Goal: Task Accomplishment & Management: Use online tool/utility

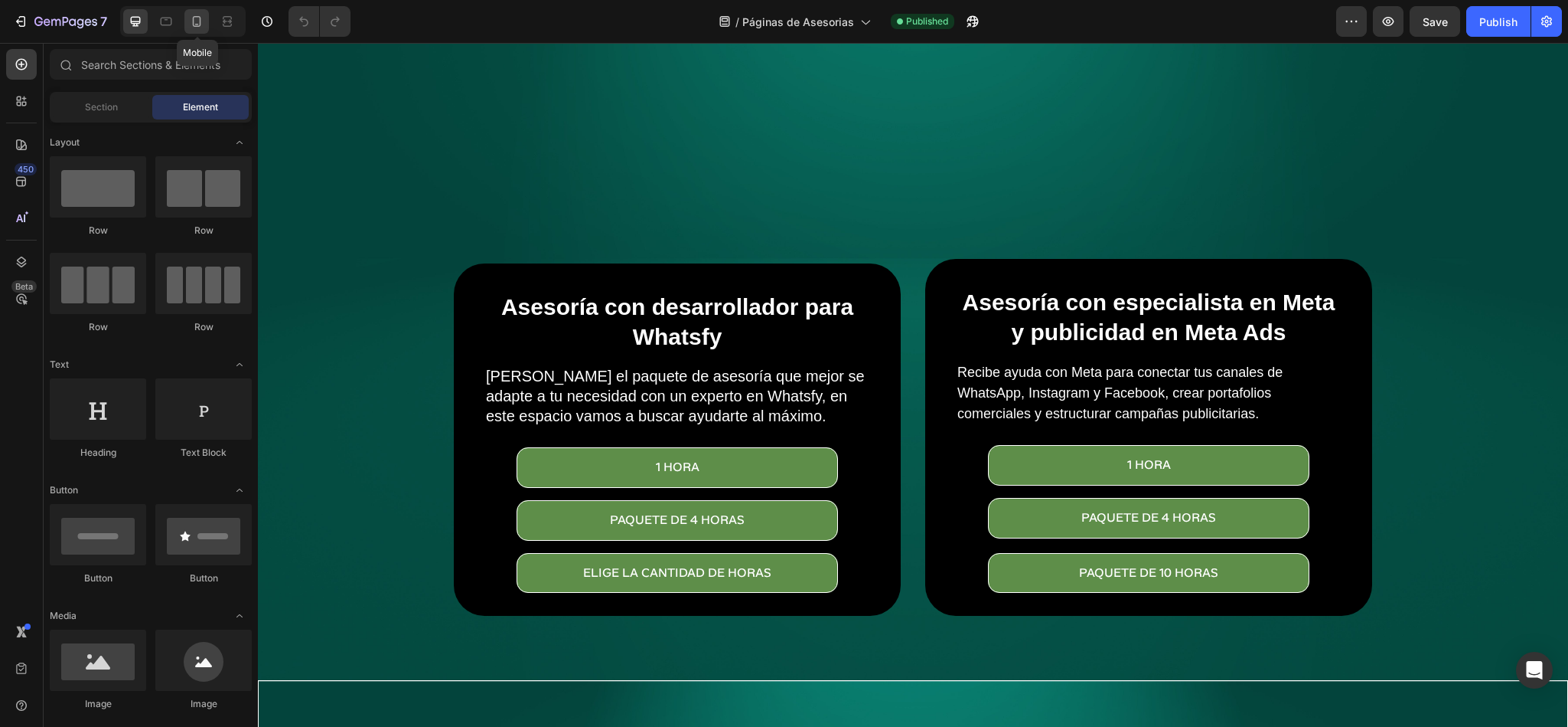
click at [187, 26] on div at bounding box center [197, 22] width 25 height 25
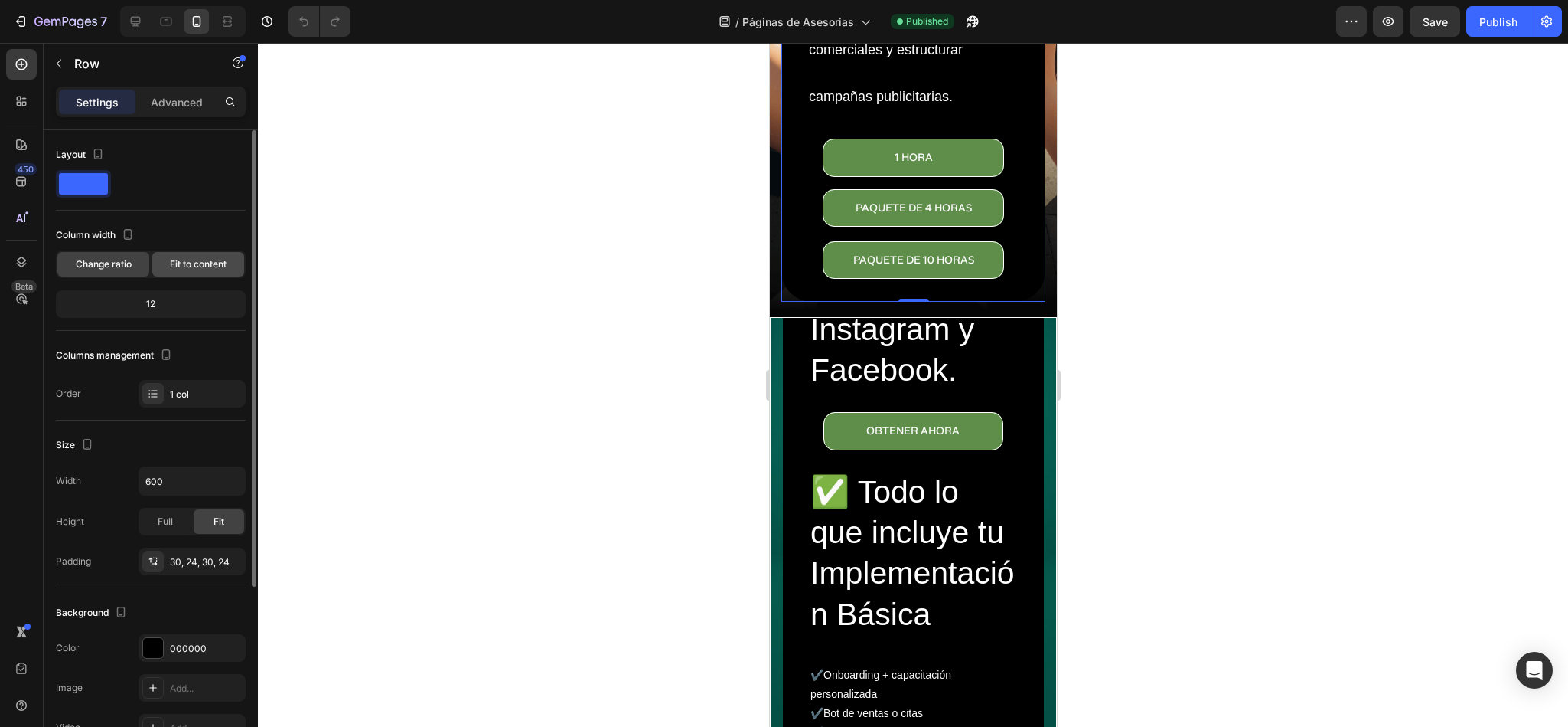
click at [198, 270] on span "Fit to content" at bounding box center [198, 264] width 57 height 14
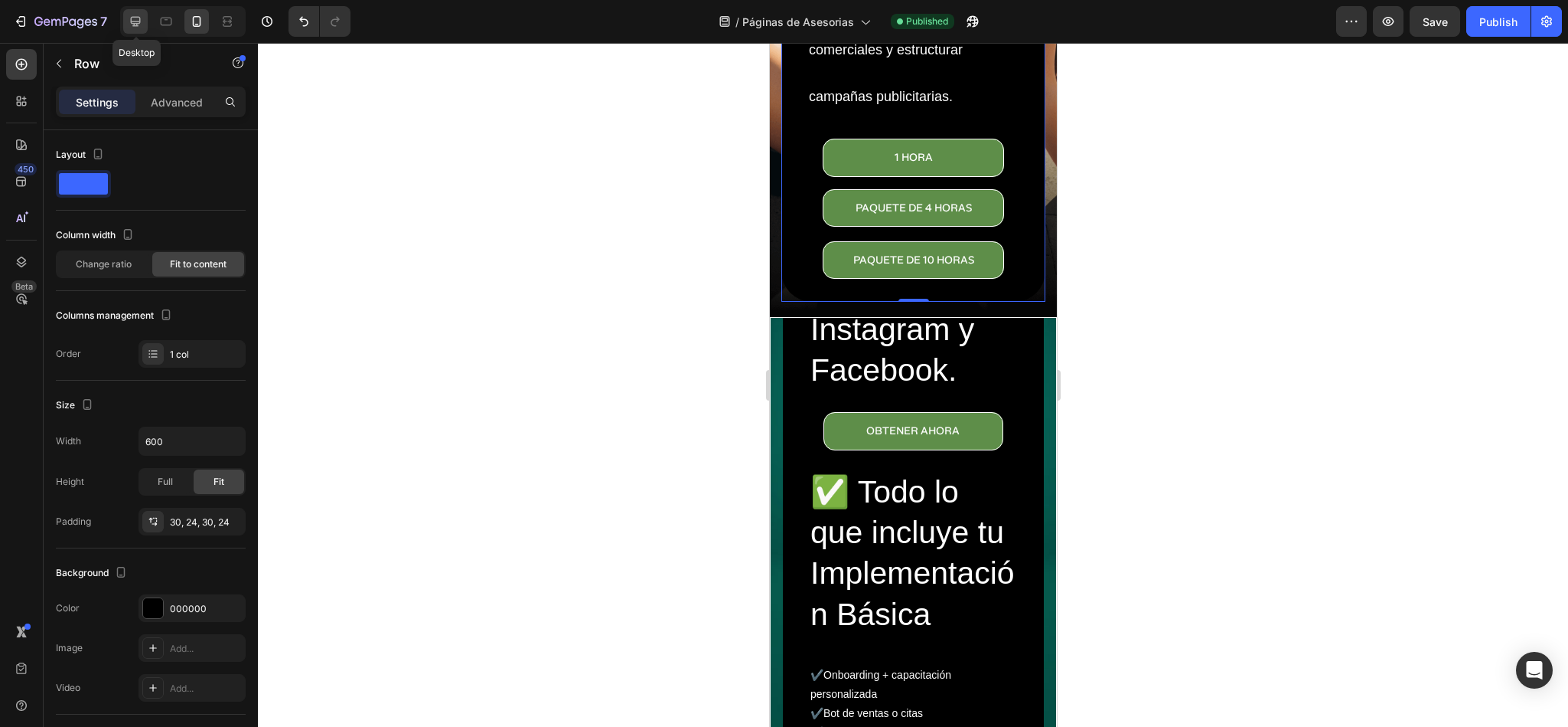
click at [142, 19] on icon at bounding box center [136, 22] width 15 height 15
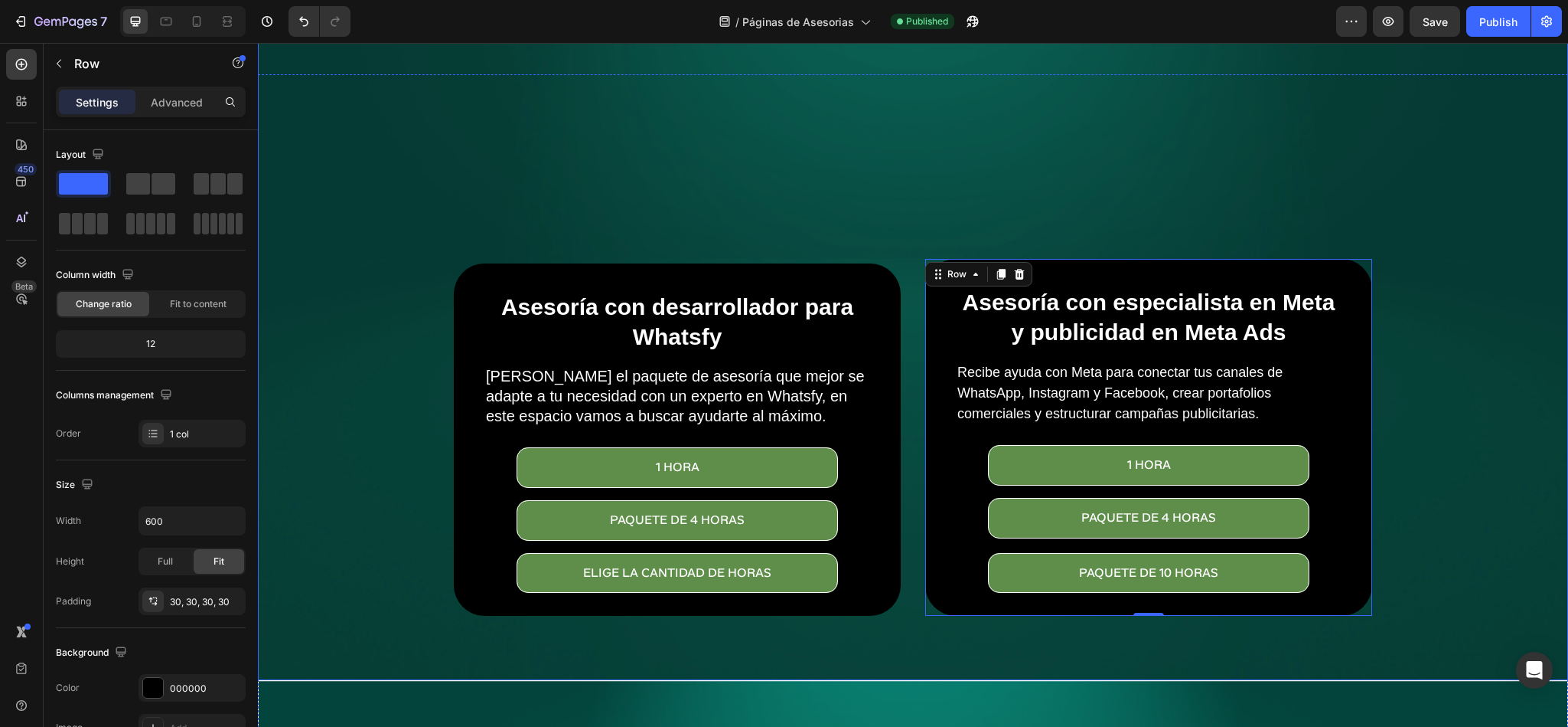
click at [680, 120] on div "Overlay" at bounding box center [914, 243] width 1311 height 874
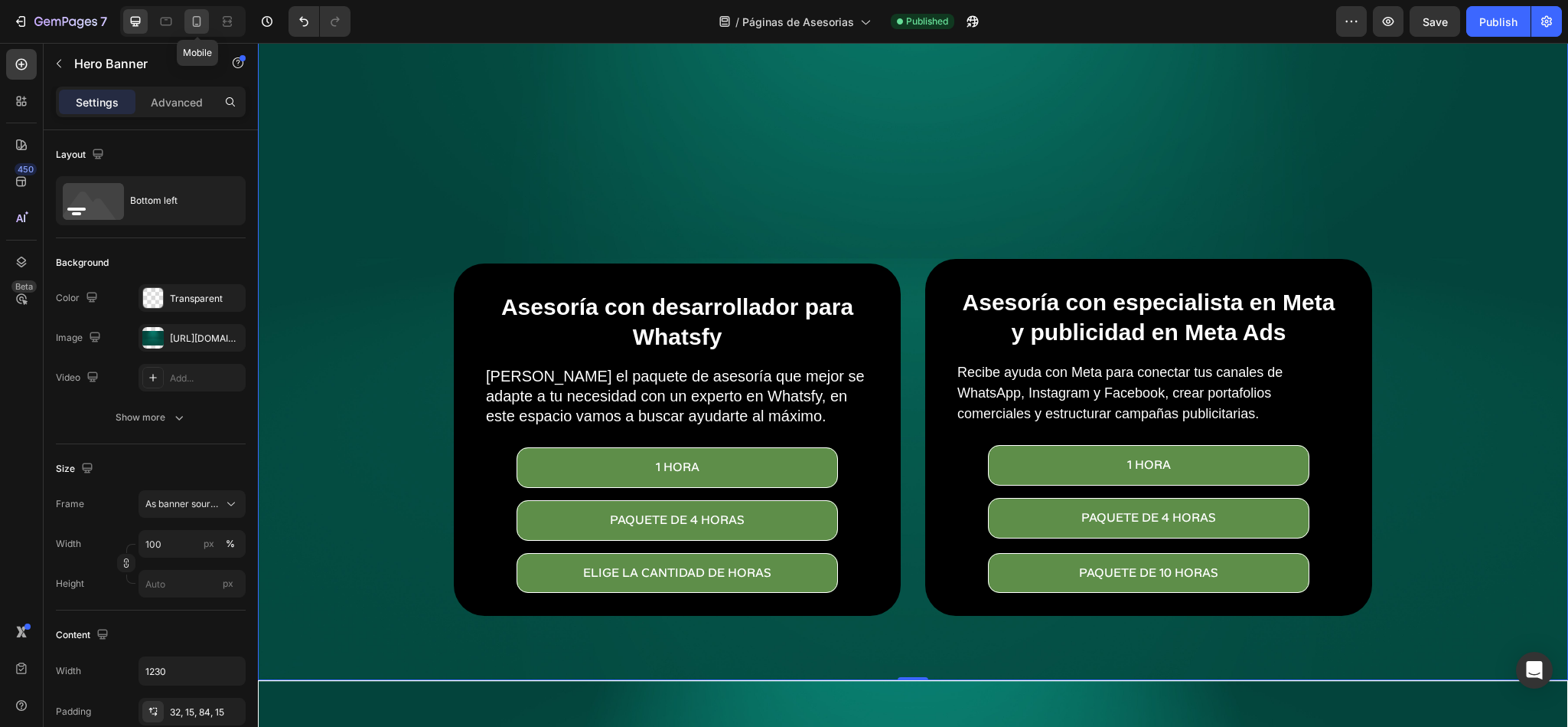
click at [196, 22] on icon at bounding box center [197, 22] width 15 height 15
type input "100%"
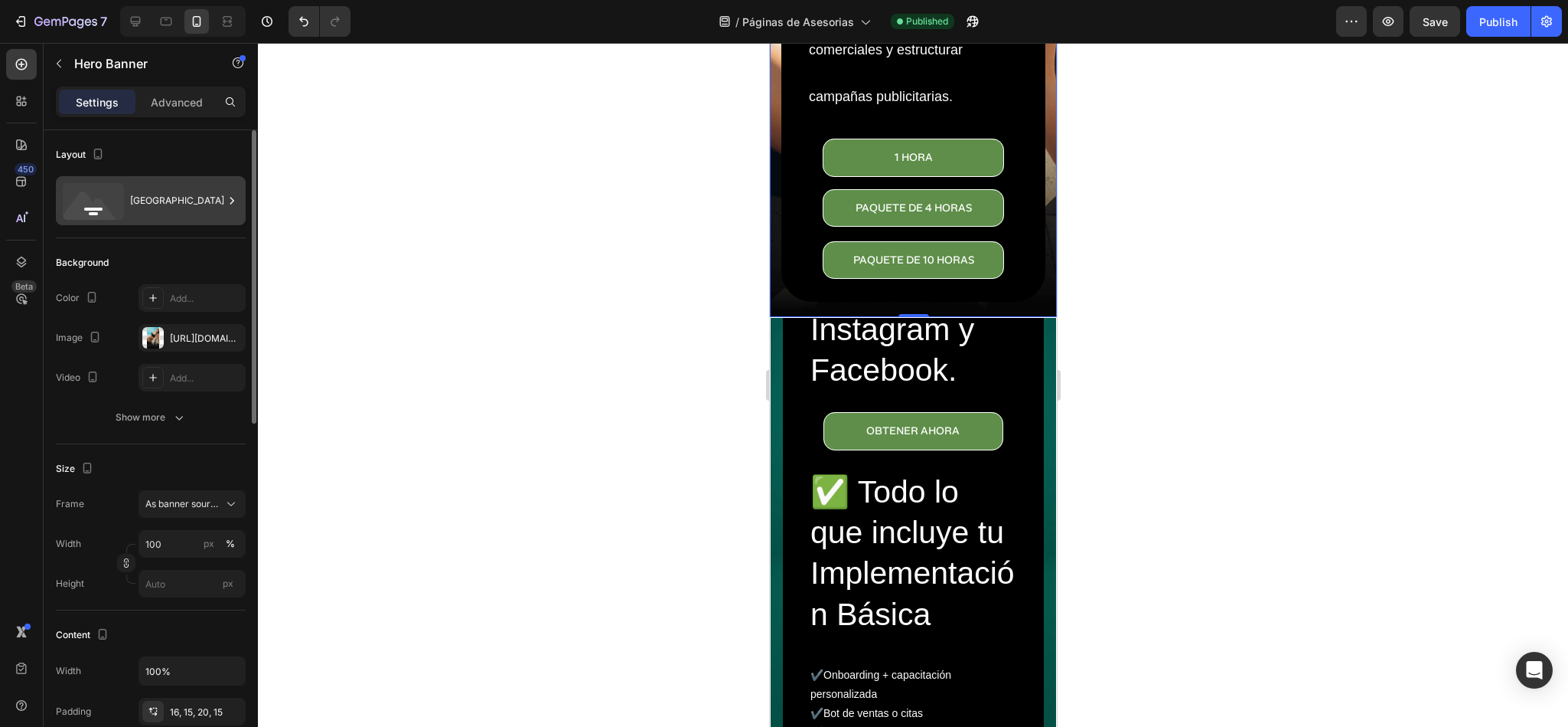
click at [166, 202] on div "[GEOGRAPHIC_DATA]" at bounding box center [177, 201] width 93 height 35
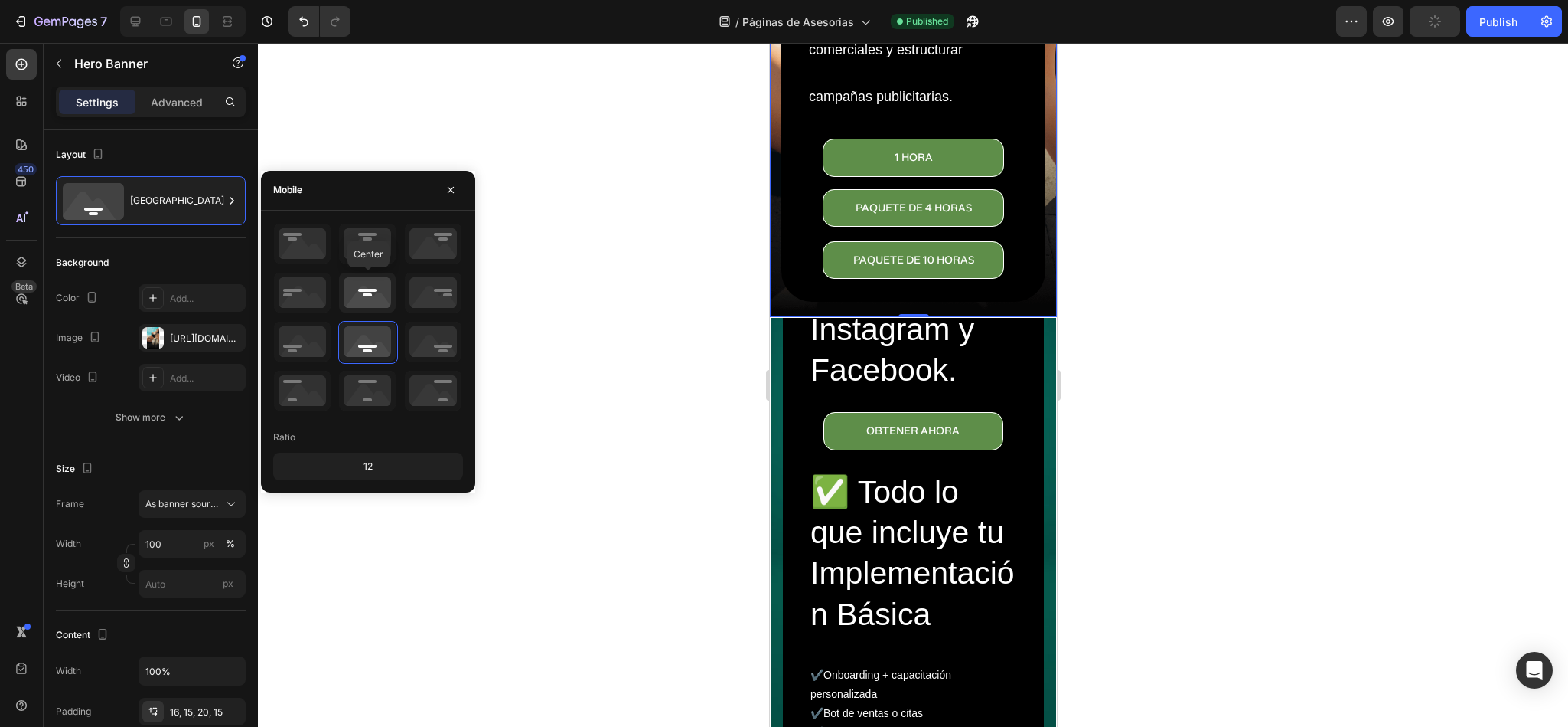
click at [368, 297] on icon at bounding box center [368, 293] width 57 height 40
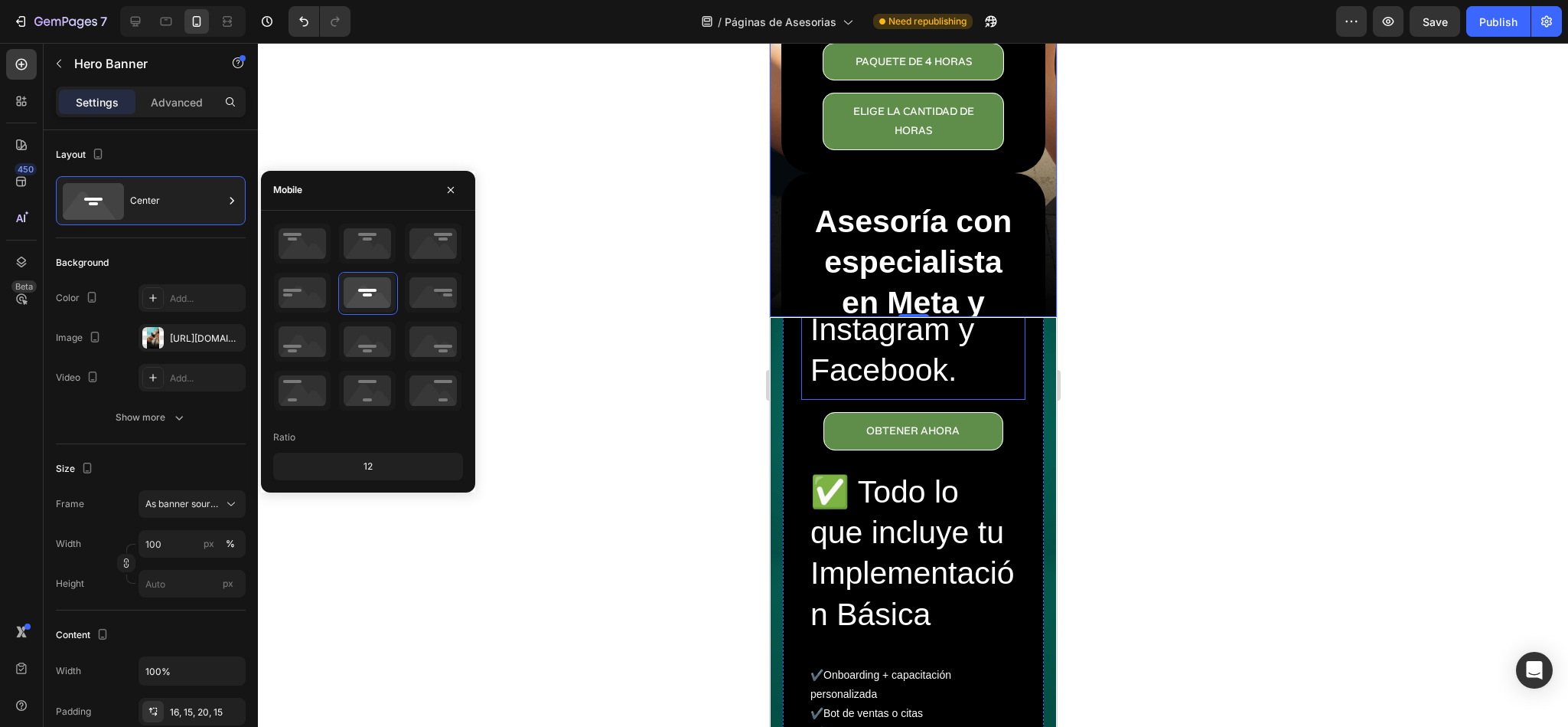
click at [933, 313] on h2 "Automatiza tus ventas y atención al cliente en WhatsApp, Instagram y Facebook." at bounding box center [913, 248] width 209 height 289
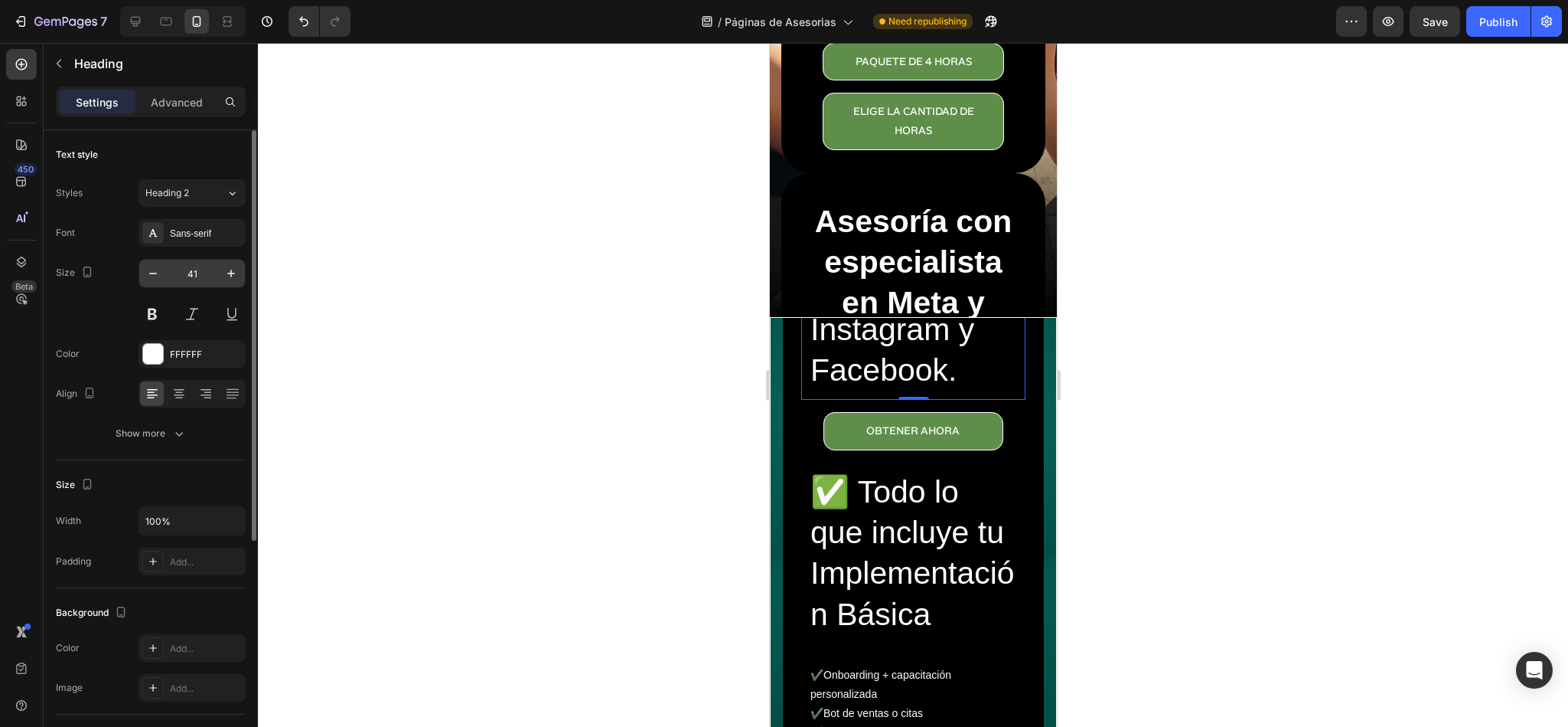
click at [191, 276] on input "41" at bounding box center [192, 273] width 50 height 28
type input "14"
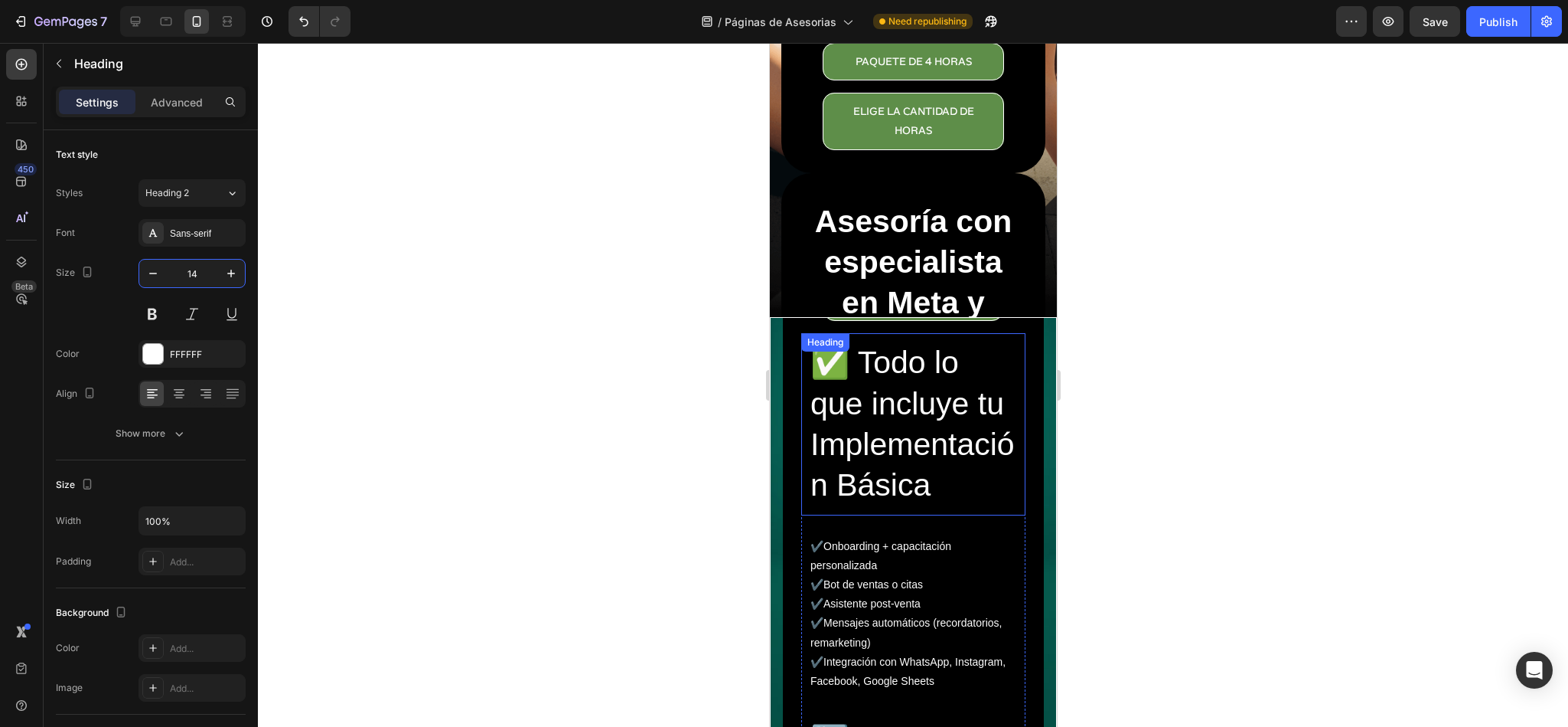
click at [905, 432] on span "✅ Todo lo que incluye tu Implementación Básica" at bounding box center [912, 424] width 204 height 158
click at [209, 271] on input "41" at bounding box center [192, 273] width 50 height 28
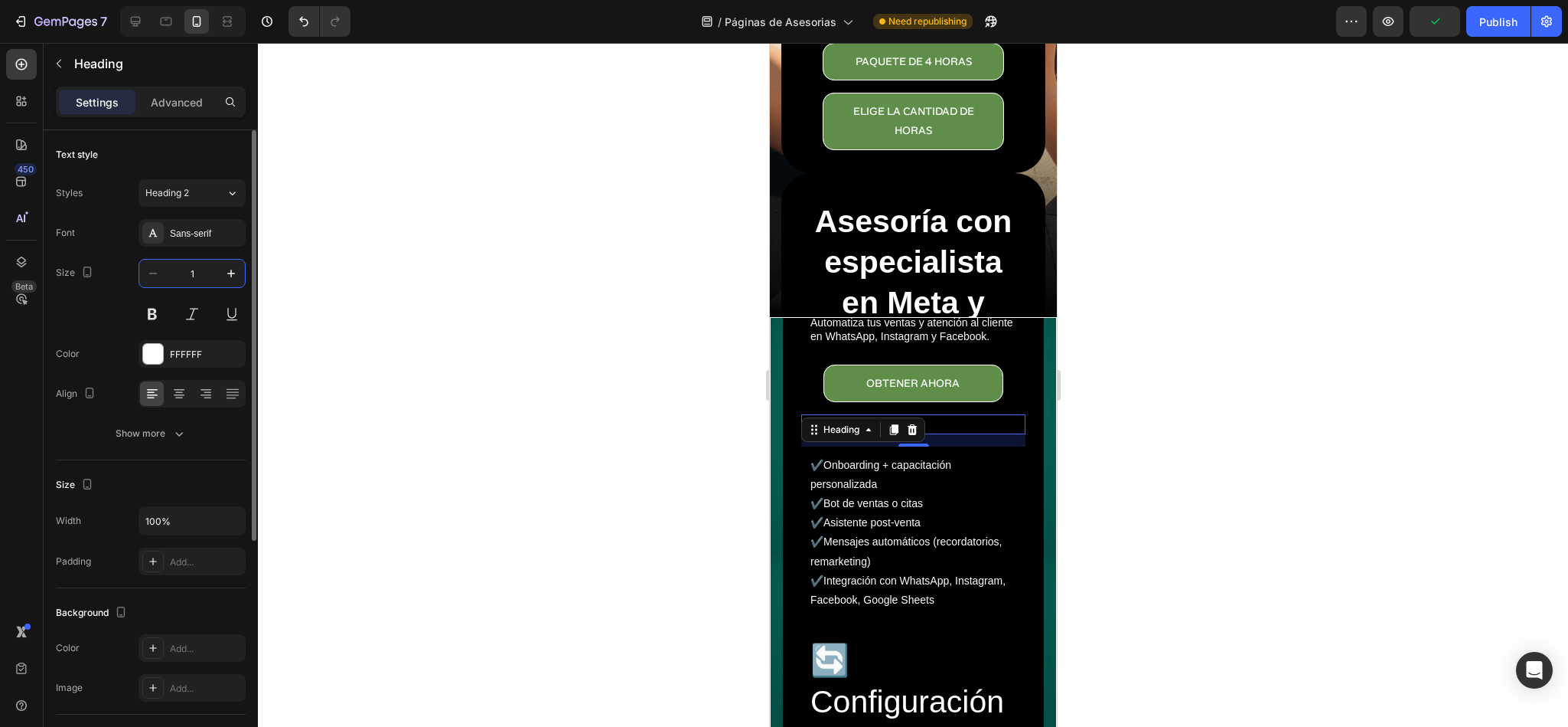
type input "14"
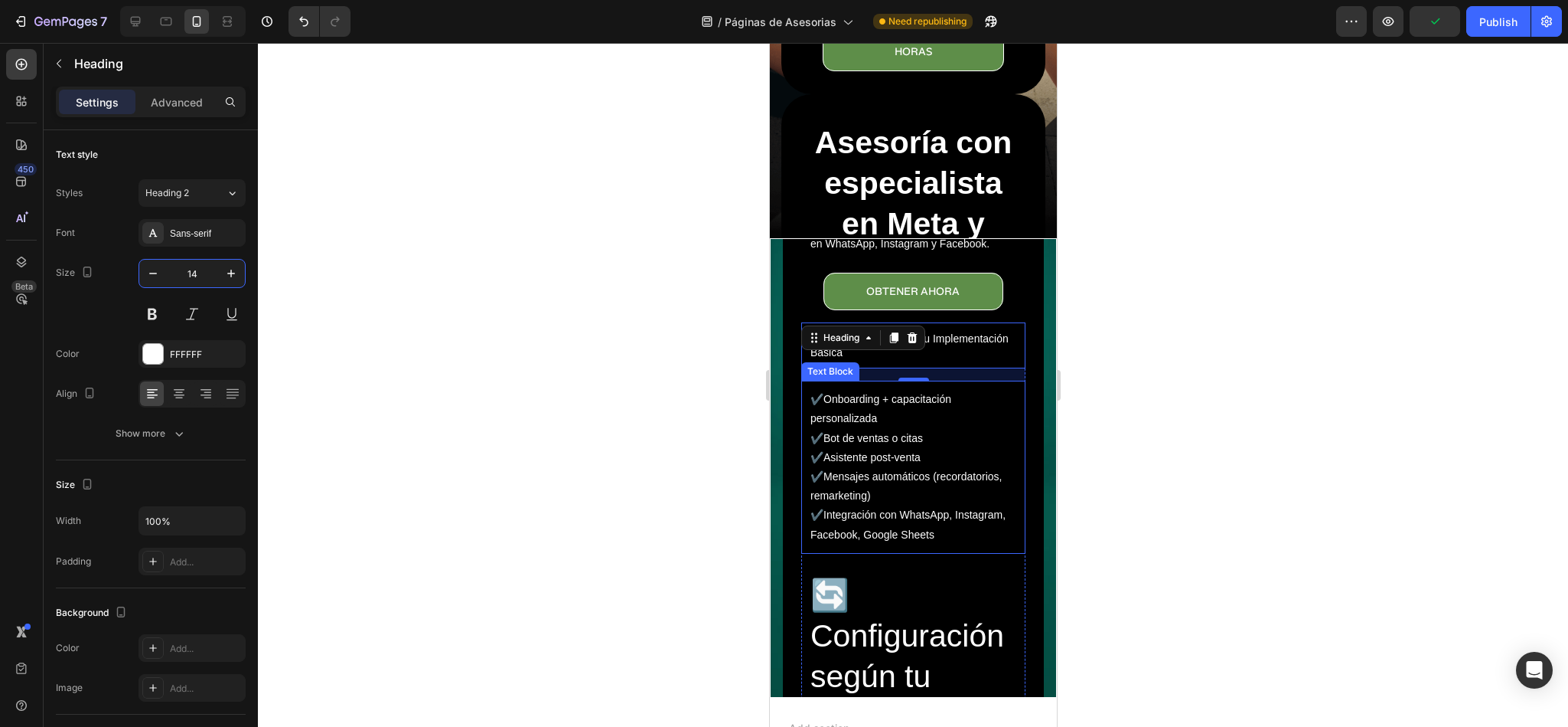
scroll to position [115, 0]
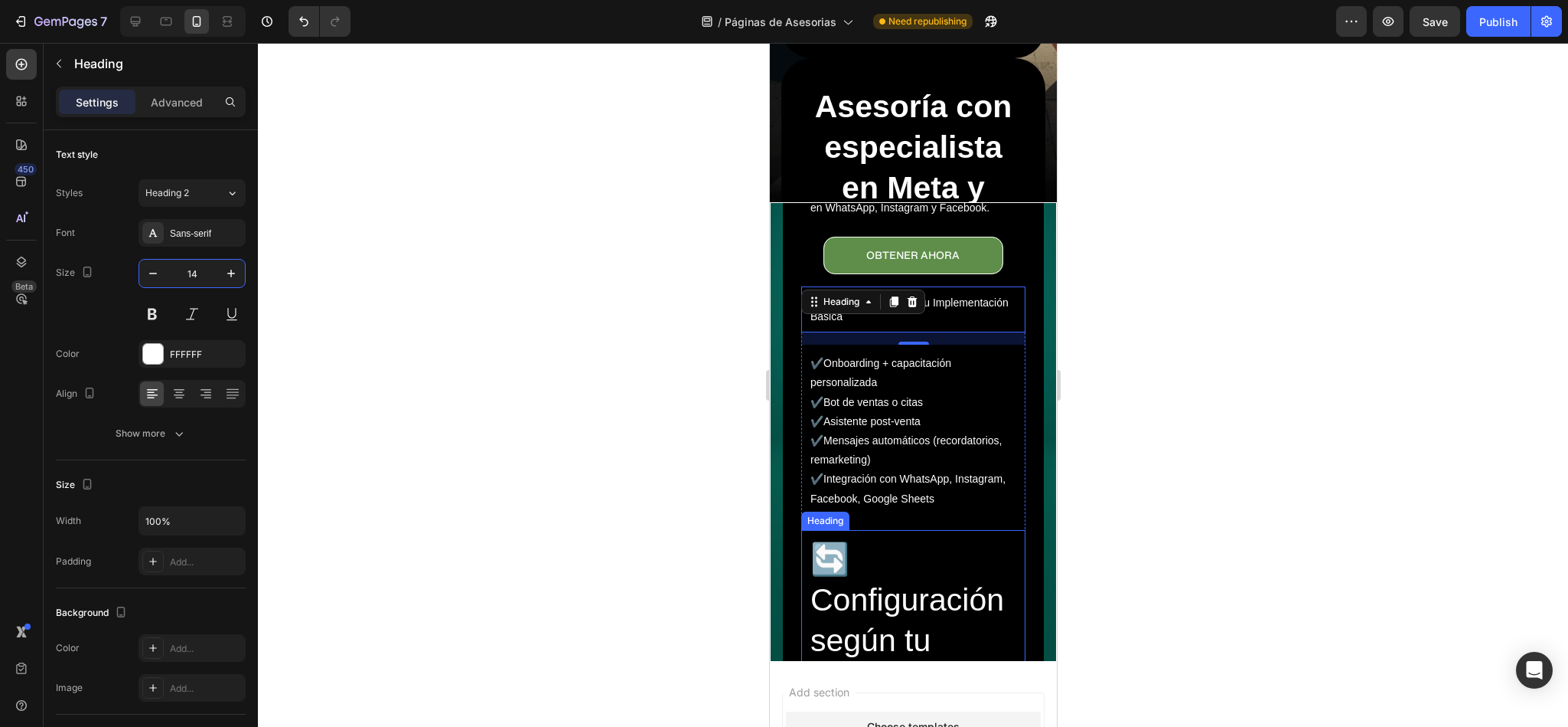
click at [882, 596] on h2 "🔄 Configuración según tu negocio" at bounding box center [913, 621] width 209 height 166
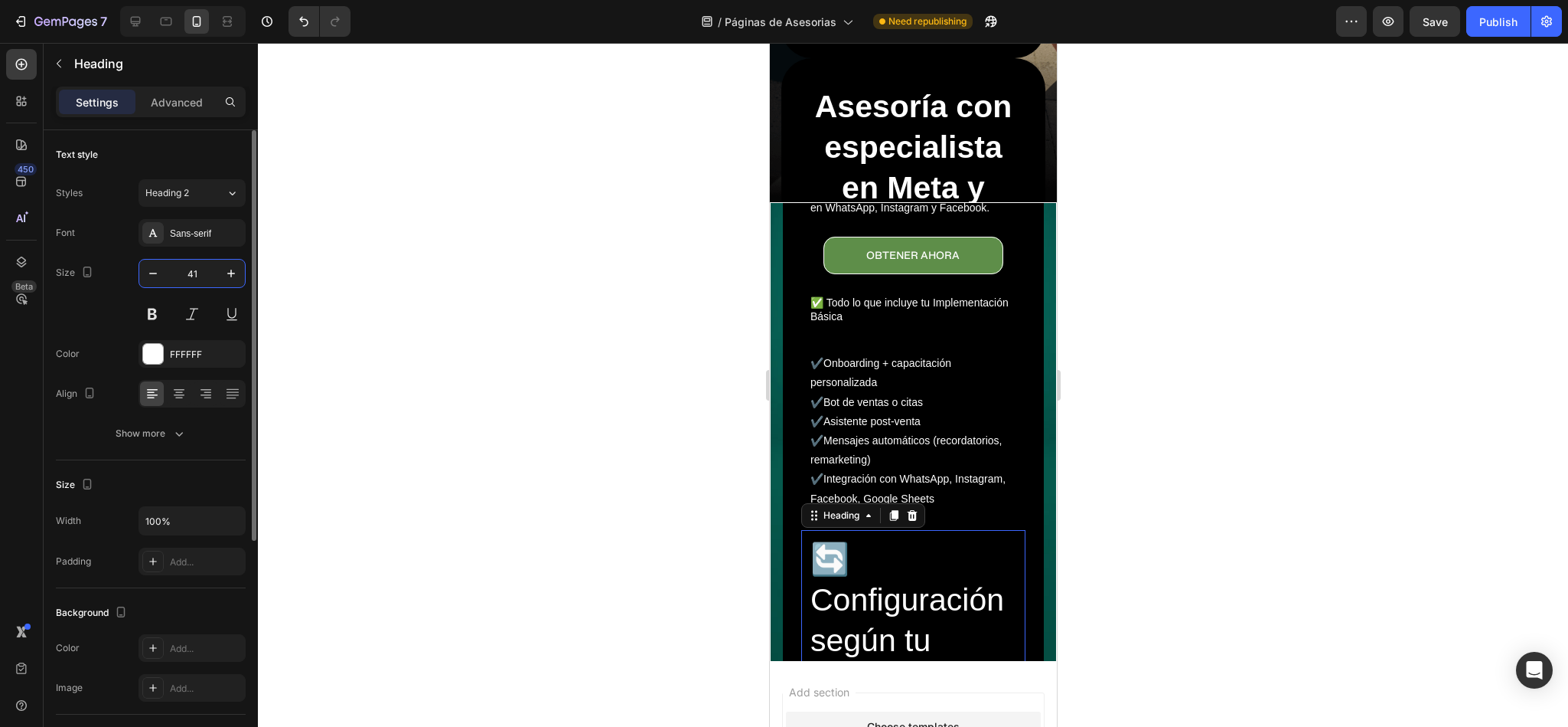
click at [193, 278] on input "41" at bounding box center [192, 273] width 50 height 28
type input "14"
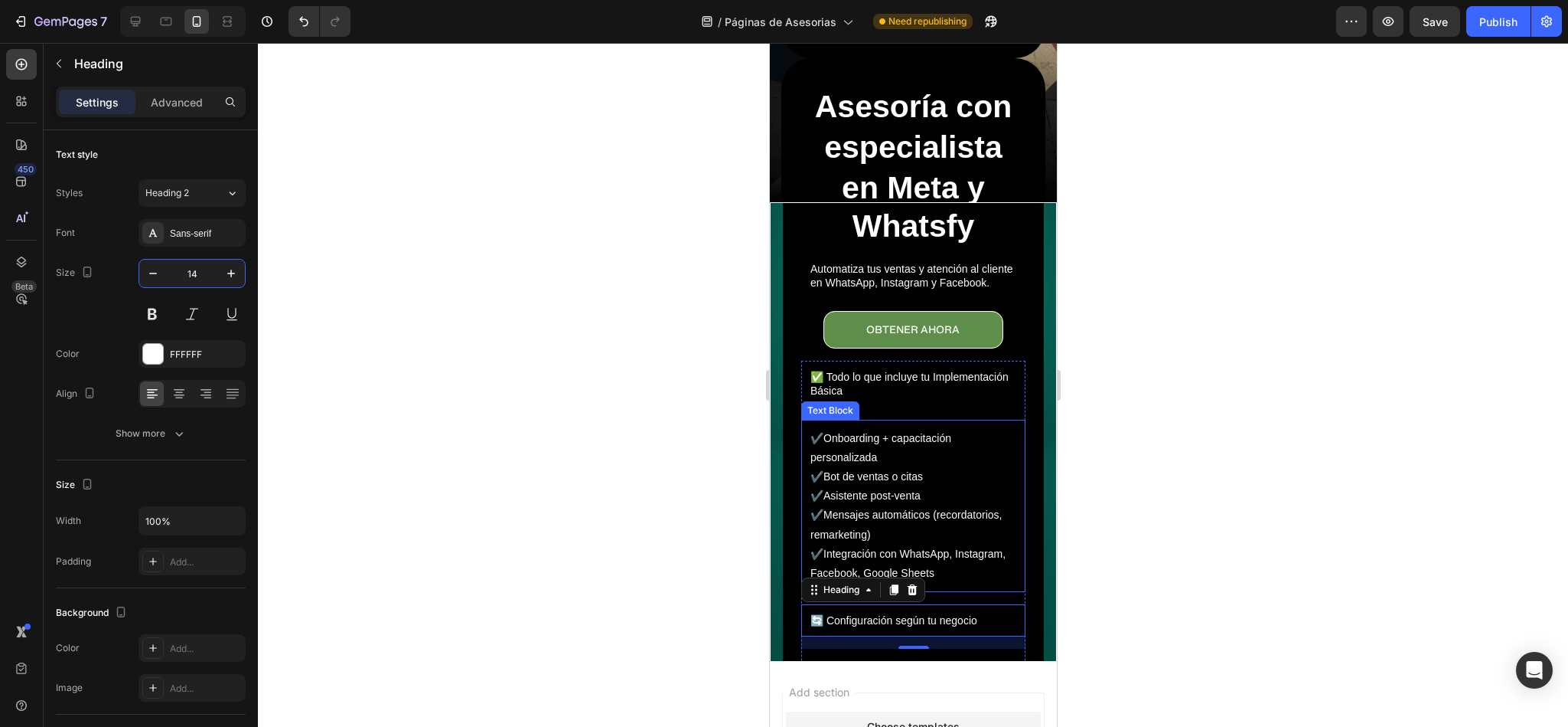
click at [909, 432] on span "✔️Onboarding + capacitación personalizada" at bounding box center [880, 448] width 141 height 31
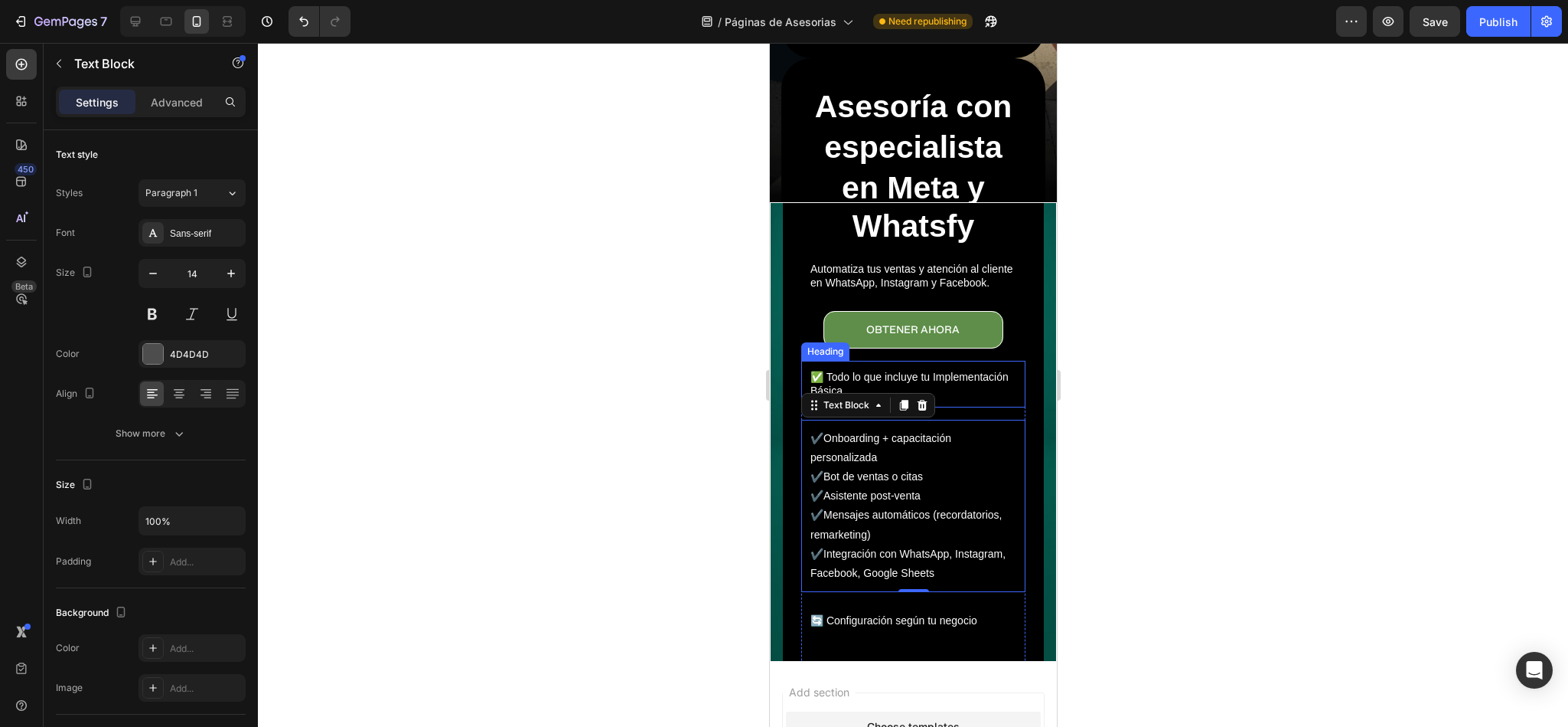
click at [956, 369] on h2 "✅ Todo lo que incluye tu Implementación Básica" at bounding box center [913, 384] width 209 height 30
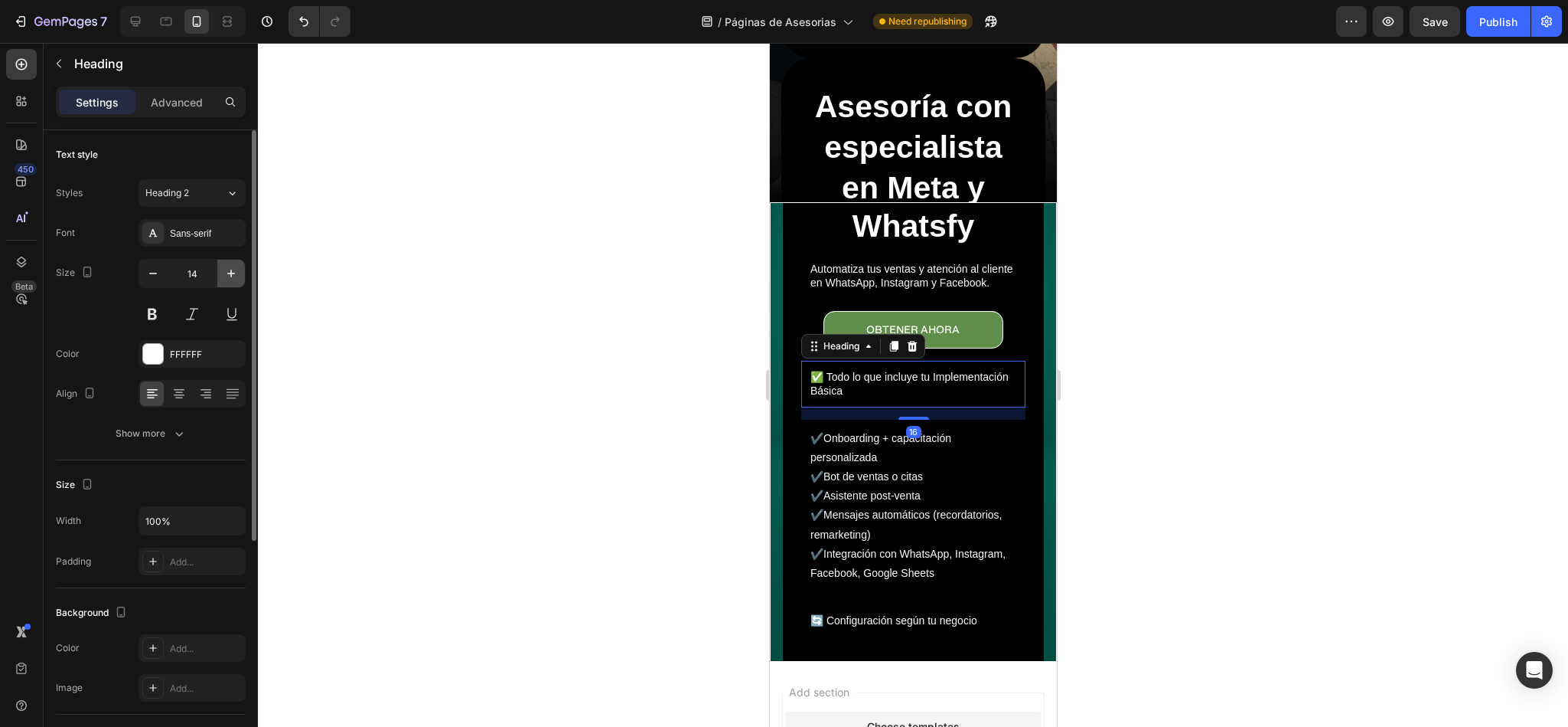
click at [221, 278] on button "button" at bounding box center [231, 273] width 28 height 28
type input "16"
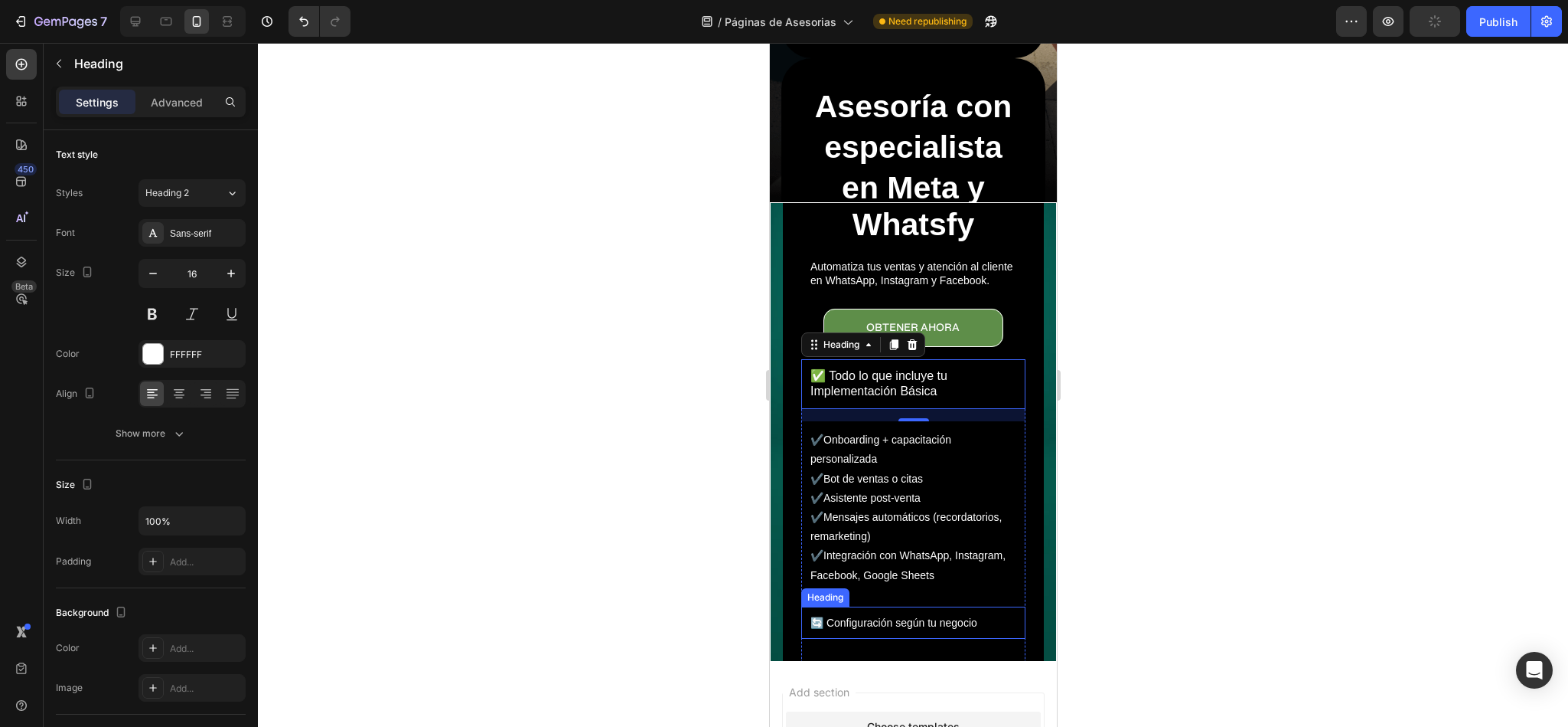
click at [897, 617] on span "🔄 Configuración según tu negocio" at bounding box center [894, 622] width 167 height 12
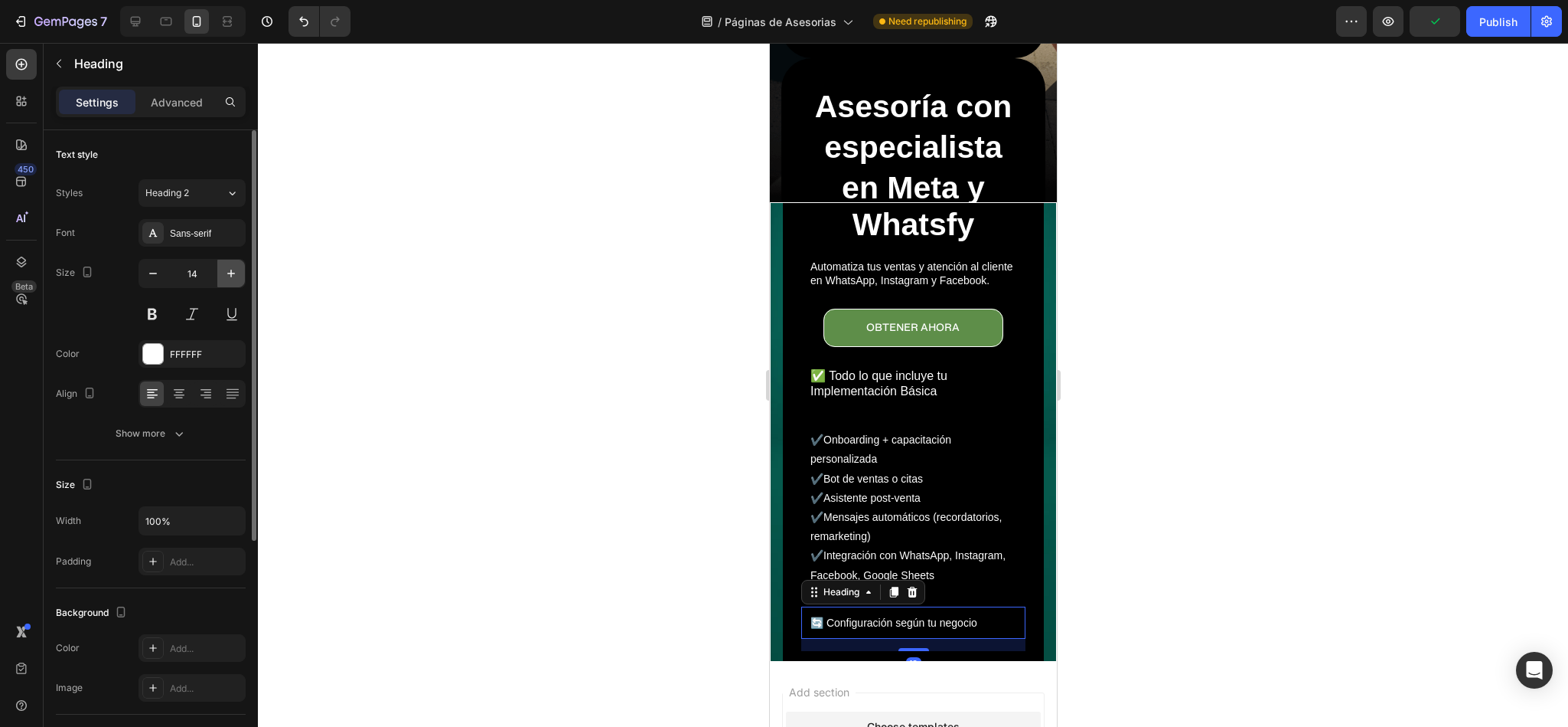
click at [223, 271] on icon "button" at bounding box center [231, 274] width 15 height 15
type input "16"
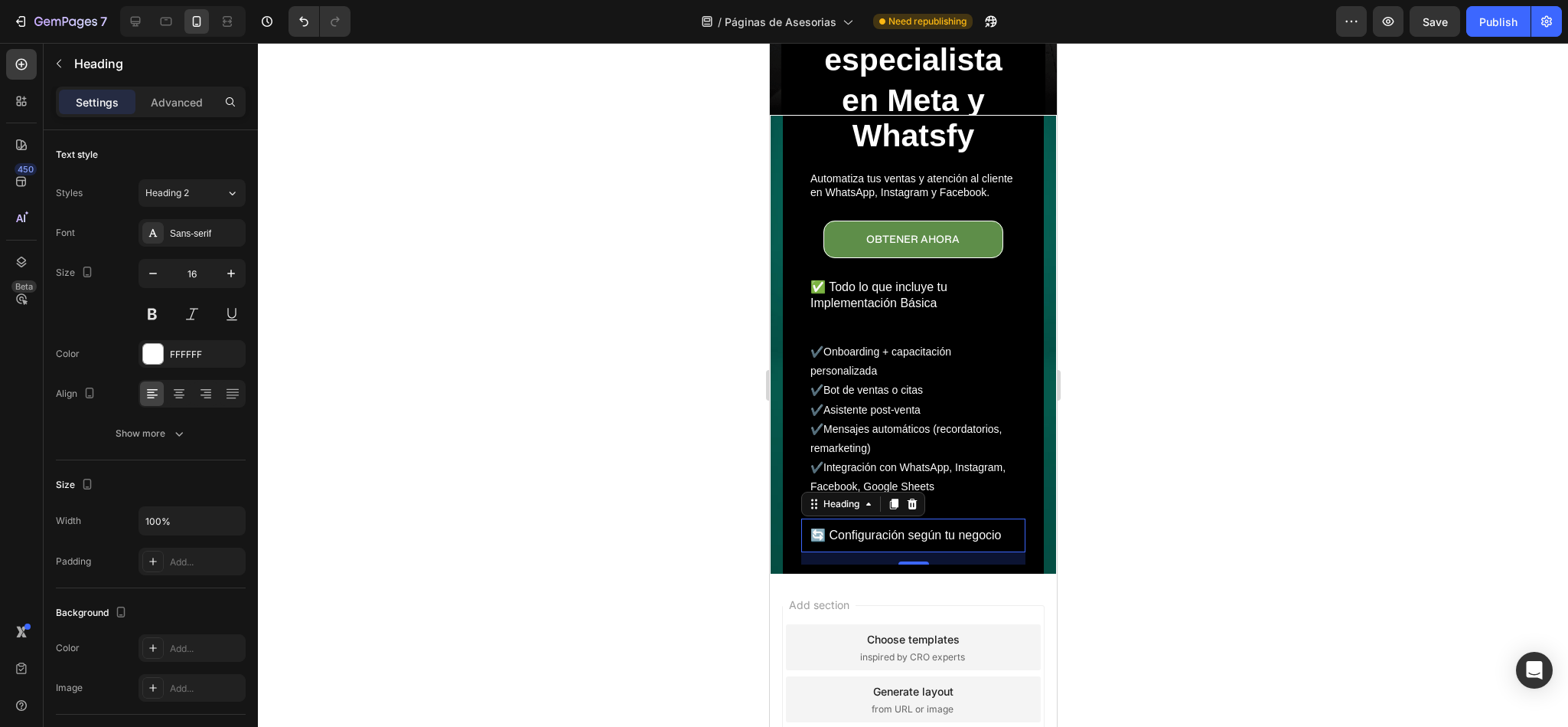
scroll to position [0, 0]
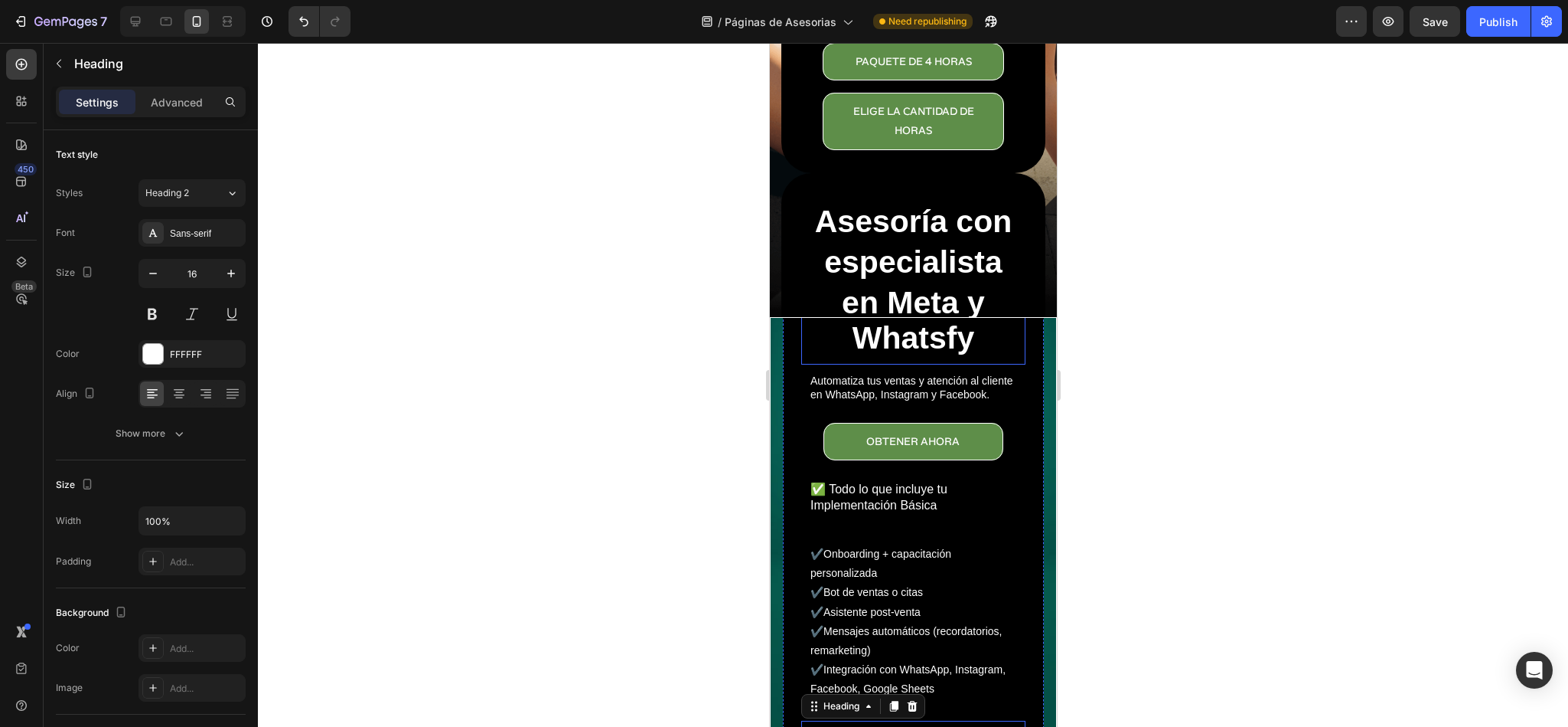
click at [945, 295] on h2 "Implementación Básica Whatsfy" at bounding box center [913, 297] width 217 height 125
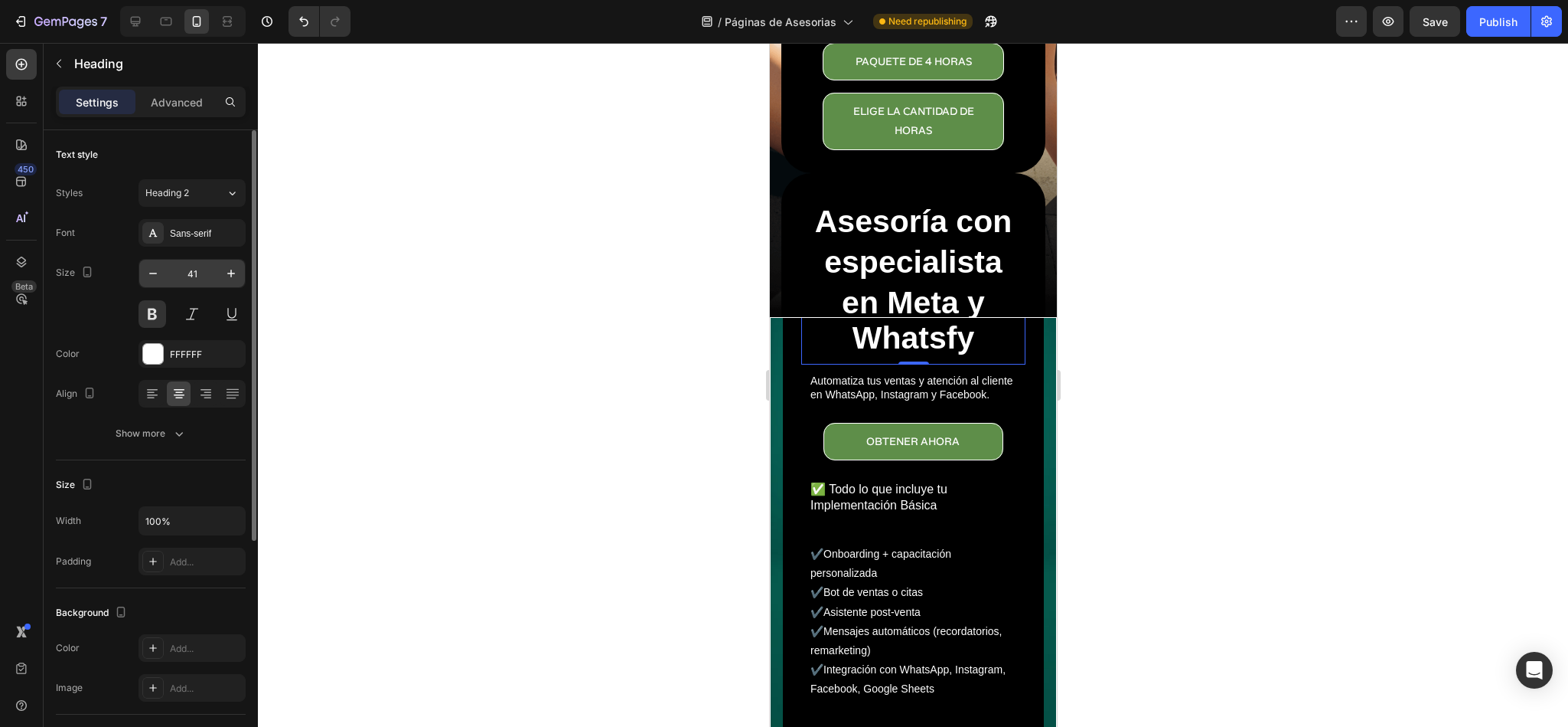
click at [189, 271] on input "41" at bounding box center [192, 273] width 50 height 28
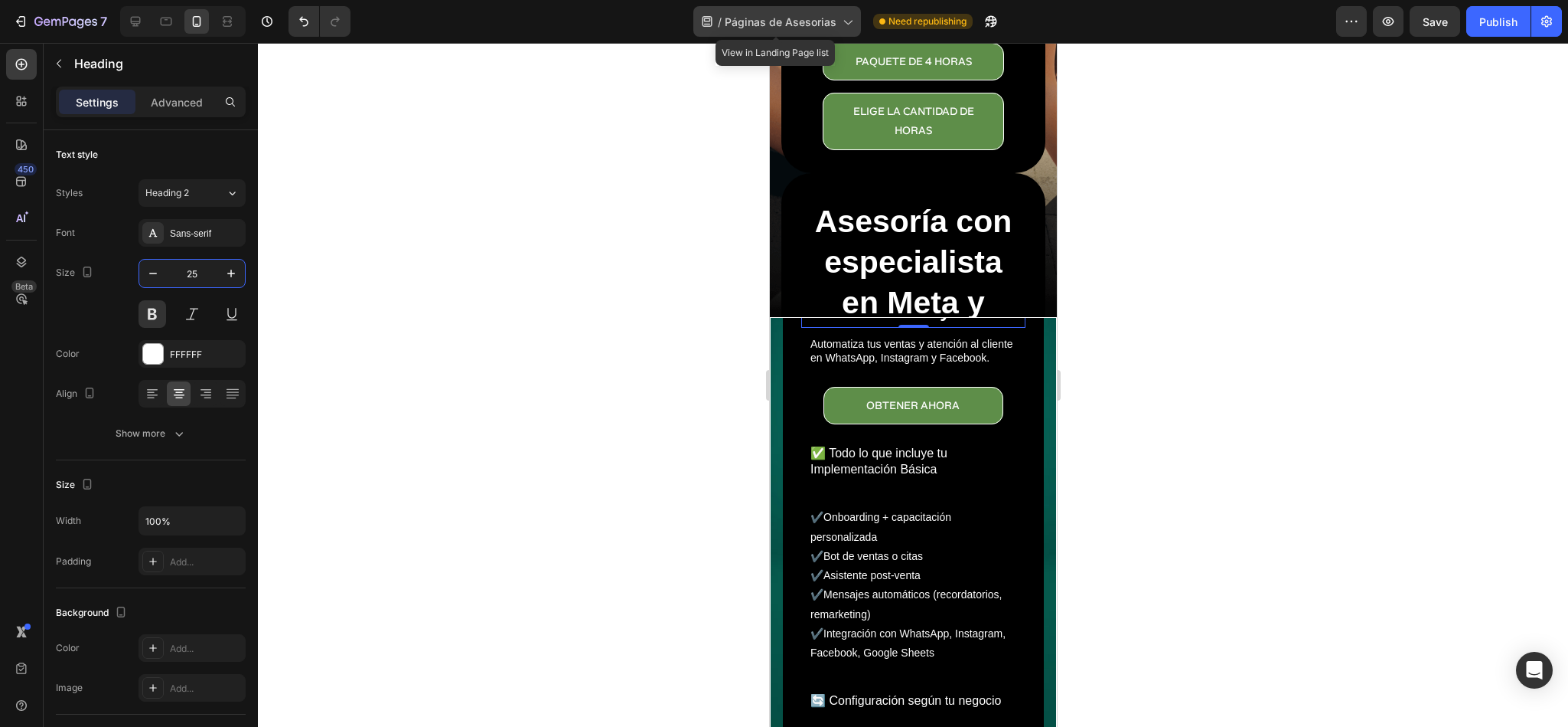
type input "25"
click at [785, 26] on span "Páginas de Asesorias" at bounding box center [781, 22] width 112 height 16
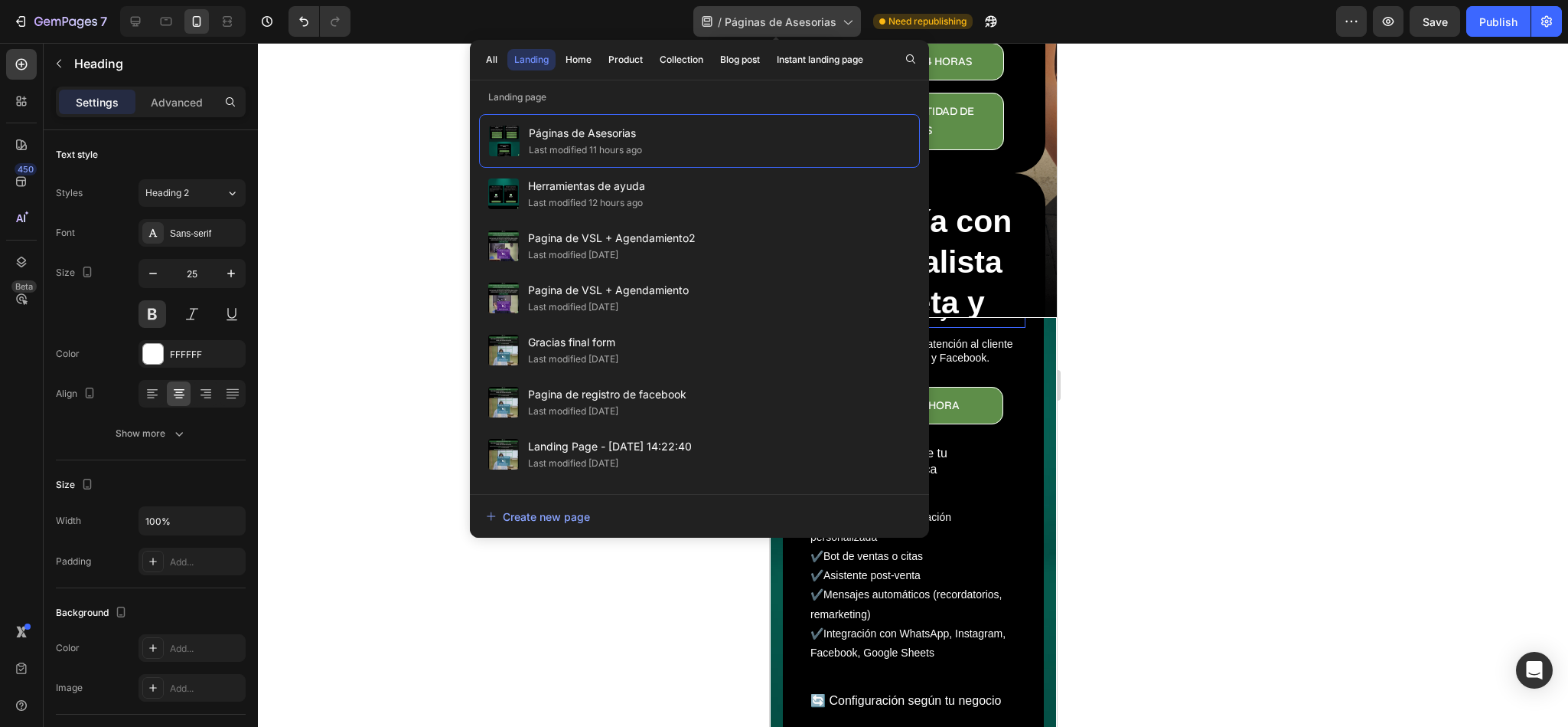
click at [785, 26] on span "Páginas de Asesorias" at bounding box center [781, 22] width 112 height 16
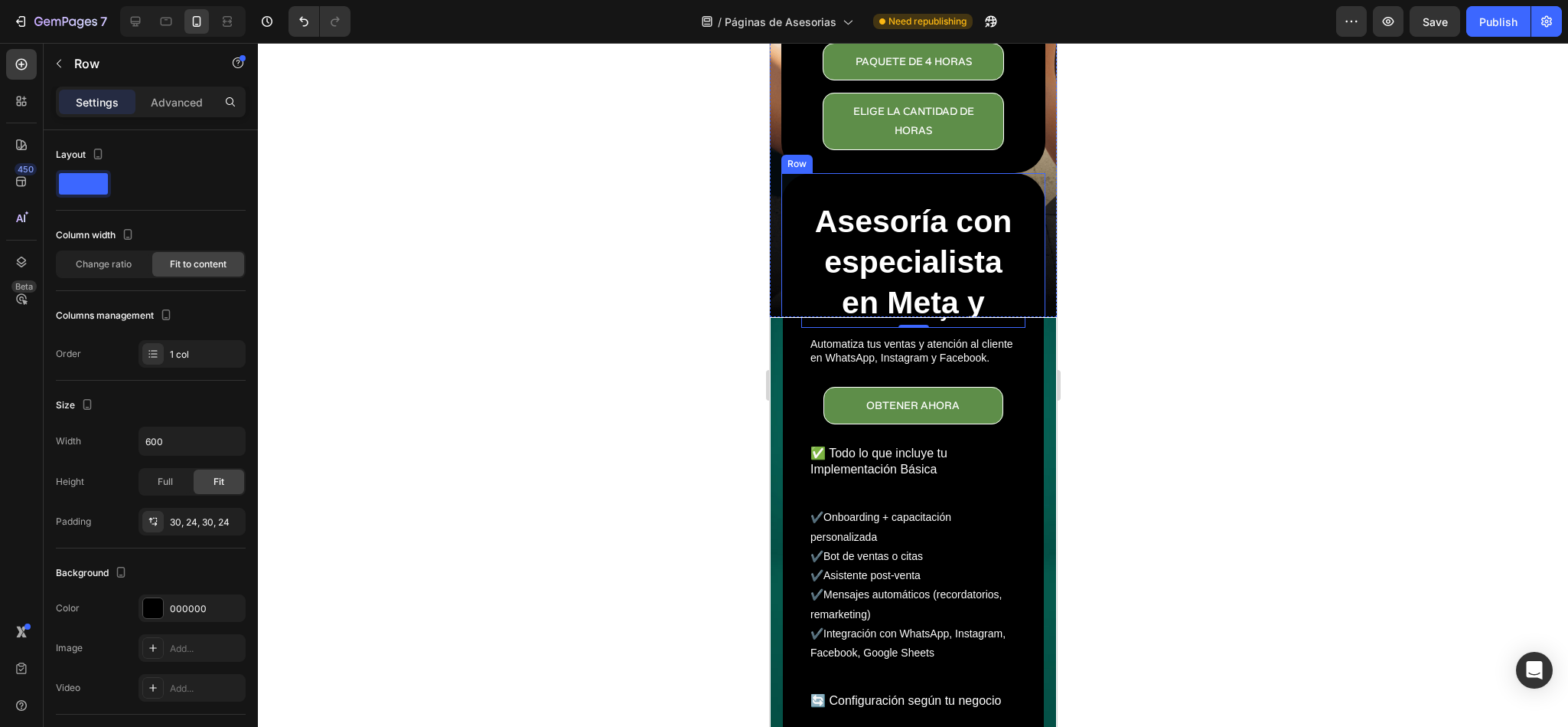
click at [830, 191] on div "Asesoría con especialista en Meta y publicidad en Meta Ads Heading Recibe ayuda…" at bounding box center [913, 529] width 264 height 713
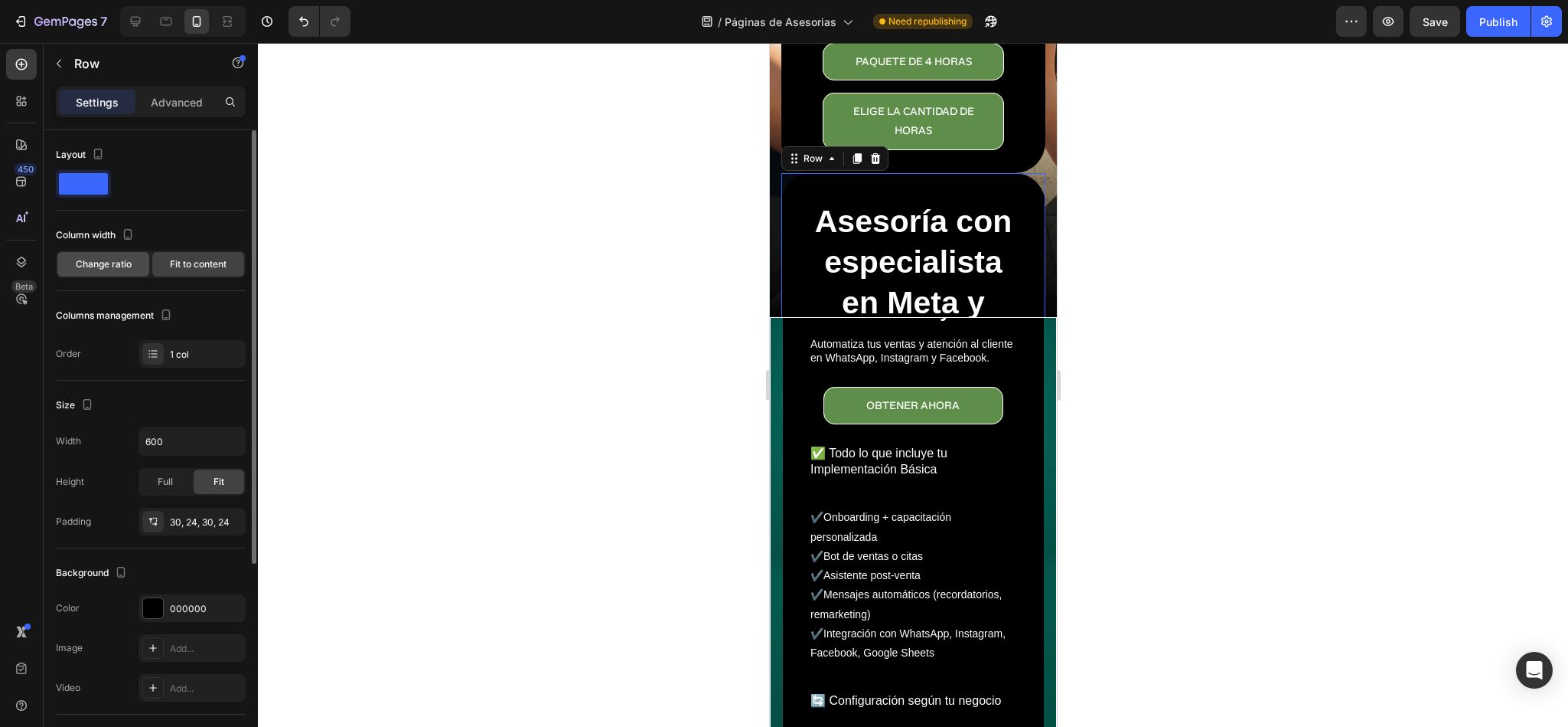
click at [90, 272] on div "Change ratio" at bounding box center [103, 264] width 92 height 25
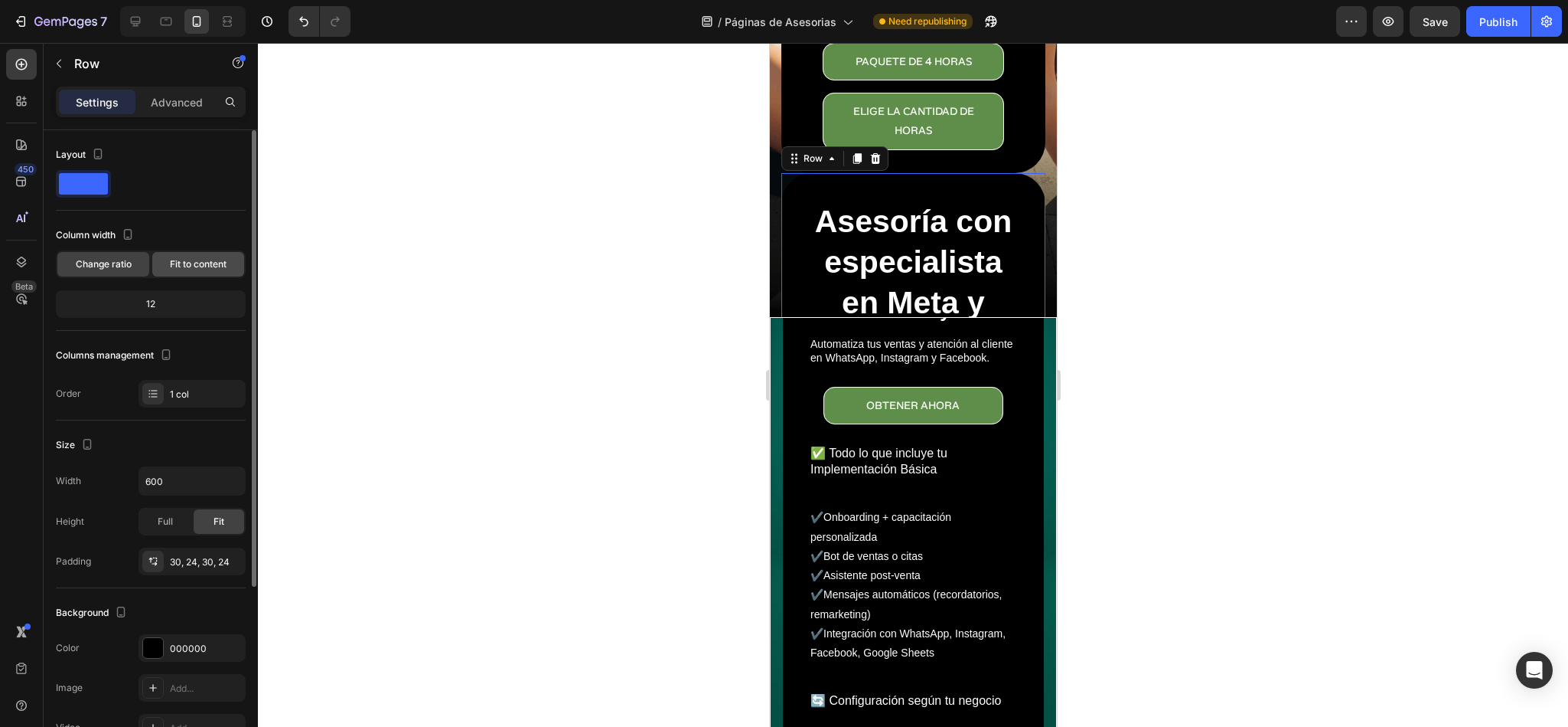
click at [191, 269] on span "Fit to content" at bounding box center [198, 264] width 57 height 14
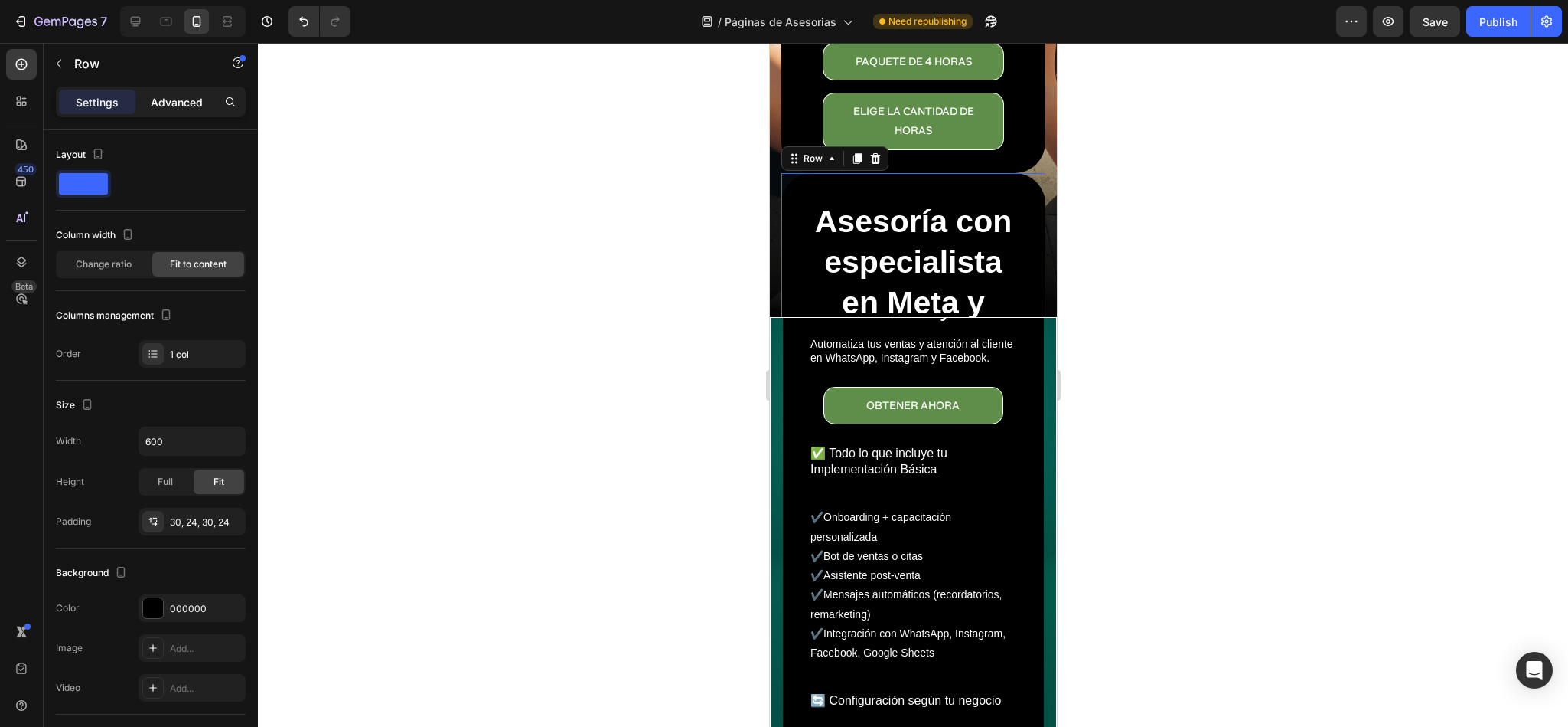
click at [182, 105] on p "Advanced" at bounding box center [177, 102] width 52 height 16
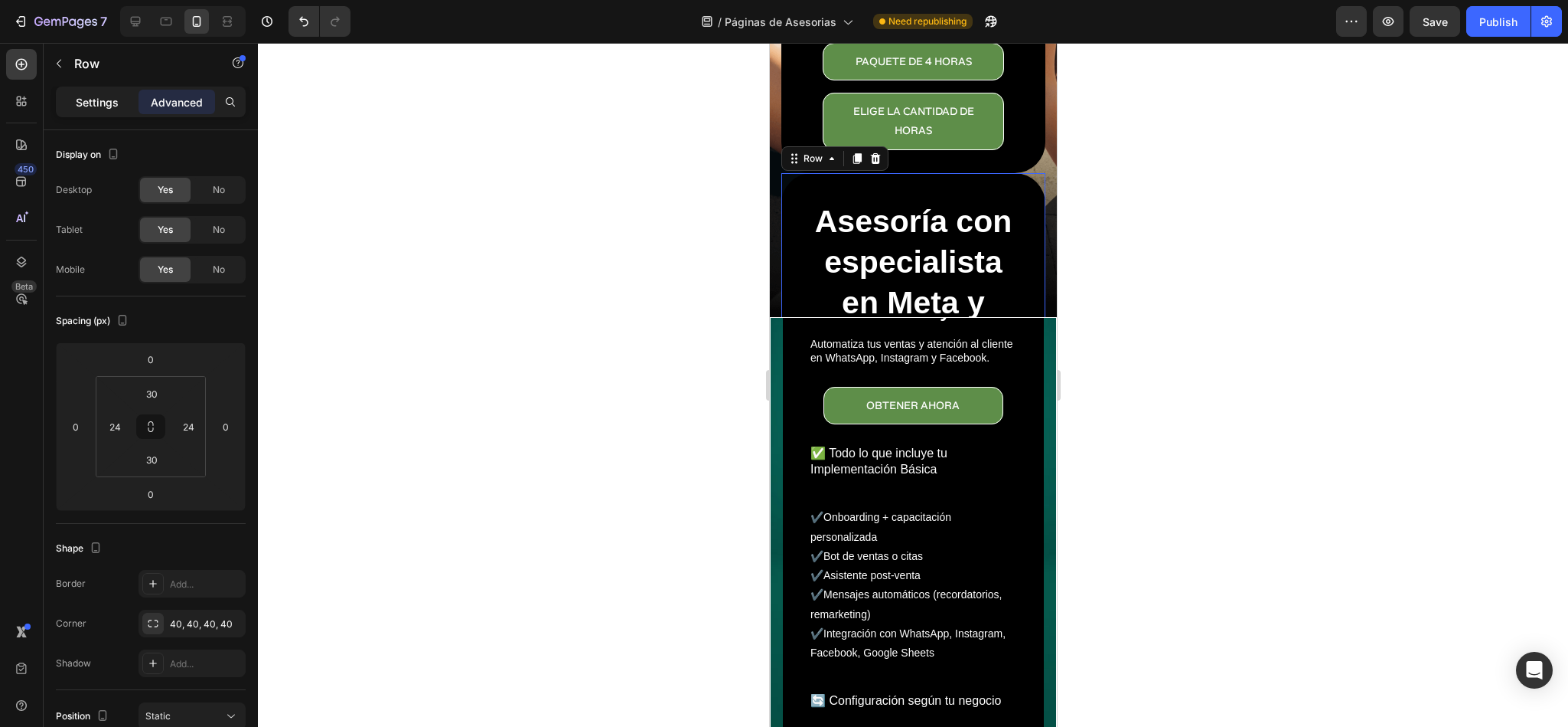
click at [84, 99] on p "Settings" at bounding box center [97, 102] width 43 height 16
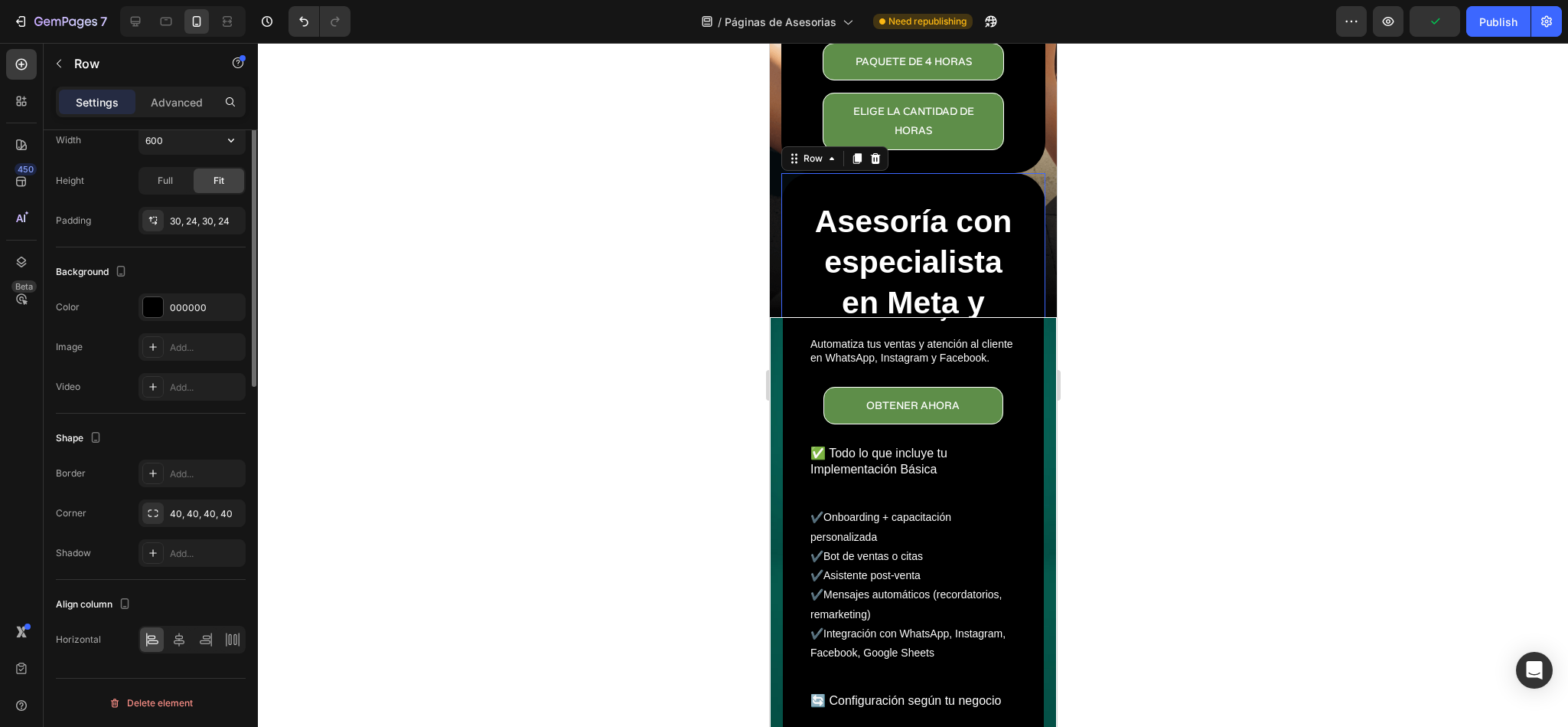
scroll to position [74, 0]
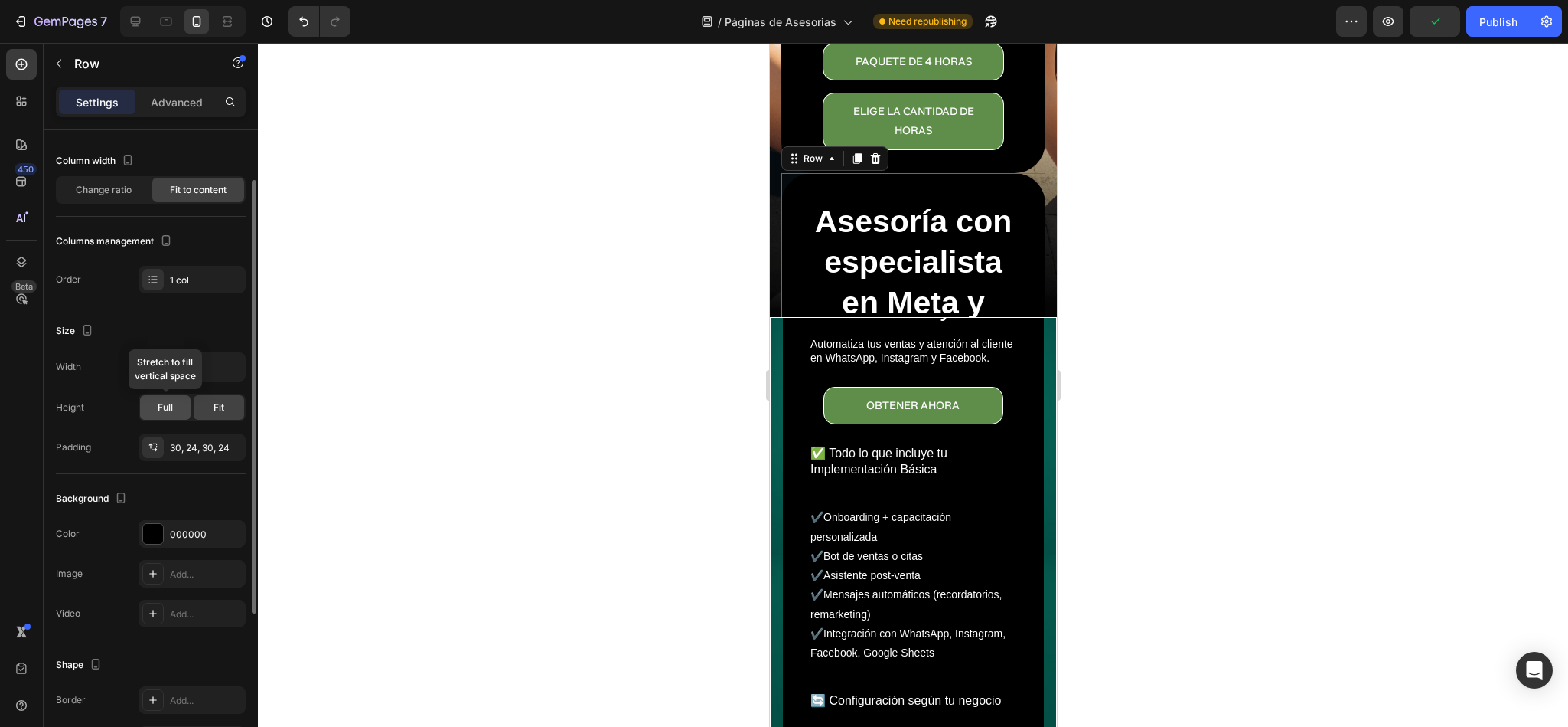
click at [155, 414] on div "Full" at bounding box center [164, 408] width 50 height 25
click at [221, 414] on span "Fit" at bounding box center [218, 407] width 10 height 14
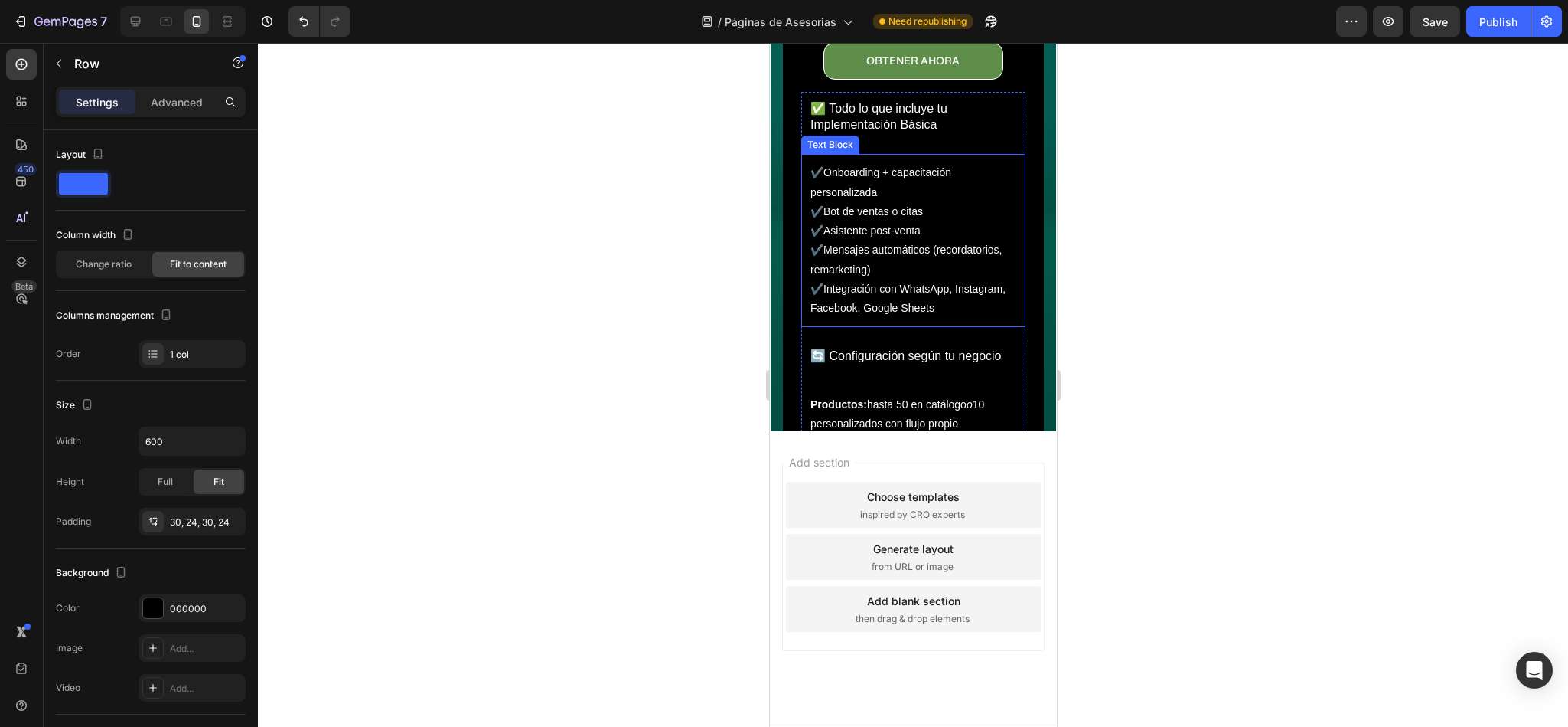
scroll to position [0, 0]
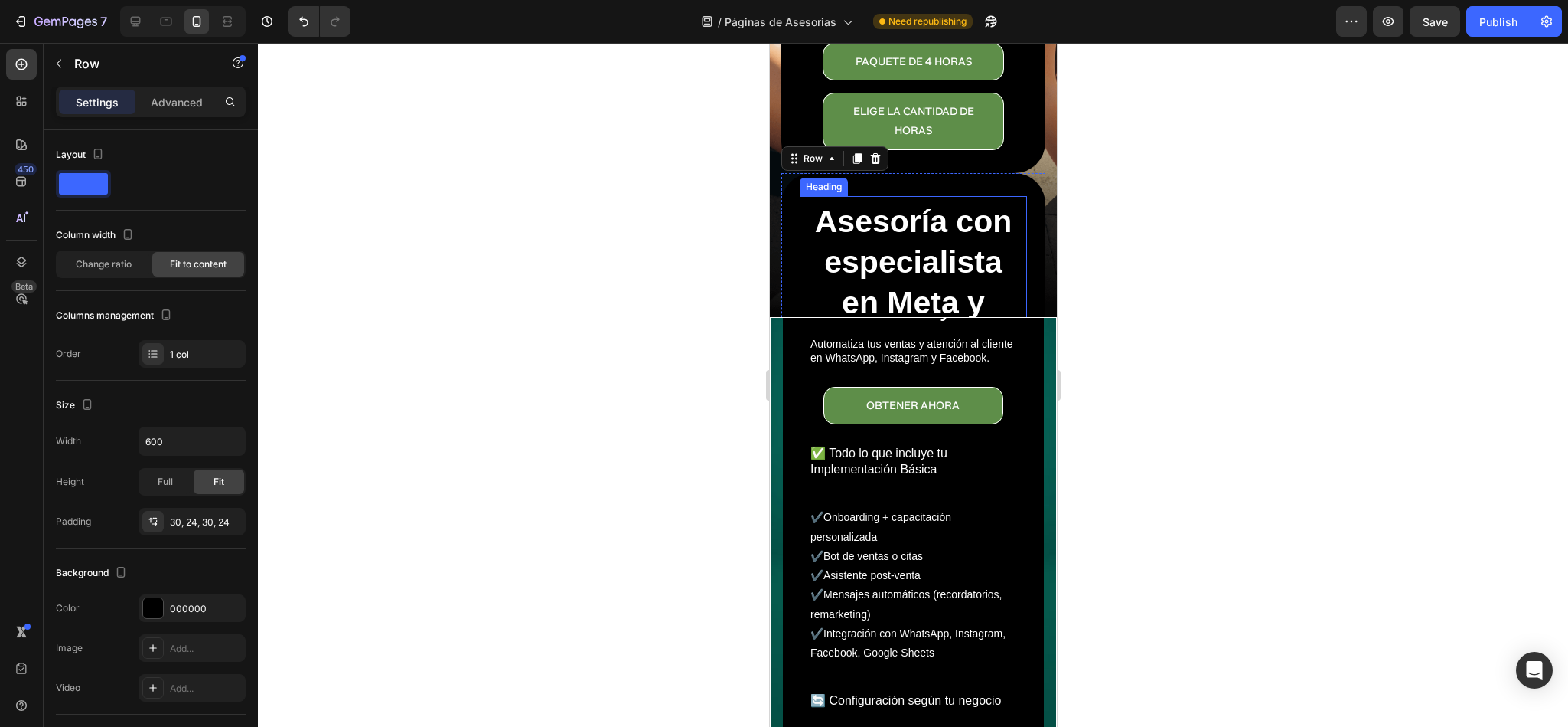
click at [899, 211] on h2 "Asesoría con especialista en Meta y publicidad en Meta Ads" at bounding box center [912, 303] width 219 height 207
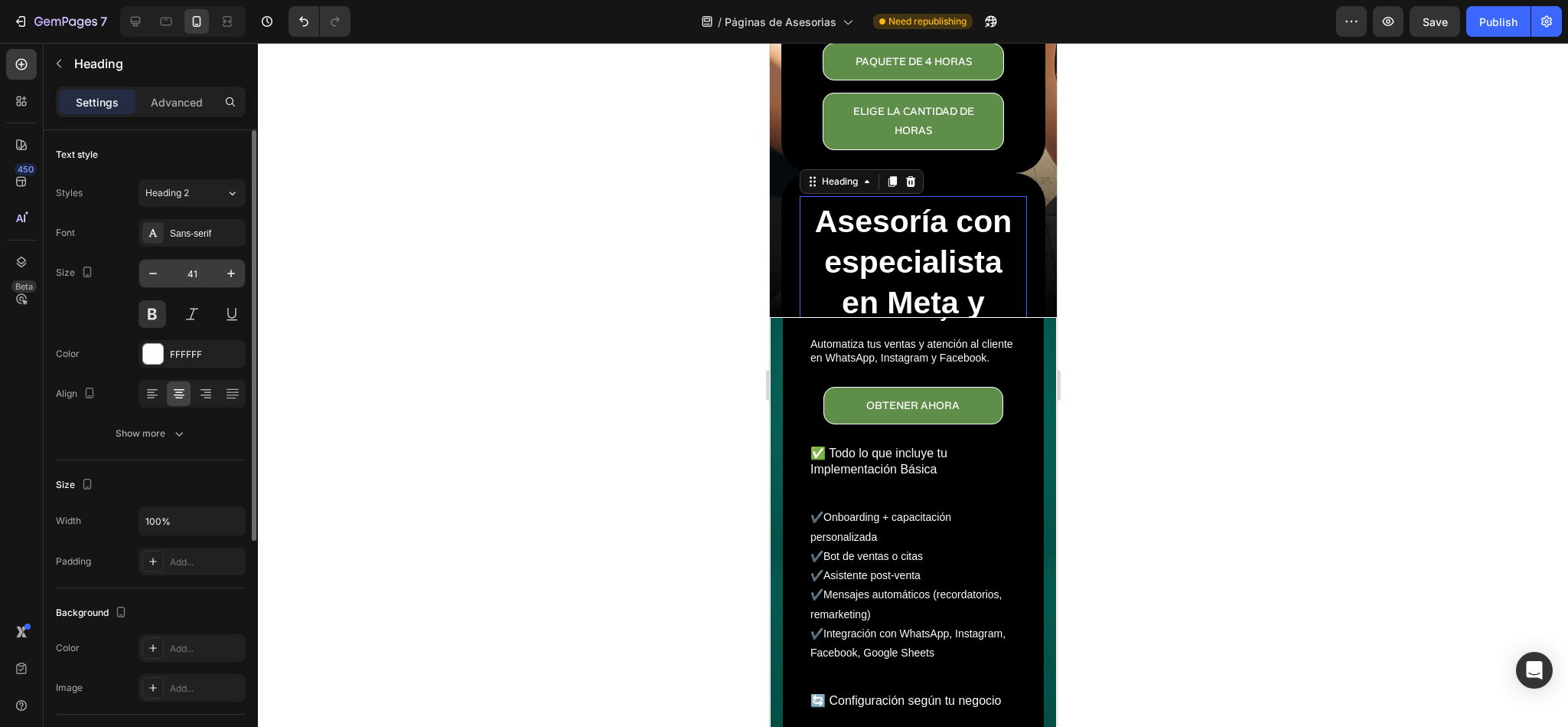
click at [182, 276] on input "41" at bounding box center [192, 273] width 50 height 28
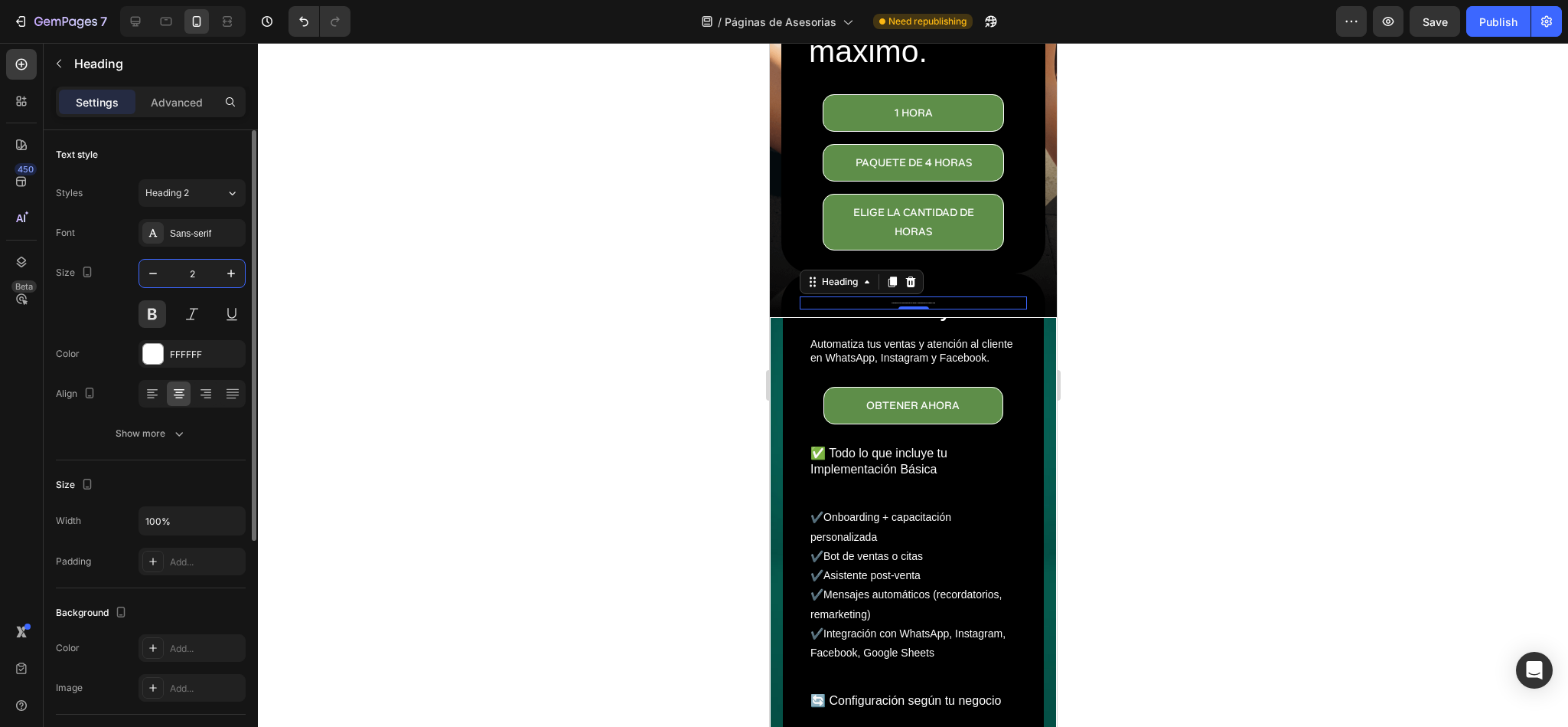
type input "25"
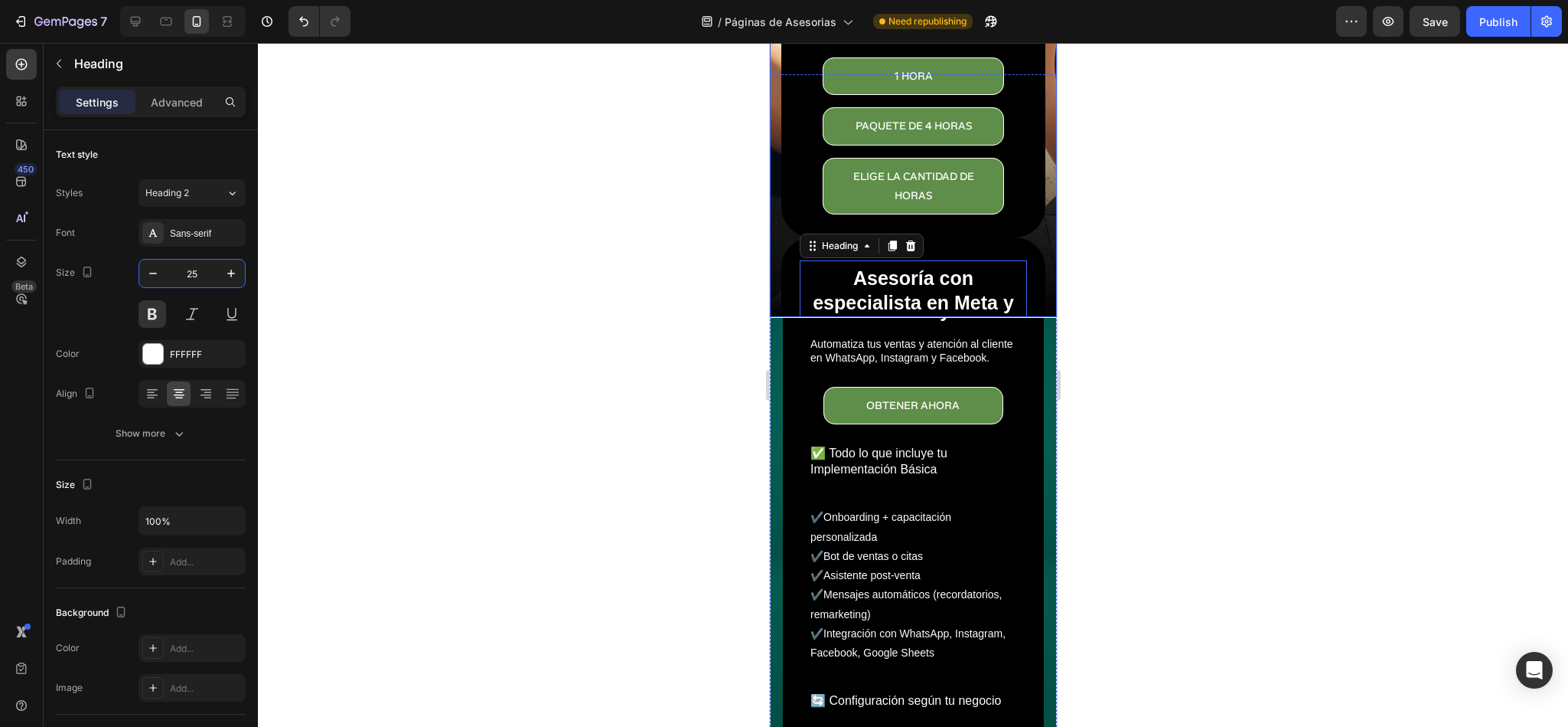
click at [1037, 221] on div "Asesoría con desarrollador para Whatsfy Heading Elige el paquete de asesoría qu…" at bounding box center [913, 62] width 287 height 1549
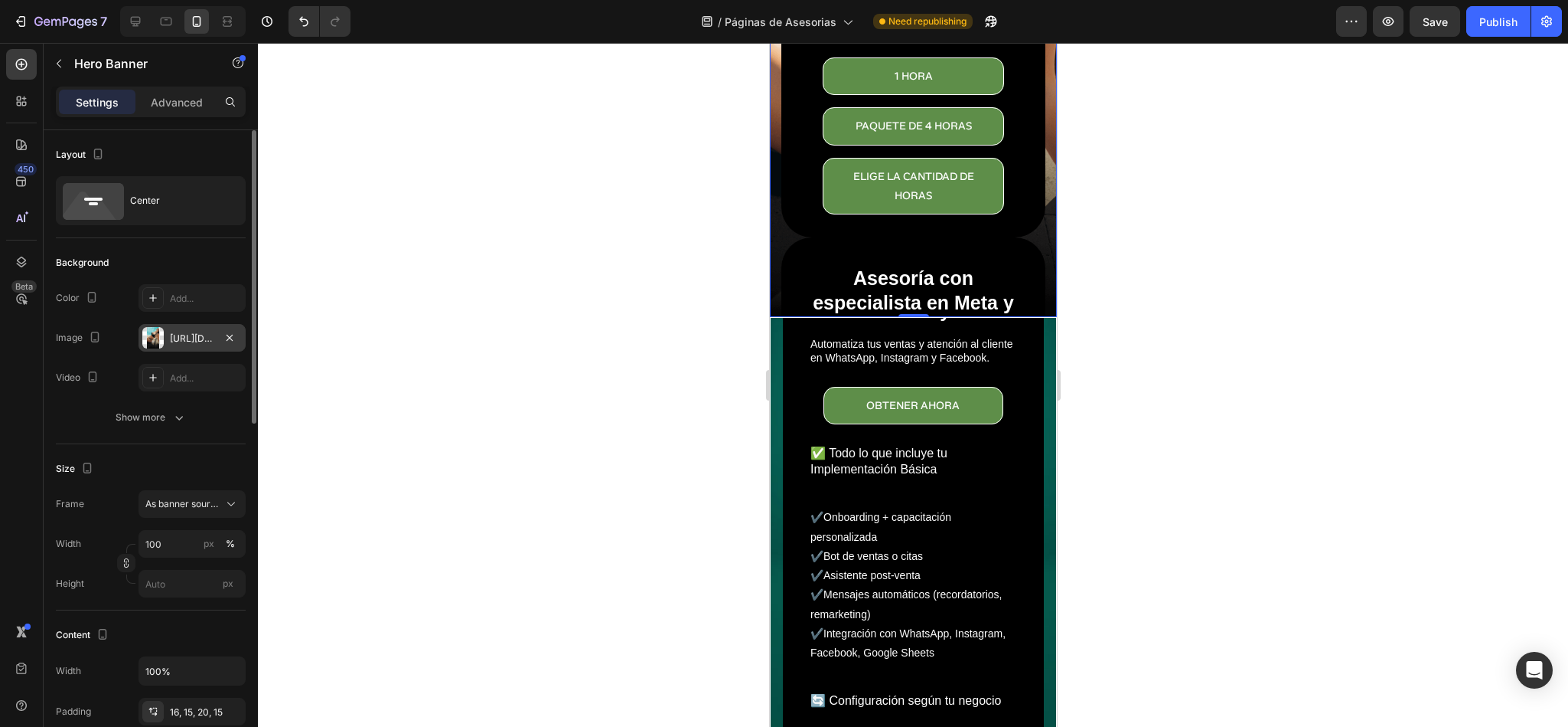
click at [196, 340] on div "[URL][DOMAIN_NAME]" at bounding box center [192, 338] width 45 height 14
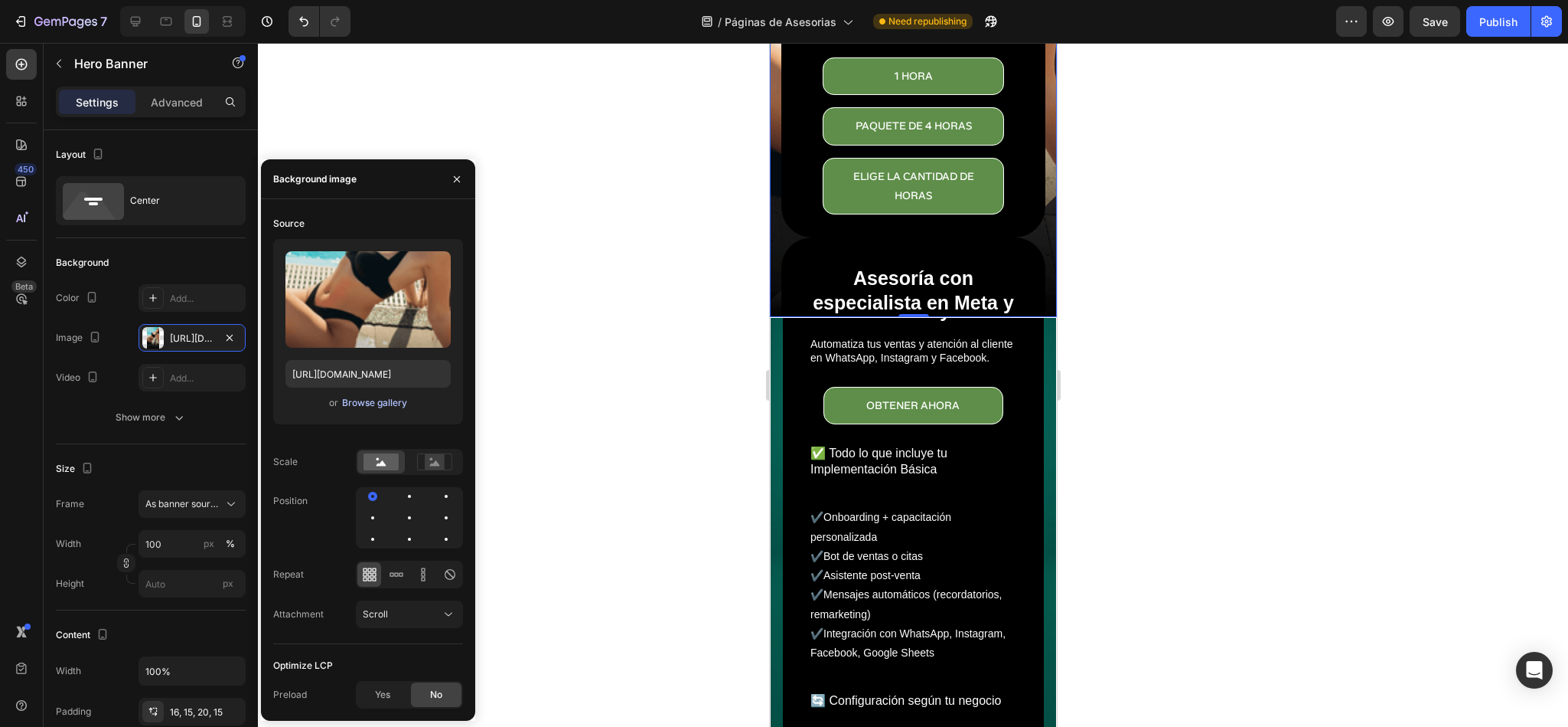
click at [365, 396] on div "Browse gallery" at bounding box center [374, 403] width 66 height 14
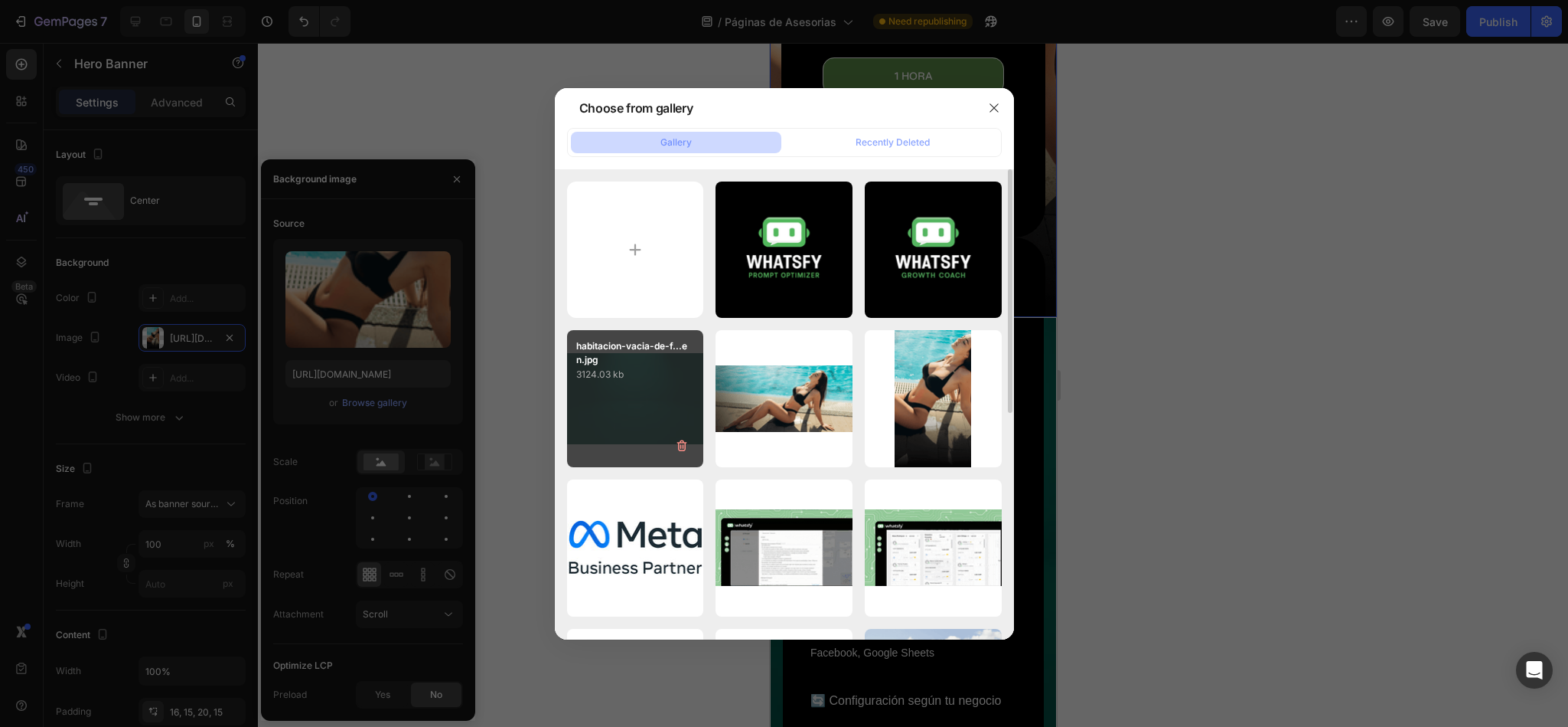
click at [641, 405] on div "habitacion-vacia-de-f...en.jpg 3124.03 kb" at bounding box center [635, 398] width 137 height 137
type input "[URL][DOMAIN_NAME]"
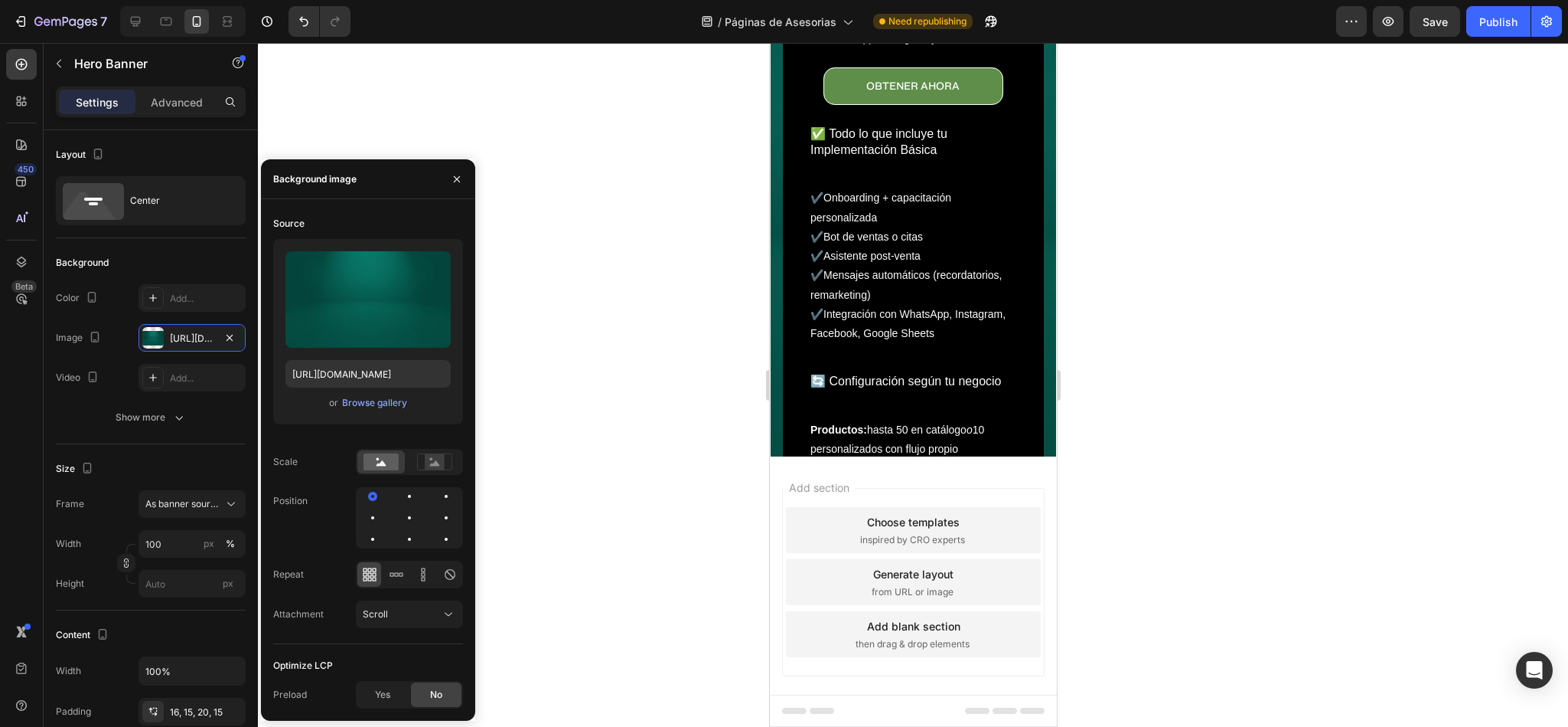
click at [690, 334] on div at bounding box center [914, 385] width 1311 height 684
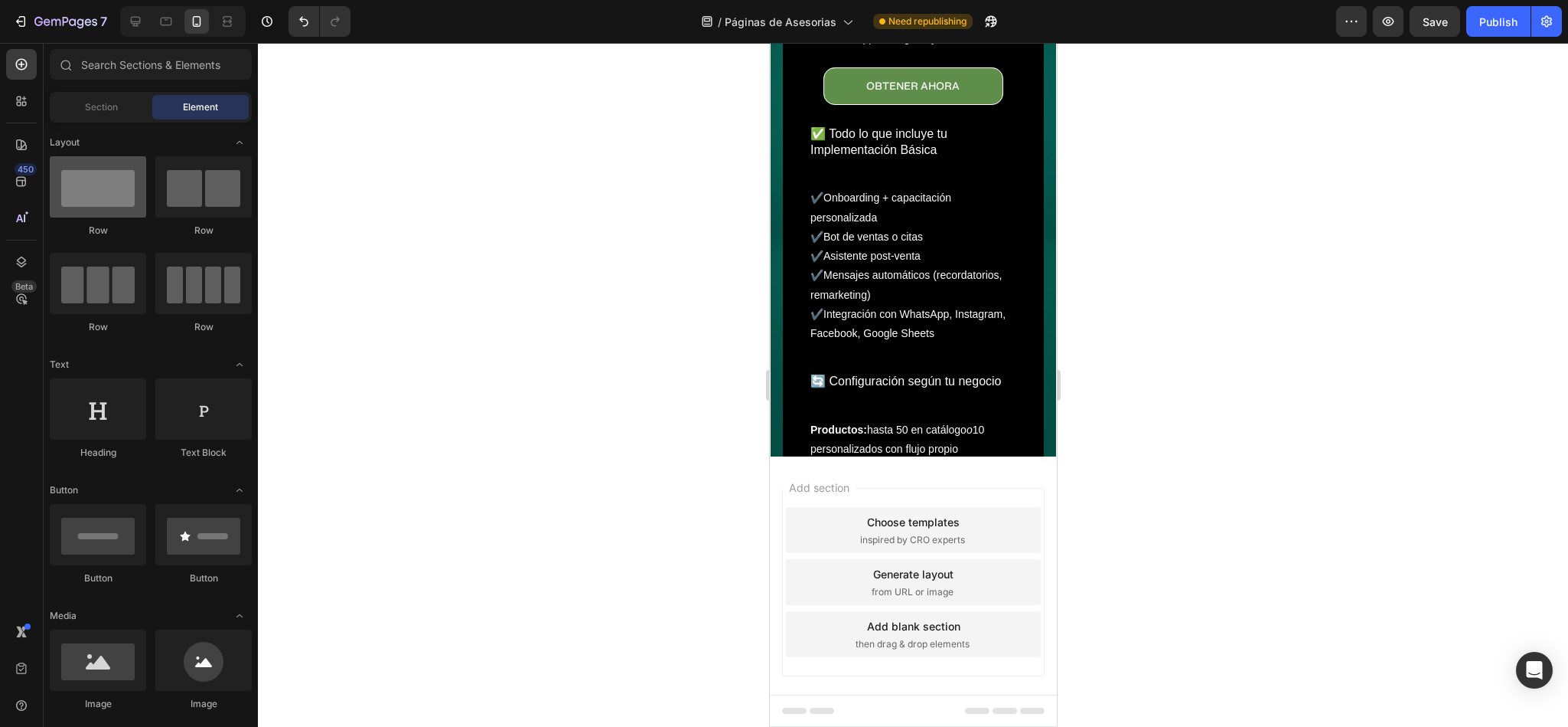
click at [118, 162] on div at bounding box center [98, 186] width 97 height 61
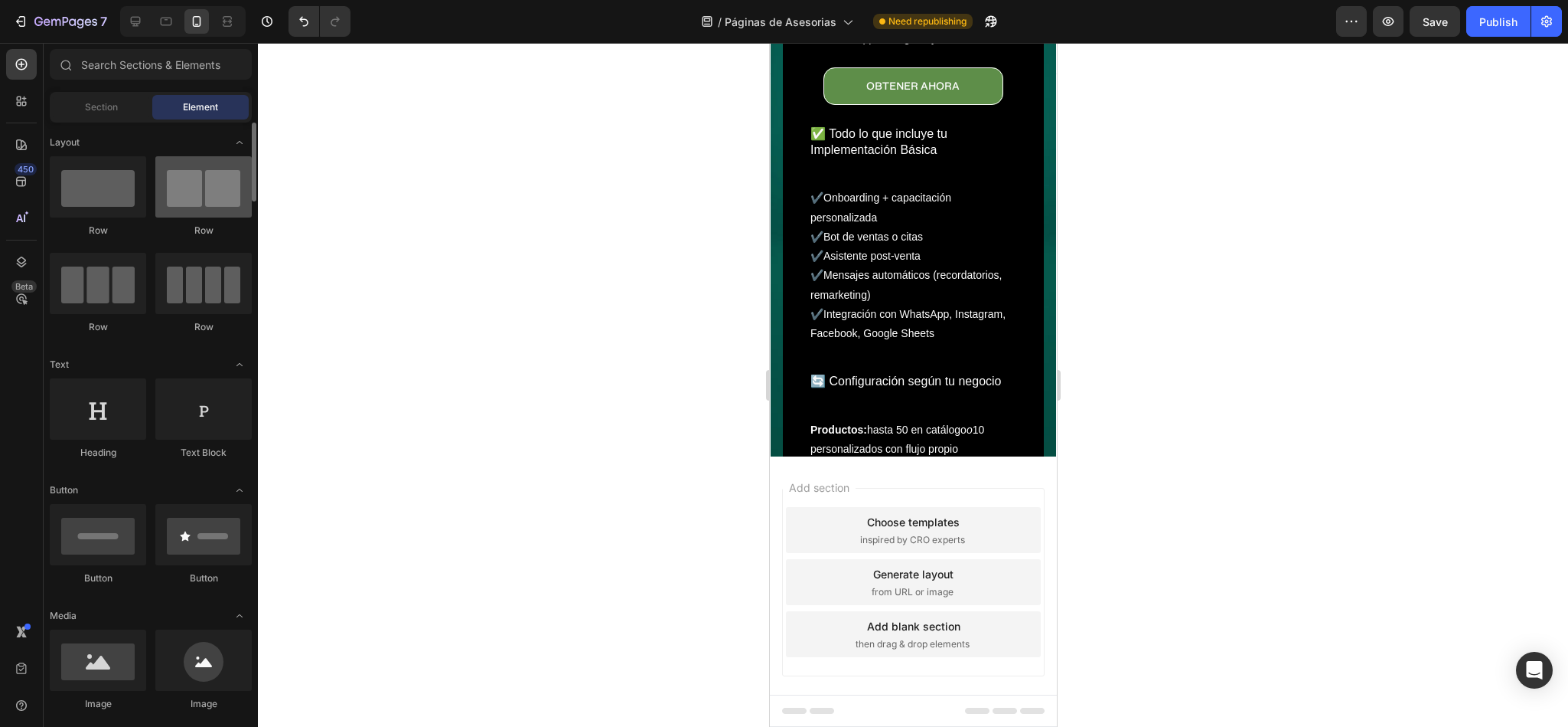
click at [232, 193] on div at bounding box center [204, 186] width 97 height 61
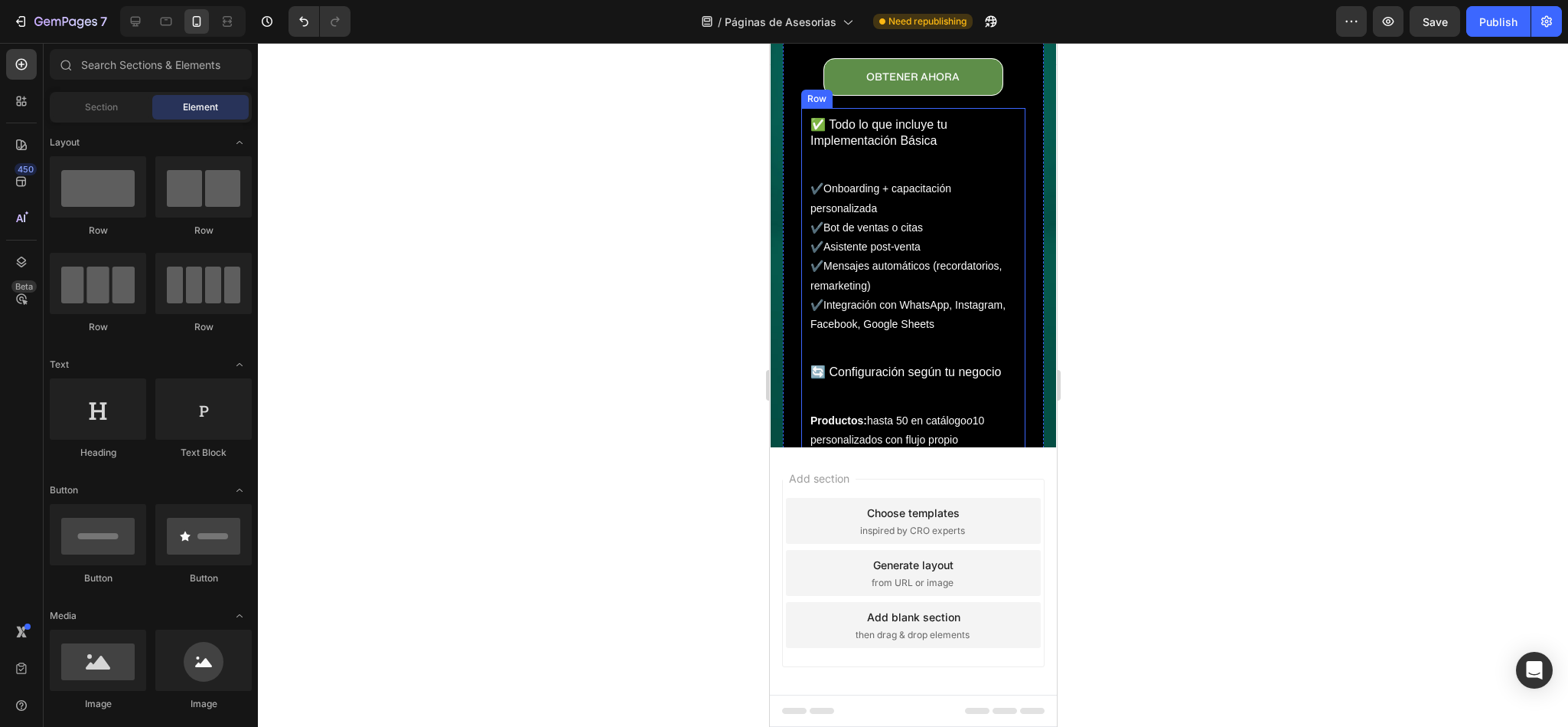
scroll to position [11, 0]
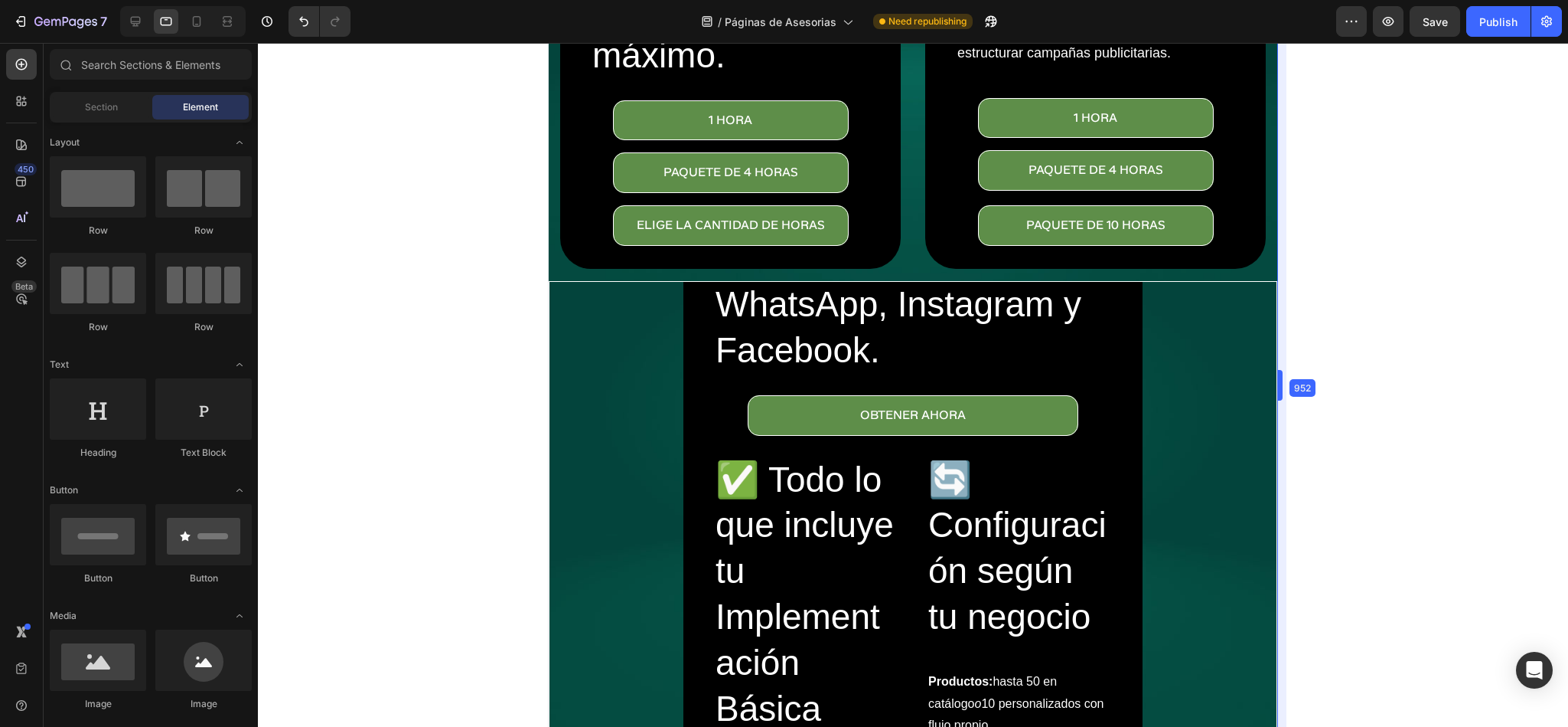
drag, startPoint x: 1059, startPoint y: 386, endPoint x: 1501, endPoint y: 256, distance: 460.7
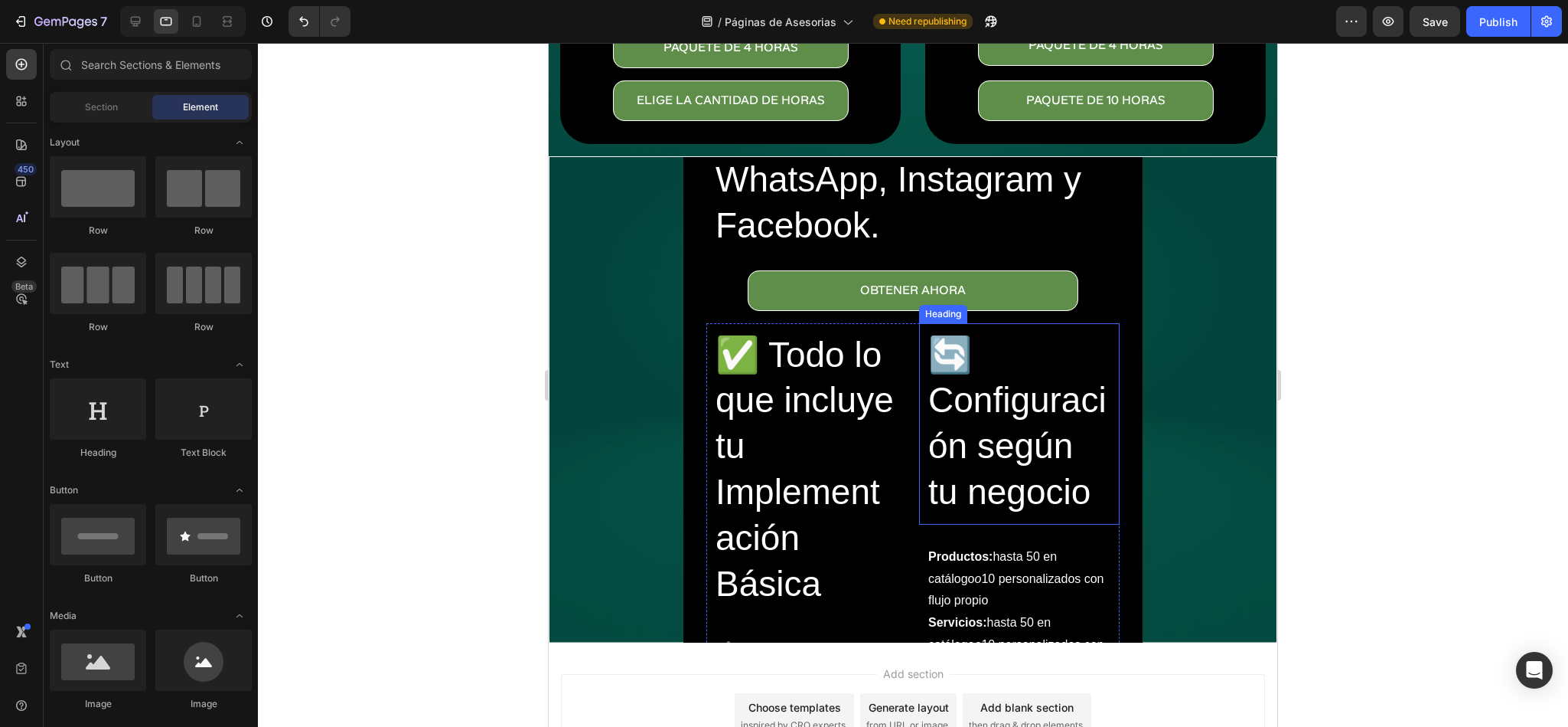
scroll to position [0, 0]
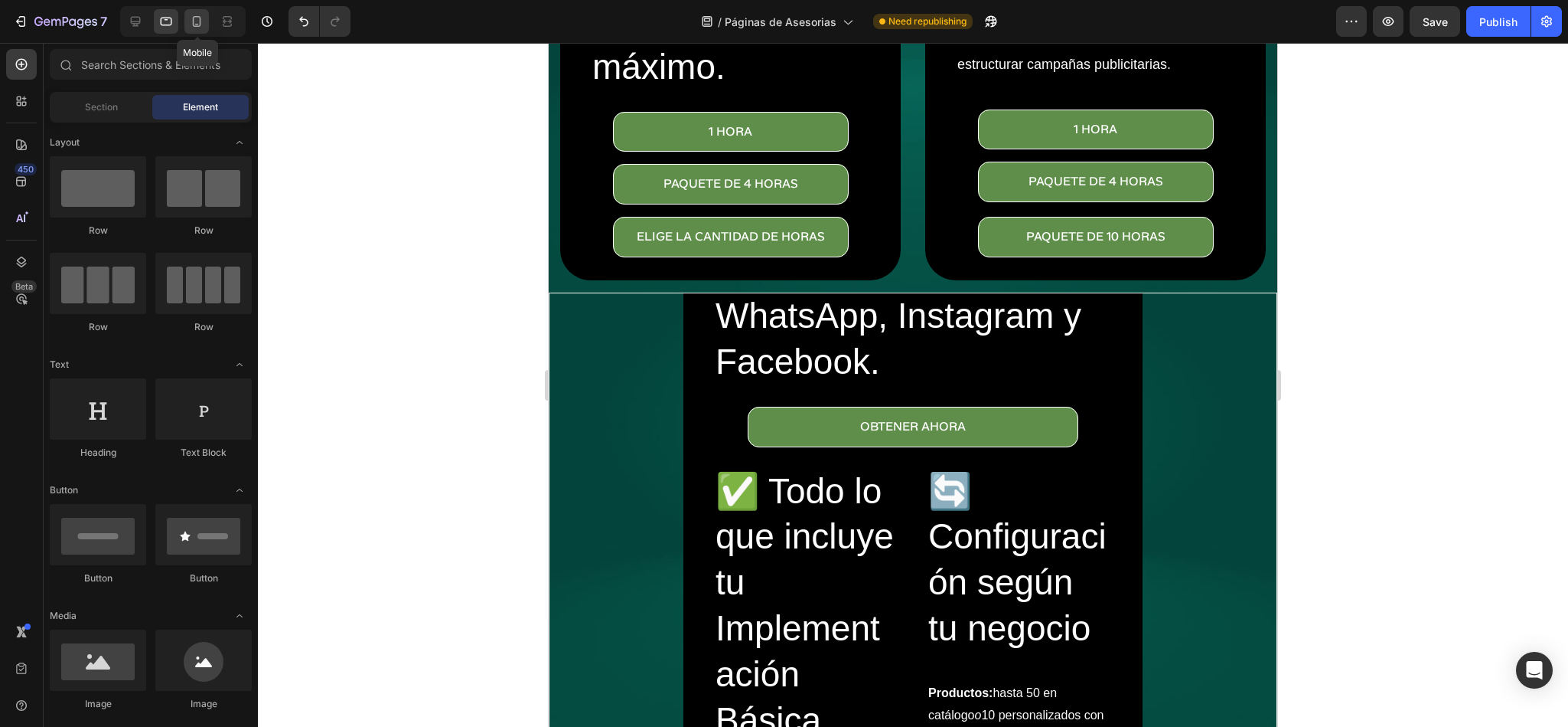
click at [205, 18] on div at bounding box center [197, 22] width 25 height 25
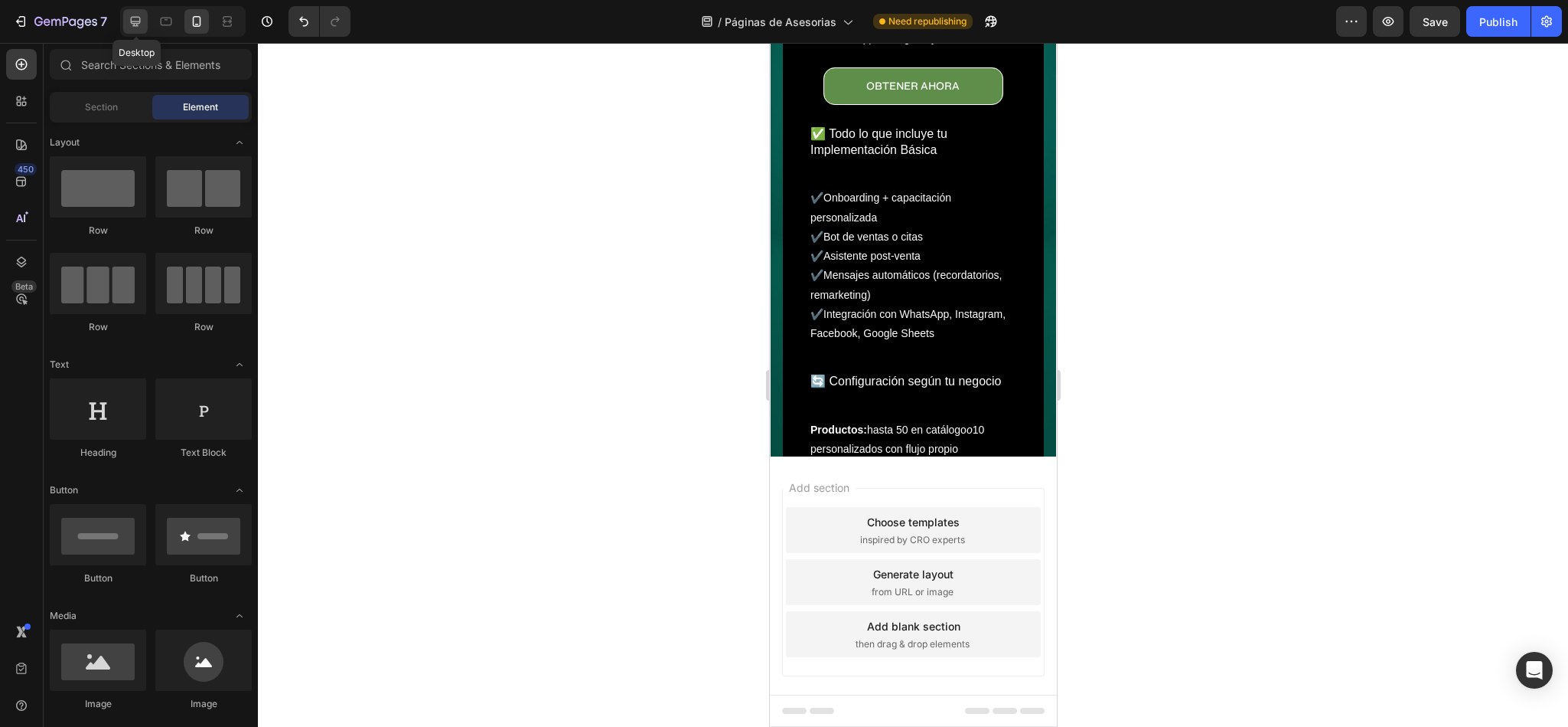
click at [139, 16] on icon at bounding box center [136, 22] width 15 height 15
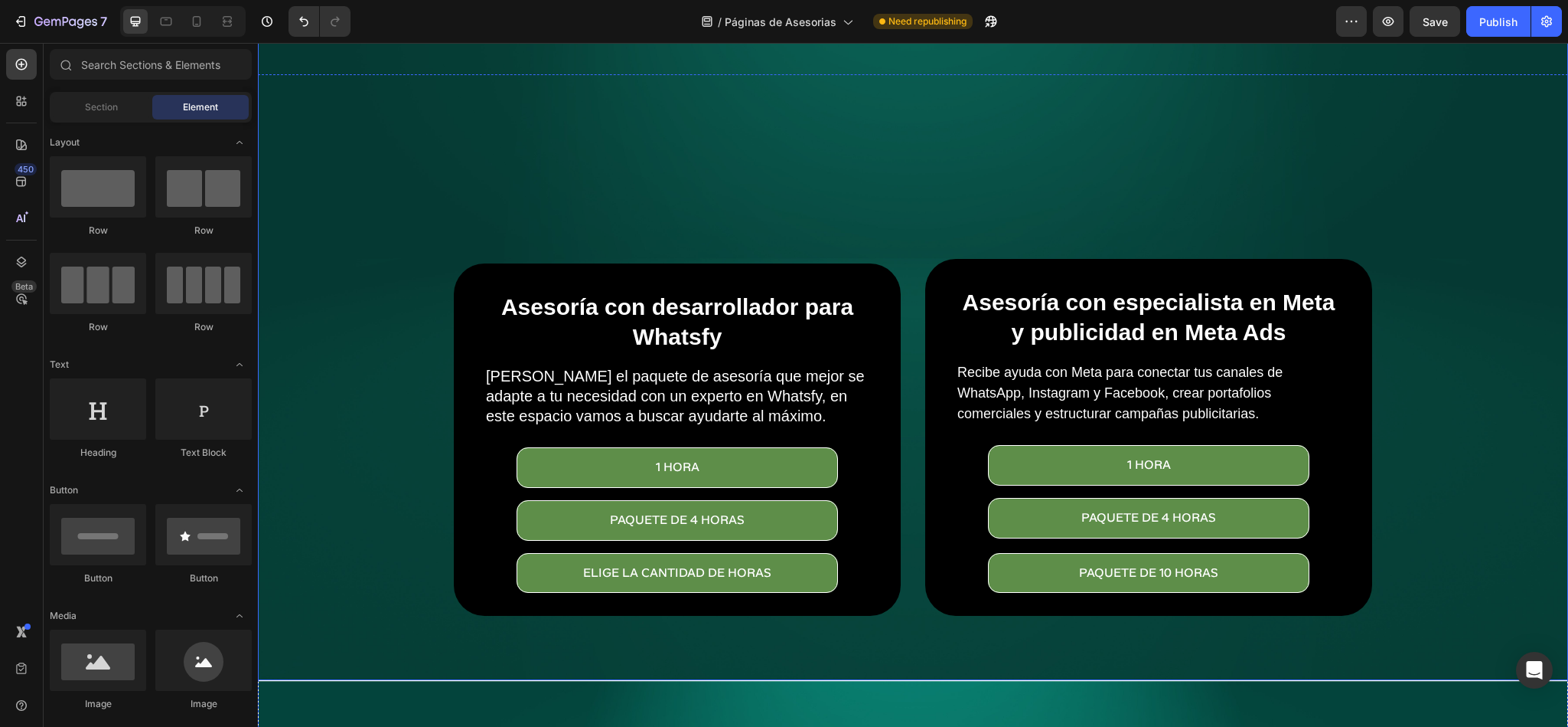
click at [814, 159] on div "Overlay" at bounding box center [914, 243] width 1311 height 874
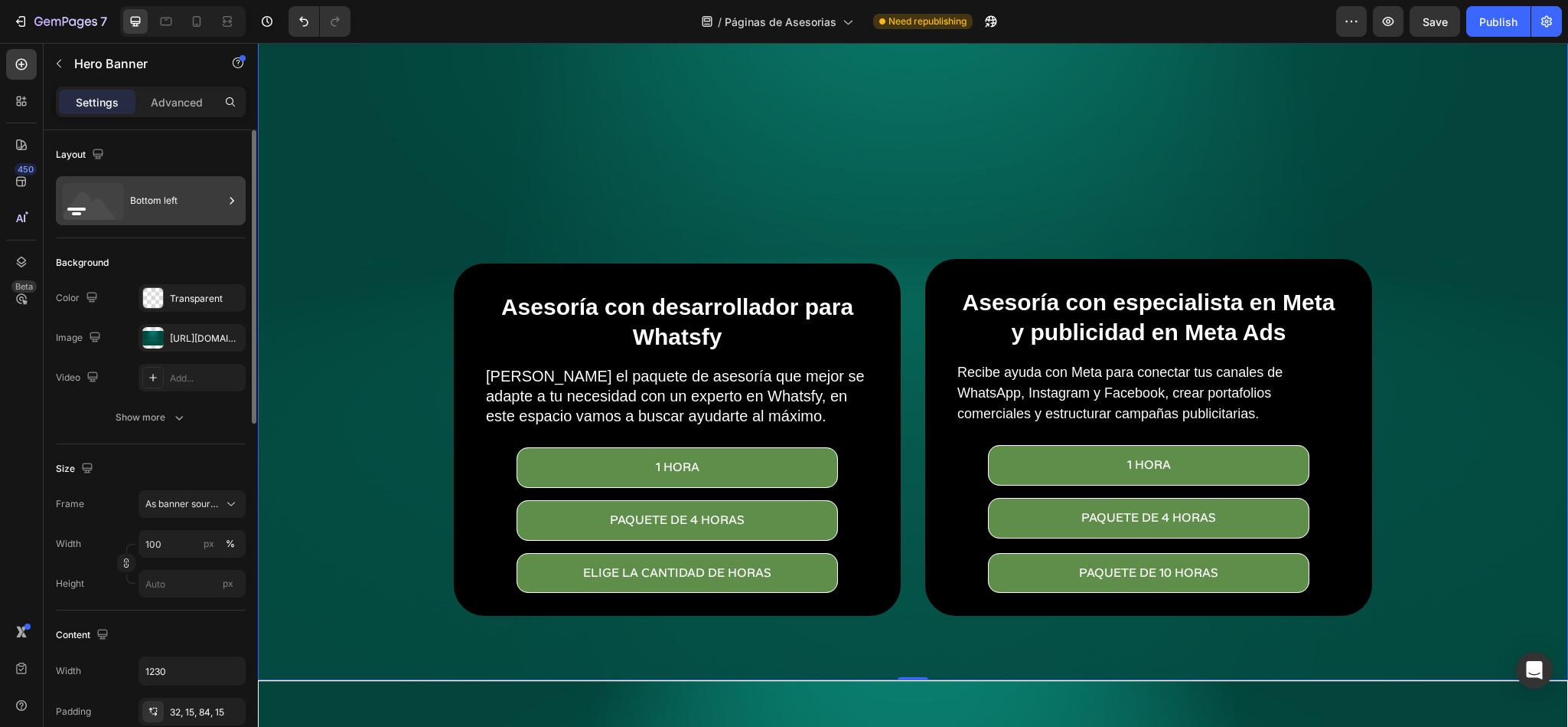
click at [154, 176] on div "Bottom left" at bounding box center [151, 201] width 190 height 49
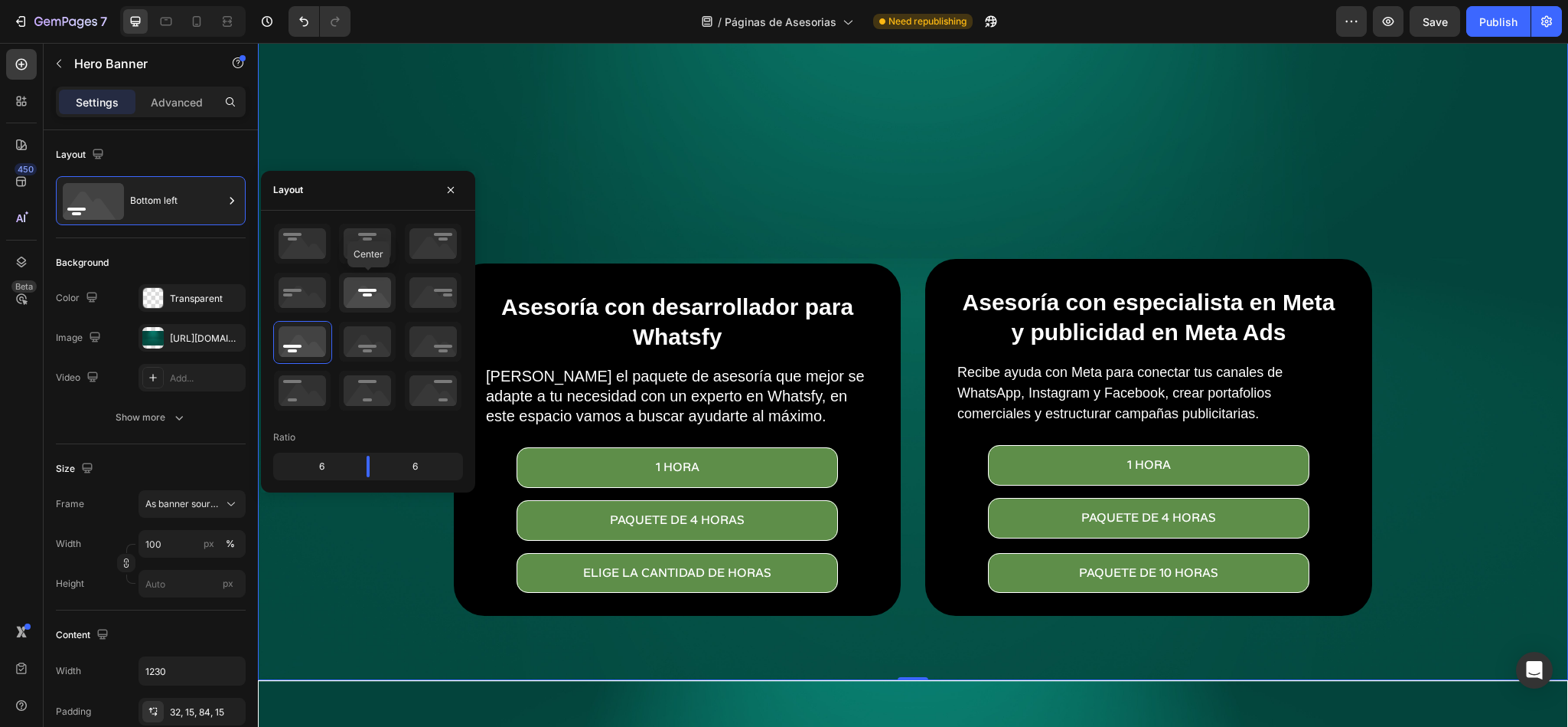
click at [356, 282] on icon at bounding box center [368, 293] width 57 height 40
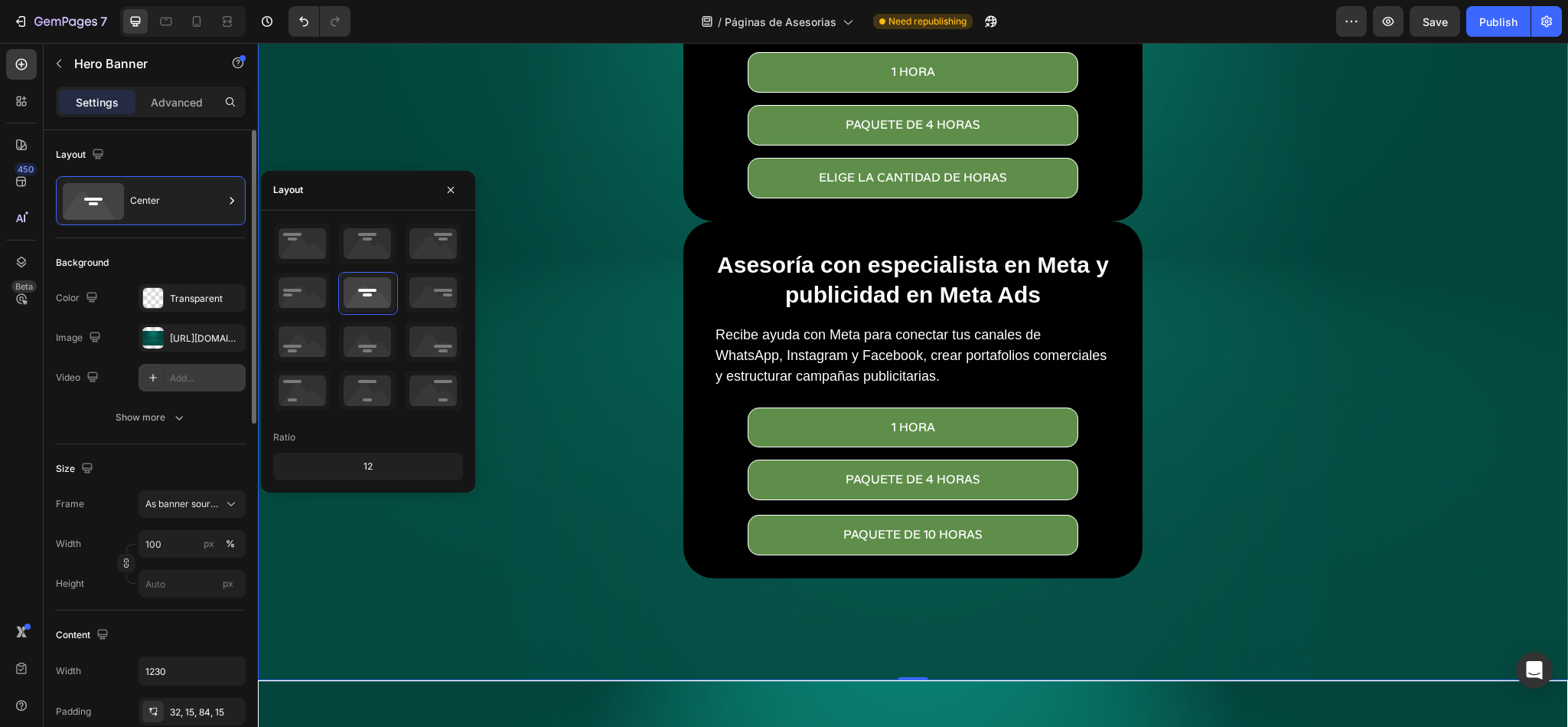
scroll to position [115, 0]
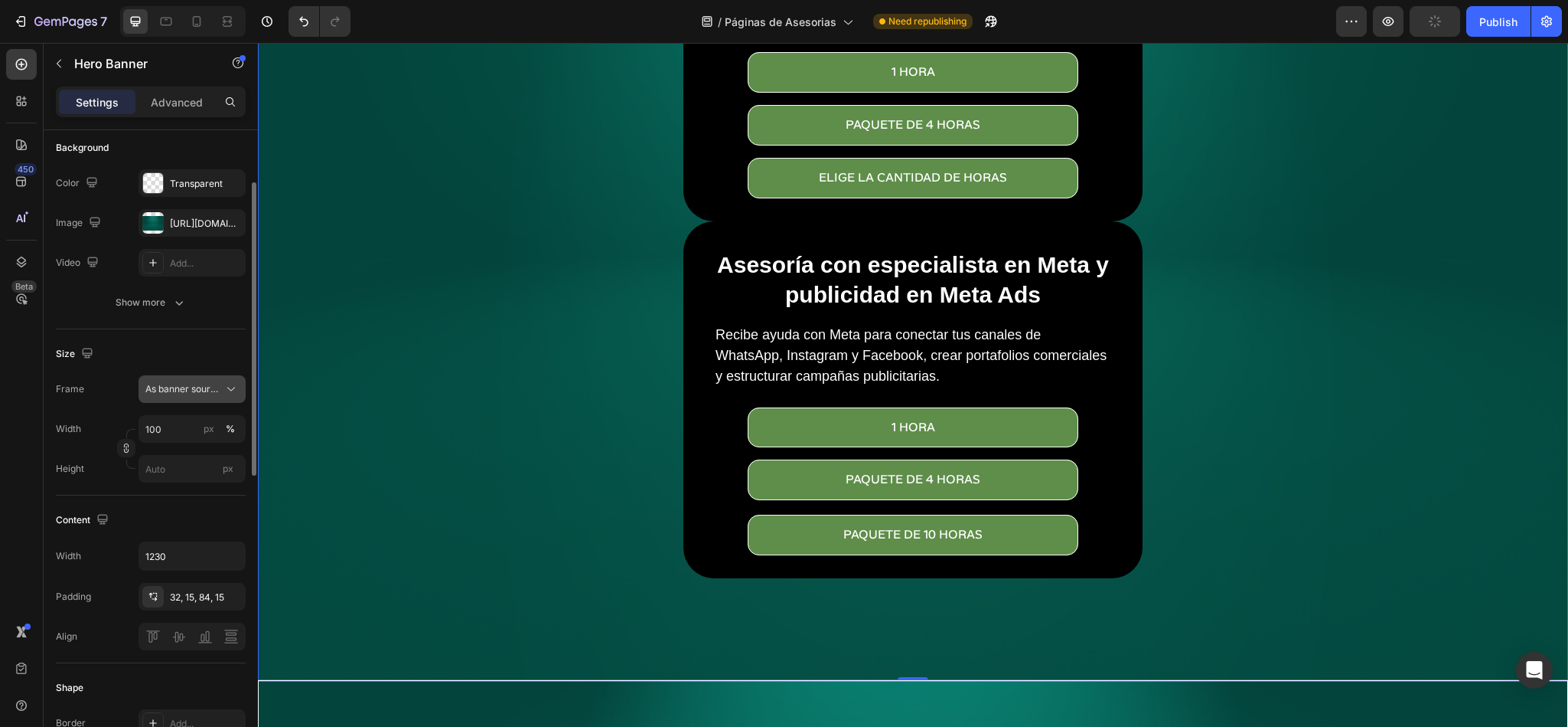
click at [199, 396] on div "As banner source" at bounding box center [192, 389] width 93 height 15
click at [178, 449] on span "Custom" at bounding box center [161, 453] width 33 height 14
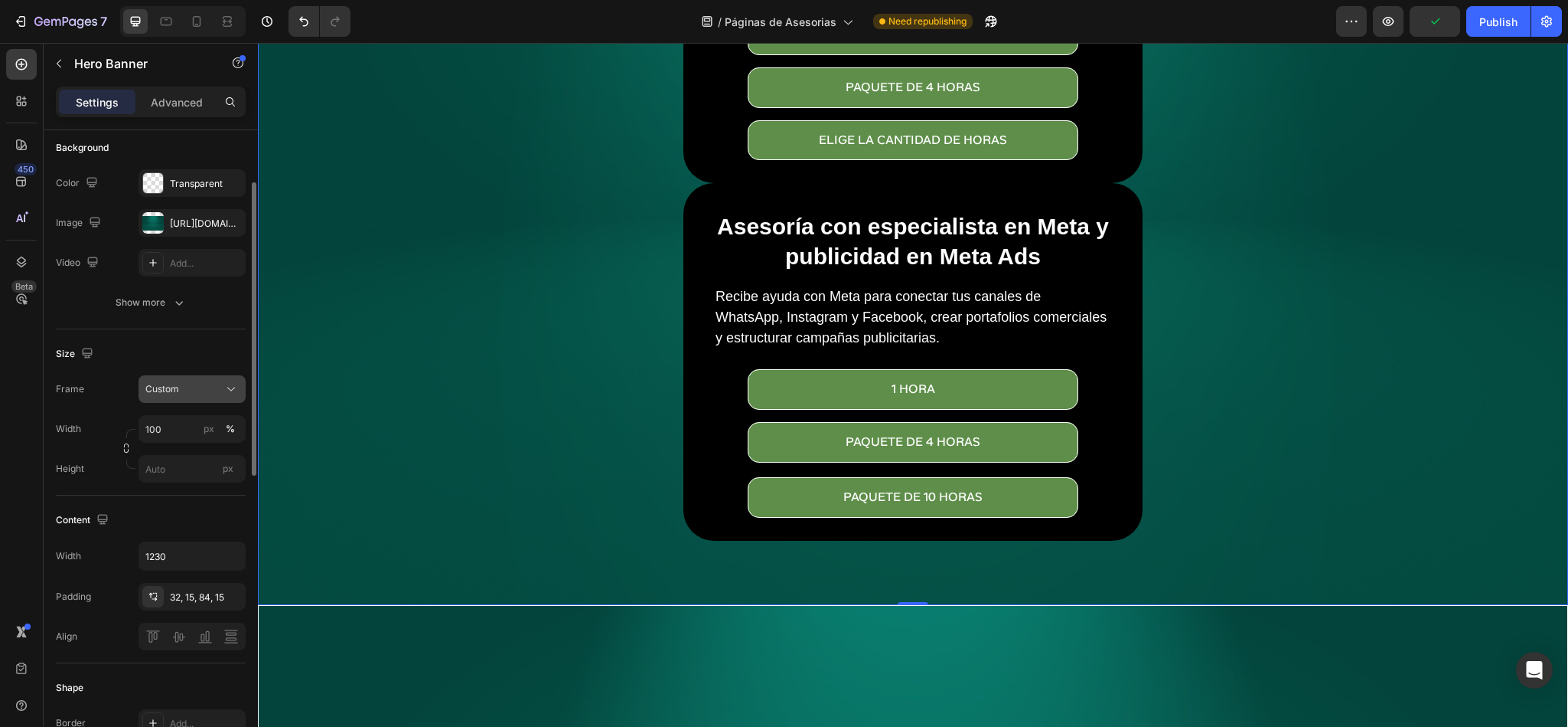
click at [189, 384] on div "Custom" at bounding box center [182, 389] width 75 height 14
click at [183, 432] on span "As banner source" at bounding box center [182, 426] width 76 height 14
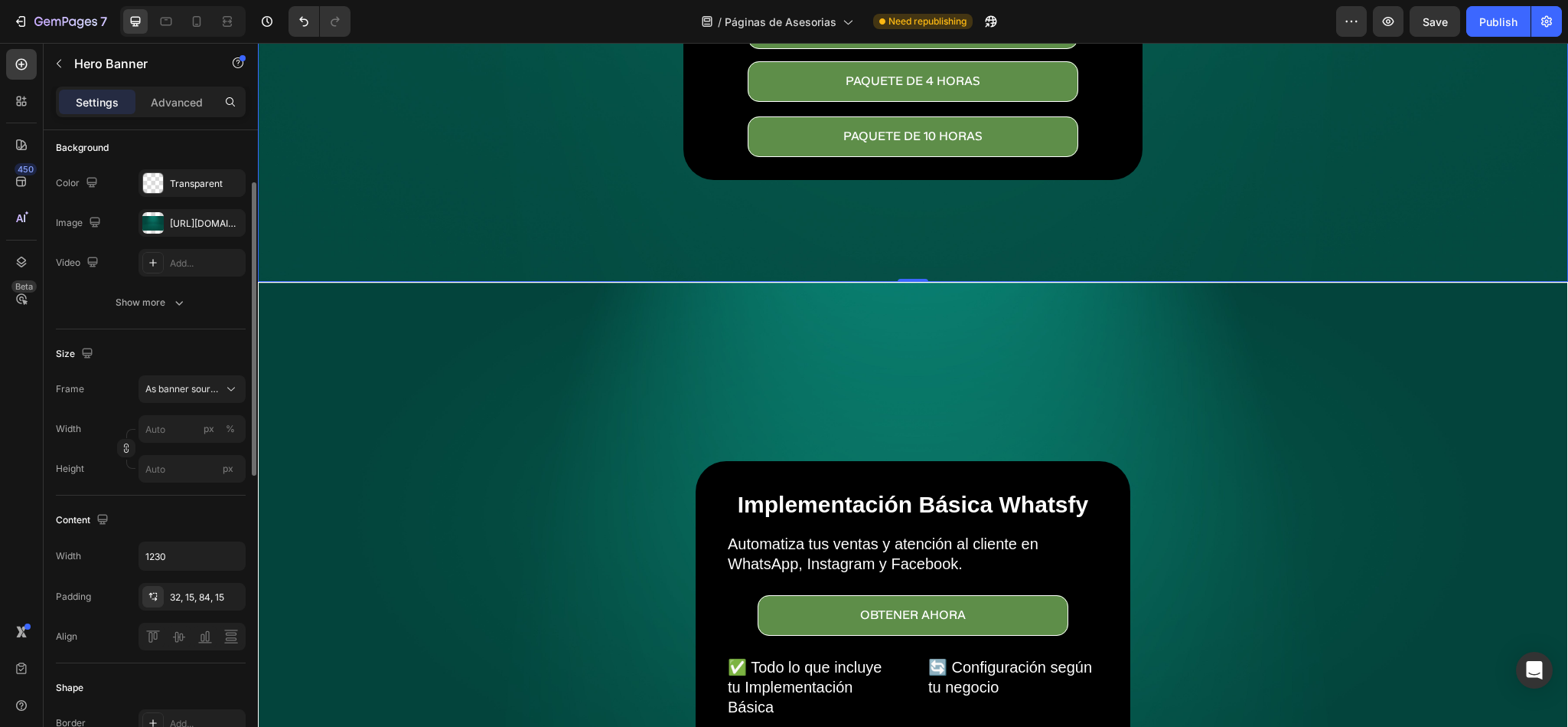
scroll to position [574, 0]
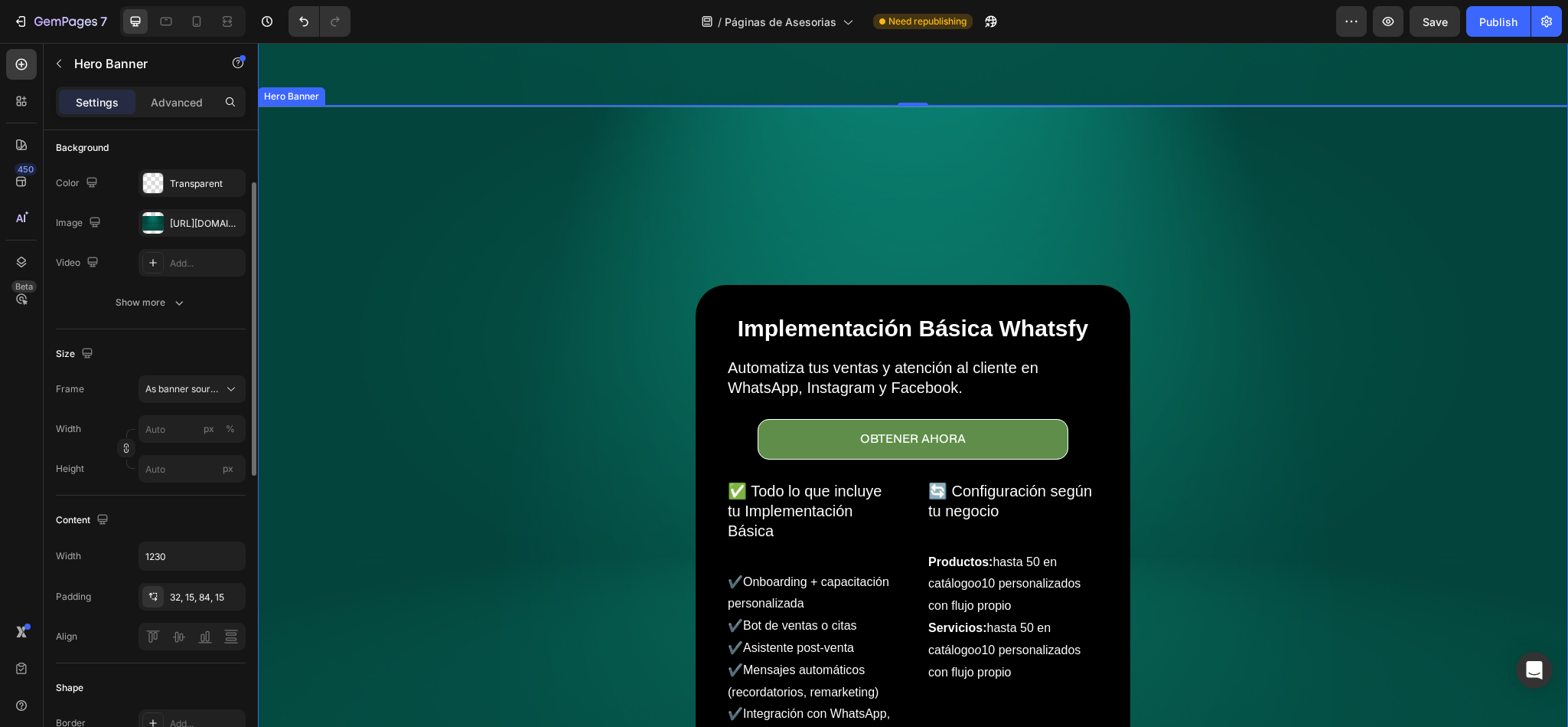
click at [544, 357] on div "Background Image" at bounding box center [913, 543] width 1309 height 873
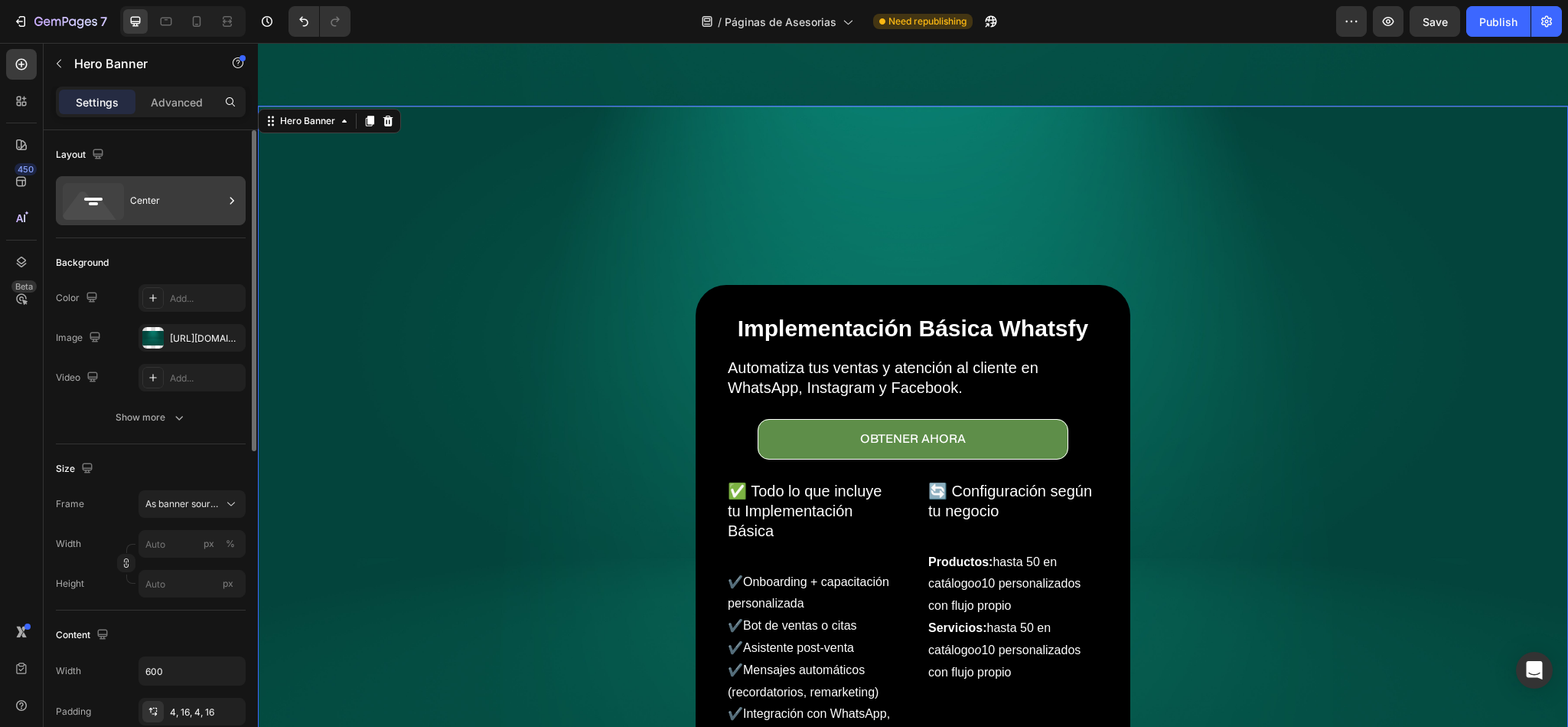
click at [159, 207] on div "Center" at bounding box center [177, 201] width 93 height 35
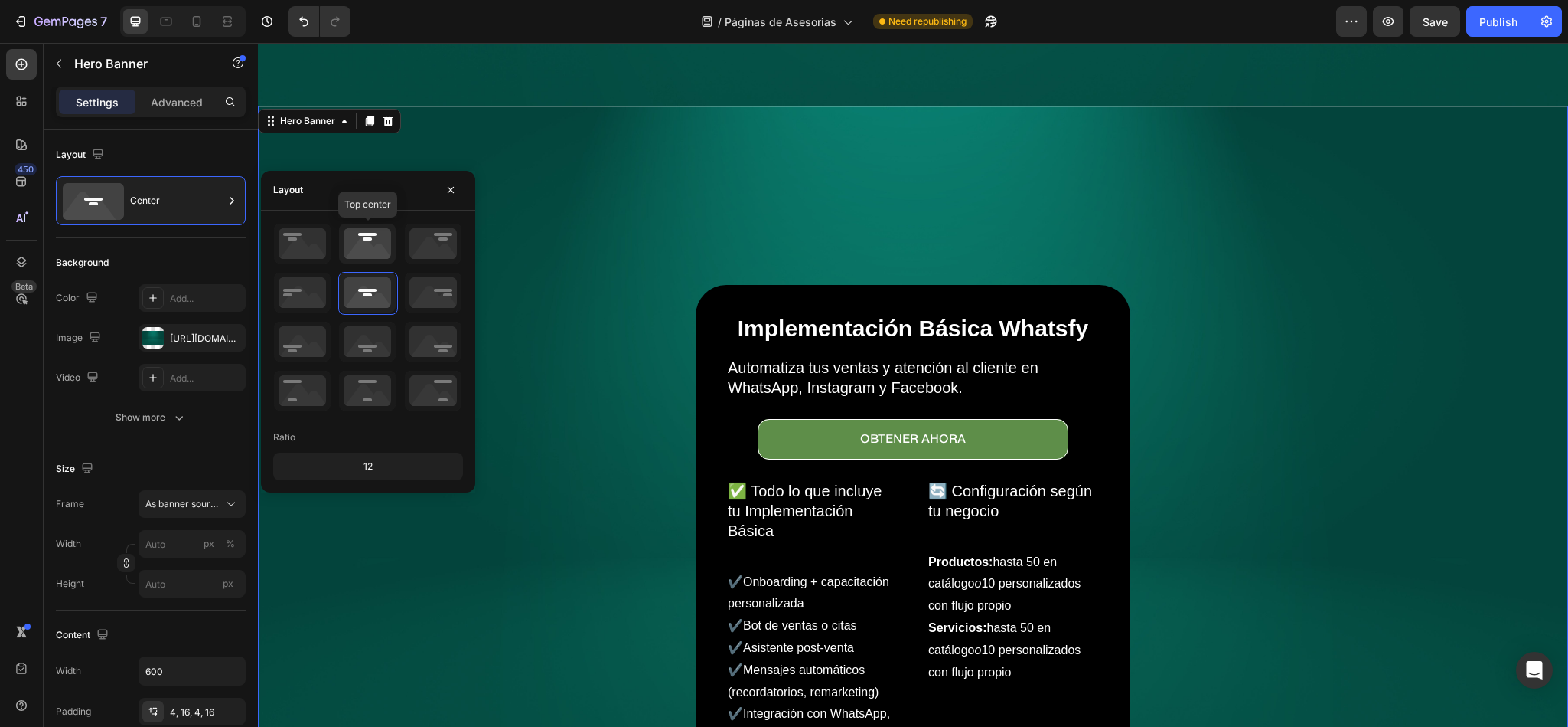
click at [384, 259] on icon at bounding box center [368, 243] width 57 height 40
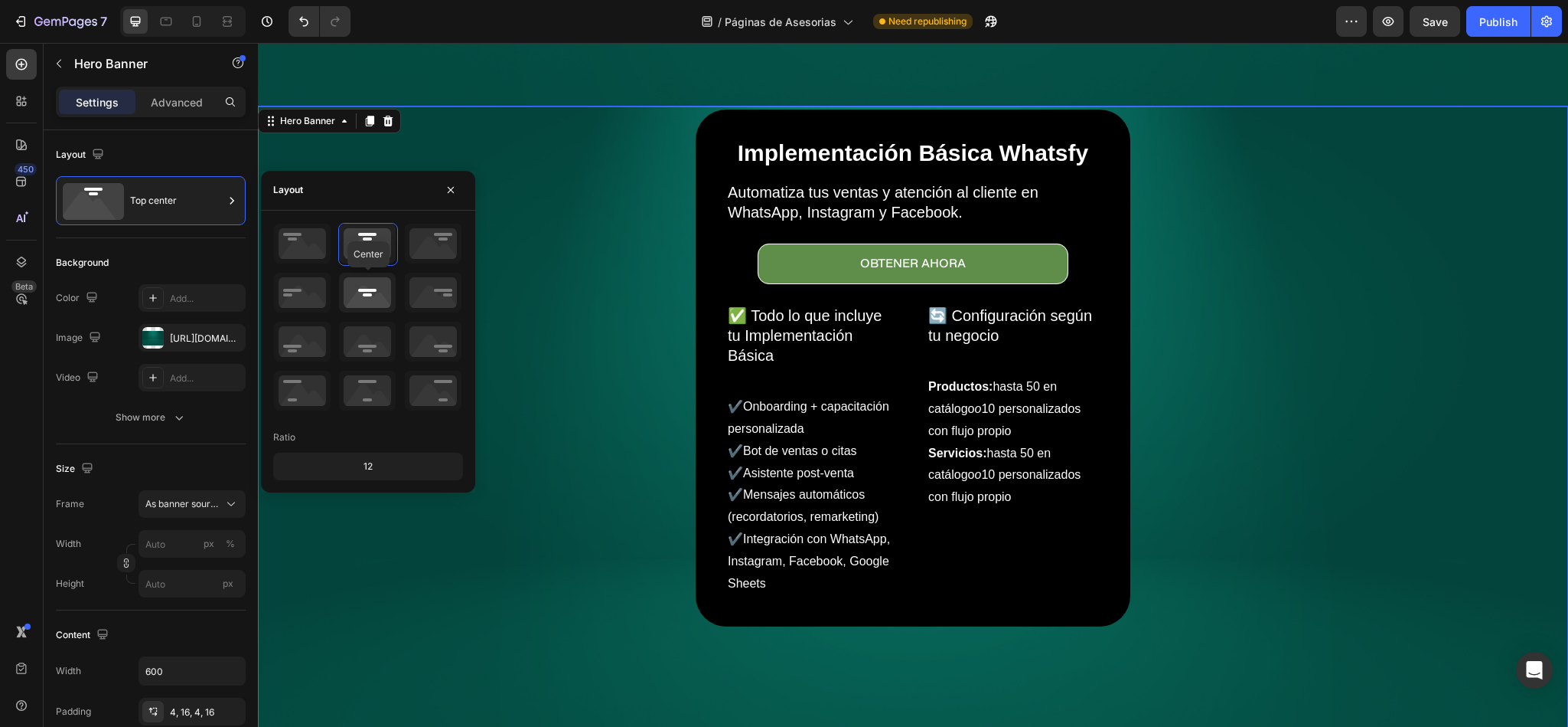
click at [369, 293] on icon at bounding box center [368, 293] width 57 height 40
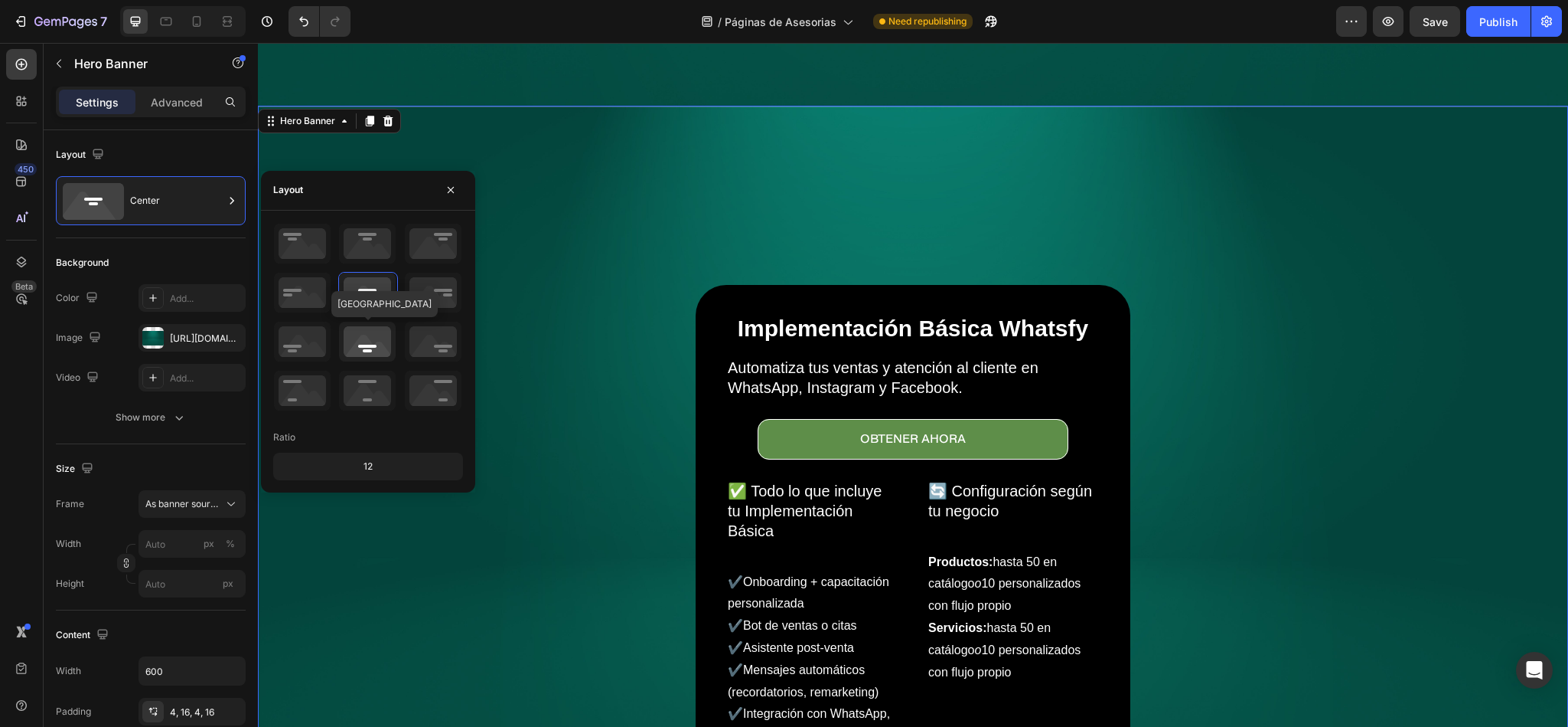
click at [369, 325] on icon at bounding box center [368, 341] width 57 height 40
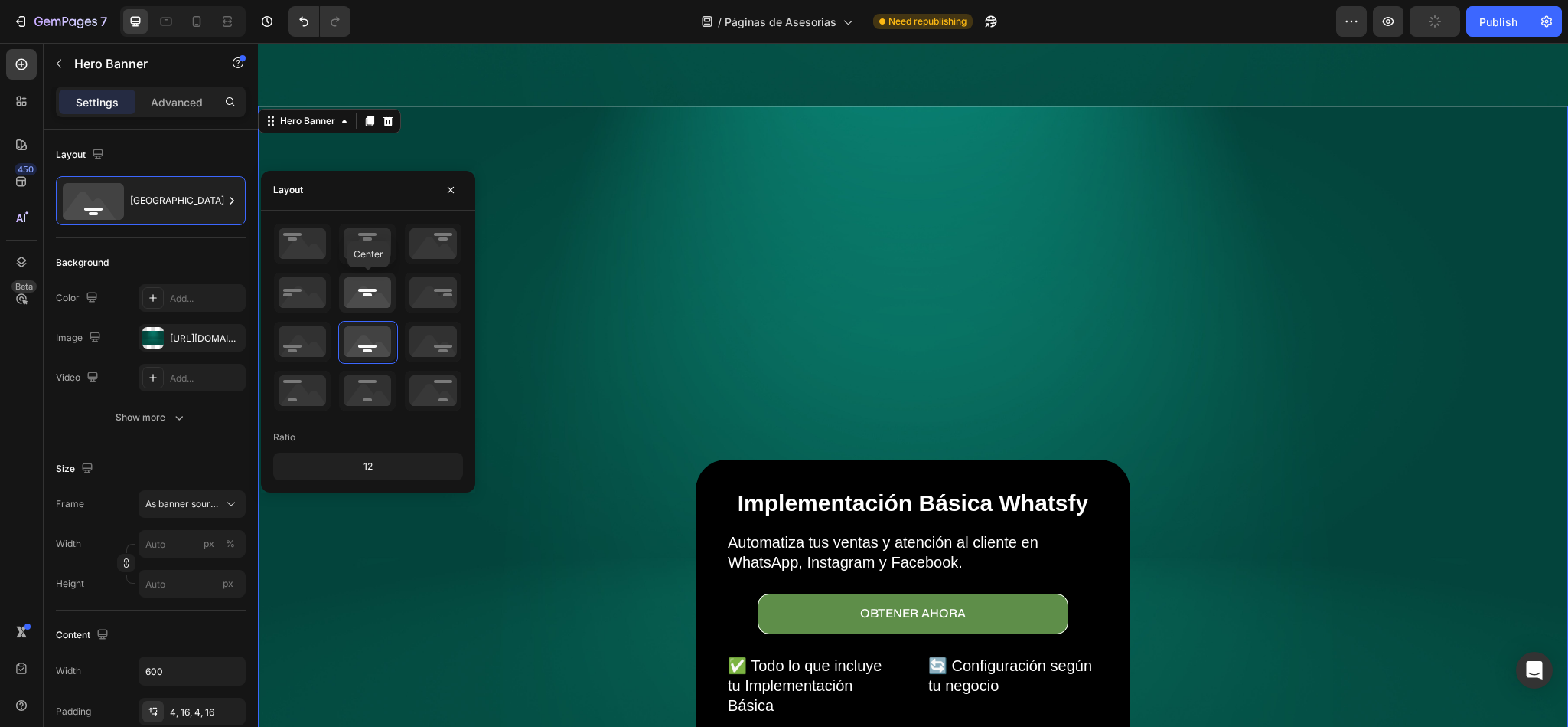
click at [372, 294] on icon at bounding box center [368, 293] width 57 height 40
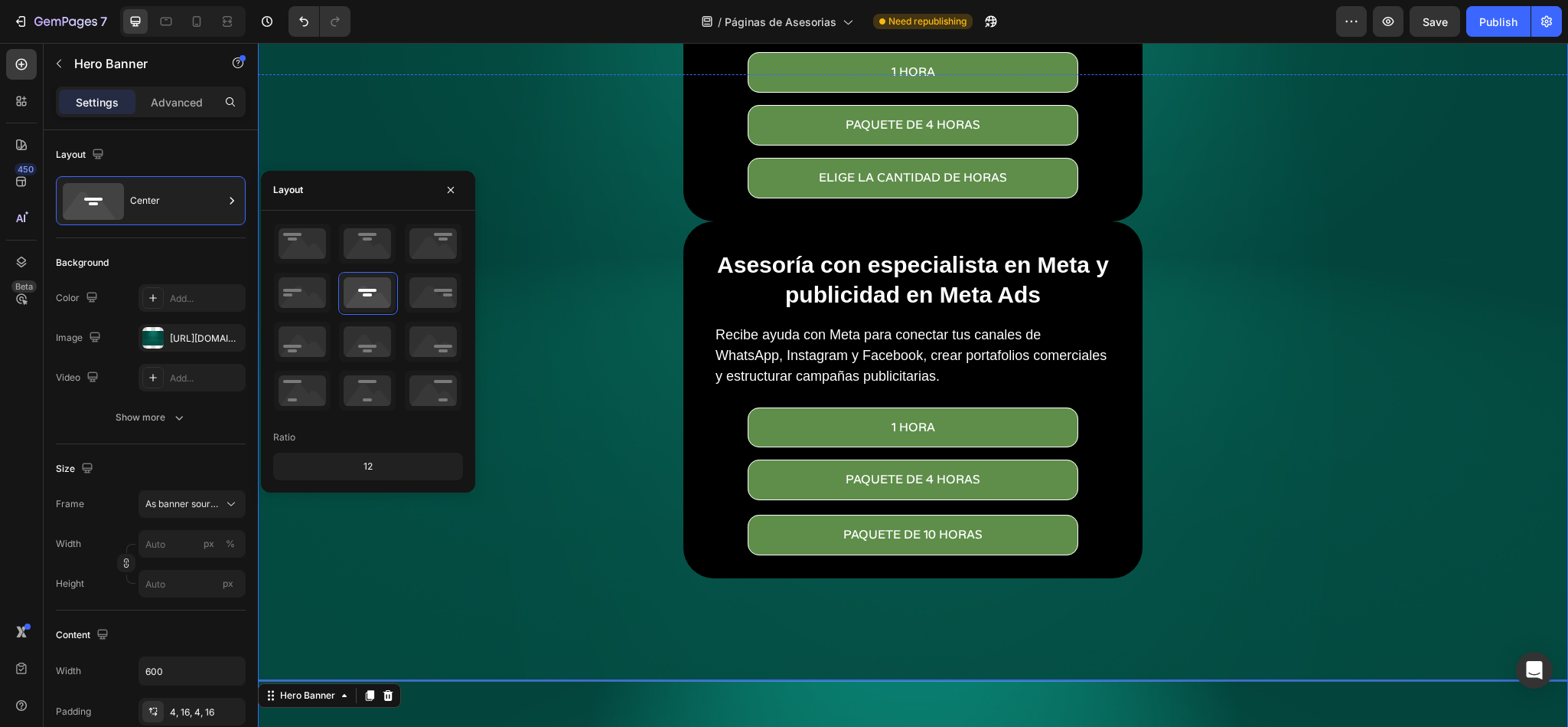
click at [599, 198] on div "Asesoría con desarrollador para Whatsfy Heading Elige el paquete de asesoría qu…" at bounding box center [913, 222] width 918 height 710
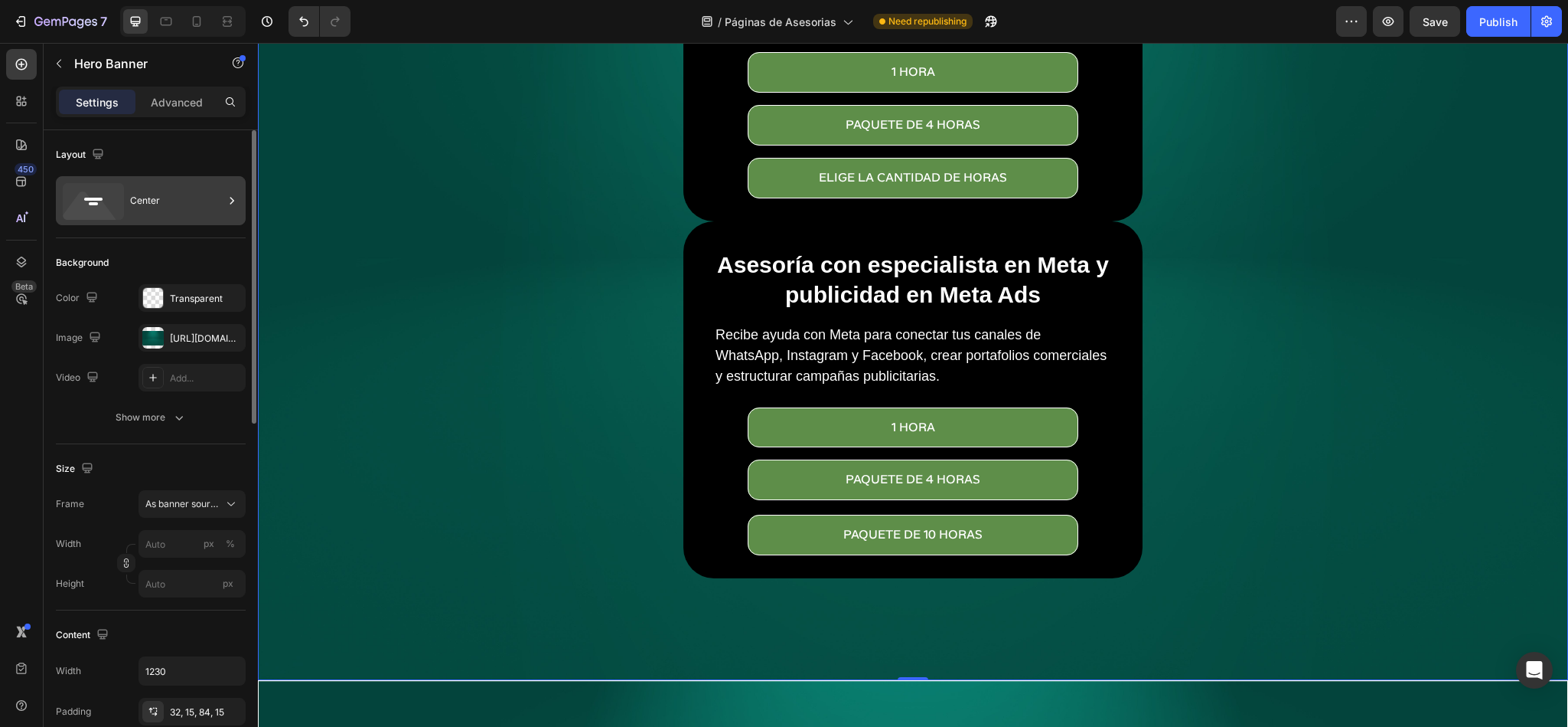
click at [156, 214] on div "Center" at bounding box center [177, 201] width 93 height 35
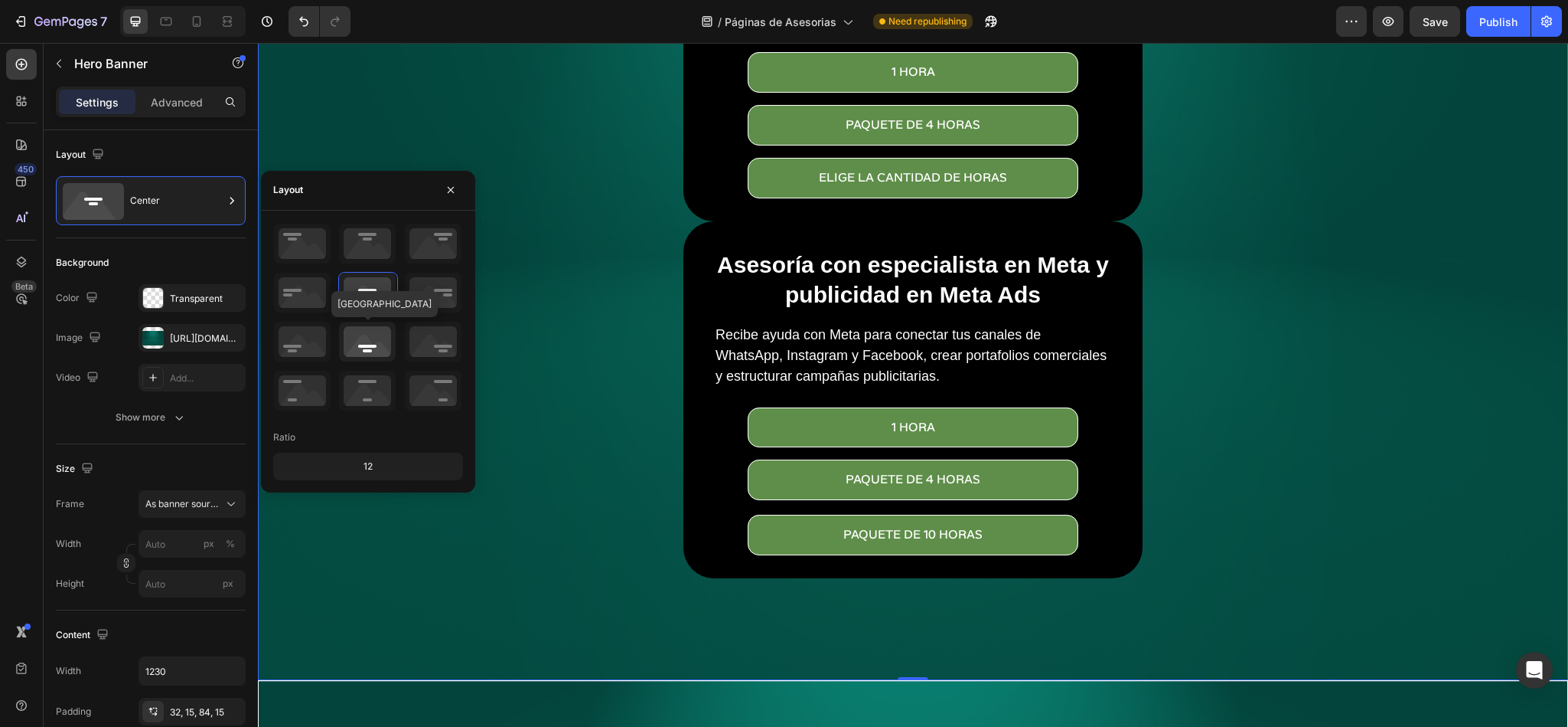
click at [361, 332] on icon at bounding box center [368, 341] width 57 height 40
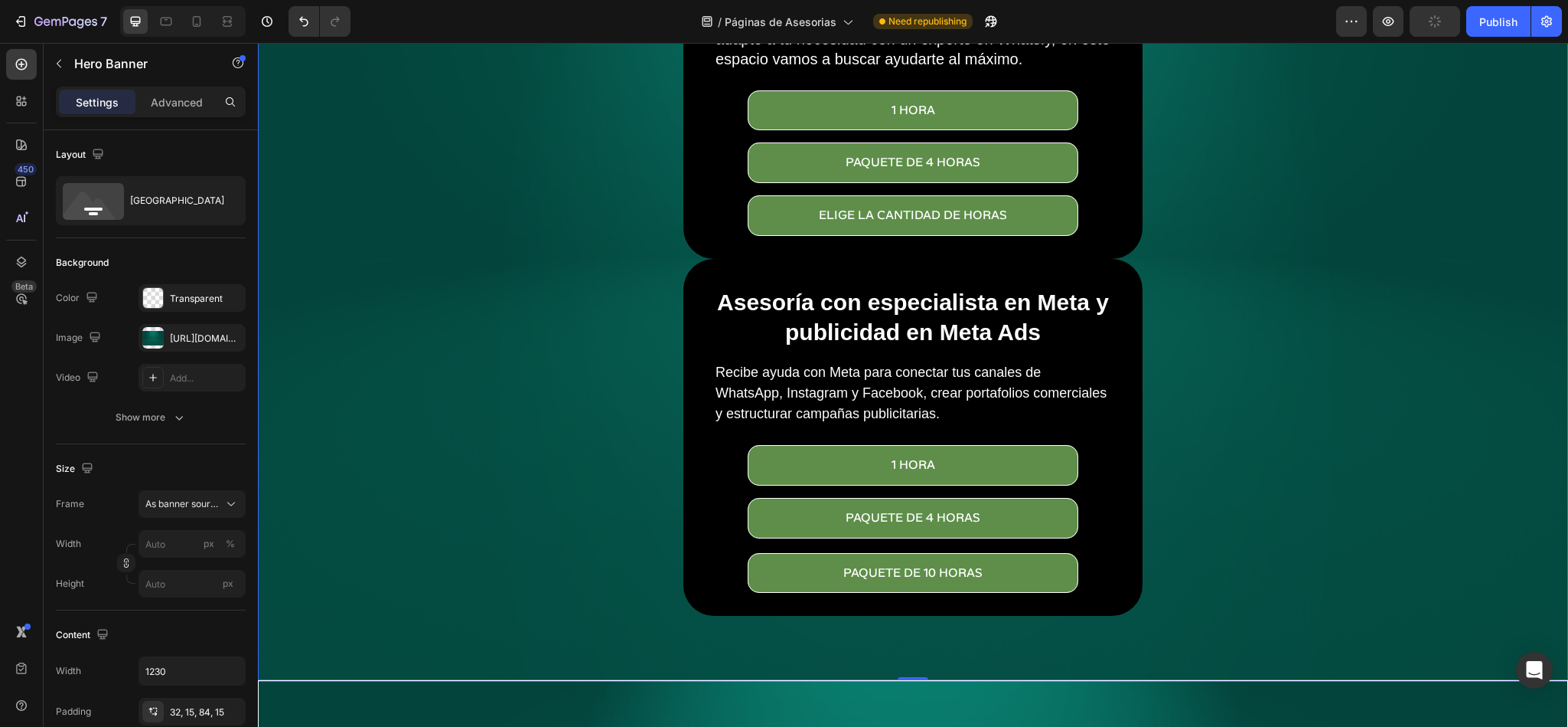
click at [557, 116] on div "Asesoría con desarrollador para Whatsfy Heading Elige el paquete de asesoría qu…" at bounding box center [913, 261] width 918 height 710
click at [58, 65] on icon "button" at bounding box center [59, 63] width 12 height 12
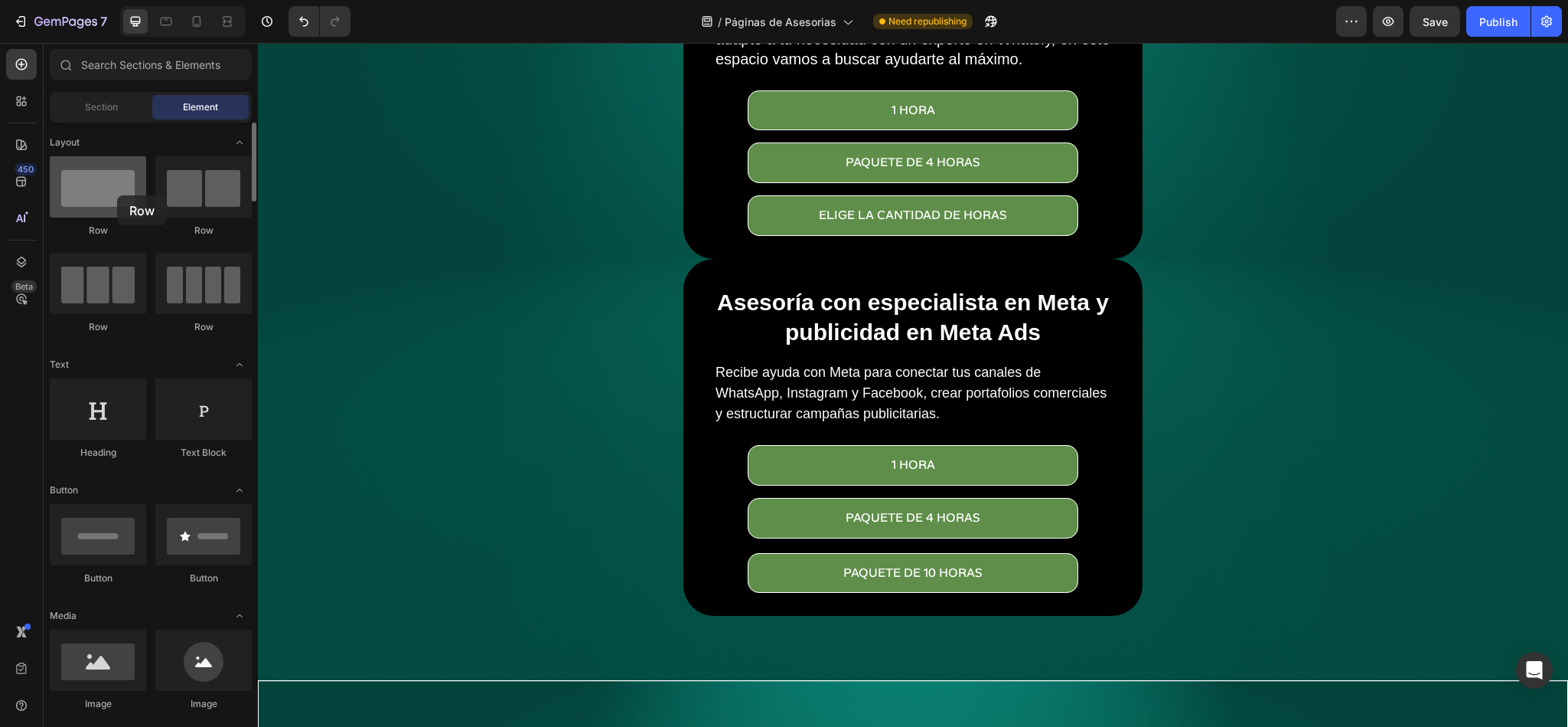
click at [117, 196] on div at bounding box center [98, 186] width 97 height 61
drag, startPoint x: 124, startPoint y: 187, endPoint x: 600, endPoint y: 30, distance: 501.2
click at [600, 0] on div "7 Version history / Páginas de Asesorias Need republishing Preview Save Publish…" at bounding box center [784, 0] width 1568 height 0
click at [92, 95] on div "Section" at bounding box center [102, 107] width 97 height 25
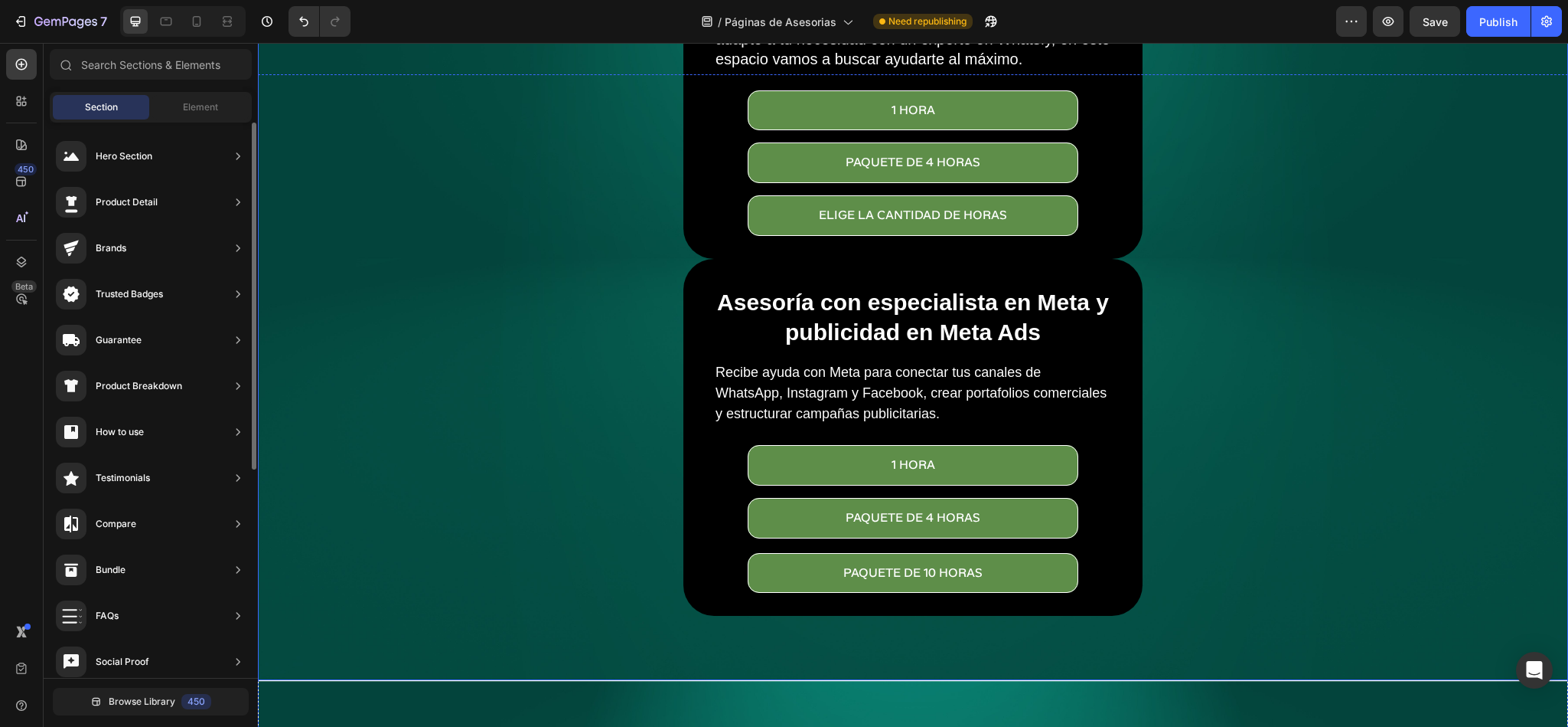
click at [550, 173] on div "Asesoría con desarrollador para Whatsfy Heading Elige el paquete de asesoría qu…" at bounding box center [913, 261] width 918 height 710
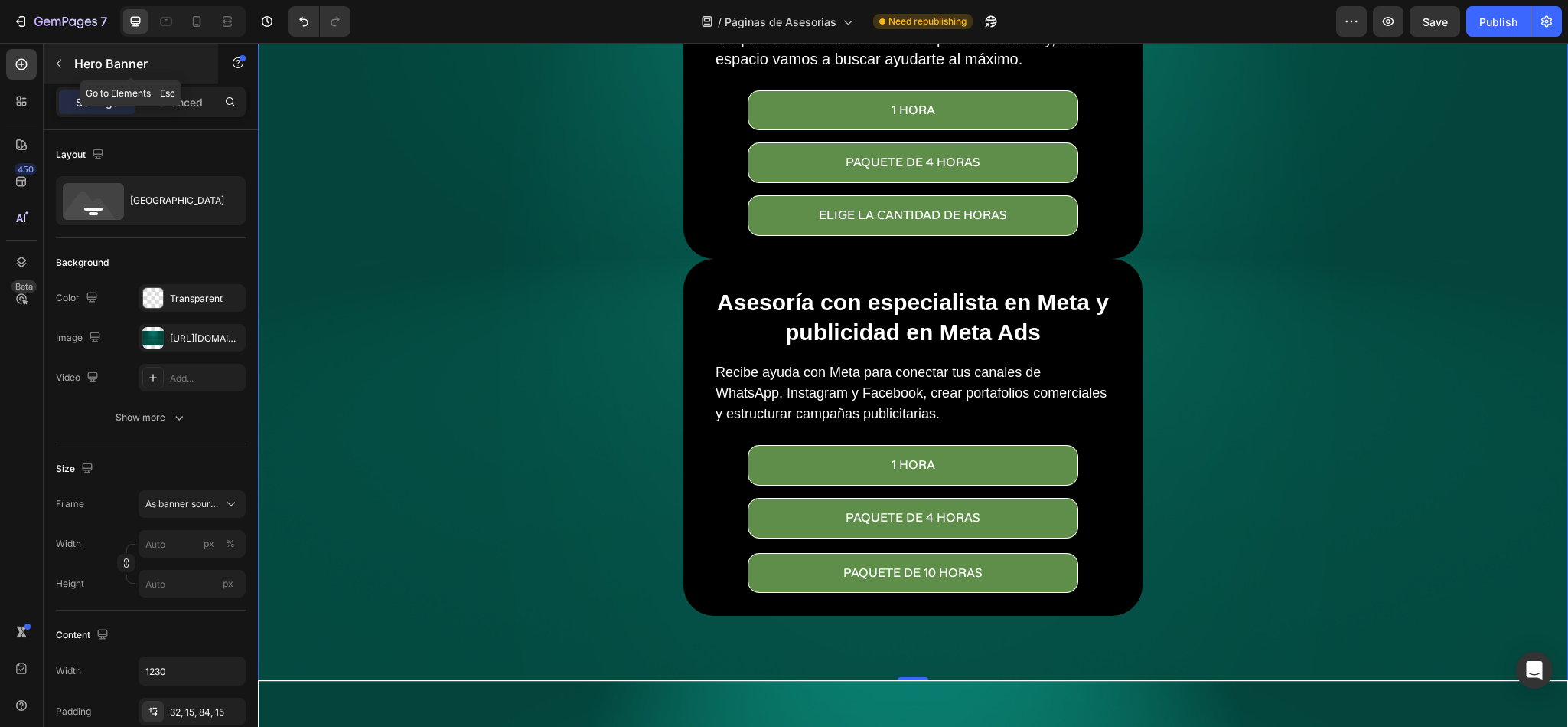
click at [66, 60] on button "button" at bounding box center [59, 64] width 25 height 25
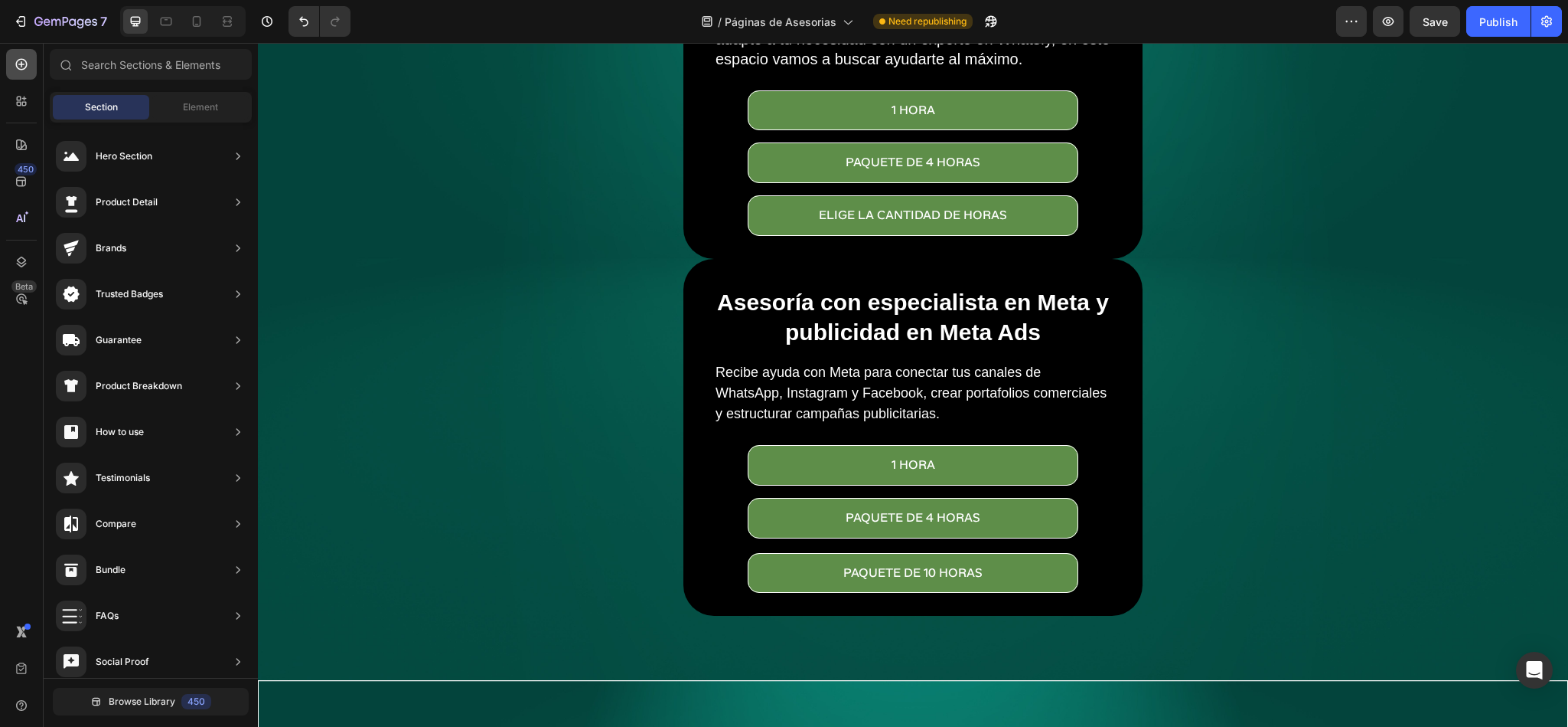
click at [18, 61] on icon at bounding box center [22, 65] width 15 height 15
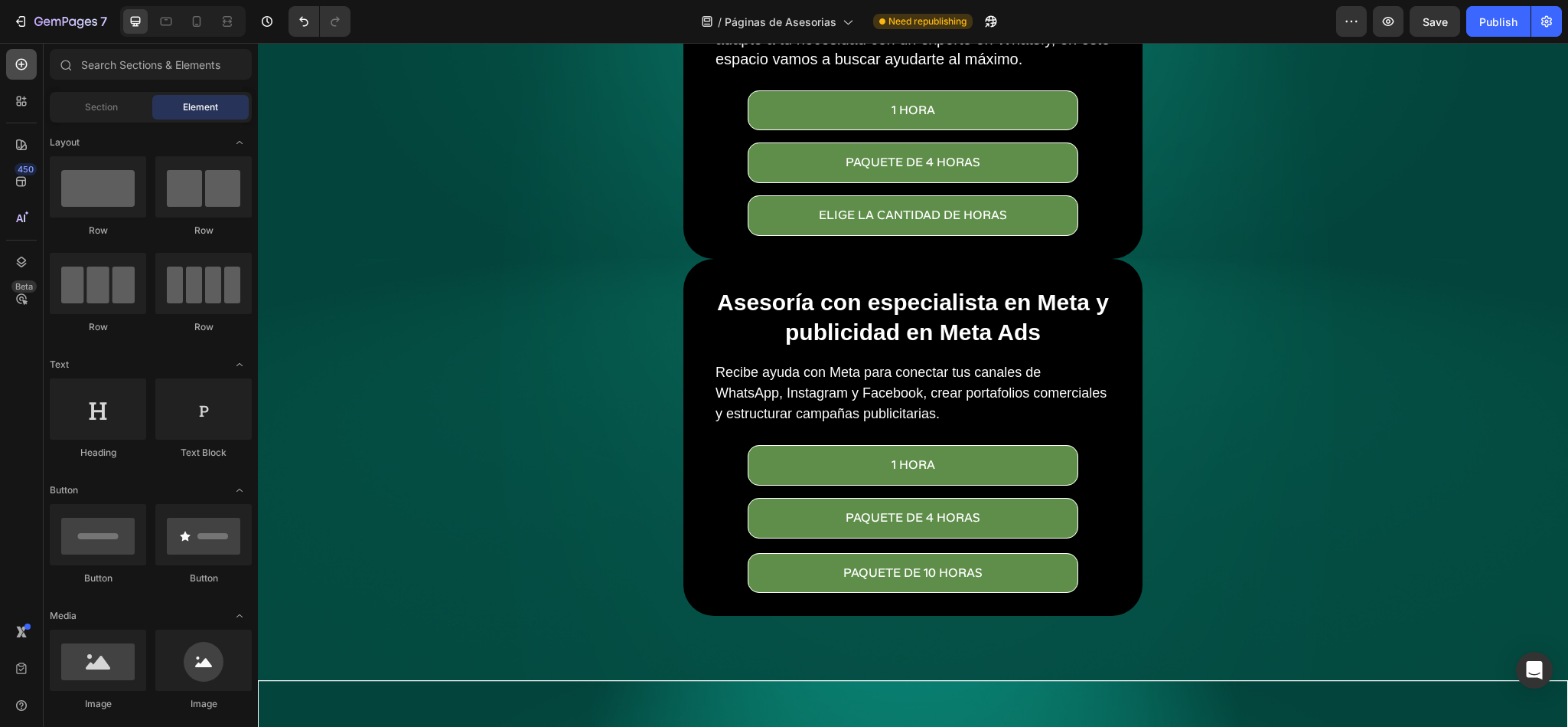
click at [18, 61] on icon at bounding box center [22, 65] width 15 height 15
click at [76, 88] on div "Sections(18) Elements(83) Section Element Hero Section Product Detail Brands Tr…" at bounding box center [151, 386] width 215 height 674
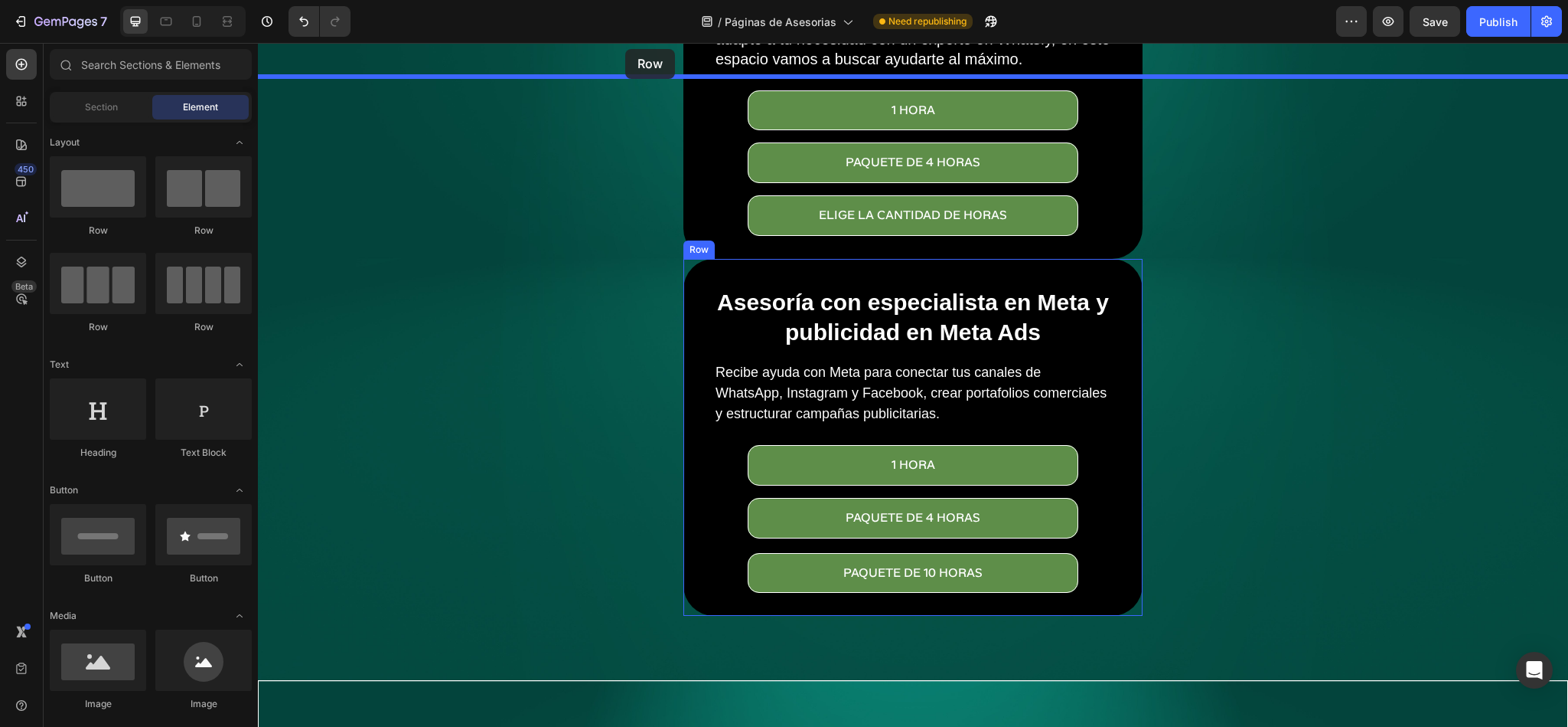
drag, startPoint x: 372, startPoint y: 236, endPoint x: 625, endPoint y: 48, distance: 315.2
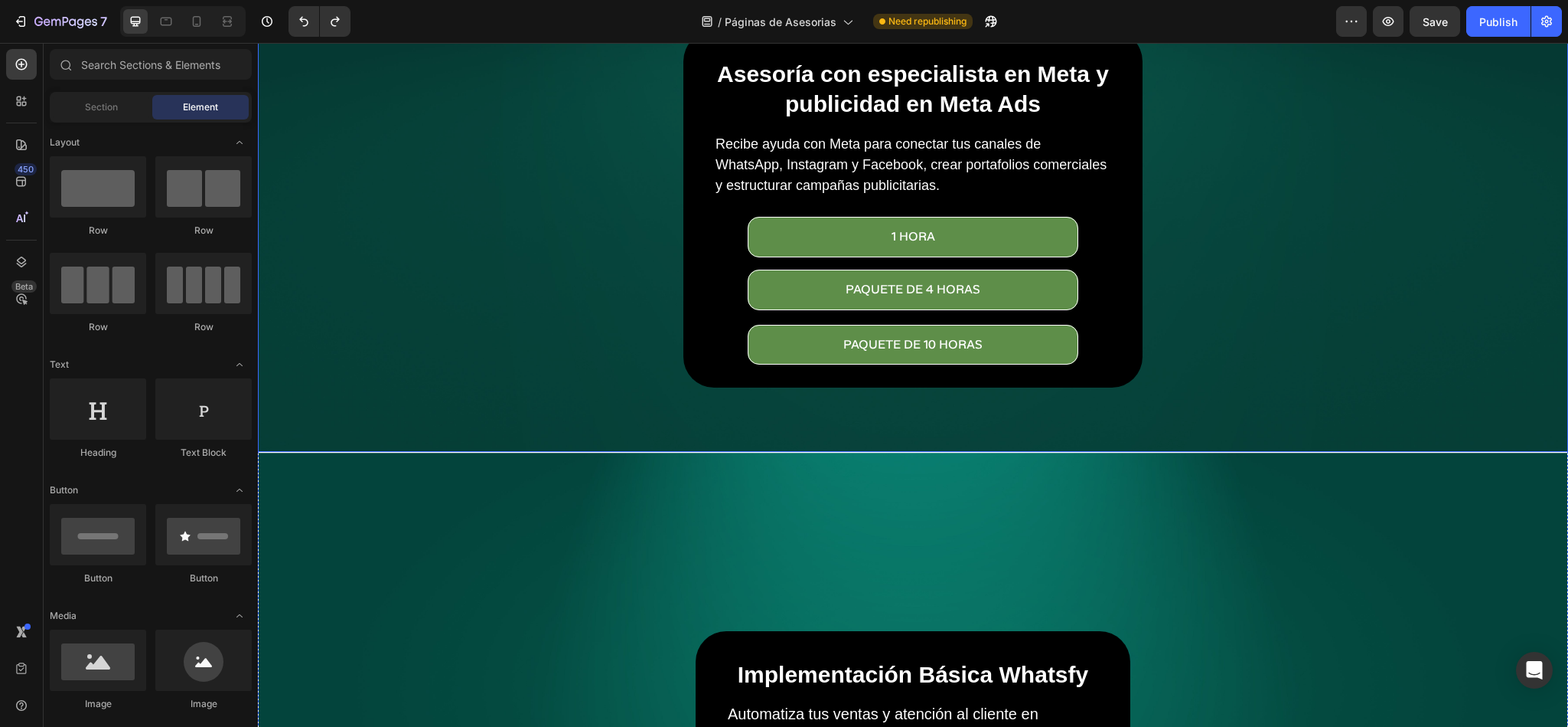
scroll to position [230, 0]
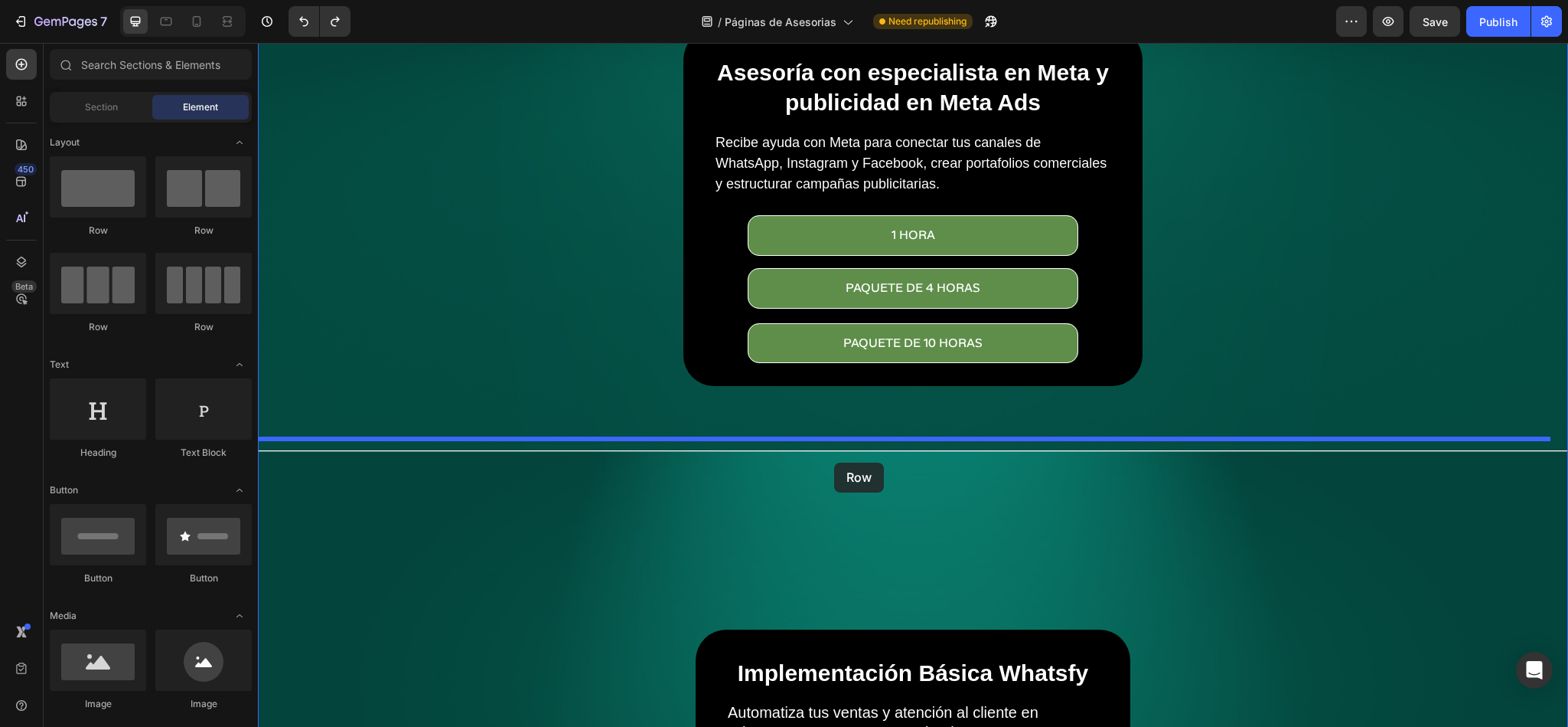
drag, startPoint x: 368, startPoint y: 234, endPoint x: 841, endPoint y: 453, distance: 521.2
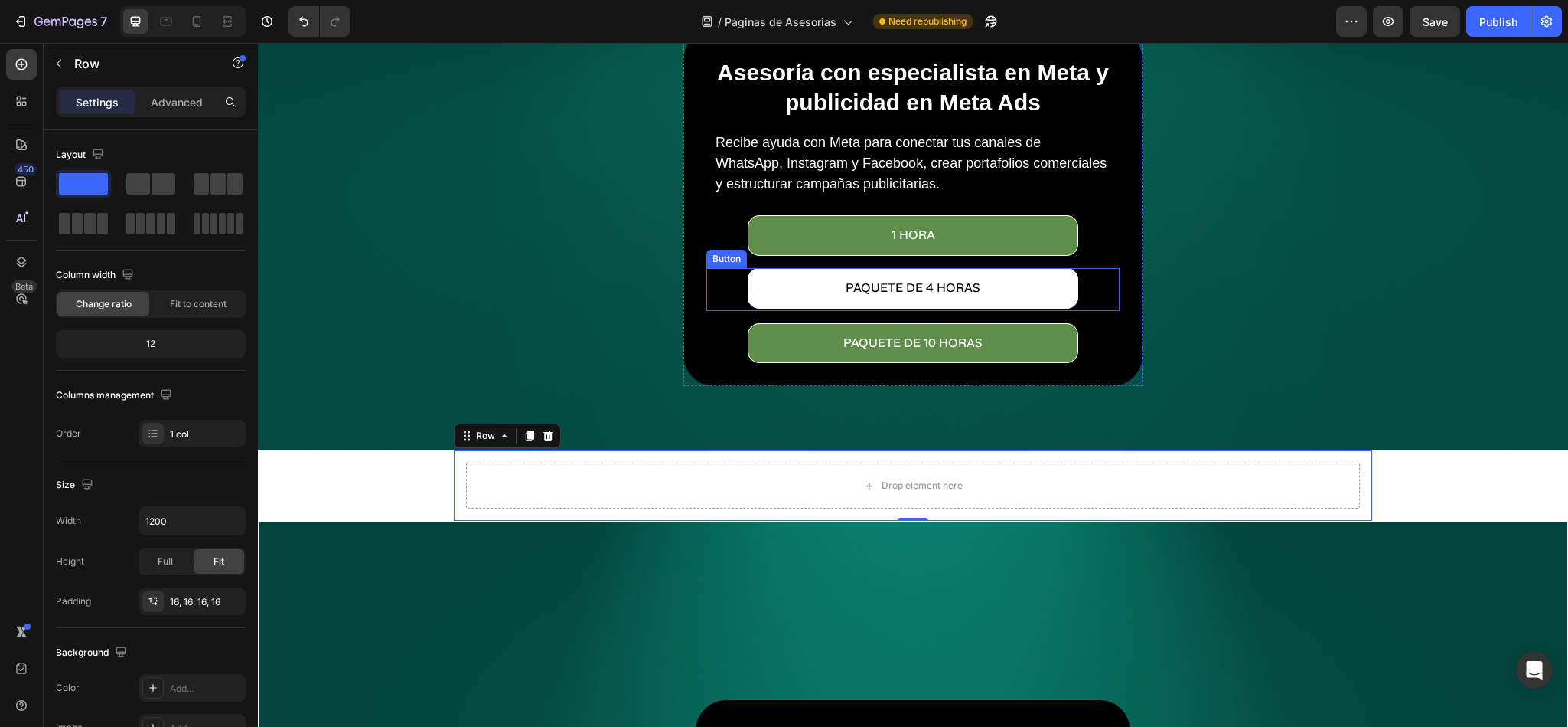
scroll to position [0, 0]
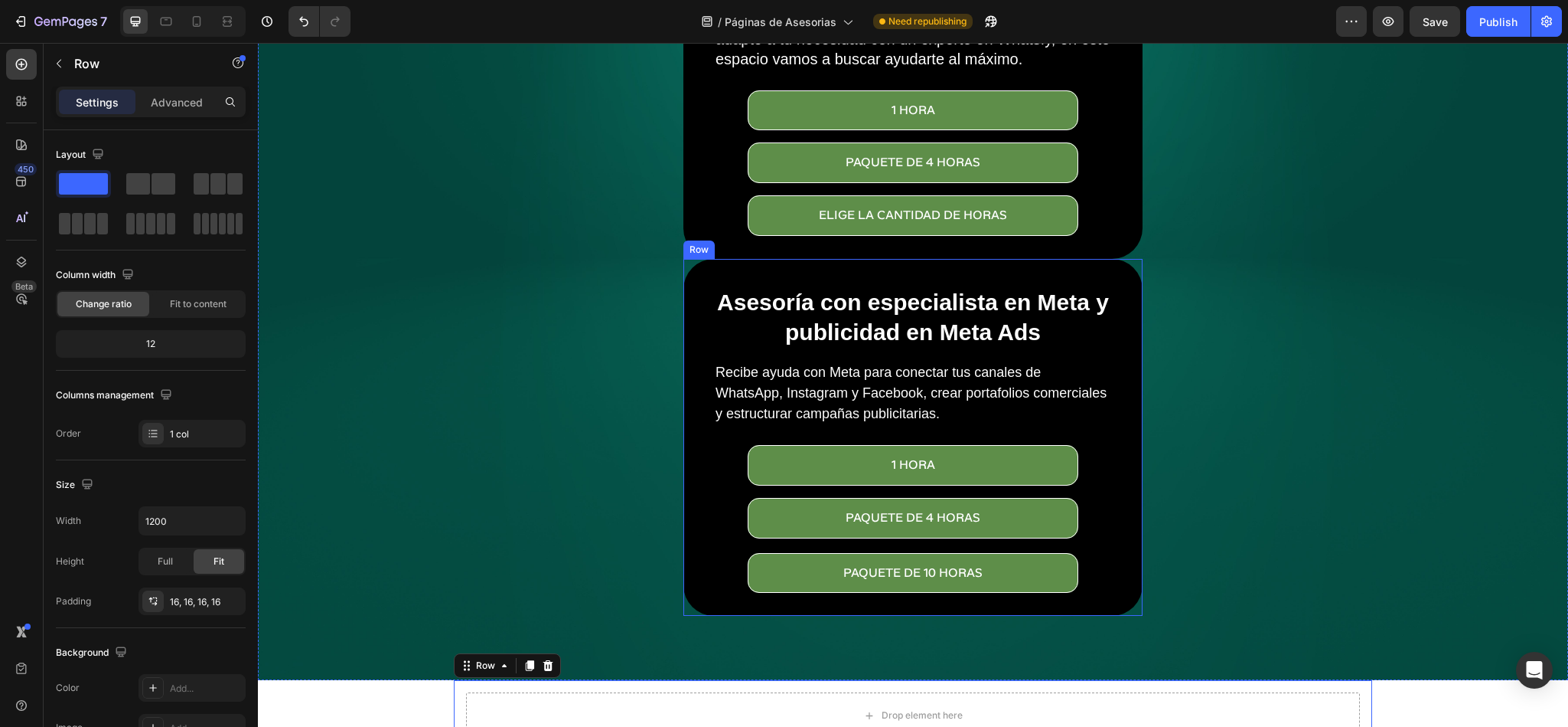
click at [691, 320] on div "Asesoría con especialista en Meta y publicidad en Meta Ads Heading Recibe ayuda…" at bounding box center [914, 437] width 460 height 357
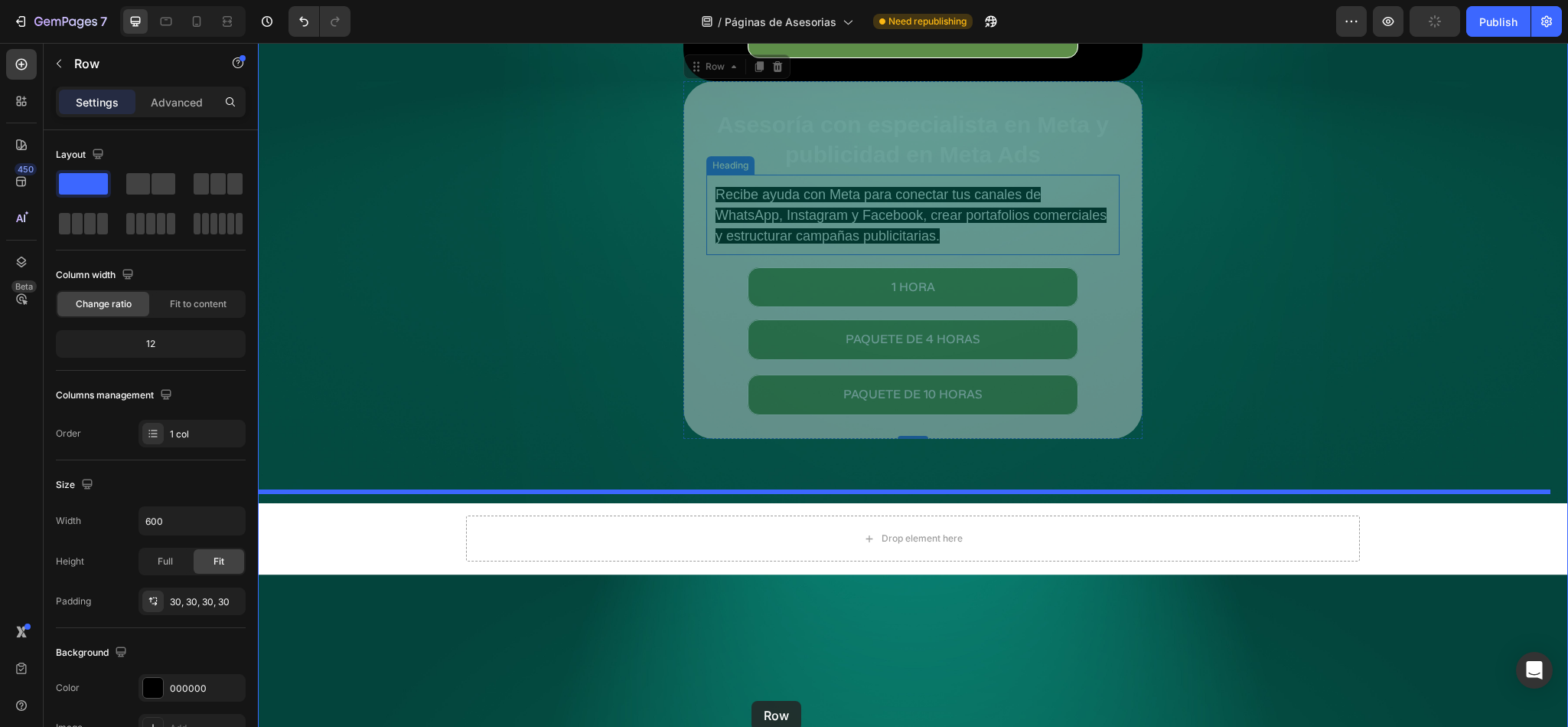
scroll to position [182, 0]
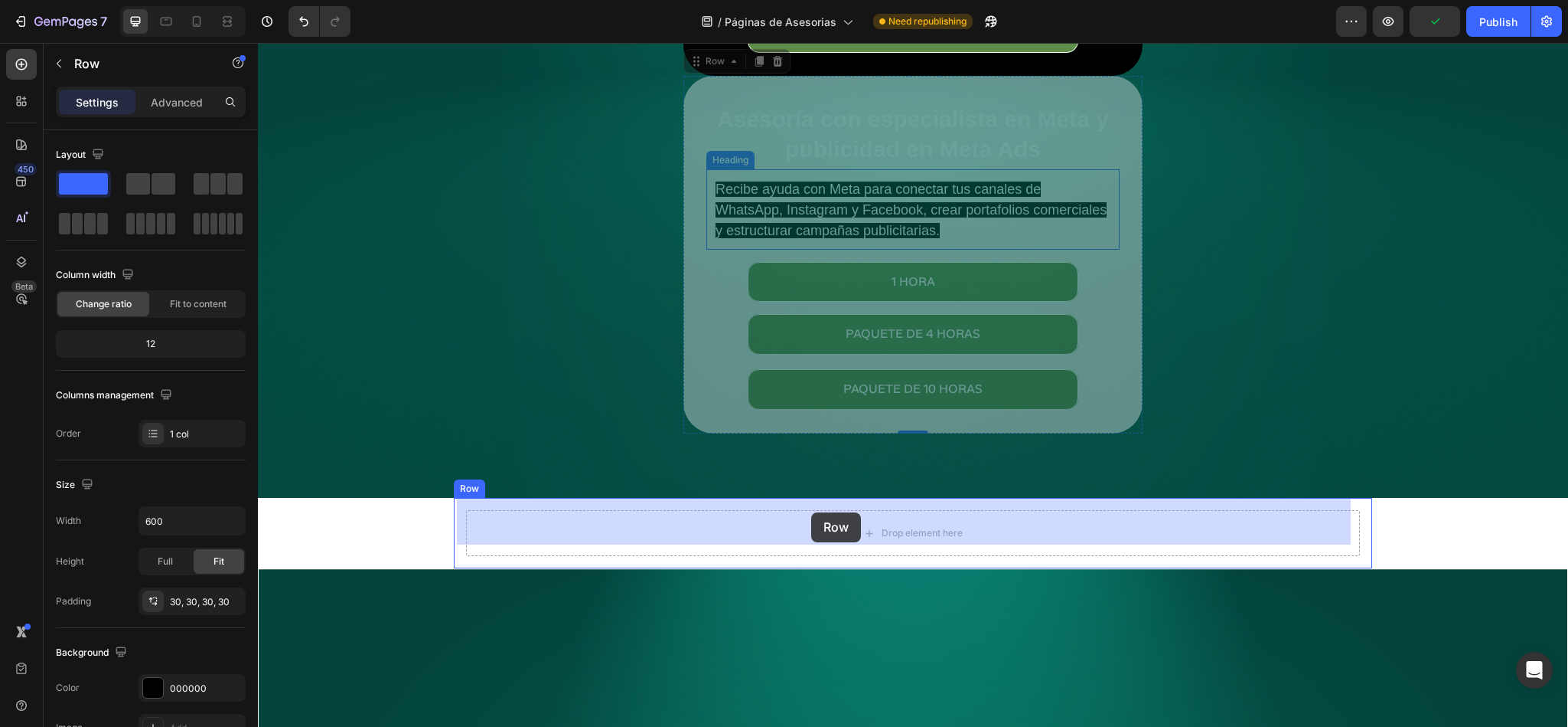
drag, startPoint x: 690, startPoint y: 232, endPoint x: 811, endPoint y: 512, distance: 305.0
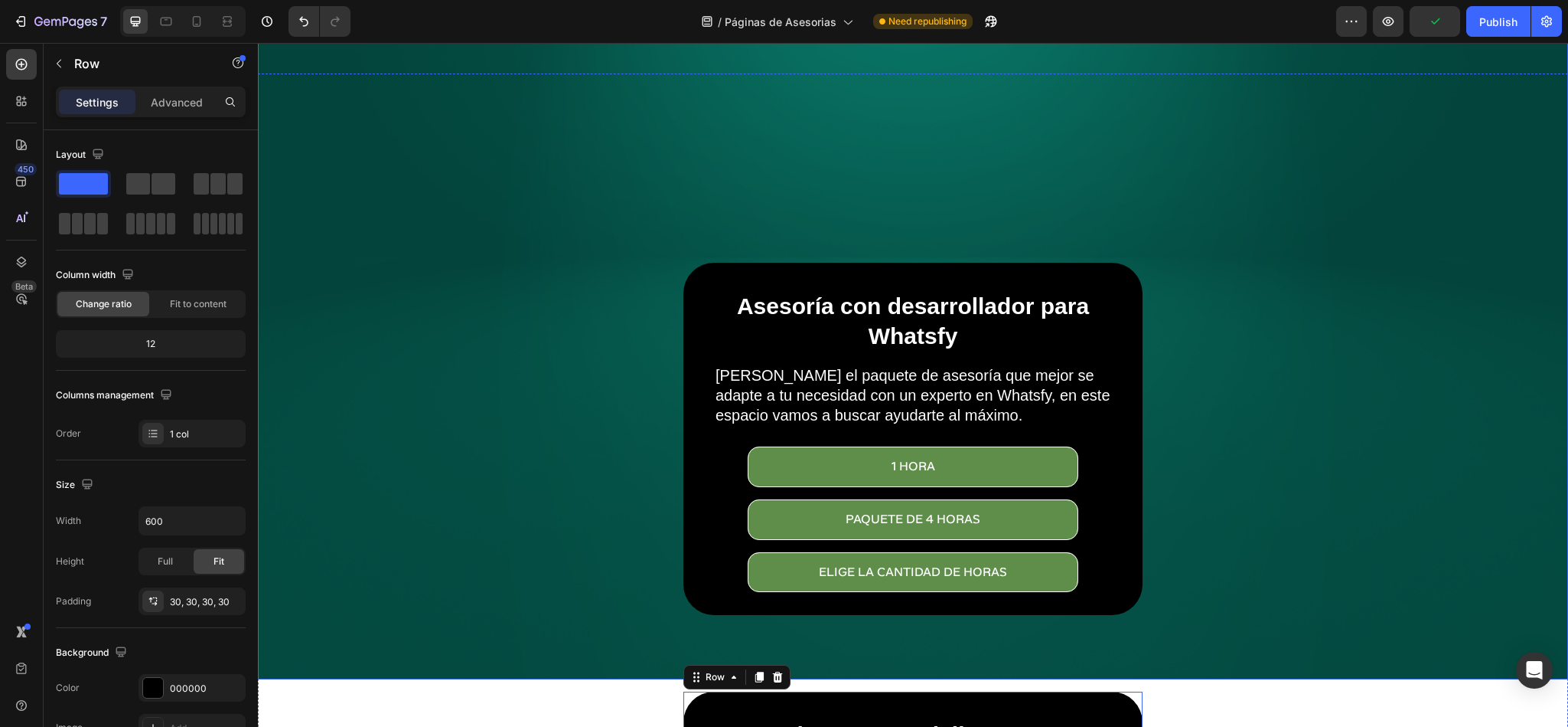
scroll to position [0, 0]
click at [595, 267] on div "Asesoría con desarrollador para Whatsfy Heading Elige el paquete de asesoría qu…" at bounding box center [913, 439] width 918 height 353
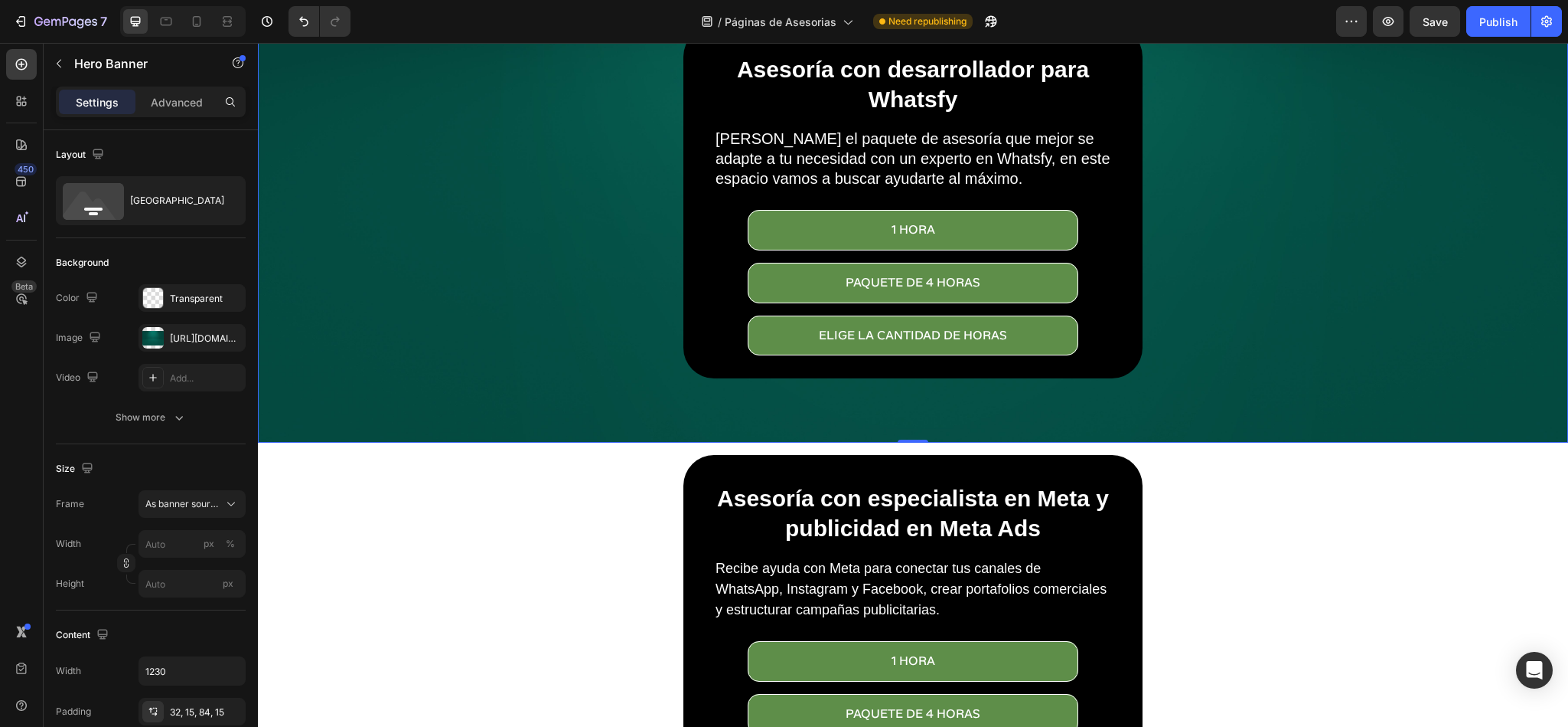
scroll to position [345, 0]
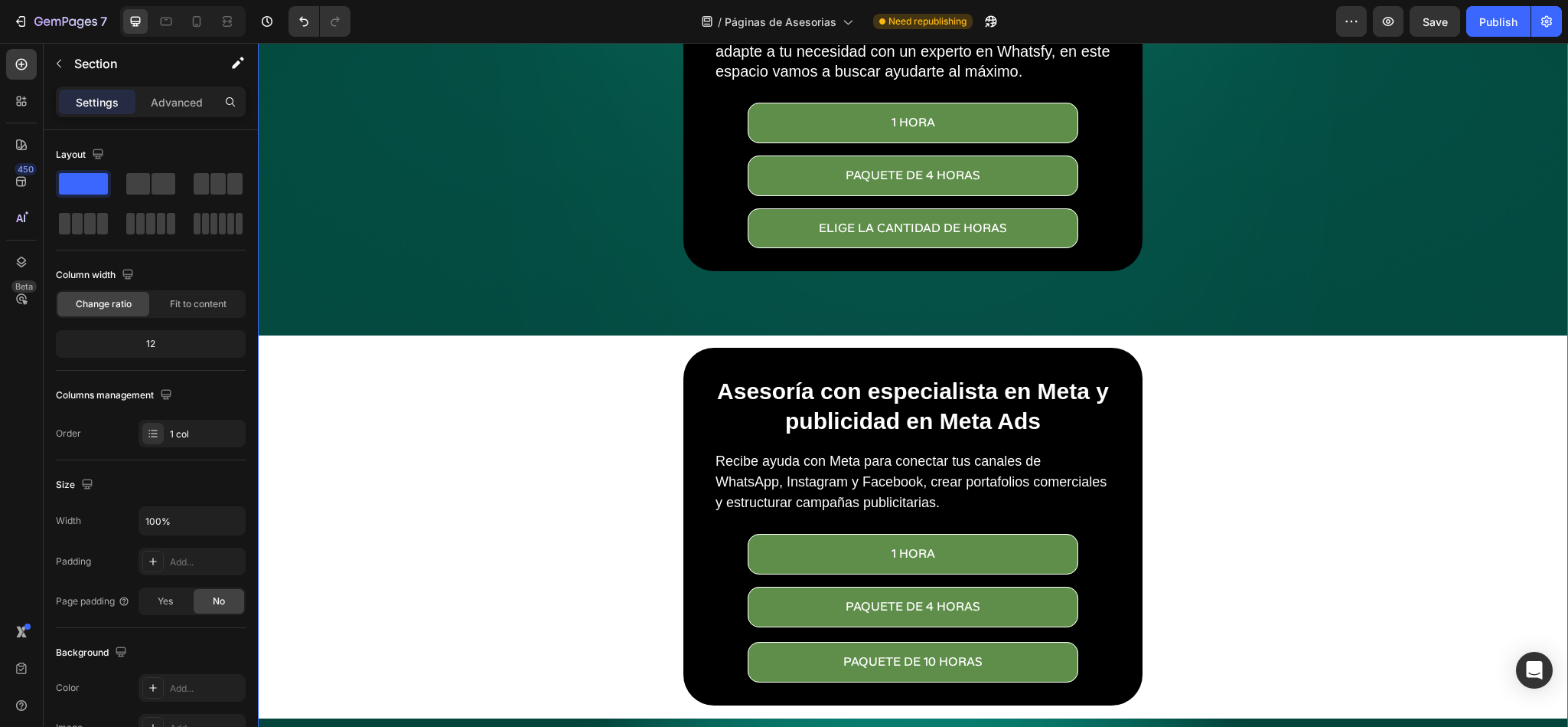
click at [333, 483] on div "Asesoría con desarrollador para Whatsfy Heading Elige el paquete de asesoría qu…" at bounding box center [914, 661] width 1311 height 1863
click at [384, 540] on div "Asesoría con desarrollador para Whatsfy Heading Elige el paquete de asesoría qu…" at bounding box center [914, 661] width 1311 height 1863
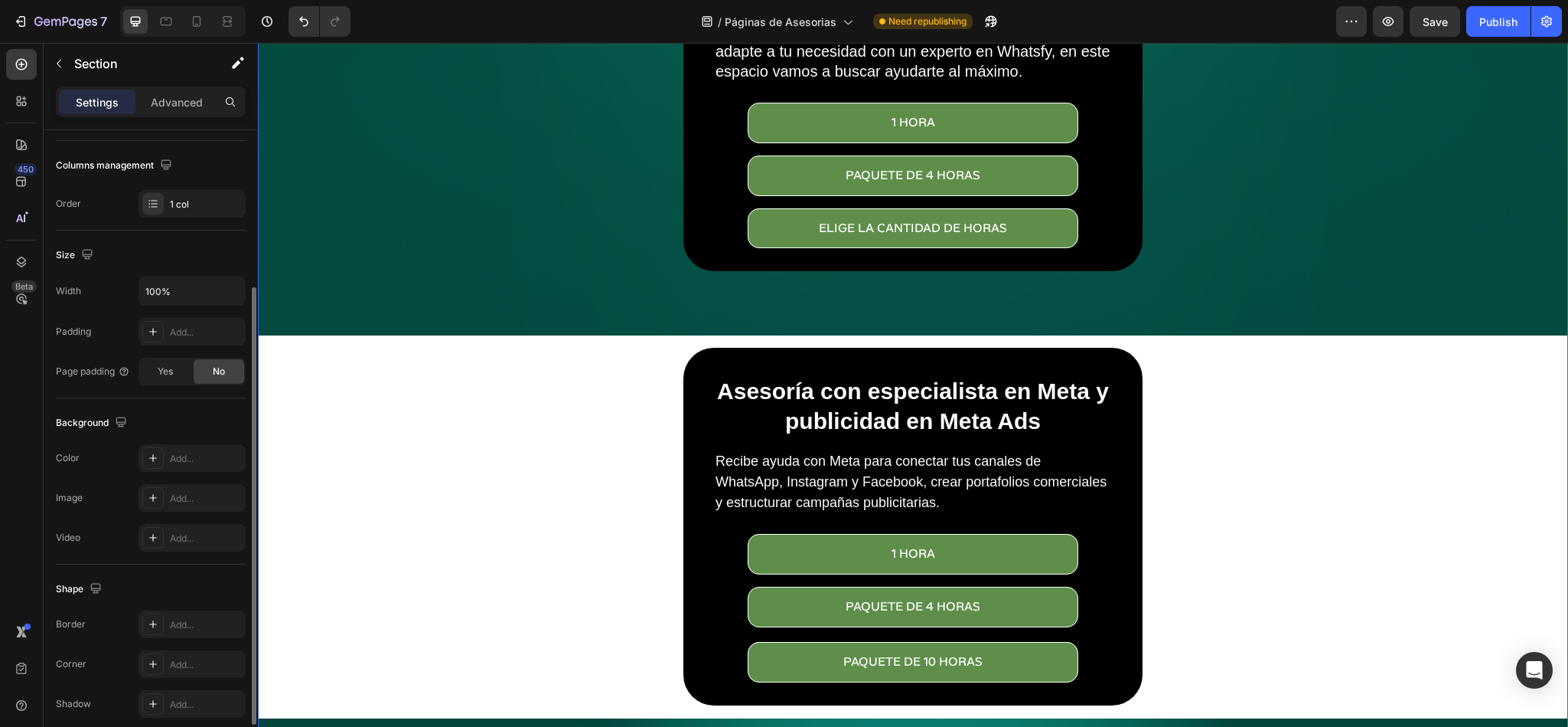
scroll to position [297, 0]
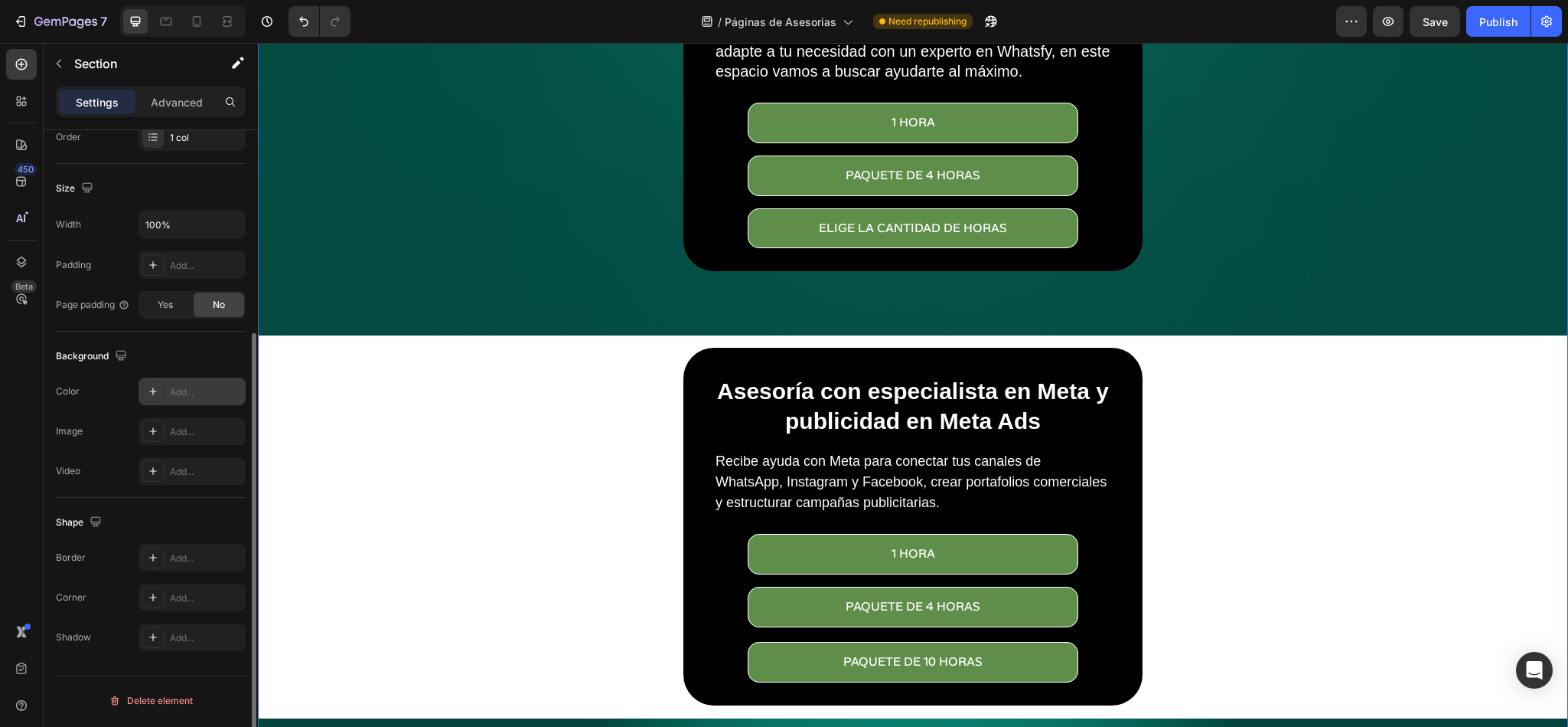
click at [172, 399] on div "Add..." at bounding box center [206, 392] width 72 height 14
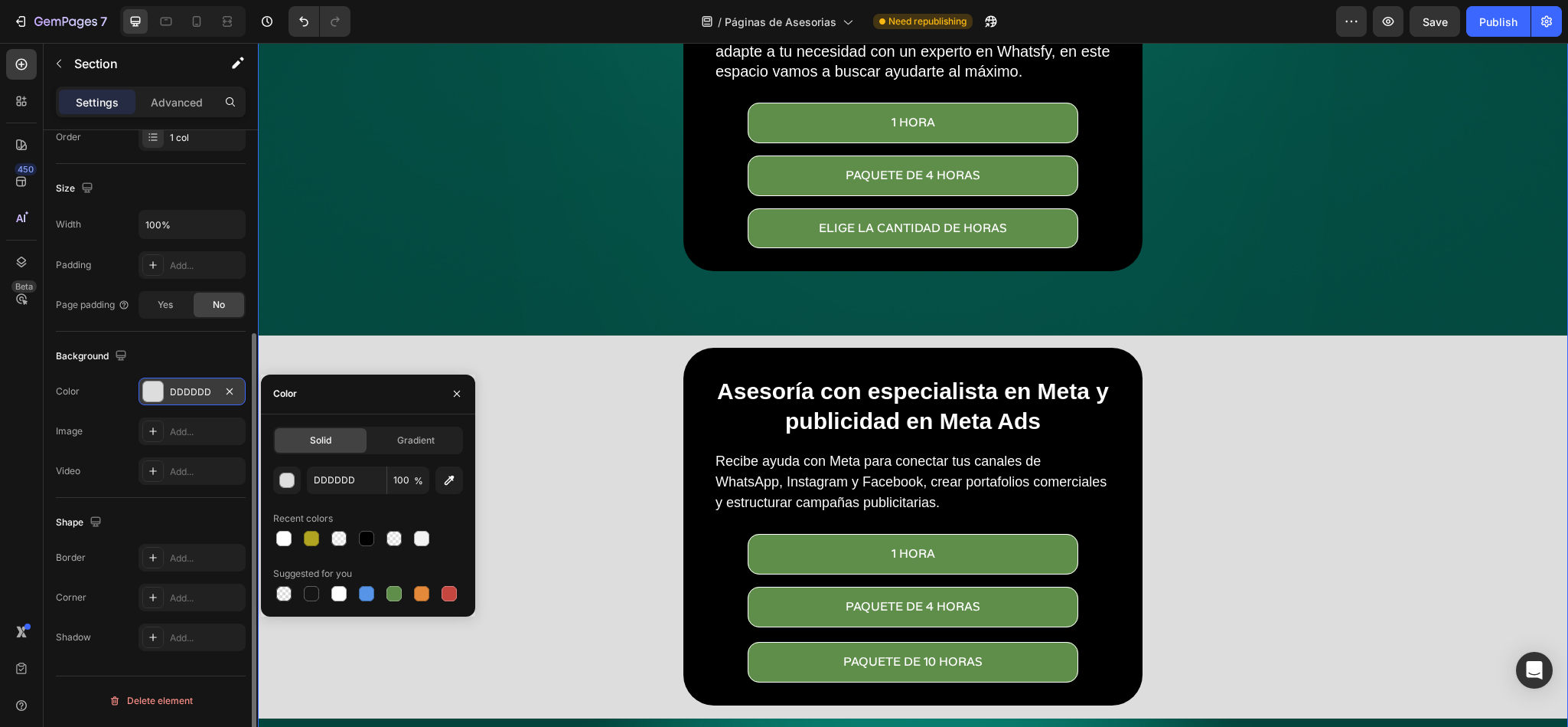
click at [396, 425] on div "Solid Gradient DDDDDD 100 % Recent colors Suggested for you" at bounding box center [368, 515] width 215 height 202
click at [397, 433] on span "Gradient" at bounding box center [415, 440] width 37 height 14
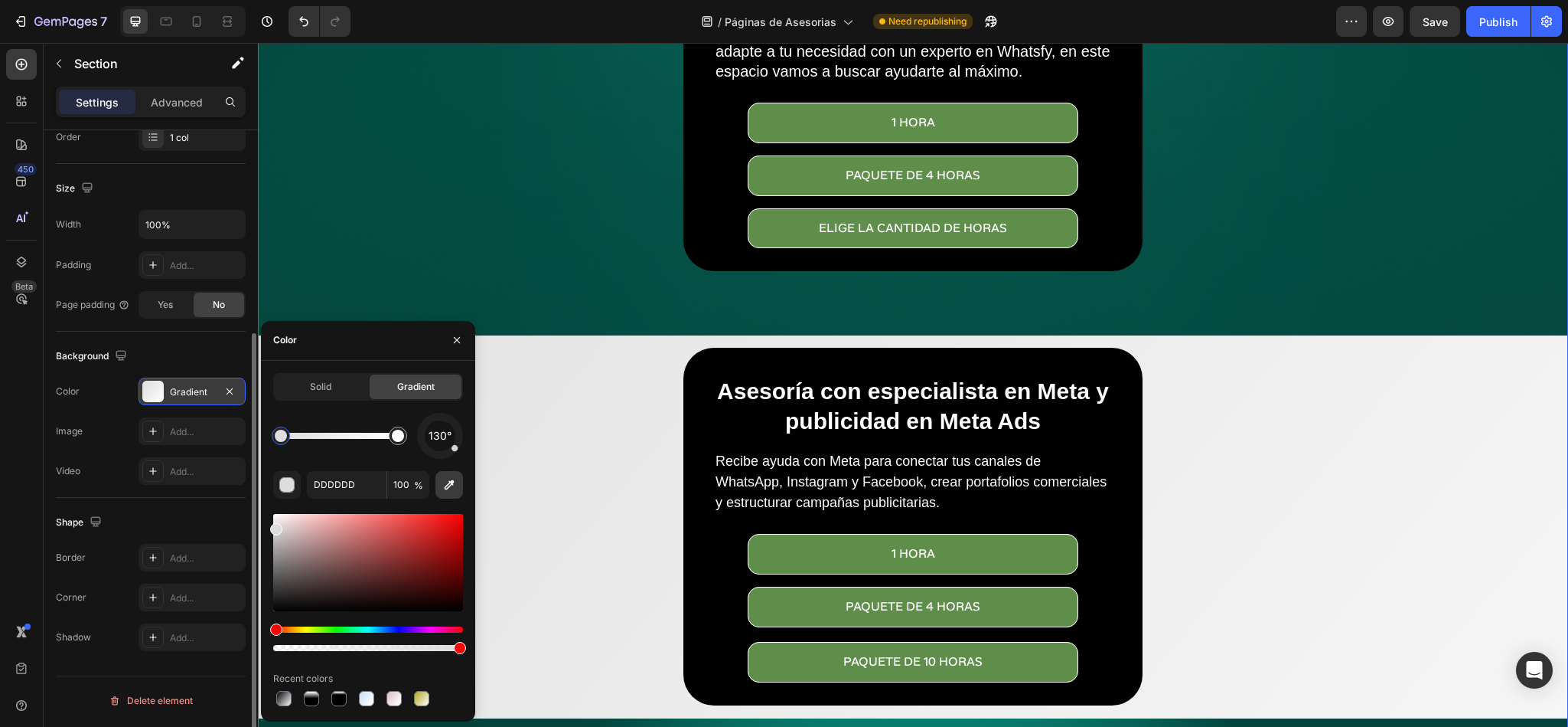
click at [447, 488] on icon "button" at bounding box center [449, 485] width 9 height 10
type input "024F43"
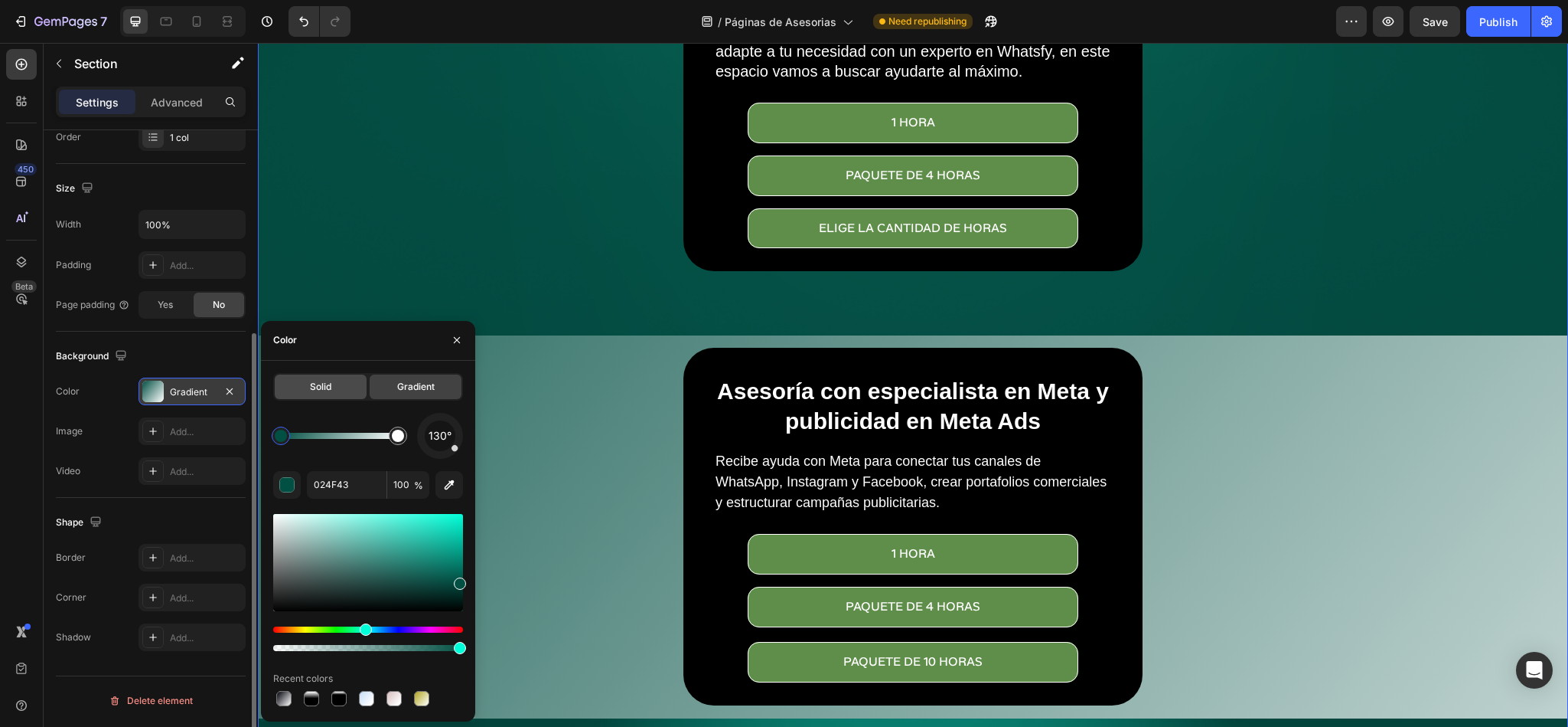
click at [342, 387] on div "Solid" at bounding box center [320, 387] width 92 height 25
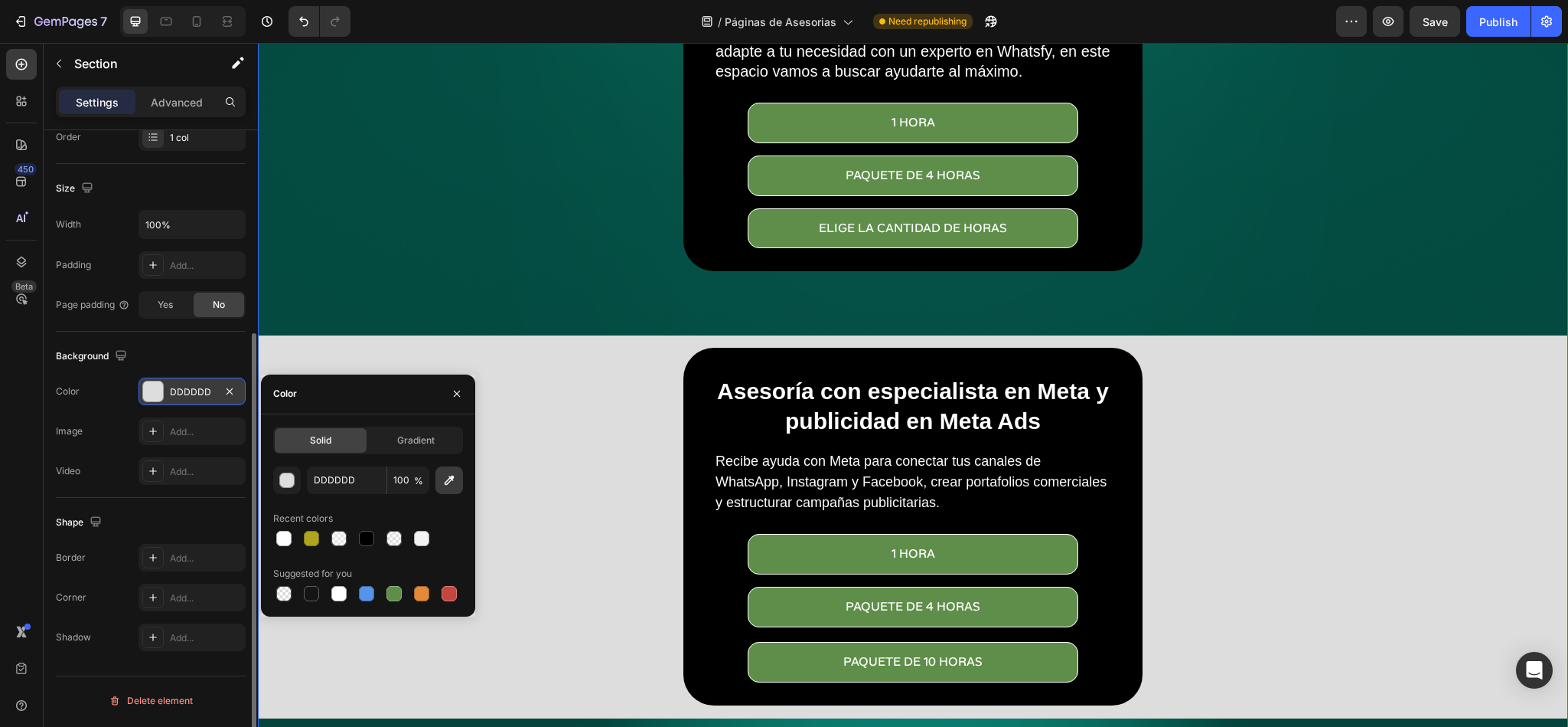
click at [448, 484] on icon "button" at bounding box center [449, 480] width 15 height 15
type input "044E43"
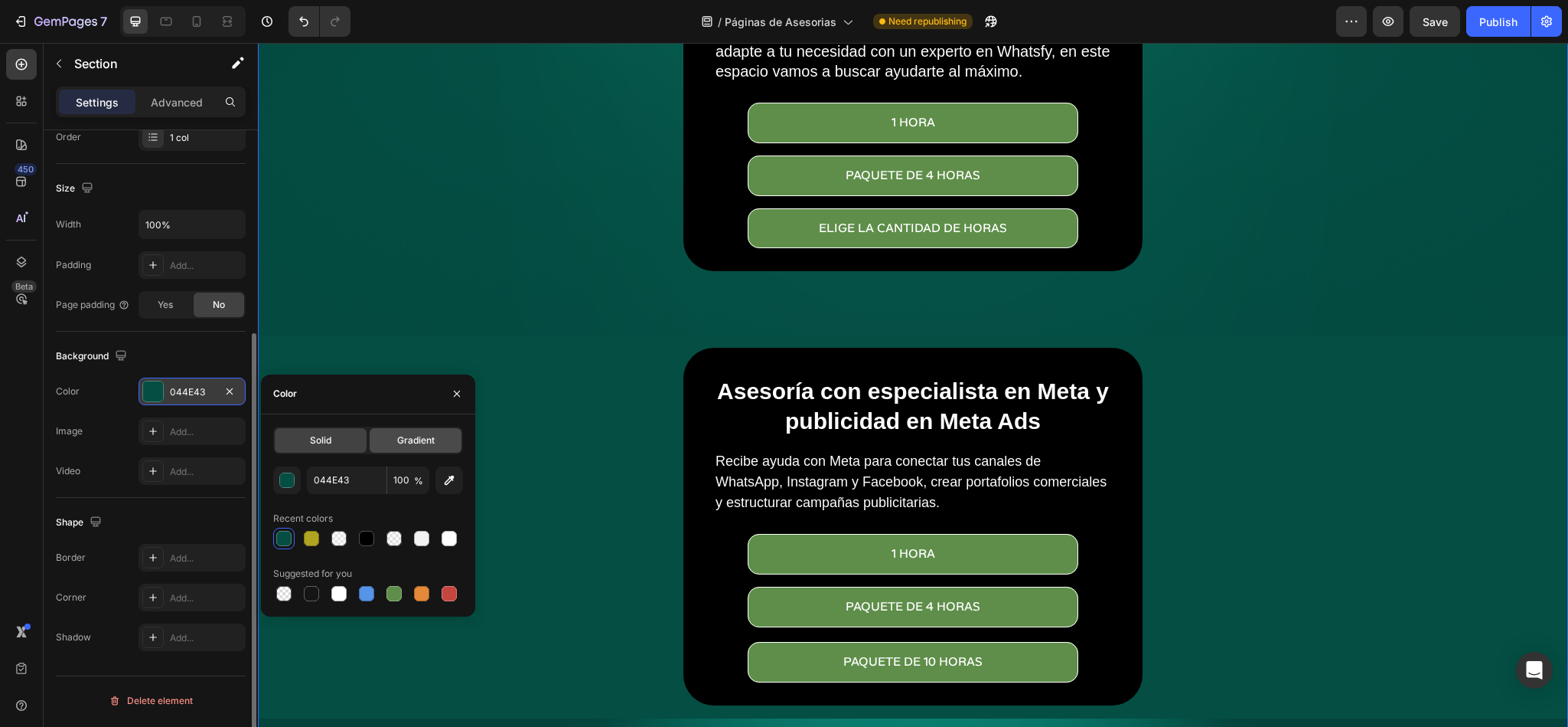
click at [432, 449] on div "Gradient" at bounding box center [415, 441] width 92 height 25
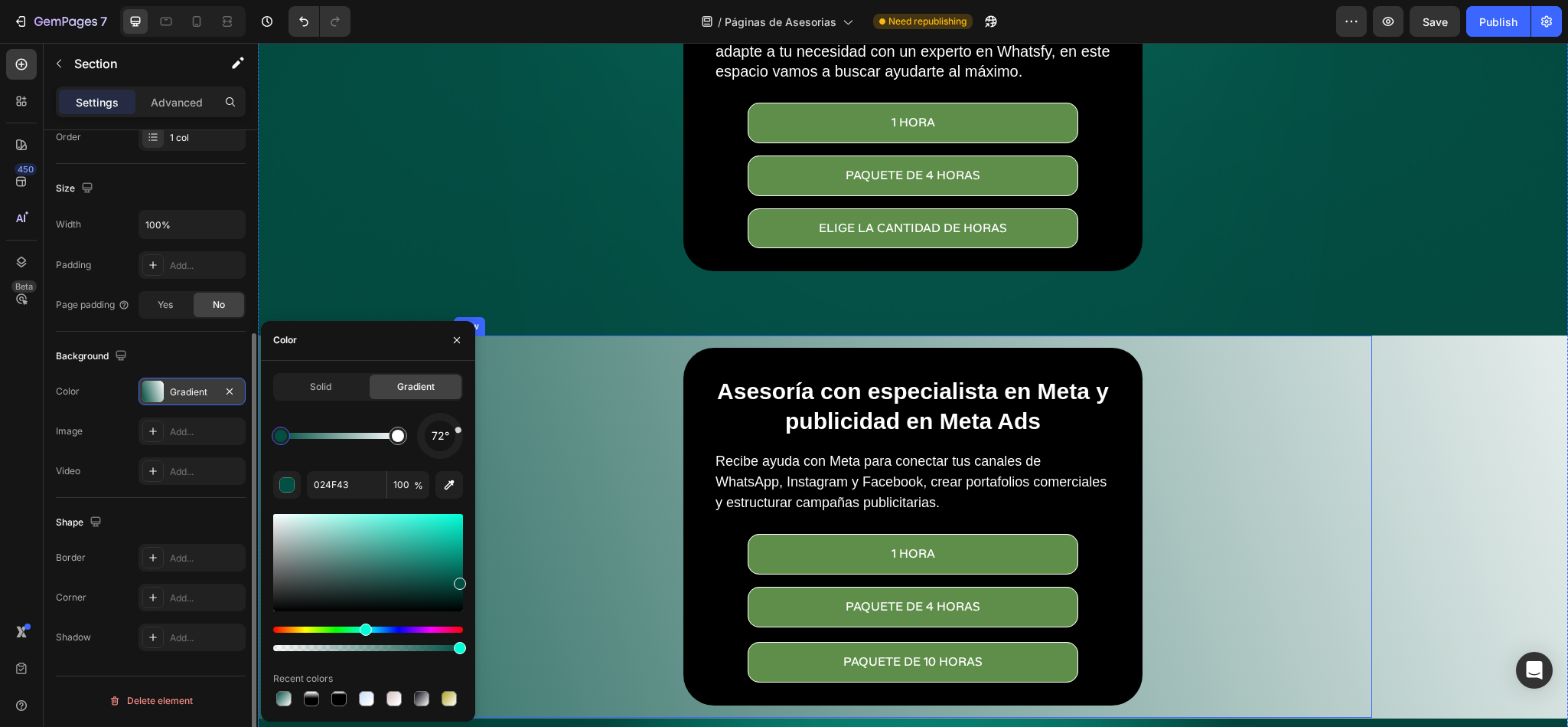
drag, startPoint x: 712, startPoint y: 494, endPoint x: 481, endPoint y: 385, distance: 255.4
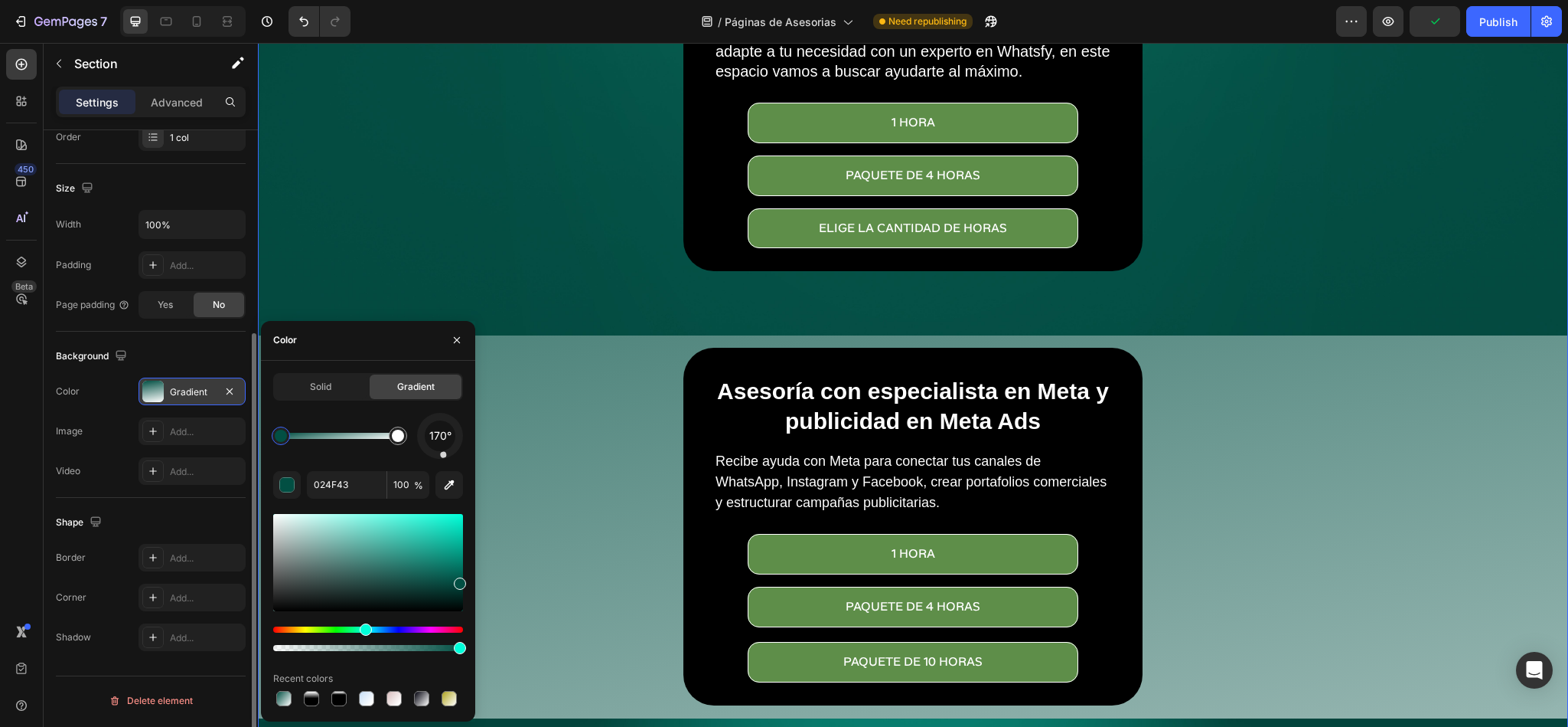
click at [444, 453] on div at bounding box center [443, 454] width 7 height 7
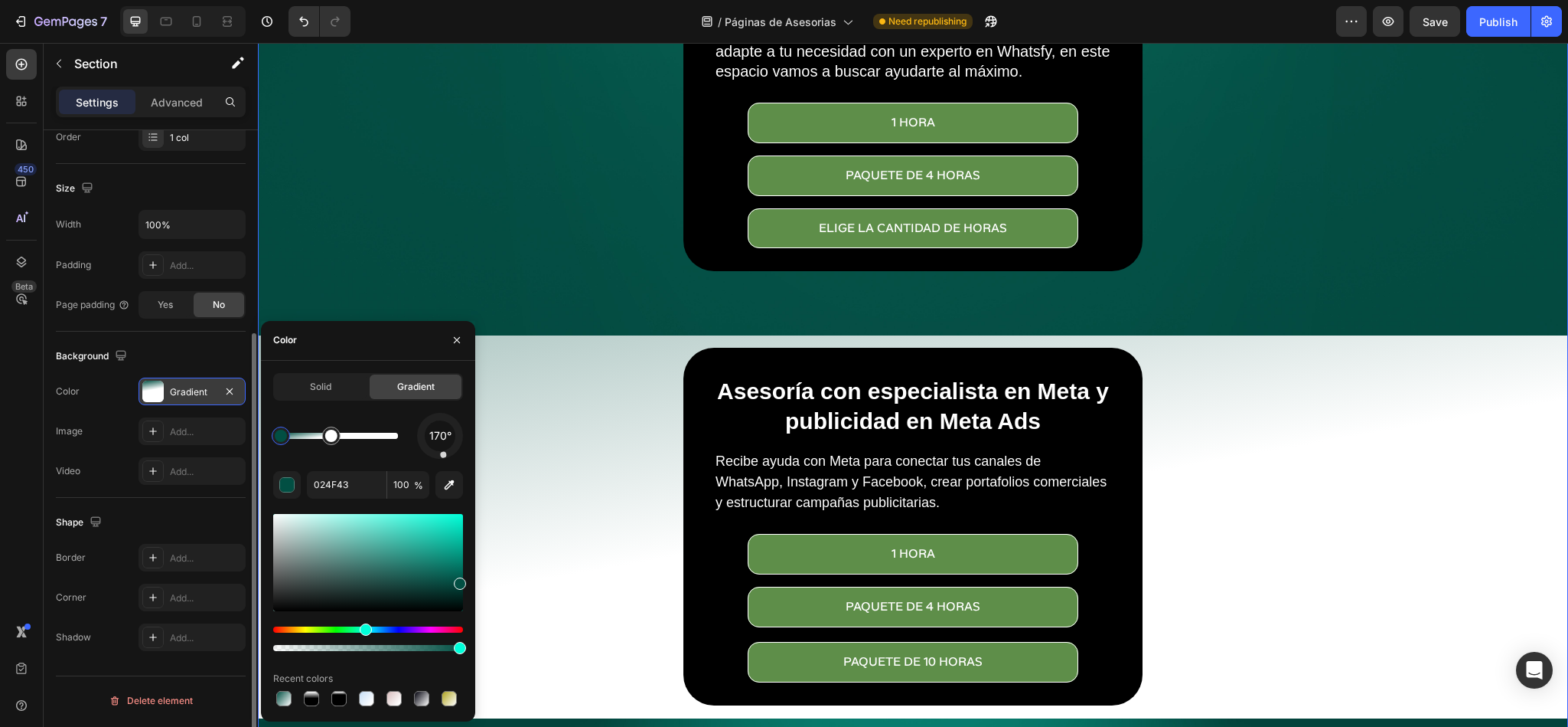
drag, startPoint x: 392, startPoint y: 432, endPoint x: 331, endPoint y: 432, distance: 61.0
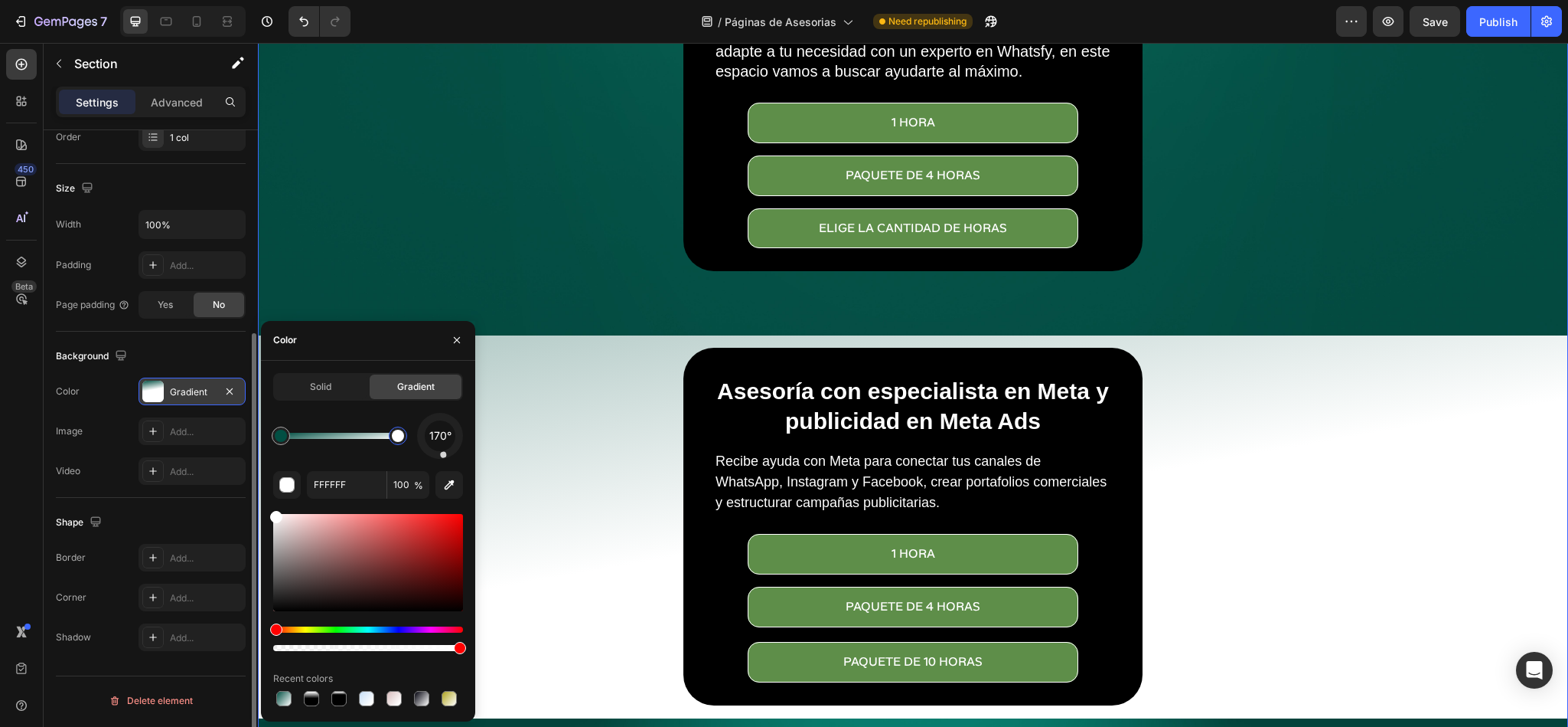
drag, startPoint x: 340, startPoint y: 434, endPoint x: 447, endPoint y: 434, distance: 107.0
click at [447, 434] on div "170°" at bounding box center [368, 435] width 190 height 46
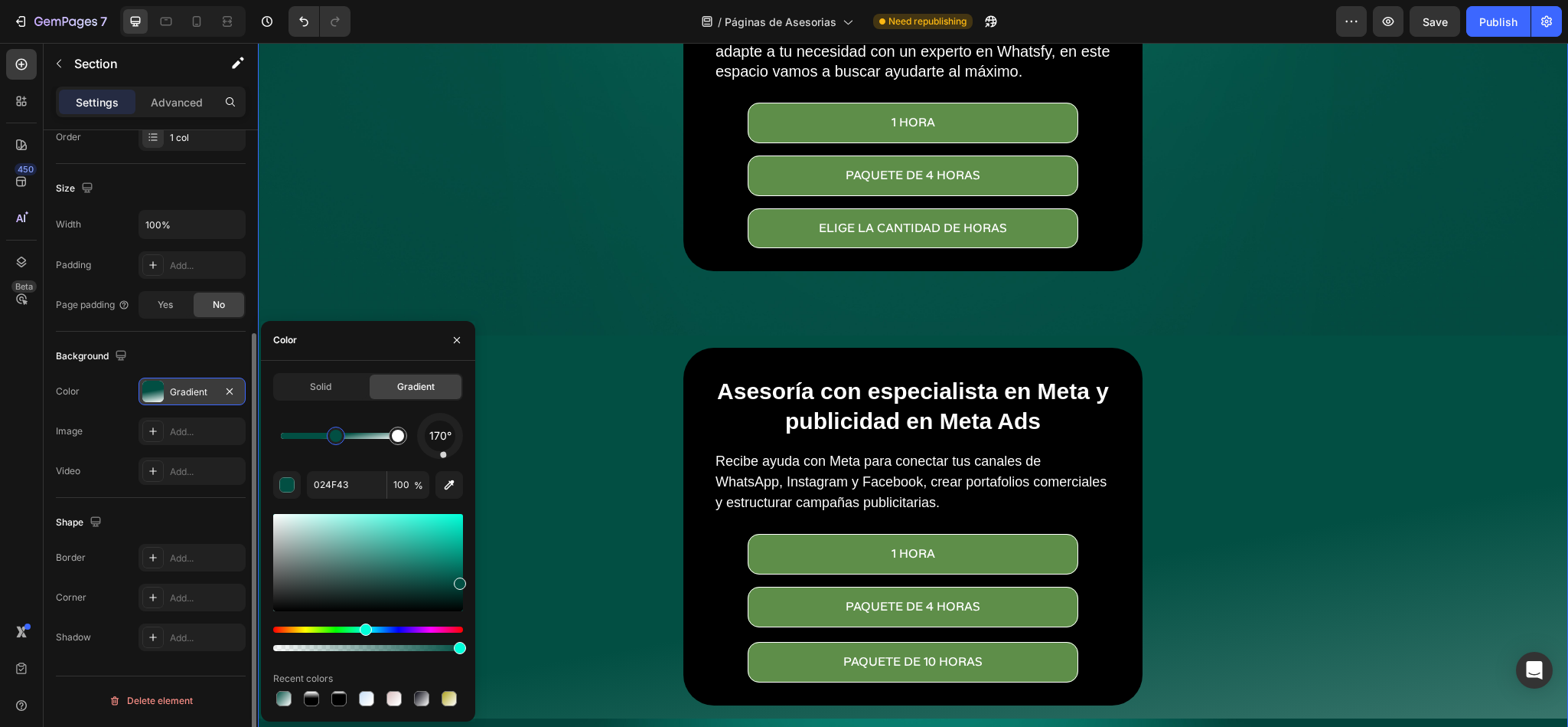
drag, startPoint x: 278, startPoint y: 435, endPoint x: 345, endPoint y: 434, distance: 67.0
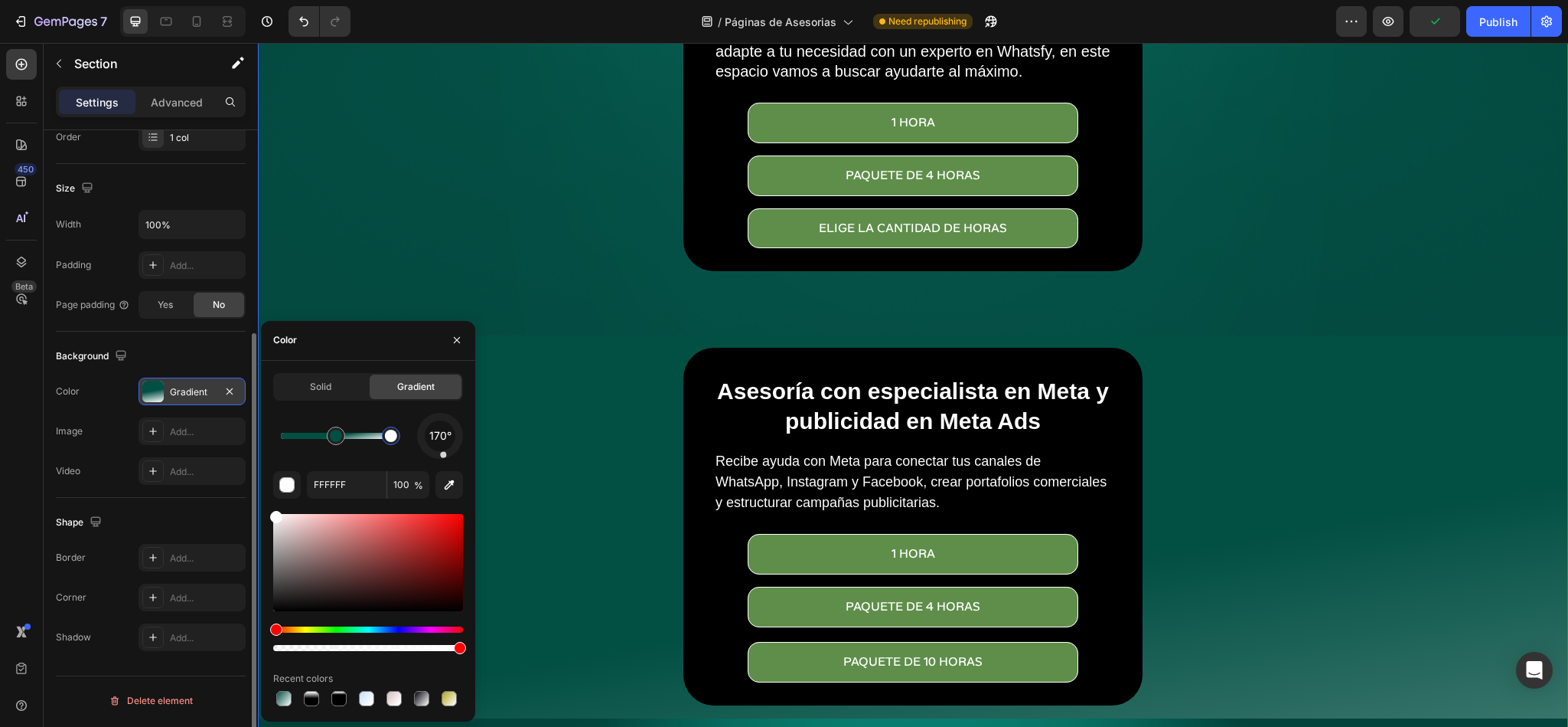
type input "024F43"
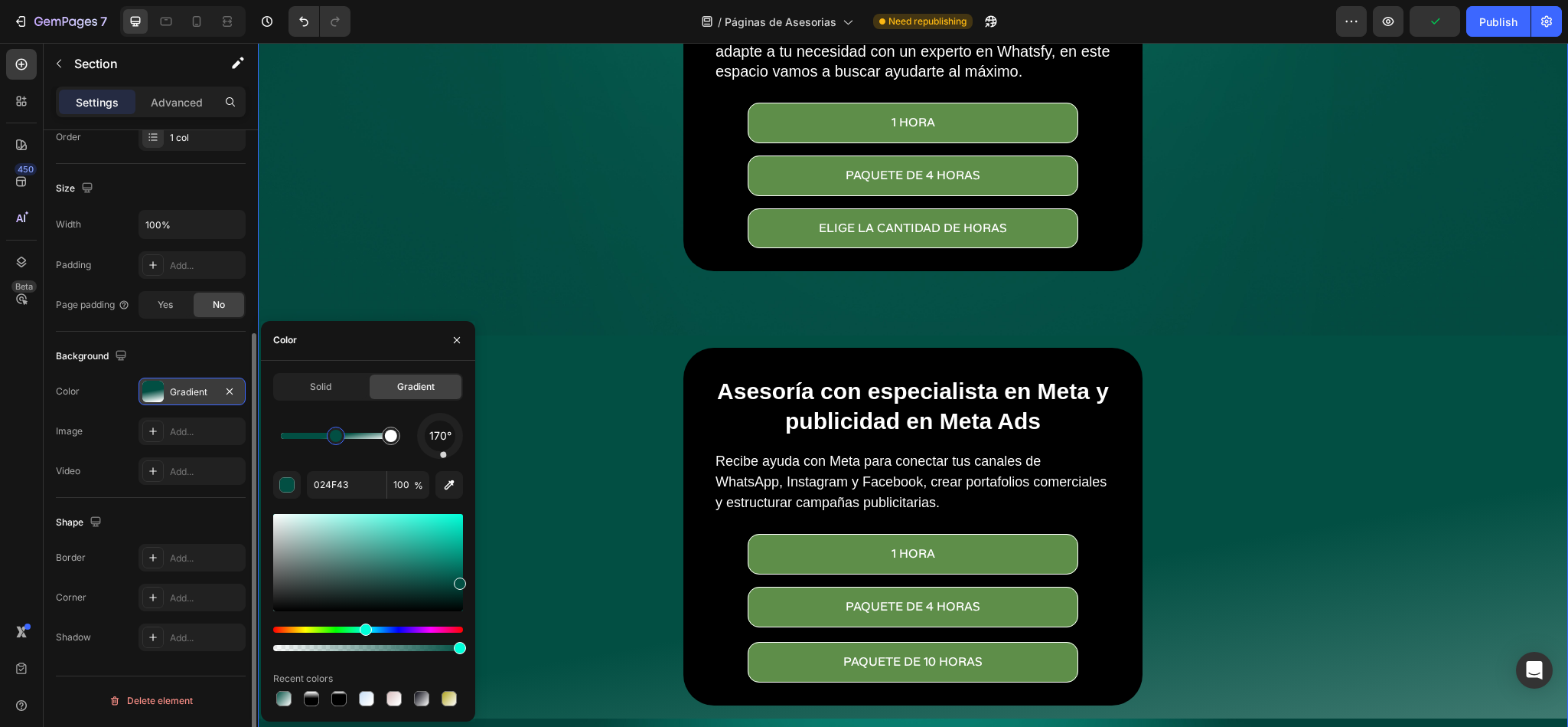
drag, startPoint x: 400, startPoint y: 439, endPoint x: 391, endPoint y: 439, distance: 9.0
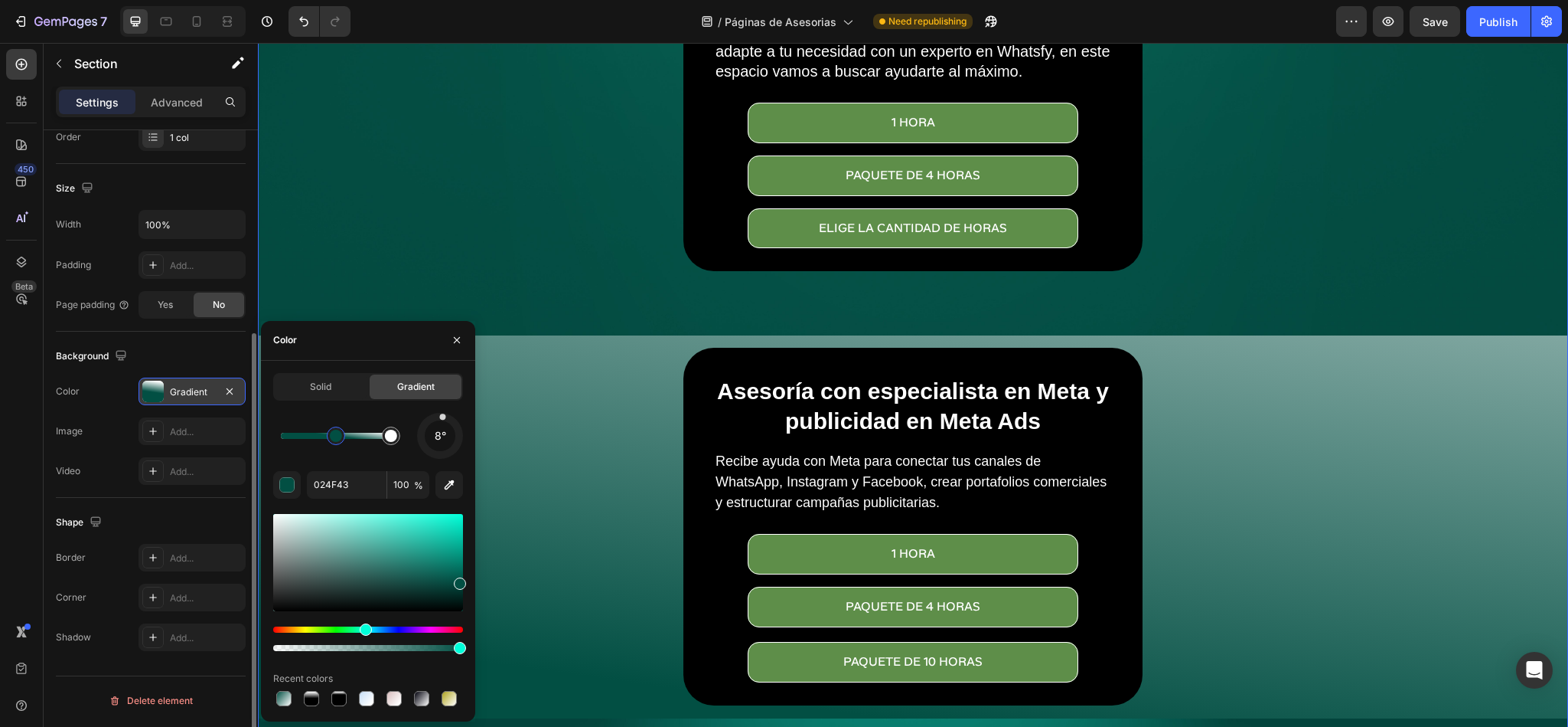
drag, startPoint x: 448, startPoint y: 455, endPoint x: 446, endPoint y: 392, distance: 63.0
click at [446, 392] on div "Solid Gradient 8° 024F43 100 % Recent colors" at bounding box center [368, 541] width 190 height 336
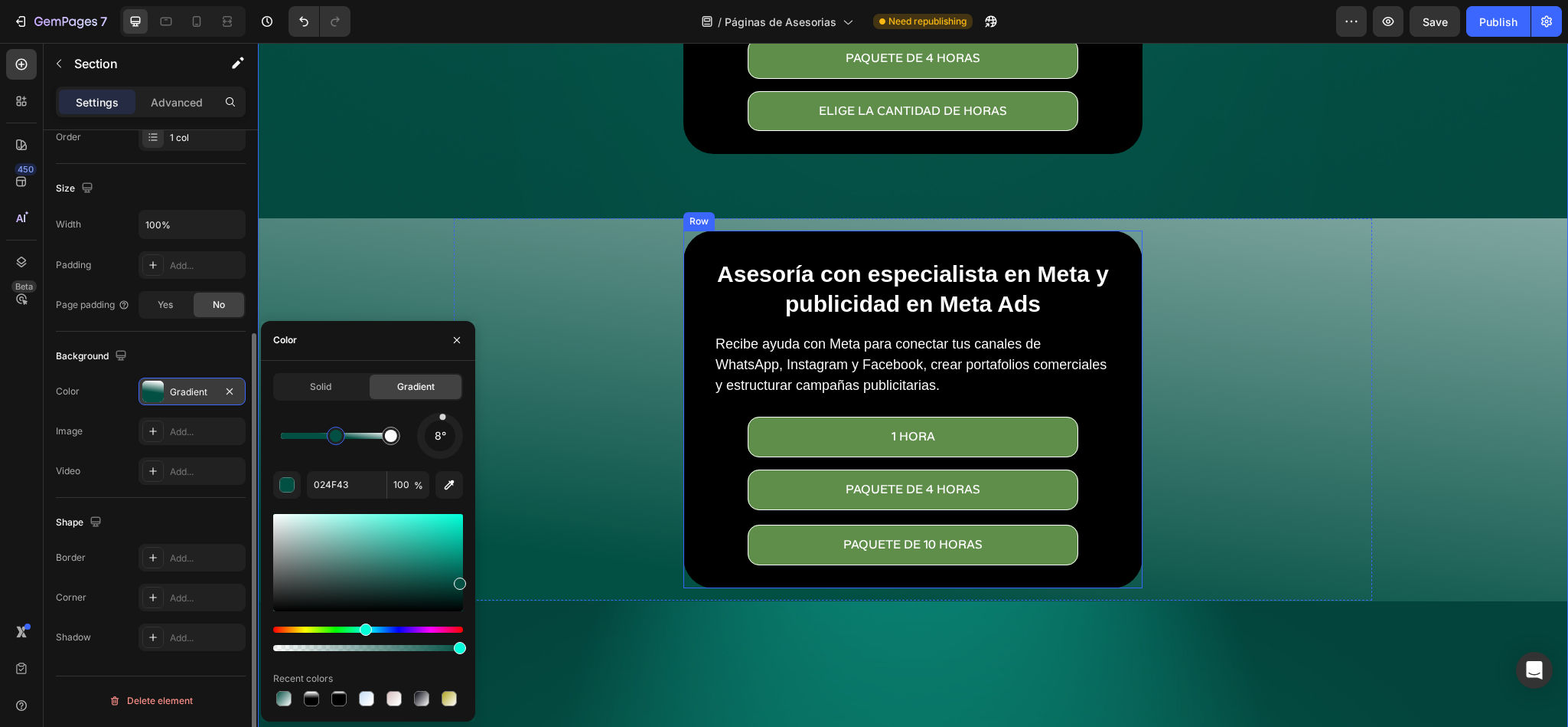
scroll to position [574, 0]
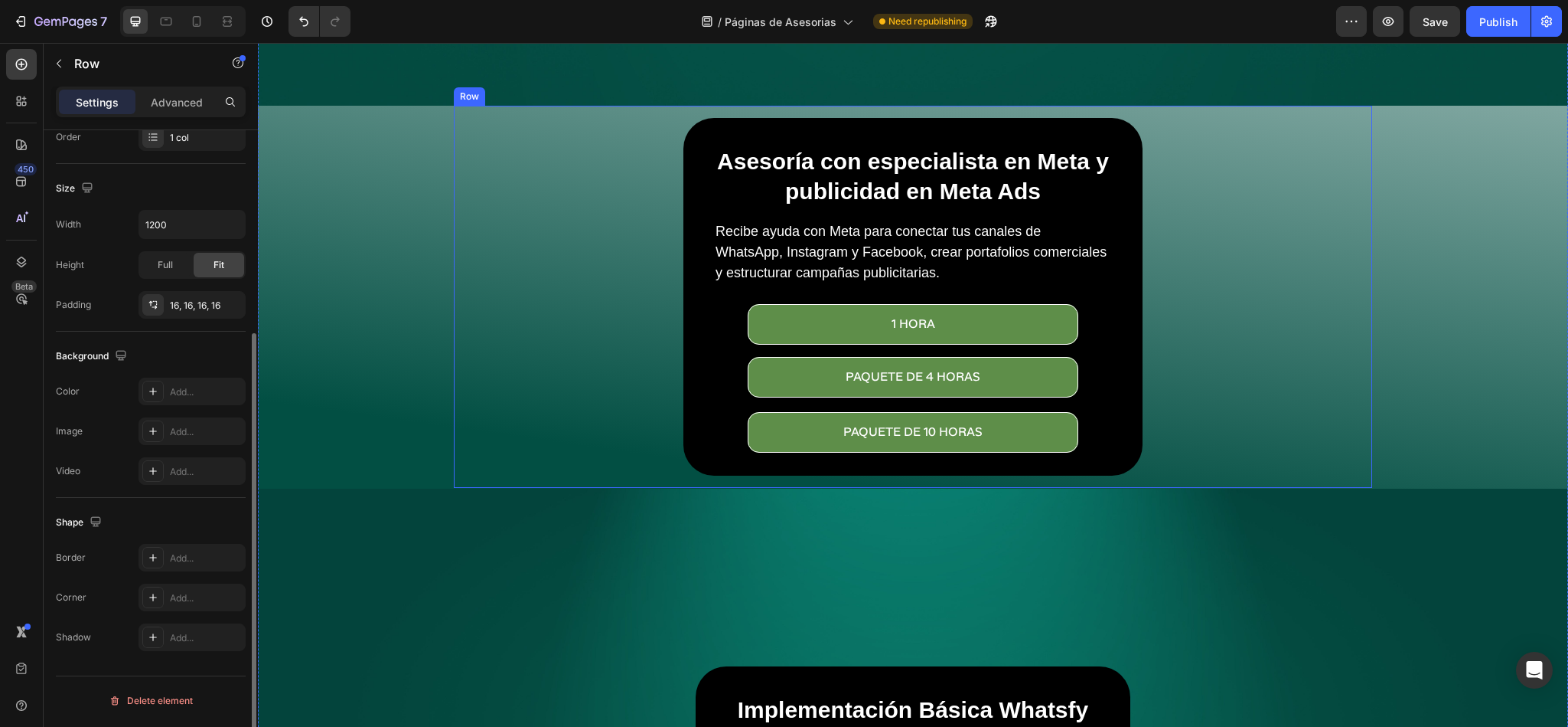
click at [1346, 320] on div "Asesoría con especialista en Meta y publicidad en Meta Ads Heading Recibe ayuda…" at bounding box center [913, 297] width 894 height 357
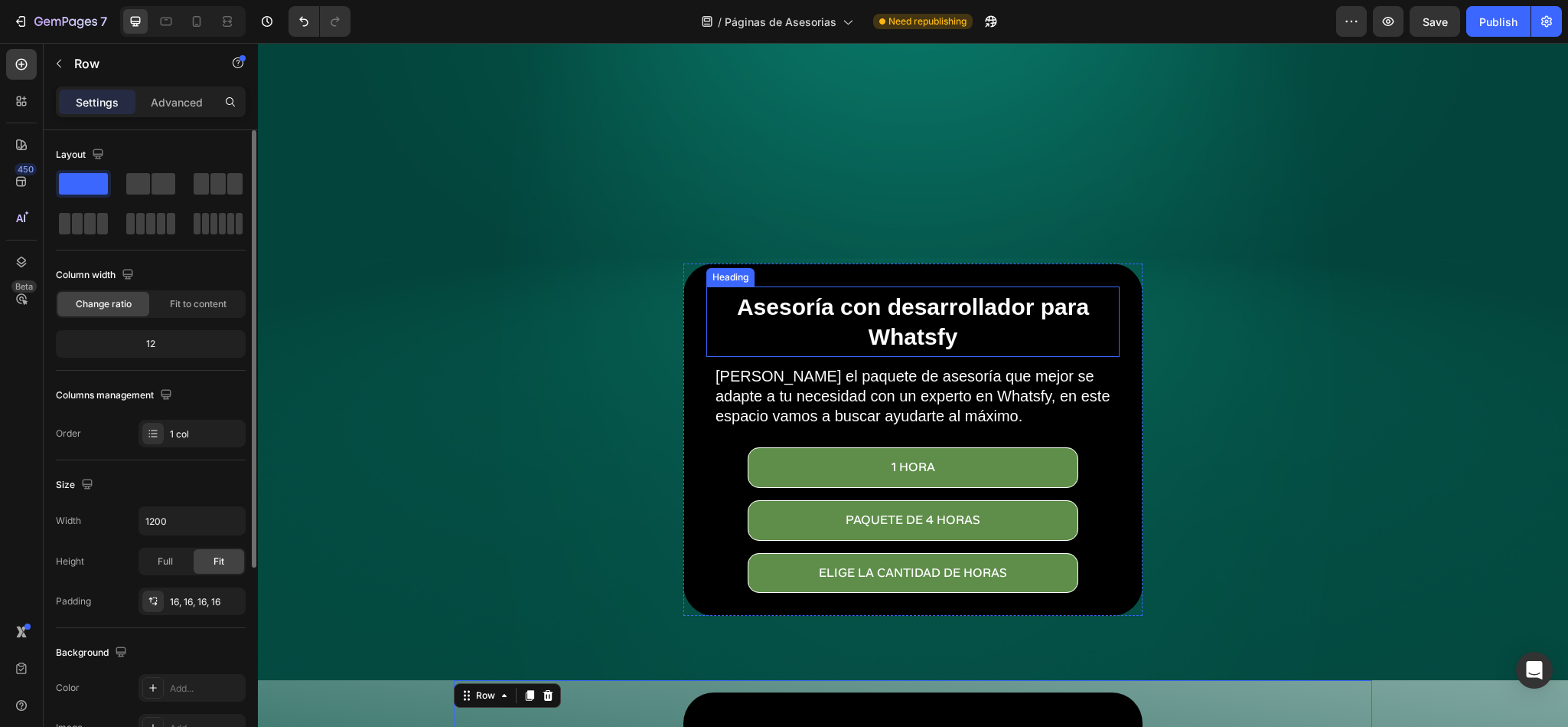
scroll to position [230, 0]
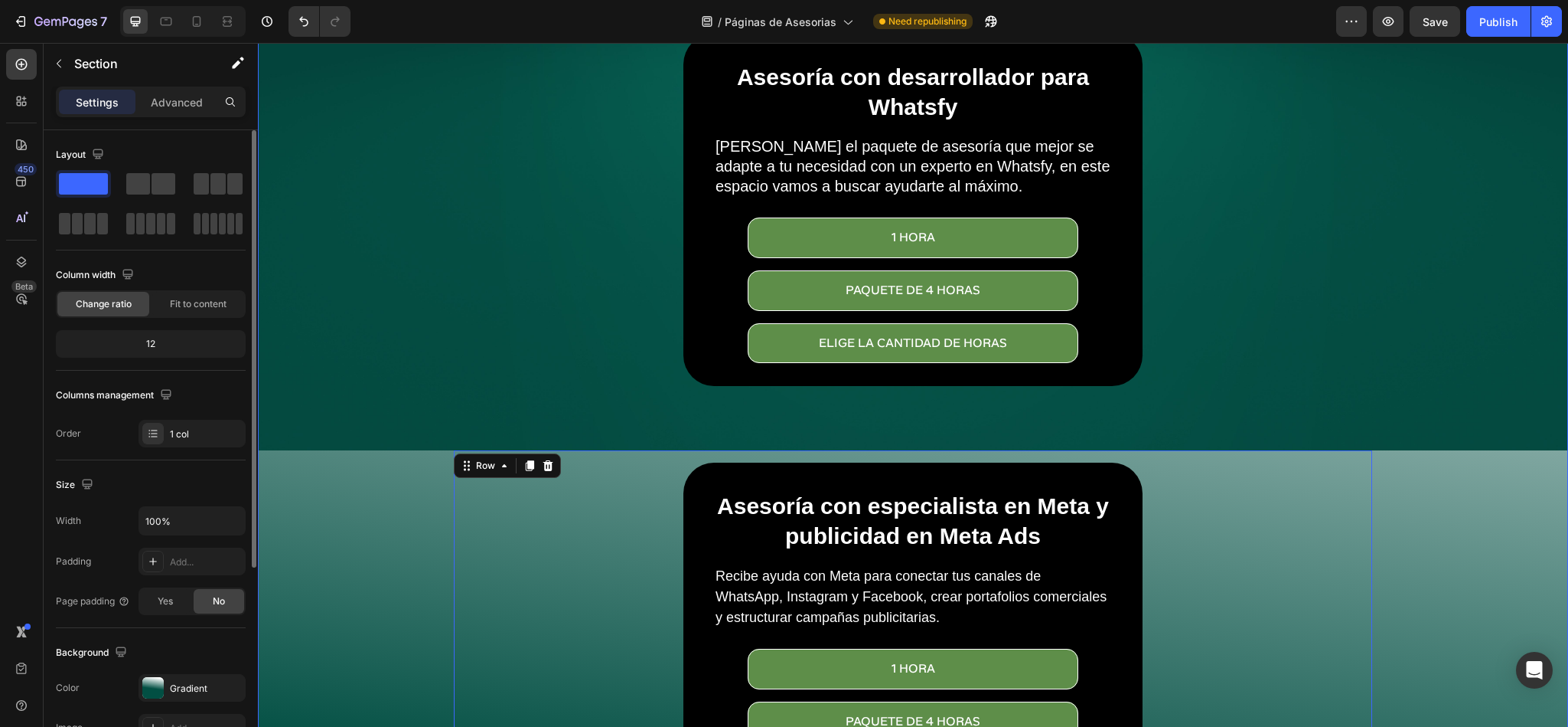
drag, startPoint x: 415, startPoint y: 220, endPoint x: 700, endPoint y: 452, distance: 367.5
click at [148, 175] on span at bounding box center [138, 183] width 24 height 22
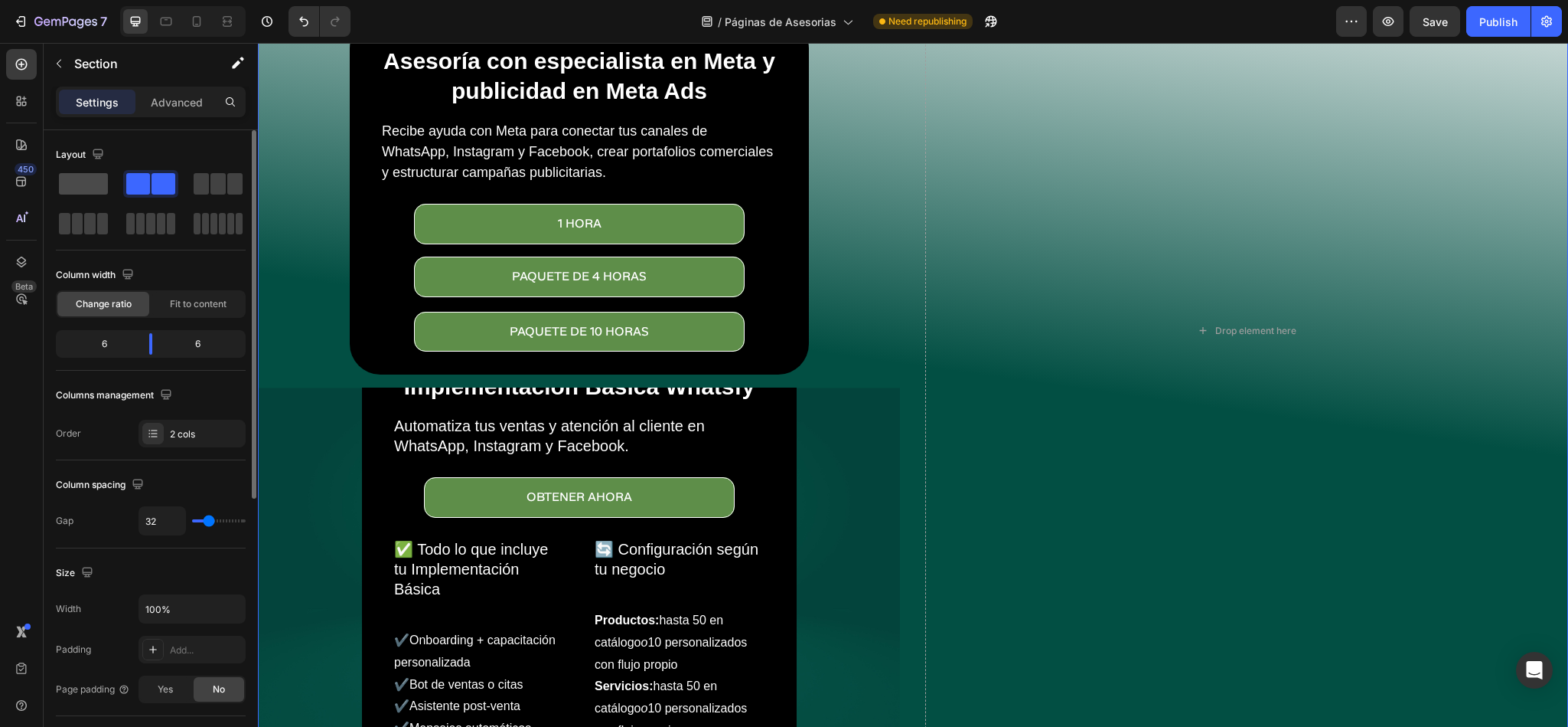
click at [97, 180] on span at bounding box center [84, 183] width 49 height 22
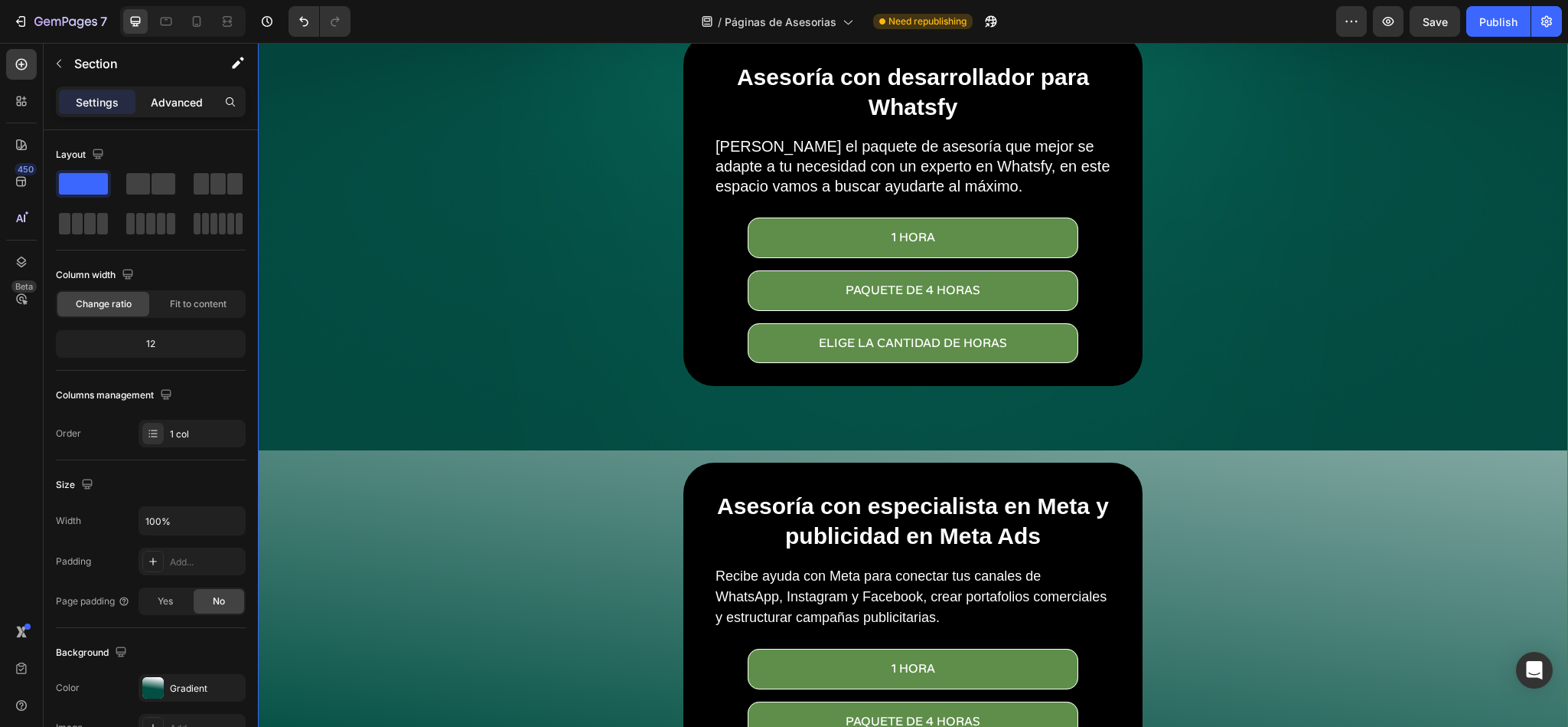
click at [191, 99] on p "Advanced" at bounding box center [177, 102] width 52 height 16
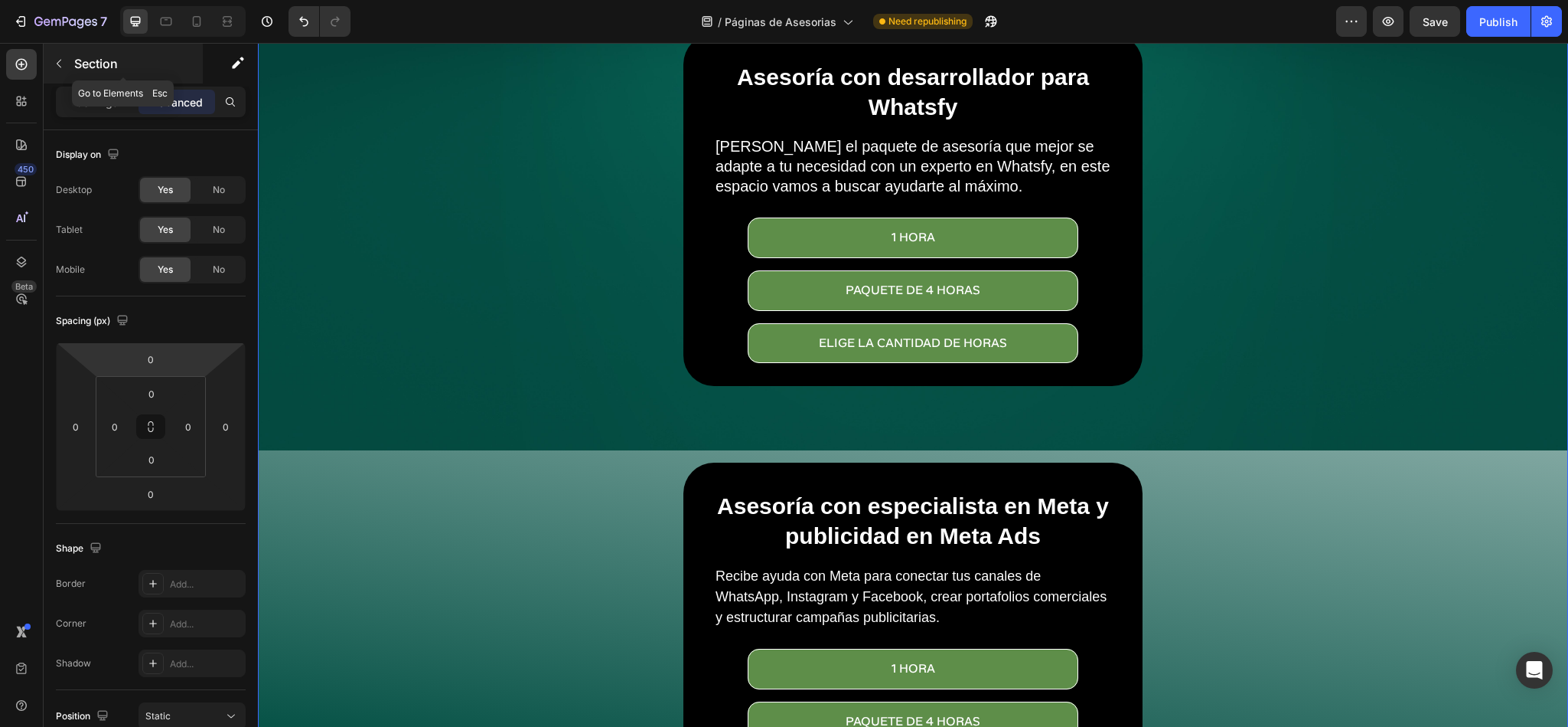
click at [61, 63] on icon "button" at bounding box center [59, 63] width 12 height 12
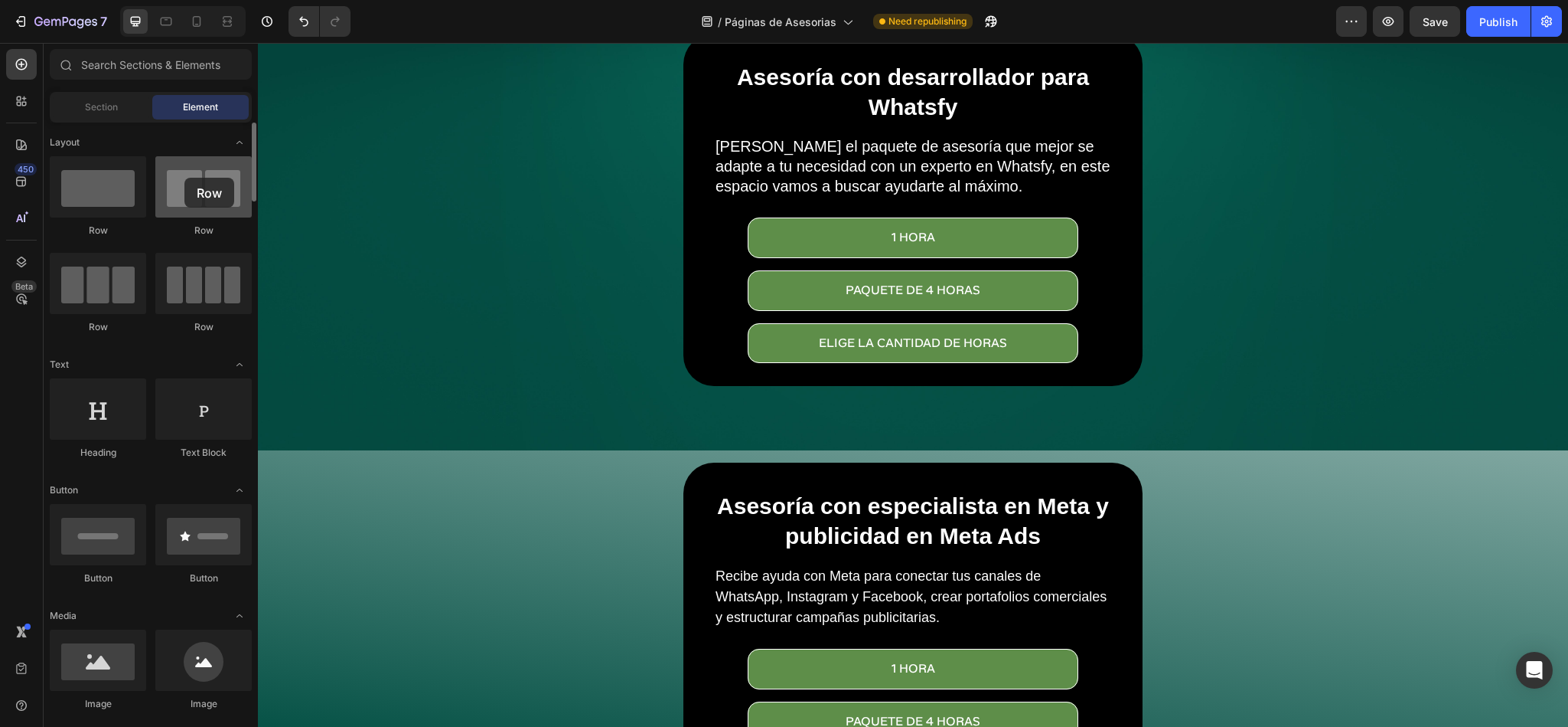
drag, startPoint x: 178, startPoint y: 201, endPoint x: 188, endPoint y: 173, distance: 29.7
click at [188, 173] on div at bounding box center [204, 186] width 97 height 61
click at [79, 110] on div "Section" at bounding box center [102, 107] width 97 height 25
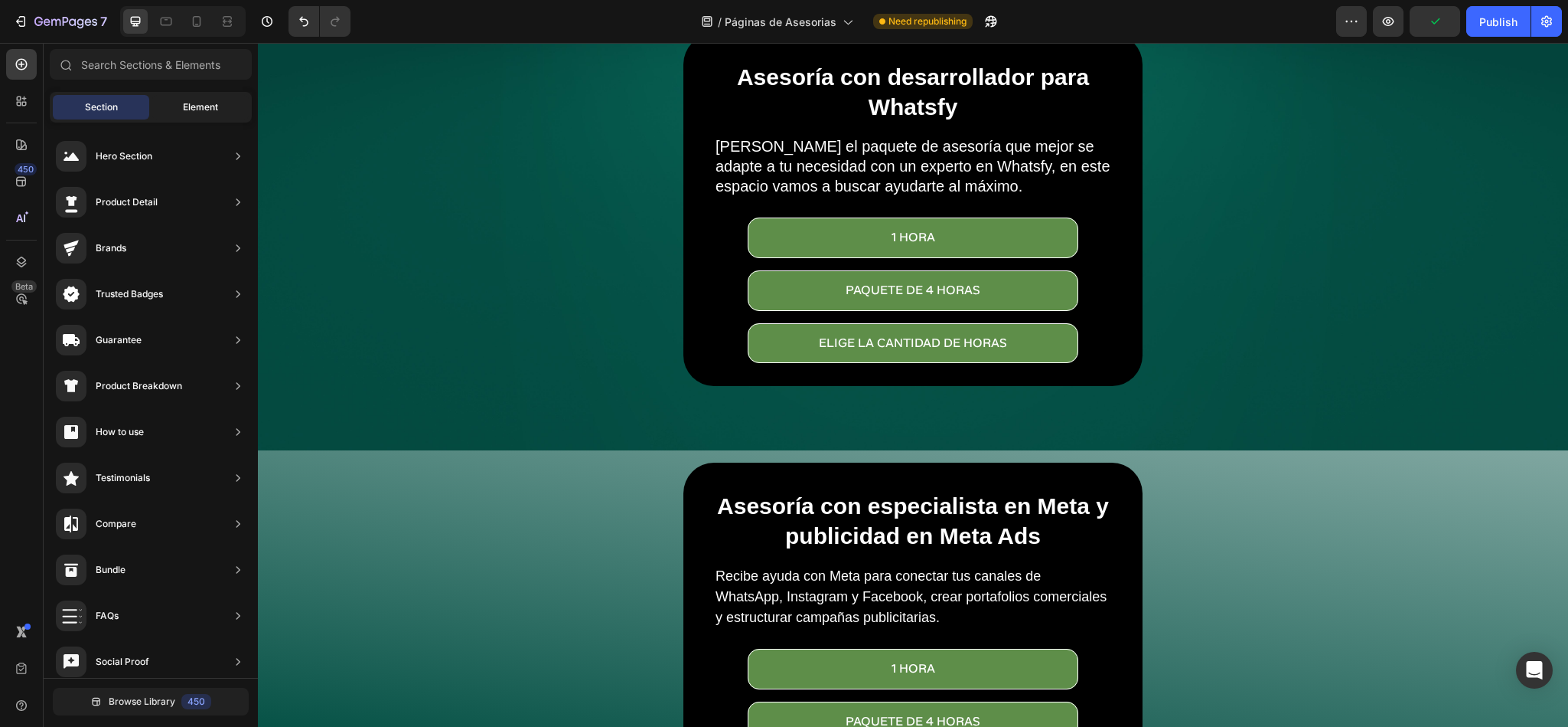
click at [163, 106] on div "Element" at bounding box center [200, 107] width 97 height 25
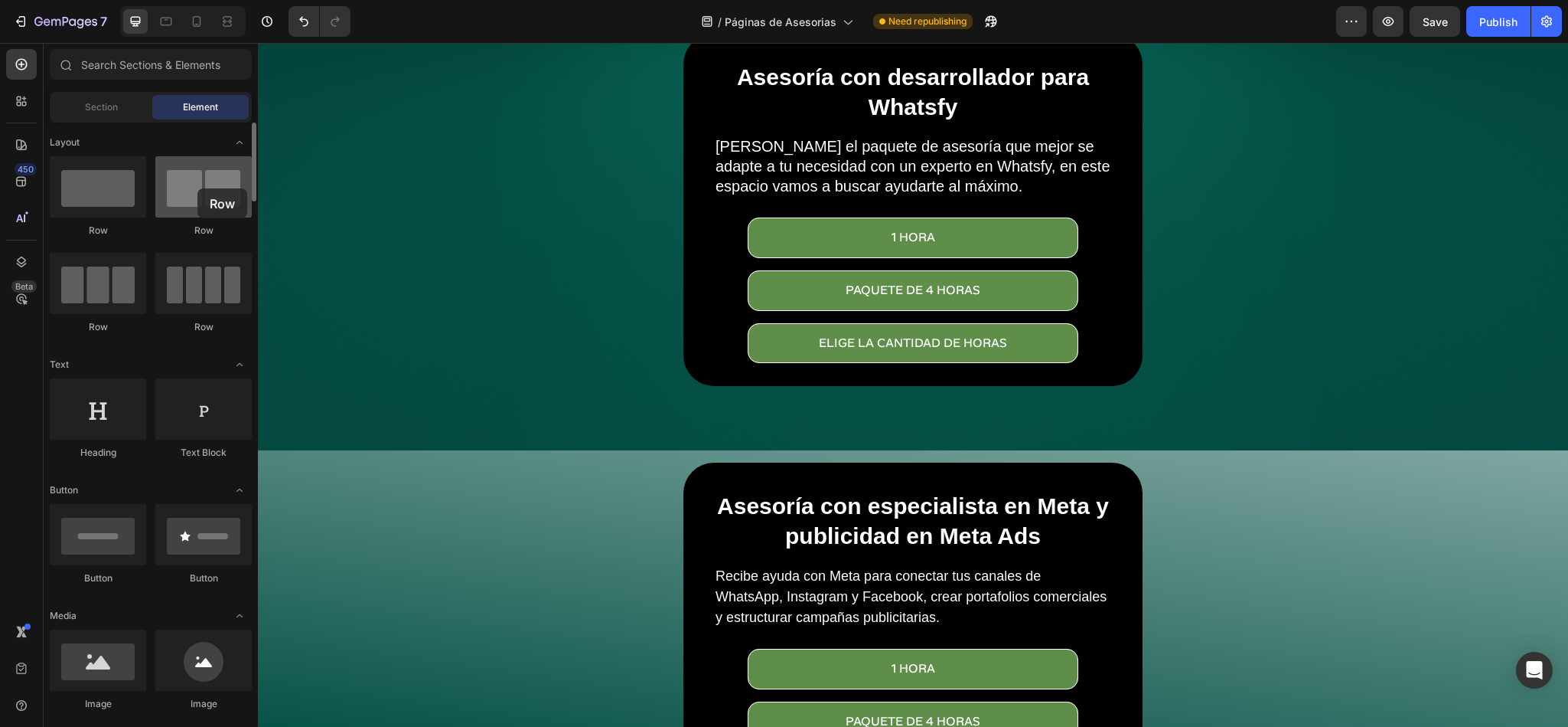
click at [198, 188] on div at bounding box center [204, 186] width 97 height 61
click at [241, 140] on icon "Toggle open" at bounding box center [239, 142] width 12 height 12
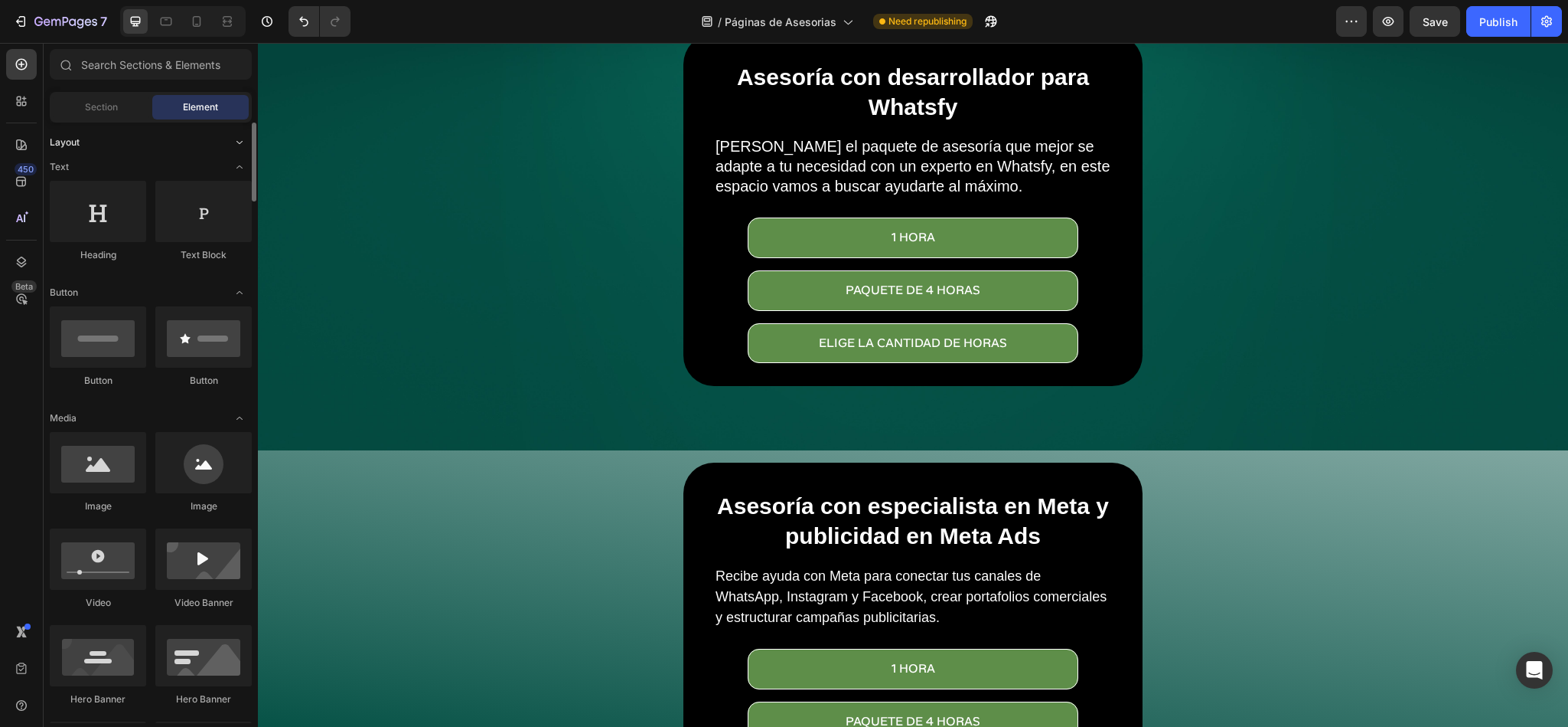
click at [241, 140] on icon "Toggle open" at bounding box center [239, 142] width 12 height 12
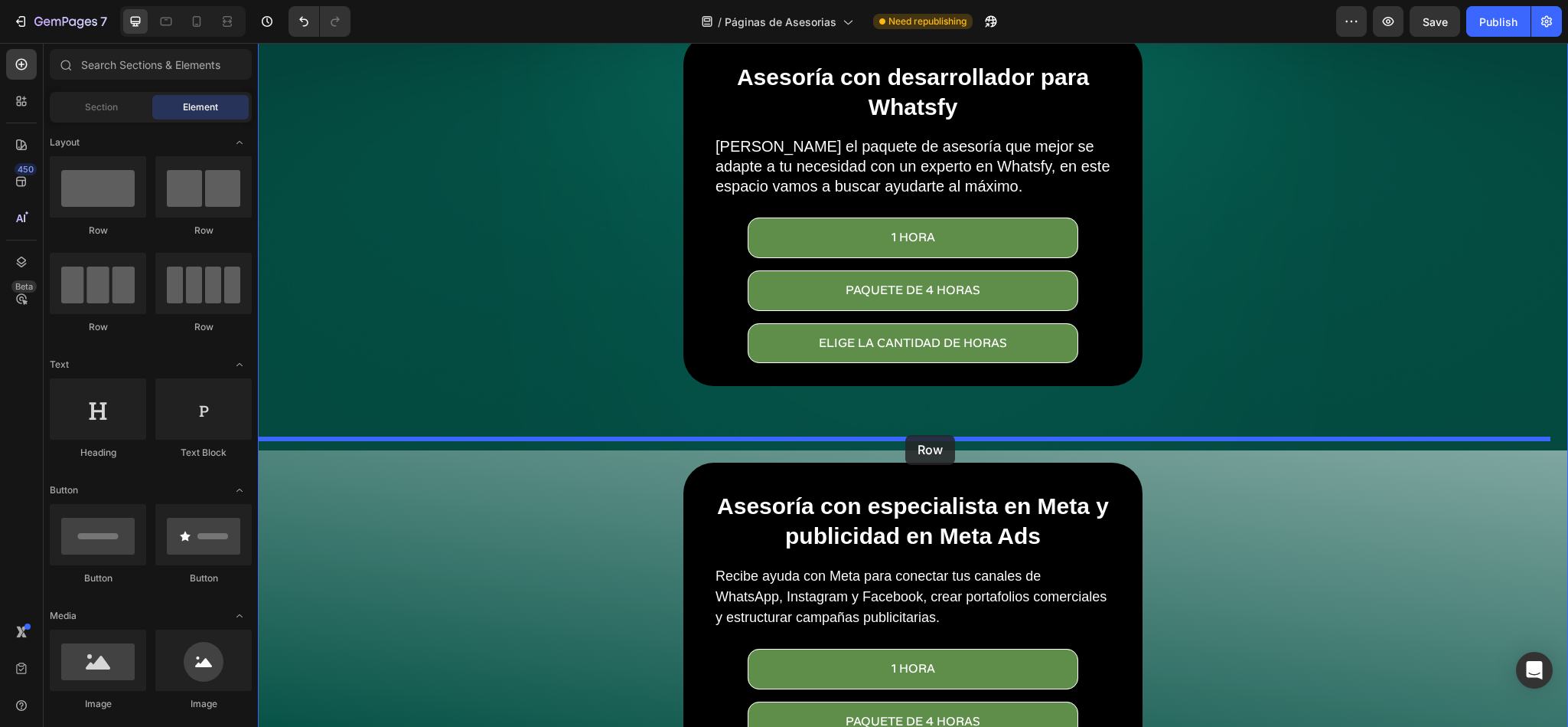
drag, startPoint x: 449, startPoint y: 227, endPoint x: 905, endPoint y: 435, distance: 501.2
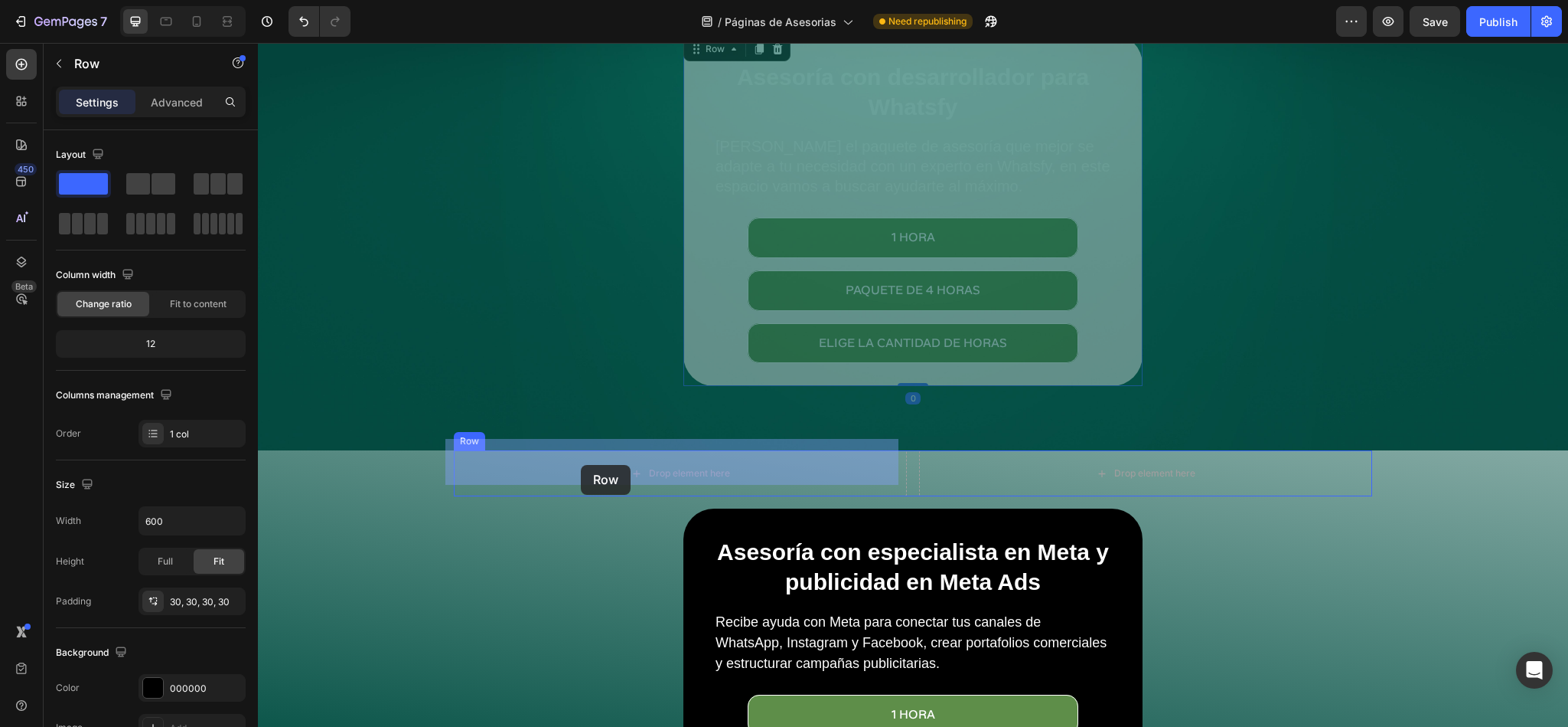
drag, startPoint x: 684, startPoint y: 136, endPoint x: 581, endPoint y: 465, distance: 344.7
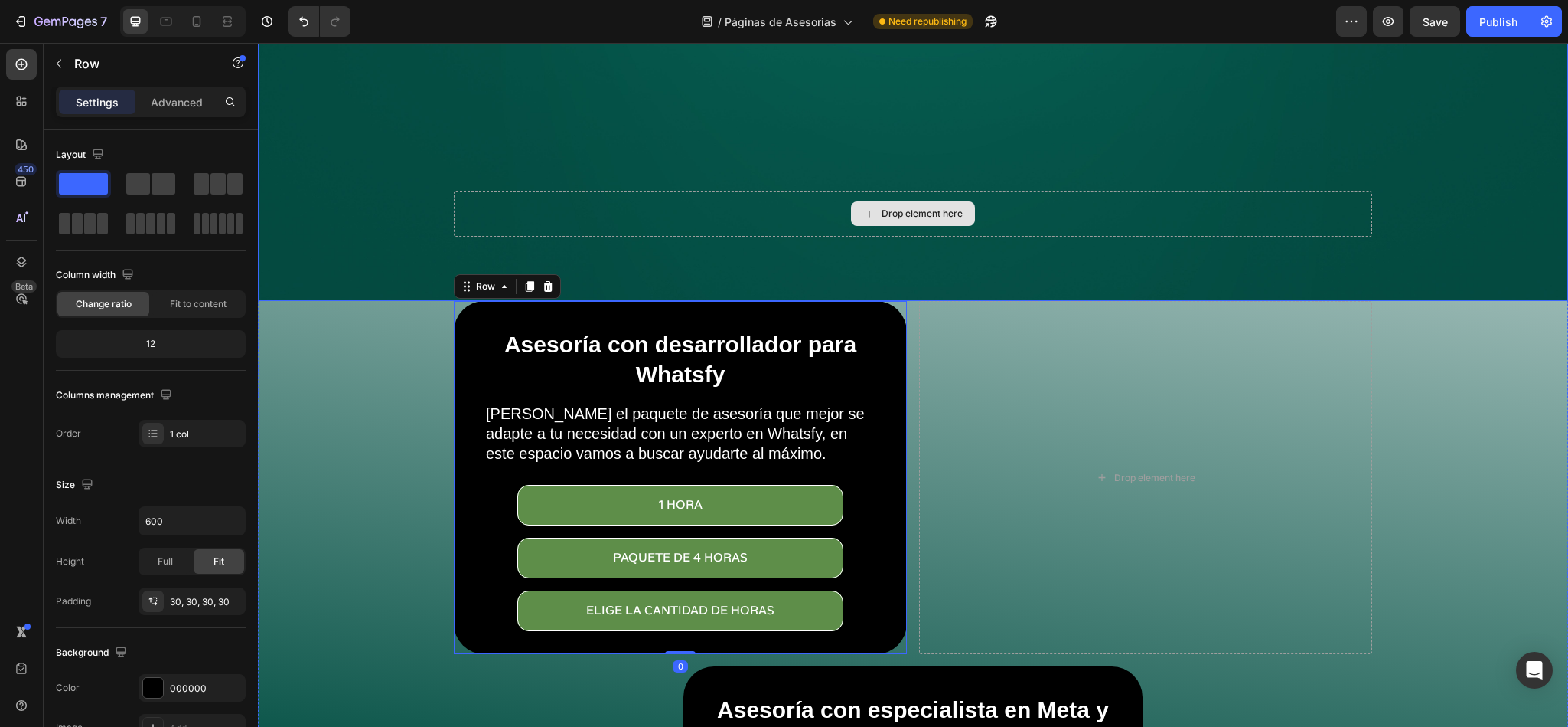
scroll to position [574, 0]
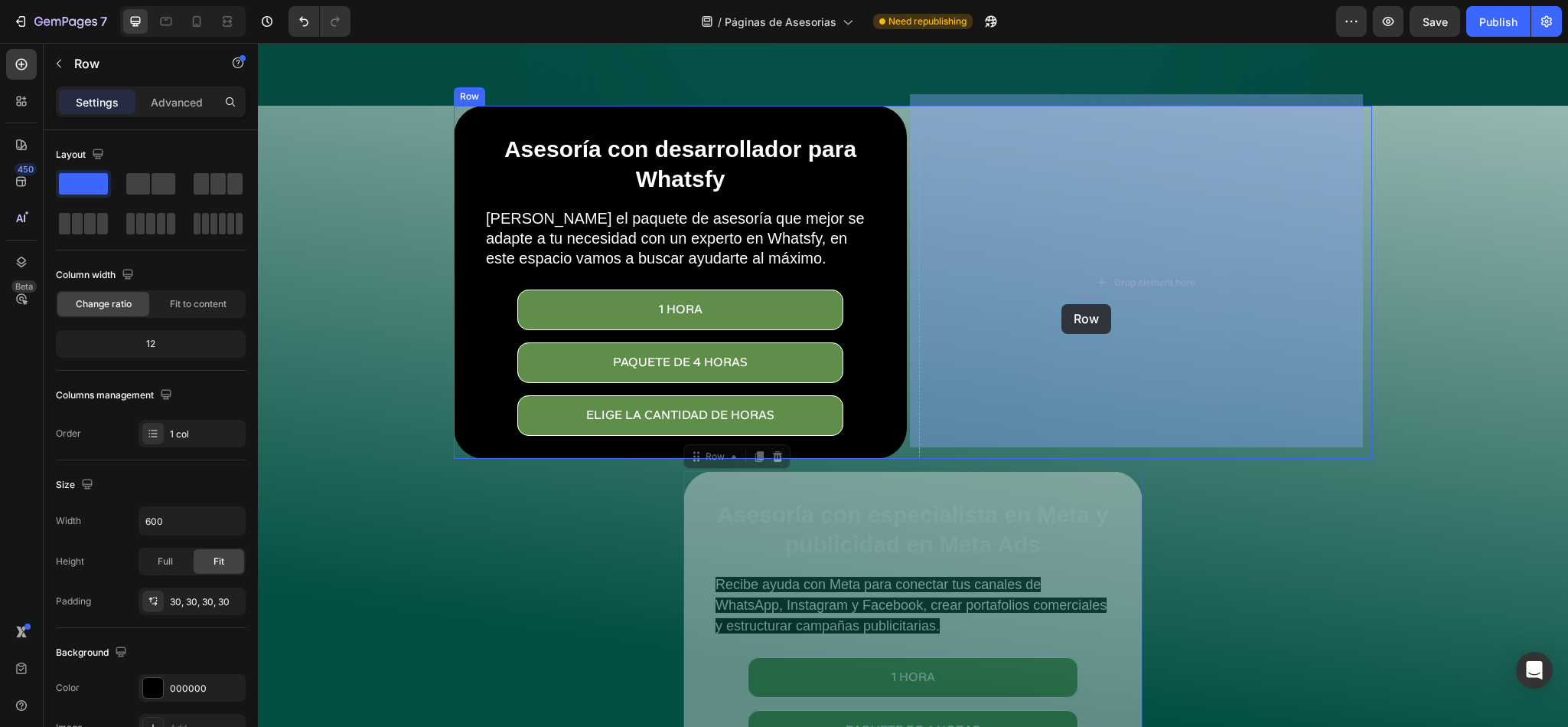
drag, startPoint x: 765, startPoint y: 471, endPoint x: 1062, endPoint y: 303, distance: 341.2
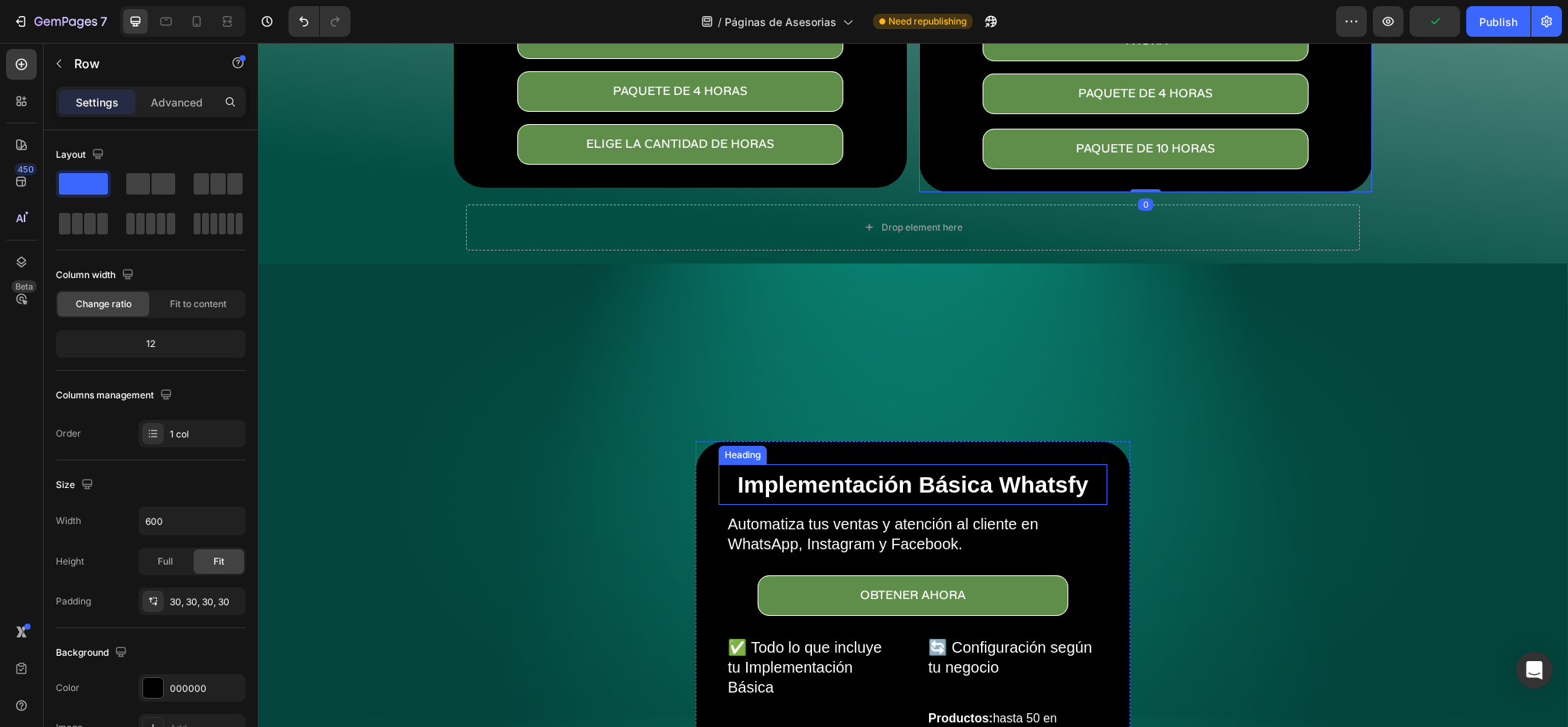
scroll to position [804, 0]
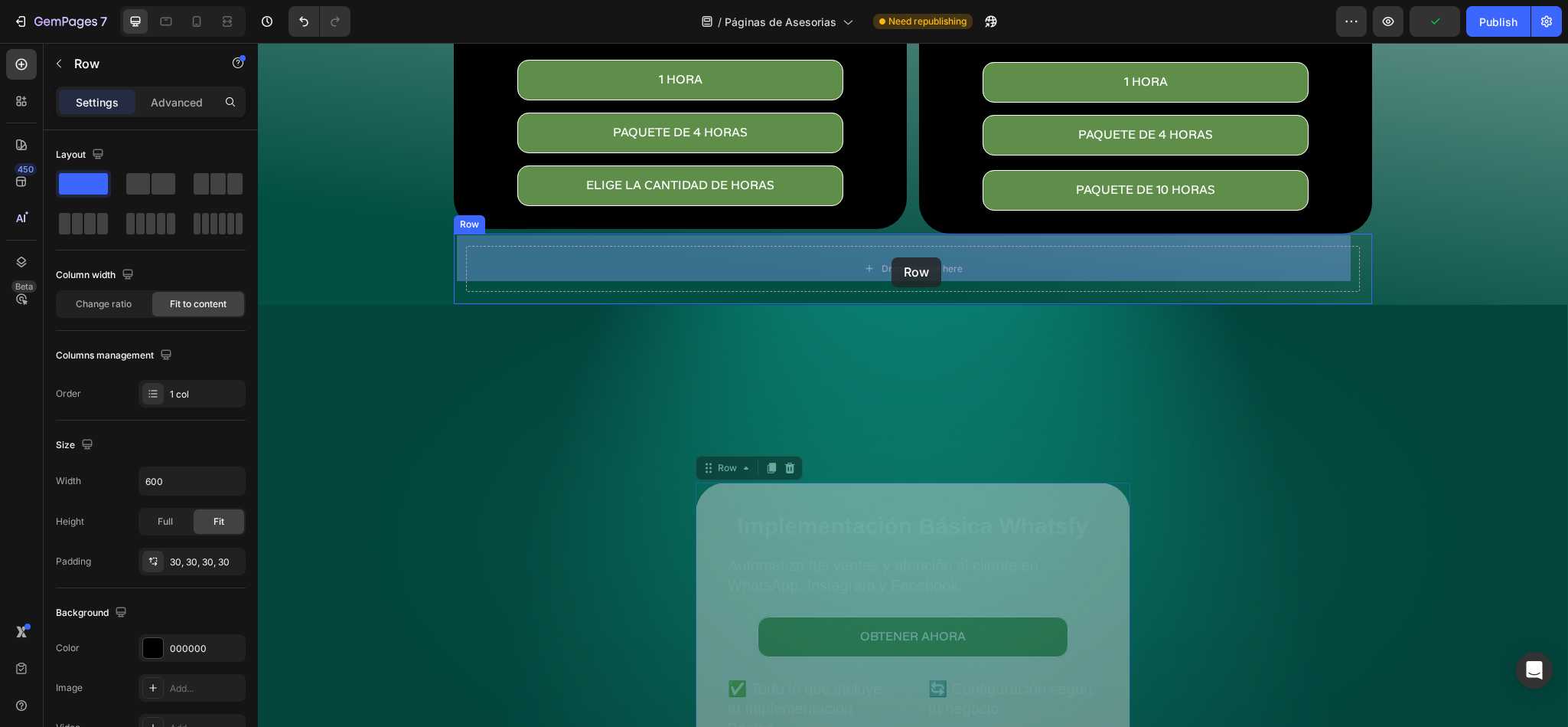
drag, startPoint x: 706, startPoint y: 507, endPoint x: 892, endPoint y: 258, distance: 310.8
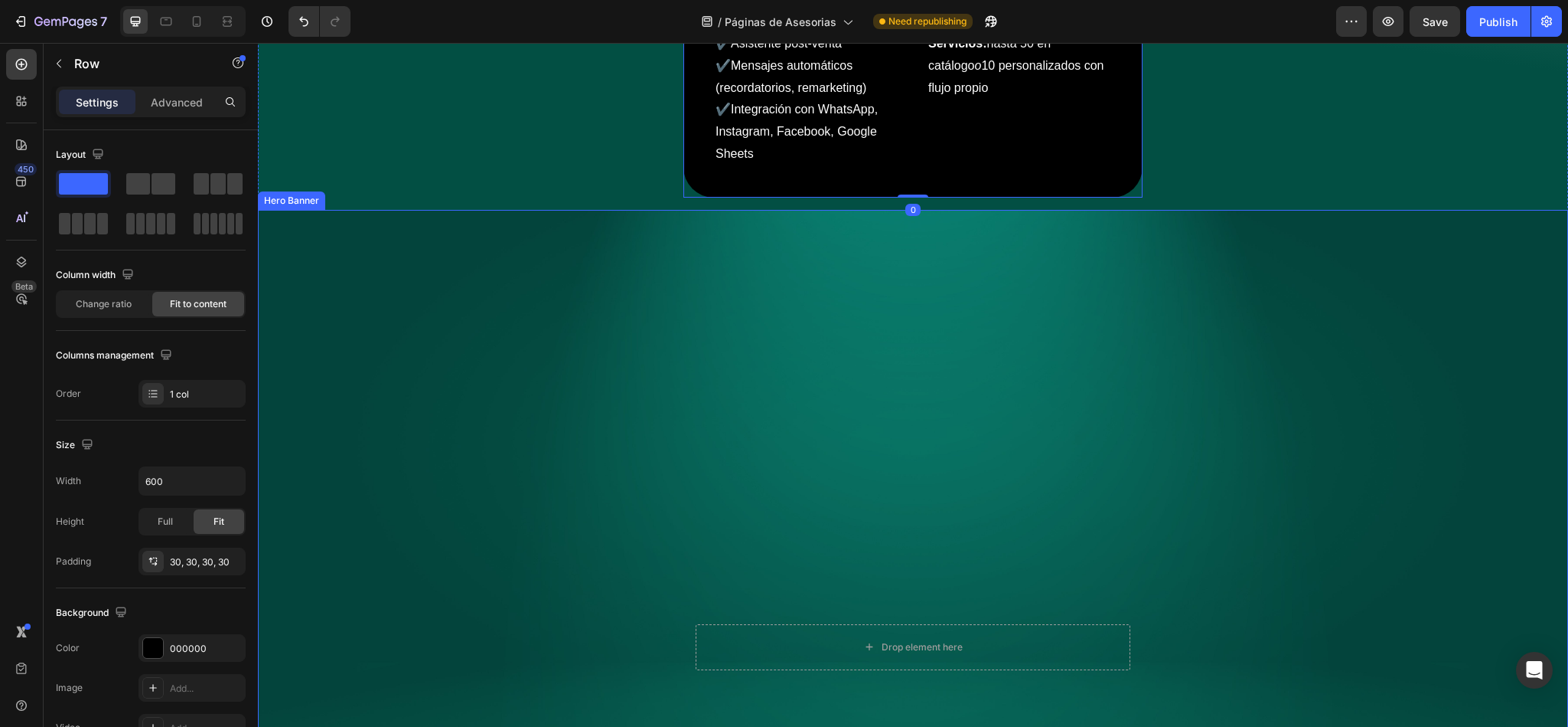
scroll to position [1379, 0]
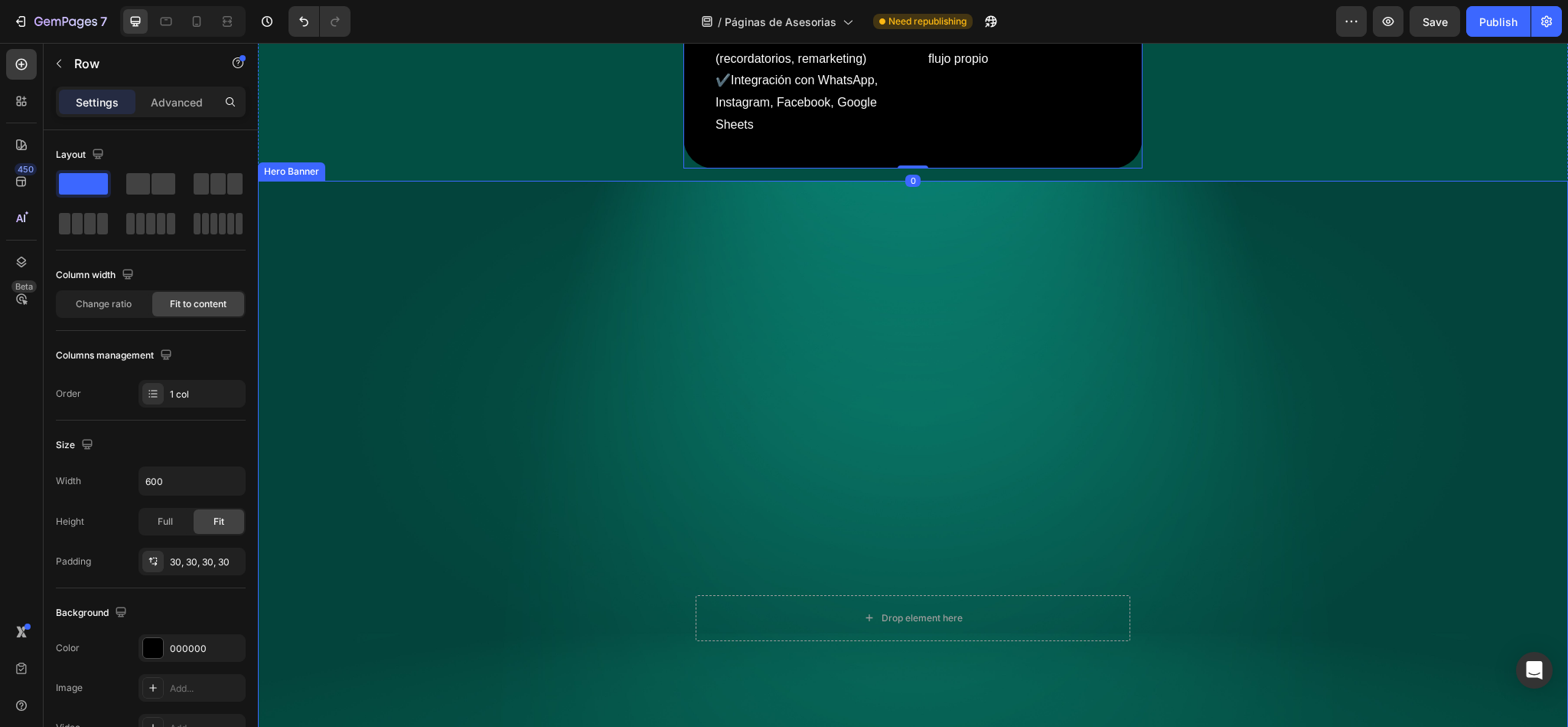
click at [542, 484] on div "Background Image" at bounding box center [913, 618] width 1309 height 873
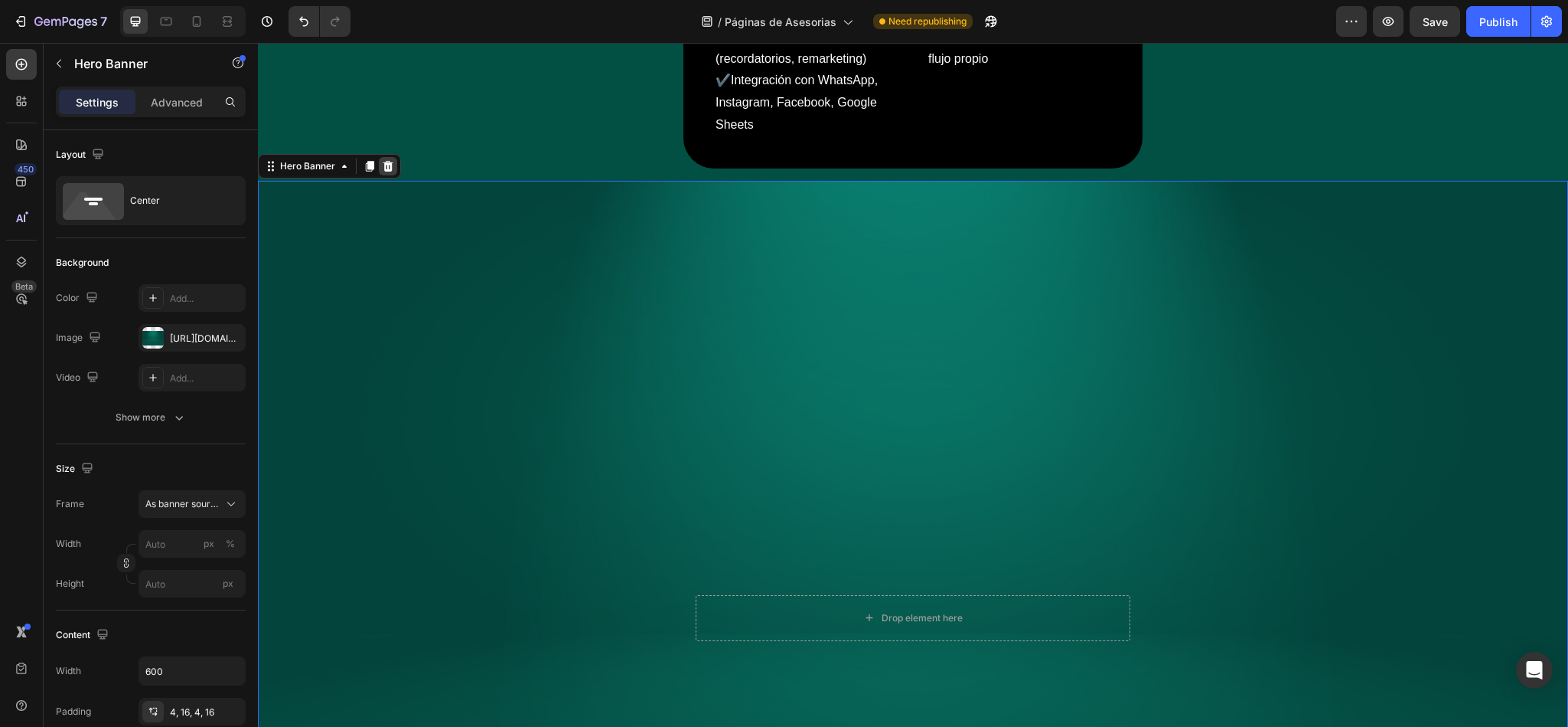
click at [391, 161] on icon at bounding box center [388, 165] width 9 height 10
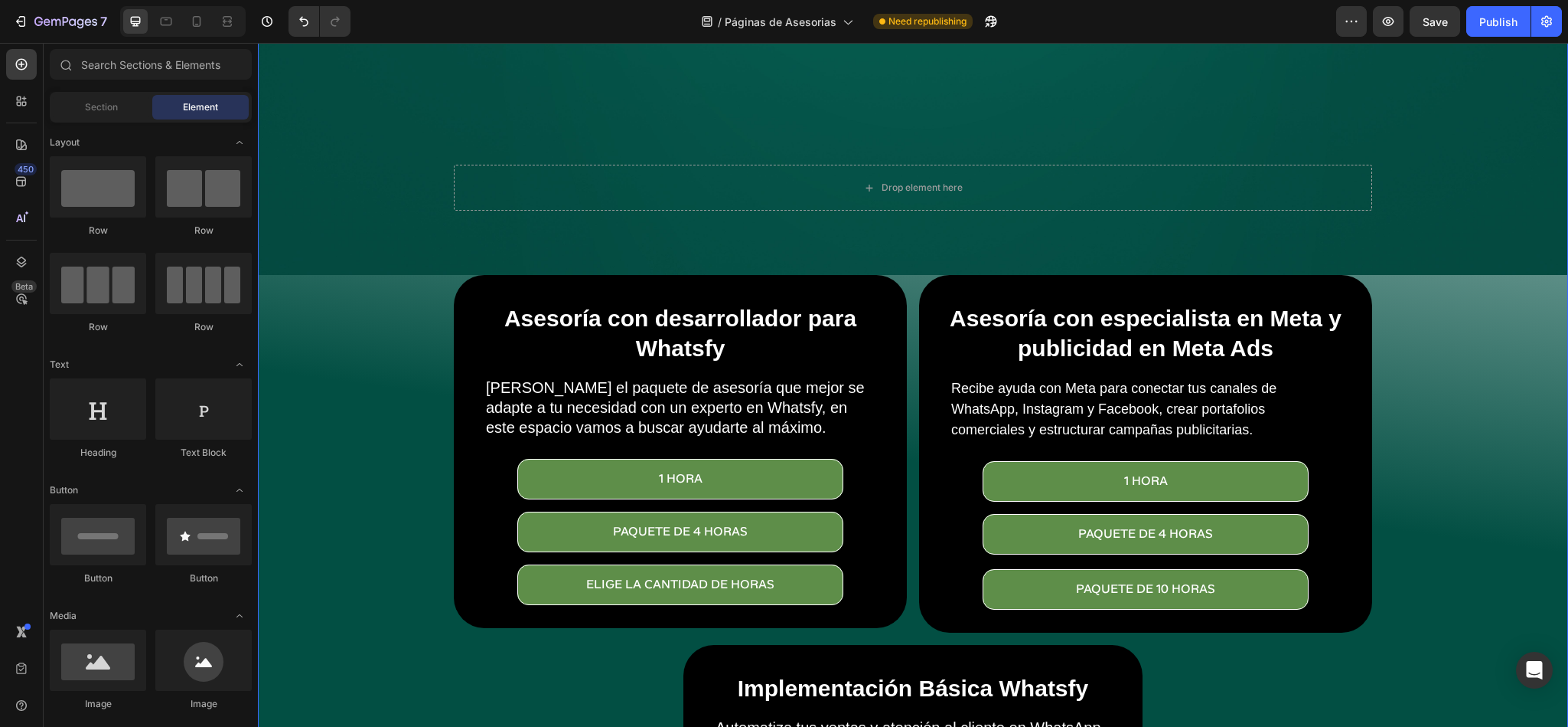
scroll to position [124, 0]
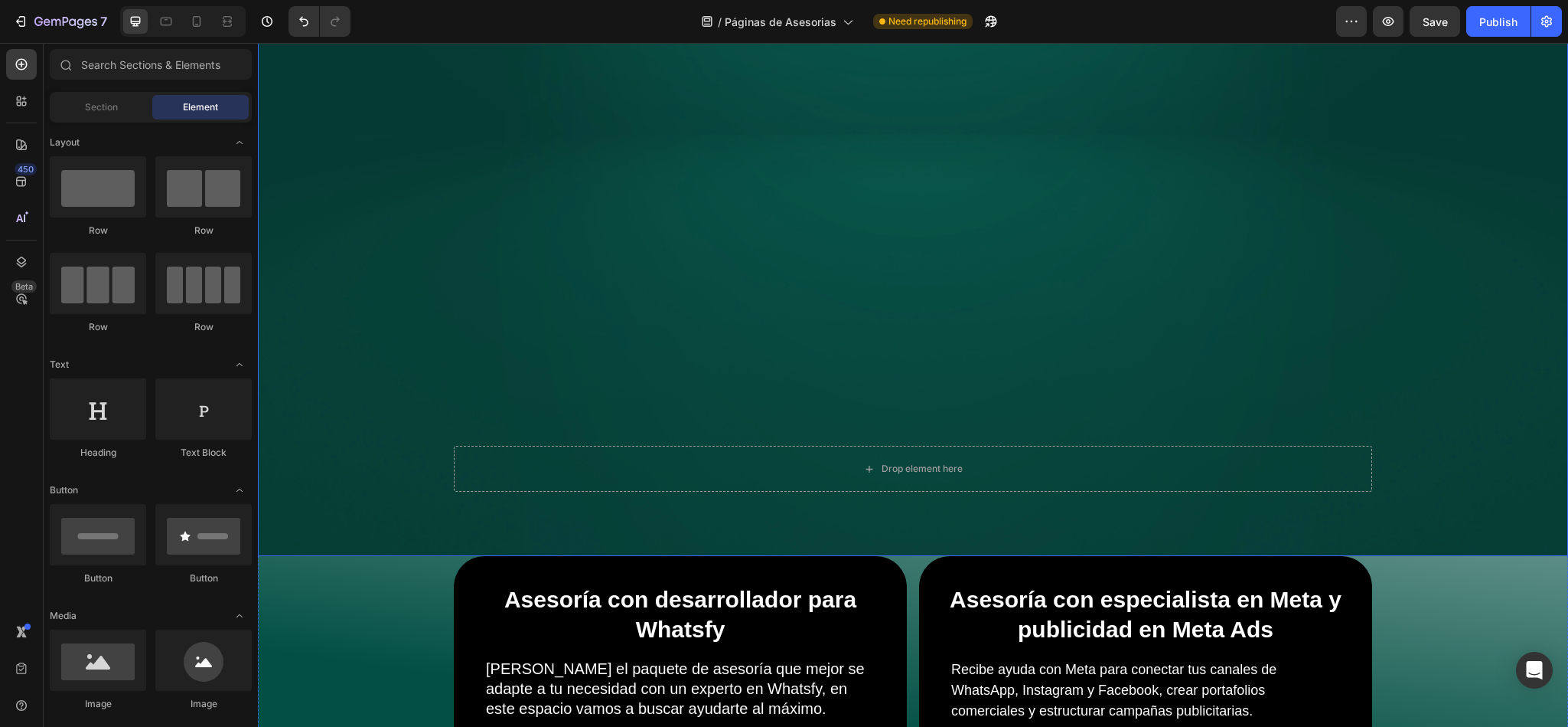
click at [479, 247] on div "Overlay" at bounding box center [914, 120] width 1311 height 874
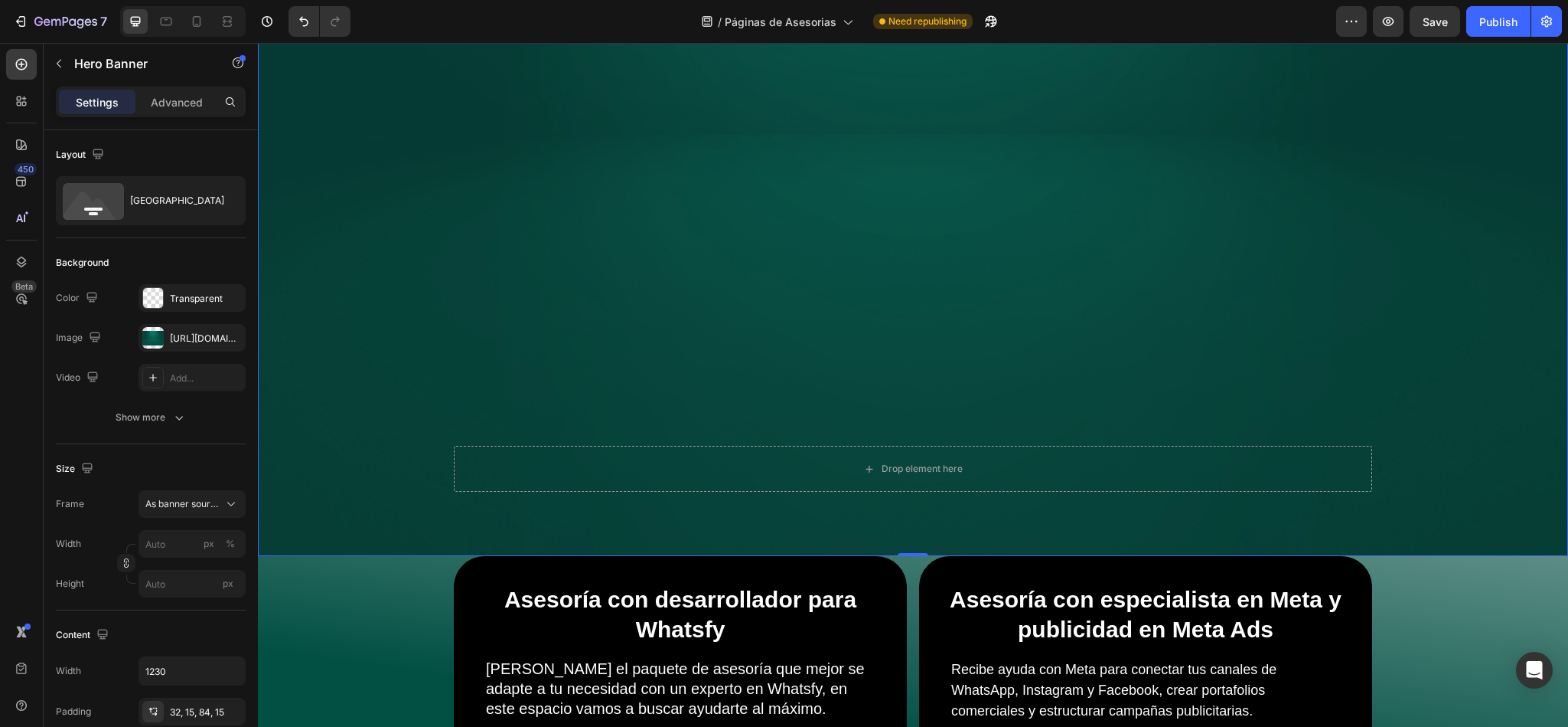
click at [306, 89] on div "Overlay" at bounding box center [914, 120] width 1311 height 874
click at [436, 290] on div "Overlay" at bounding box center [914, 120] width 1311 height 874
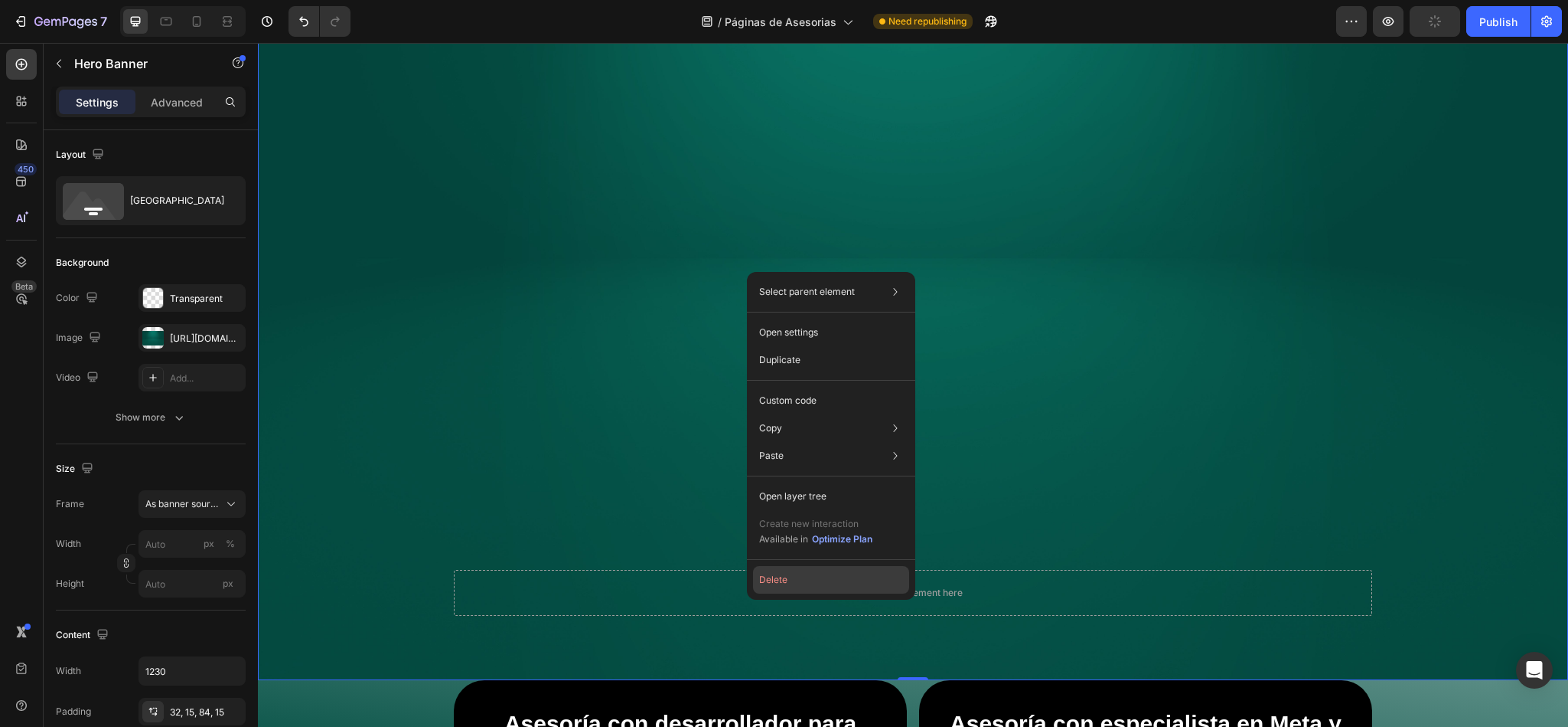
click at [799, 574] on button "Delete" at bounding box center [831, 580] width 156 height 28
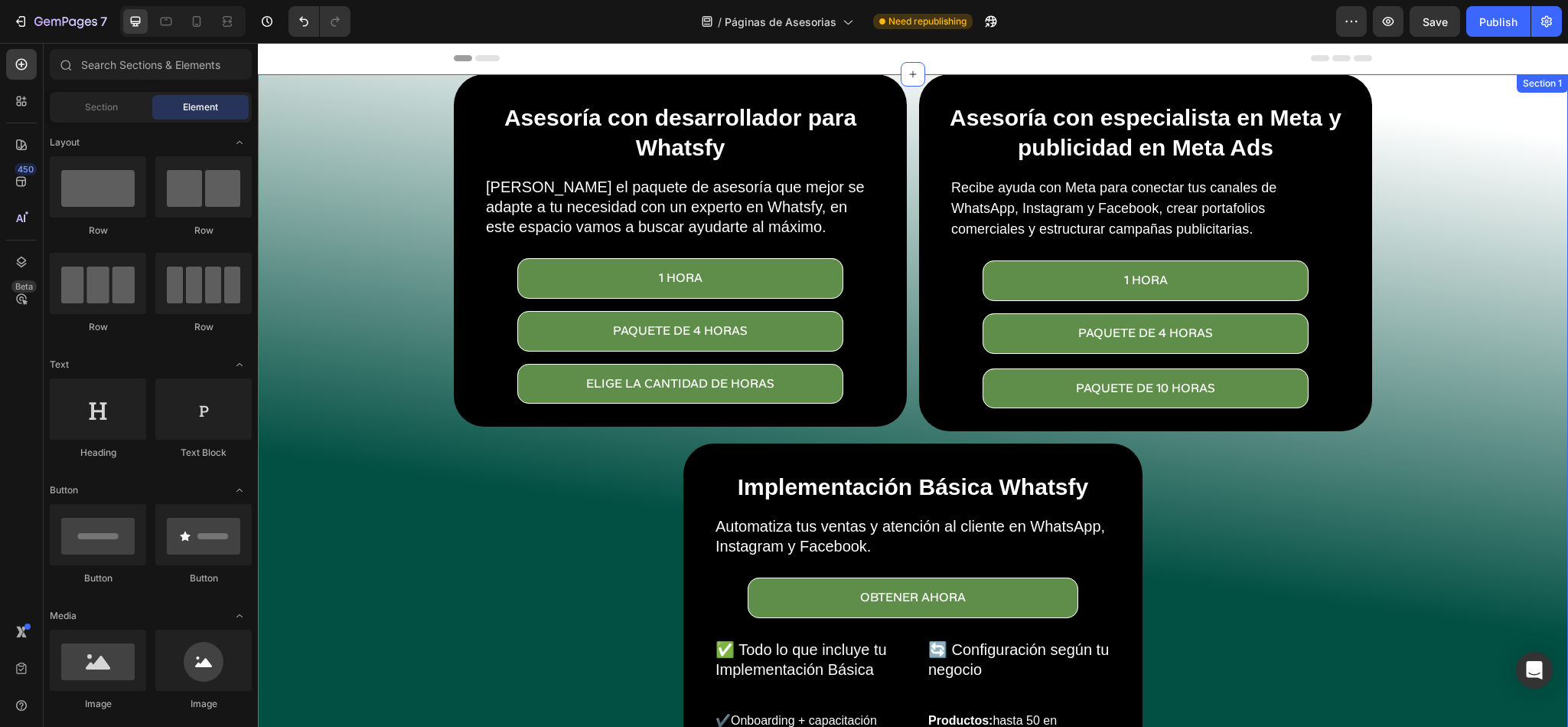
drag, startPoint x: 368, startPoint y: 172, endPoint x: 385, endPoint y: 66, distance: 107.4
click at [368, 172] on div "Asesoría con desarrollador para Whatsfy Heading Elige el paquete de asesoría qu…" at bounding box center [914, 513] width 1311 height 878
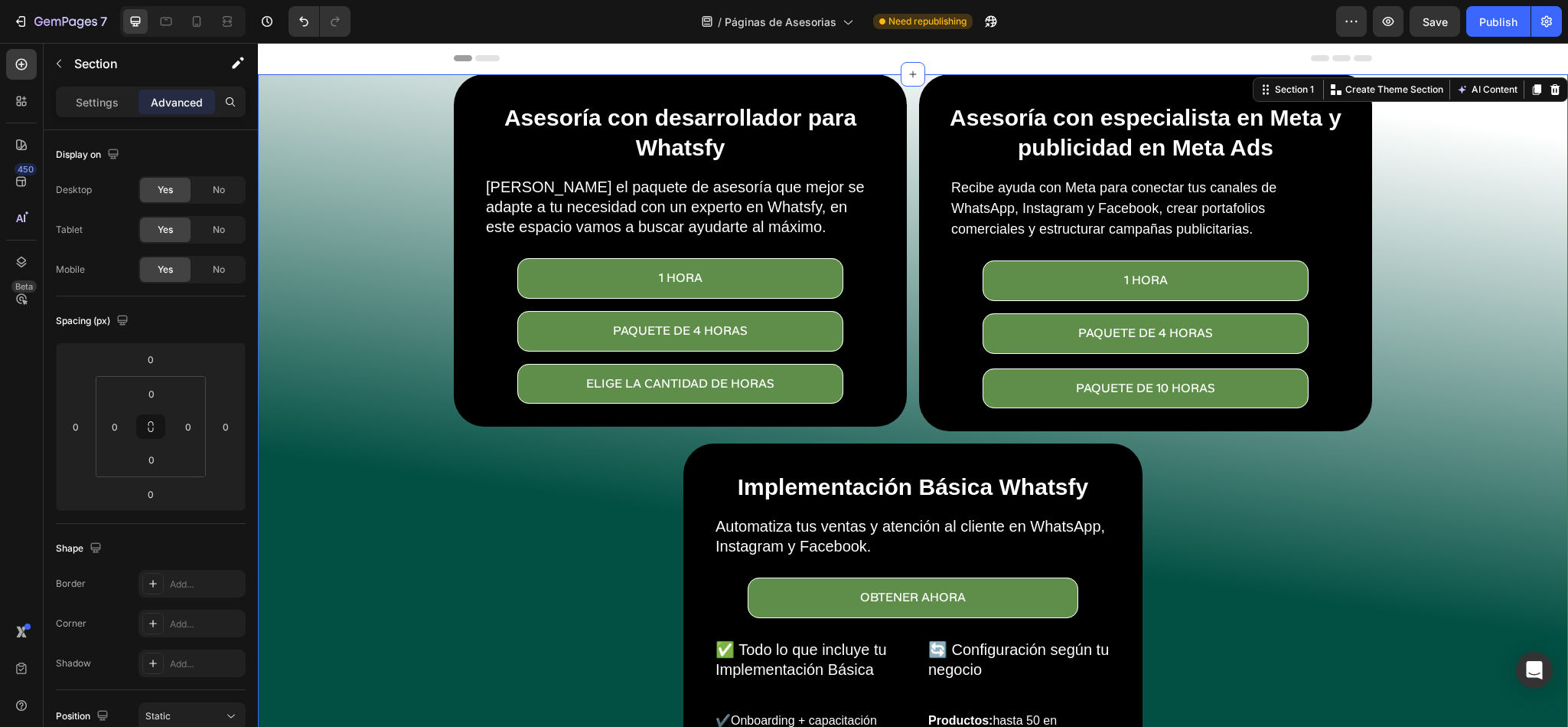
click at [340, 298] on div "Asesoría con desarrollador para Whatsfy Heading Elige el paquete de asesoría qu…" at bounding box center [914, 513] width 1311 height 878
click at [159, 432] on button at bounding box center [150, 427] width 29 height 25
click at [116, 426] on input "0" at bounding box center [115, 427] width 23 height 23
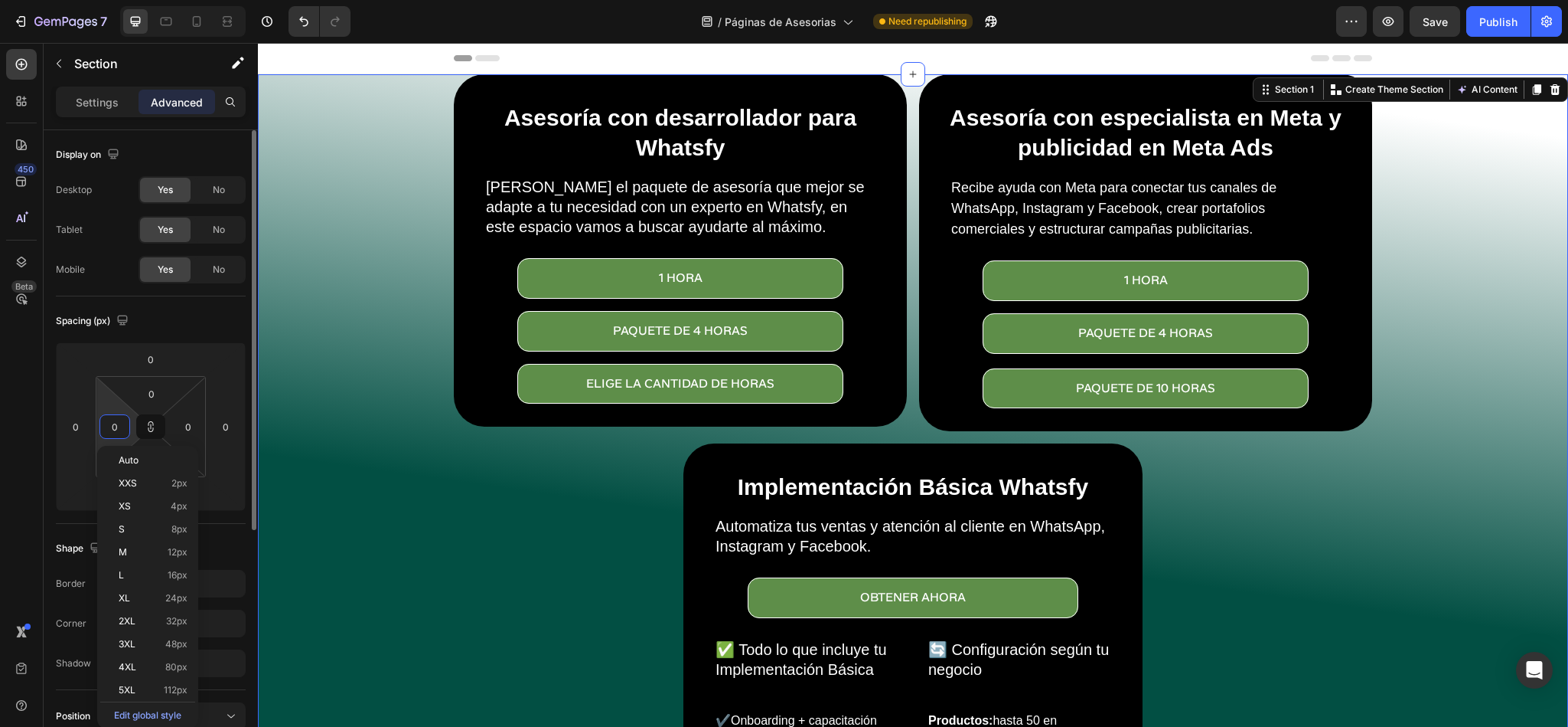
type input "1"
type input "10"
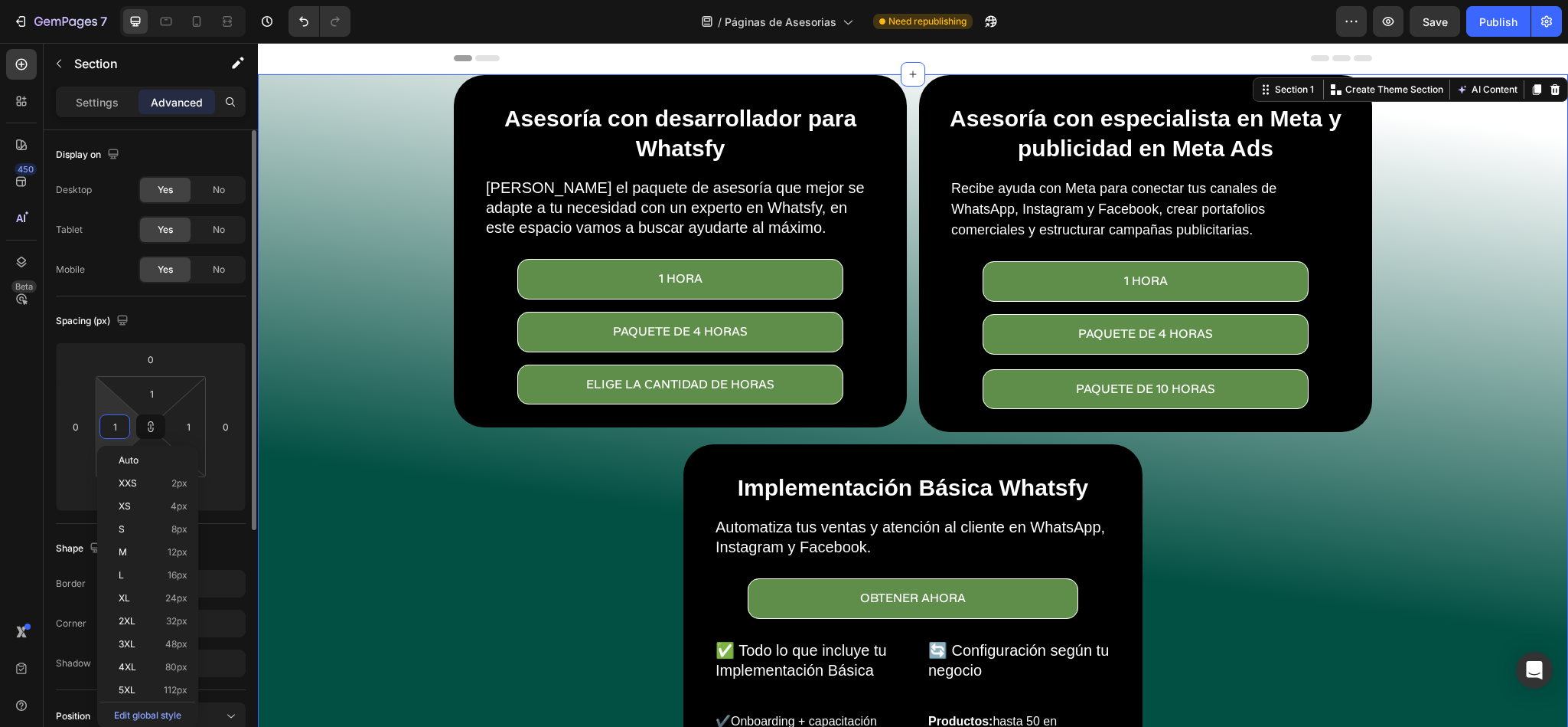
type input "10"
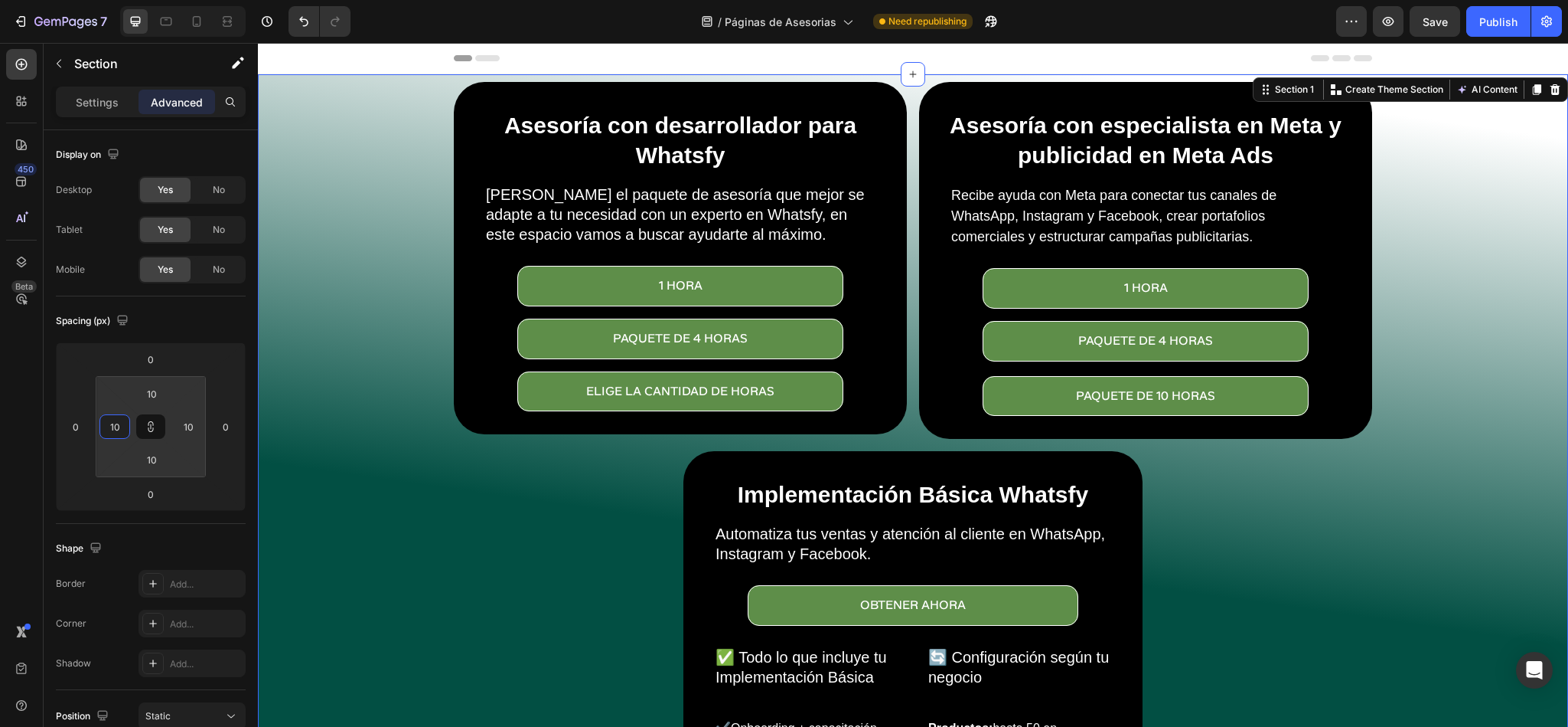
type input "10"
click at [412, 605] on div "Asesoría con desarrollador para Whatsfy Heading Elige el paquete de asesoría qu…" at bounding box center [914, 521] width 1295 height 878
click at [196, 14] on icon at bounding box center [197, 22] width 15 height 15
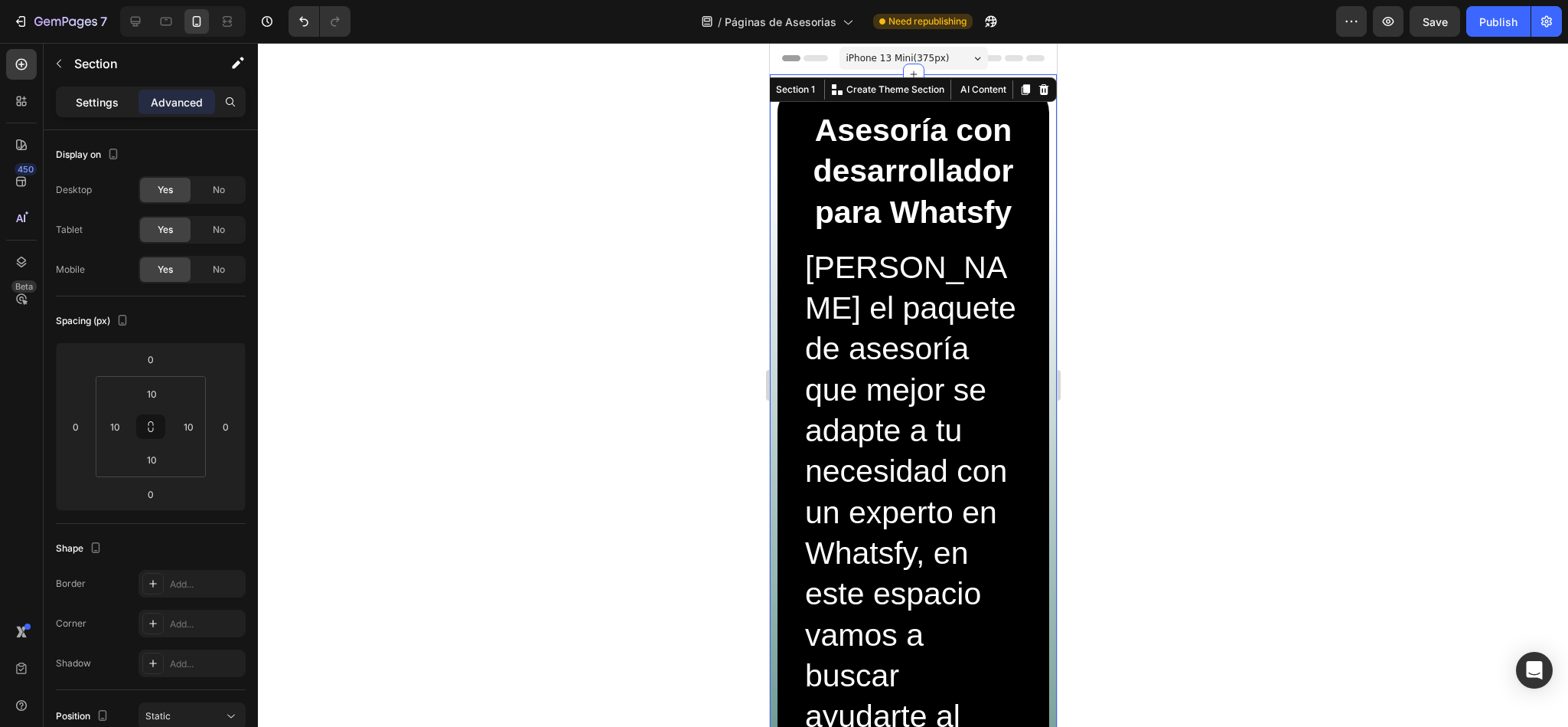
click at [121, 112] on div "Settings" at bounding box center [97, 102] width 77 height 25
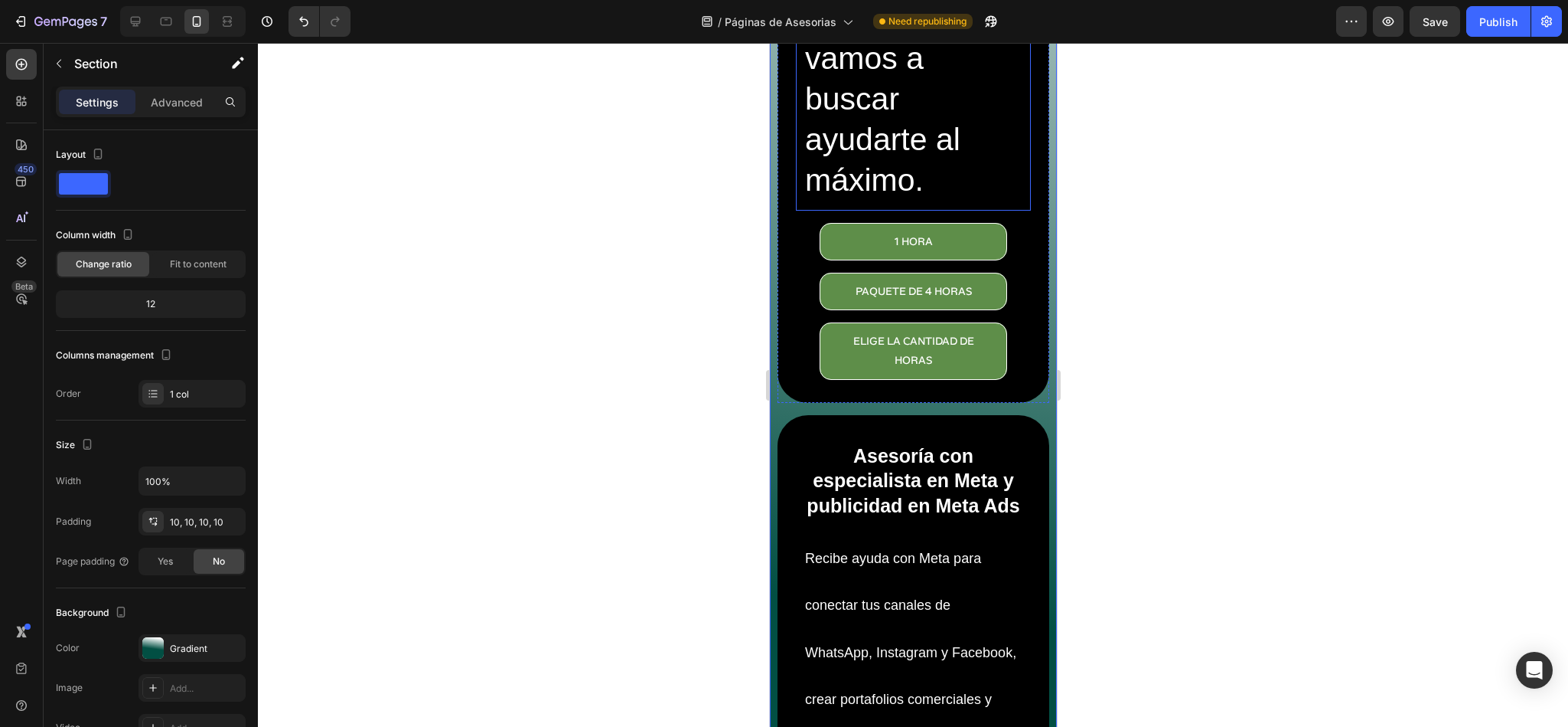
scroll to position [574, 0]
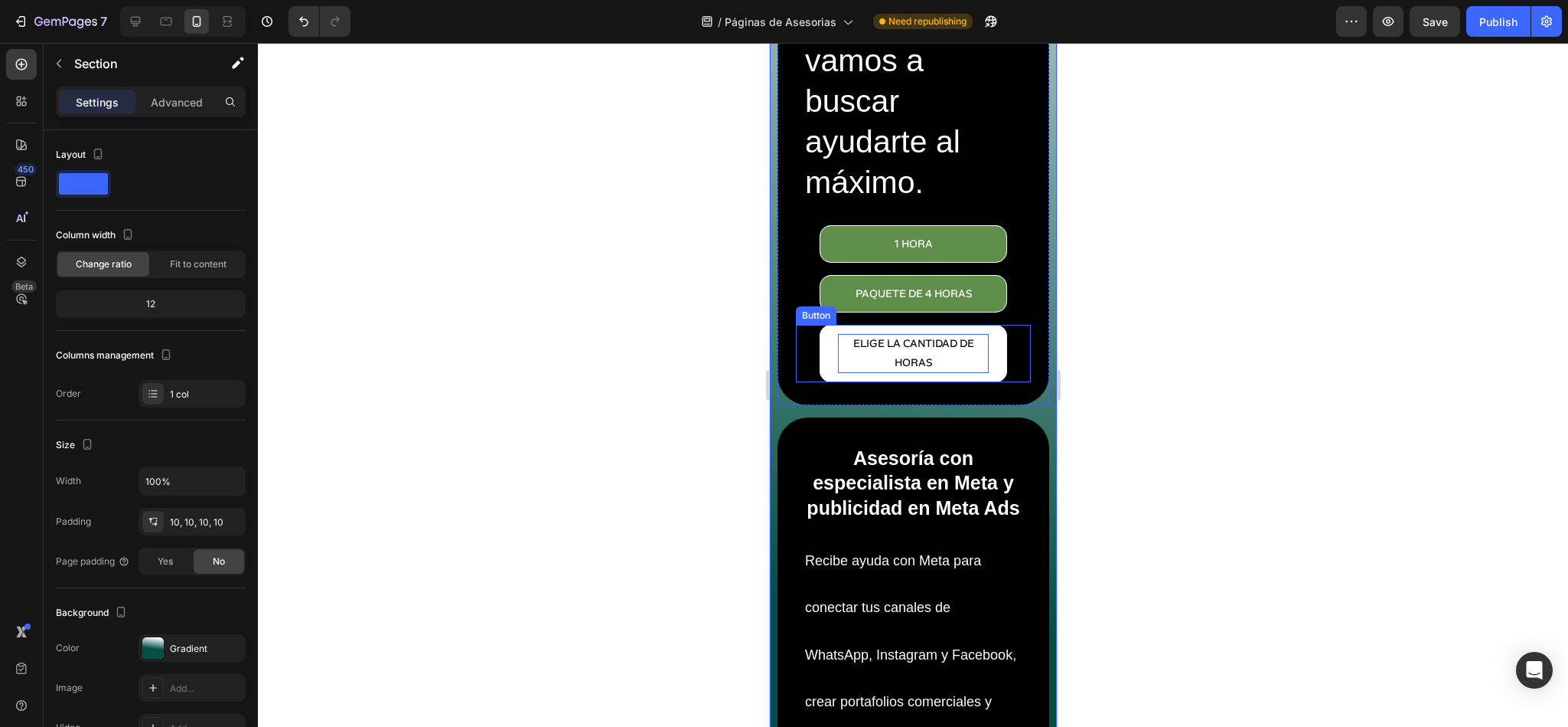
click at [892, 373] on p "eLIGE LA CANTIDAD DE HORAS" at bounding box center [914, 353] width 152 height 38
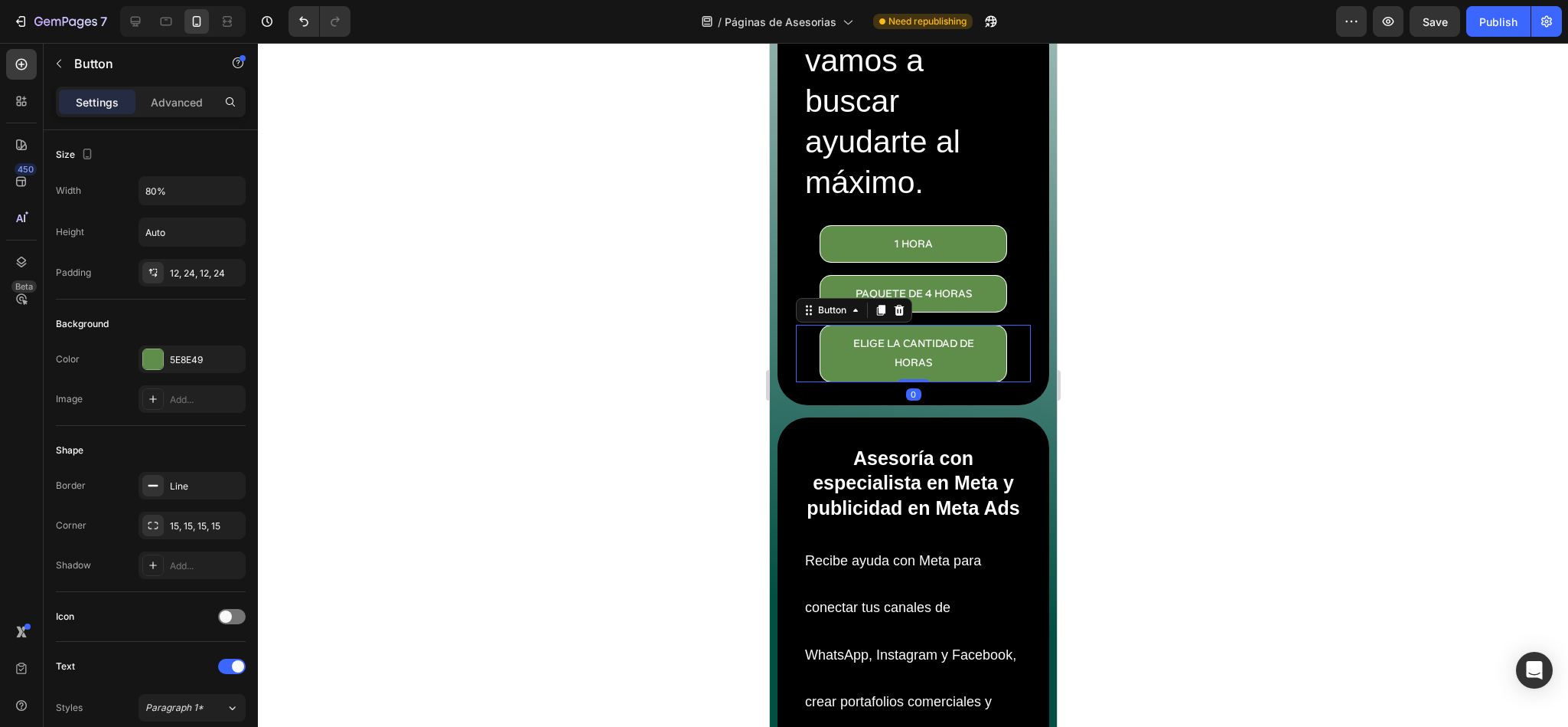
click at [633, 303] on div at bounding box center [914, 385] width 1311 height 684
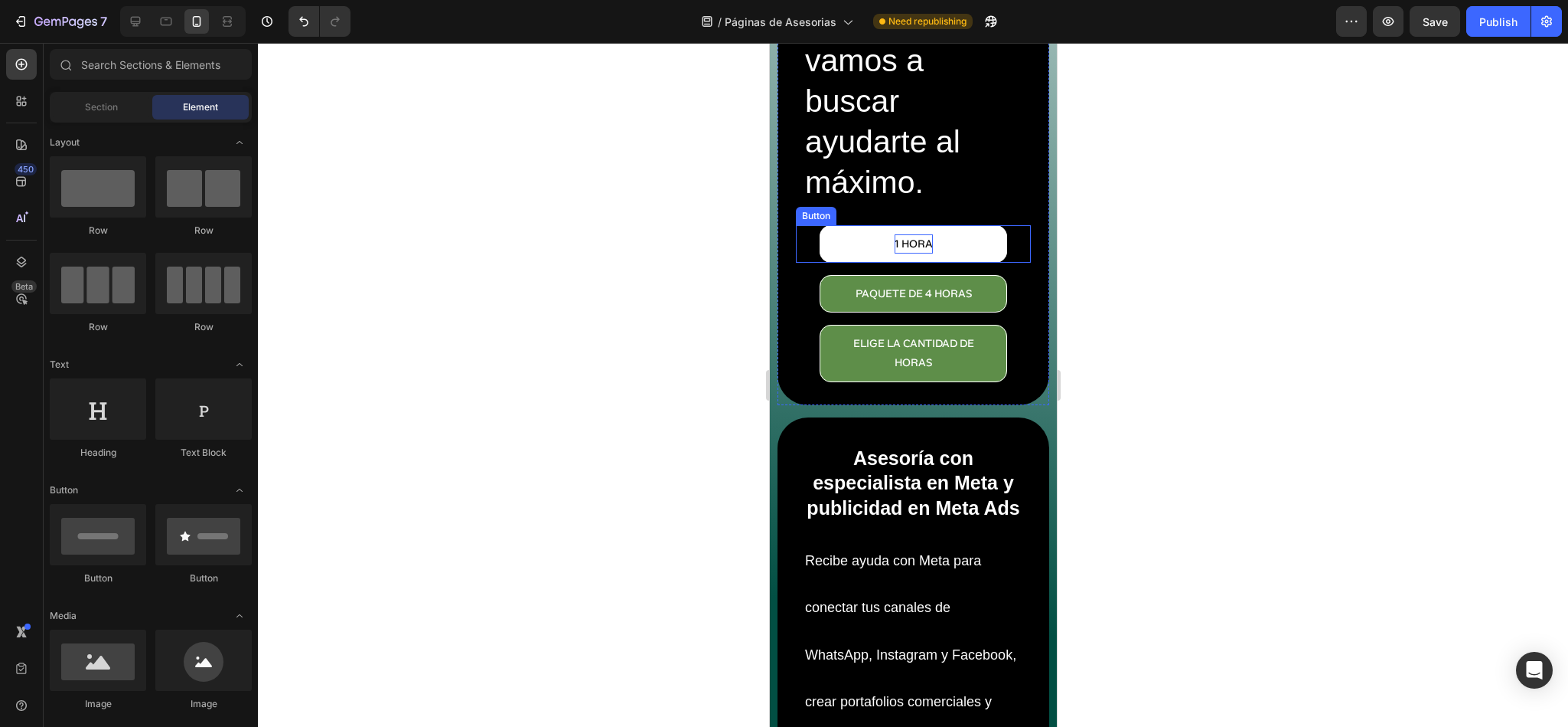
click at [911, 254] on p "1 Hora" at bounding box center [913, 244] width 38 height 19
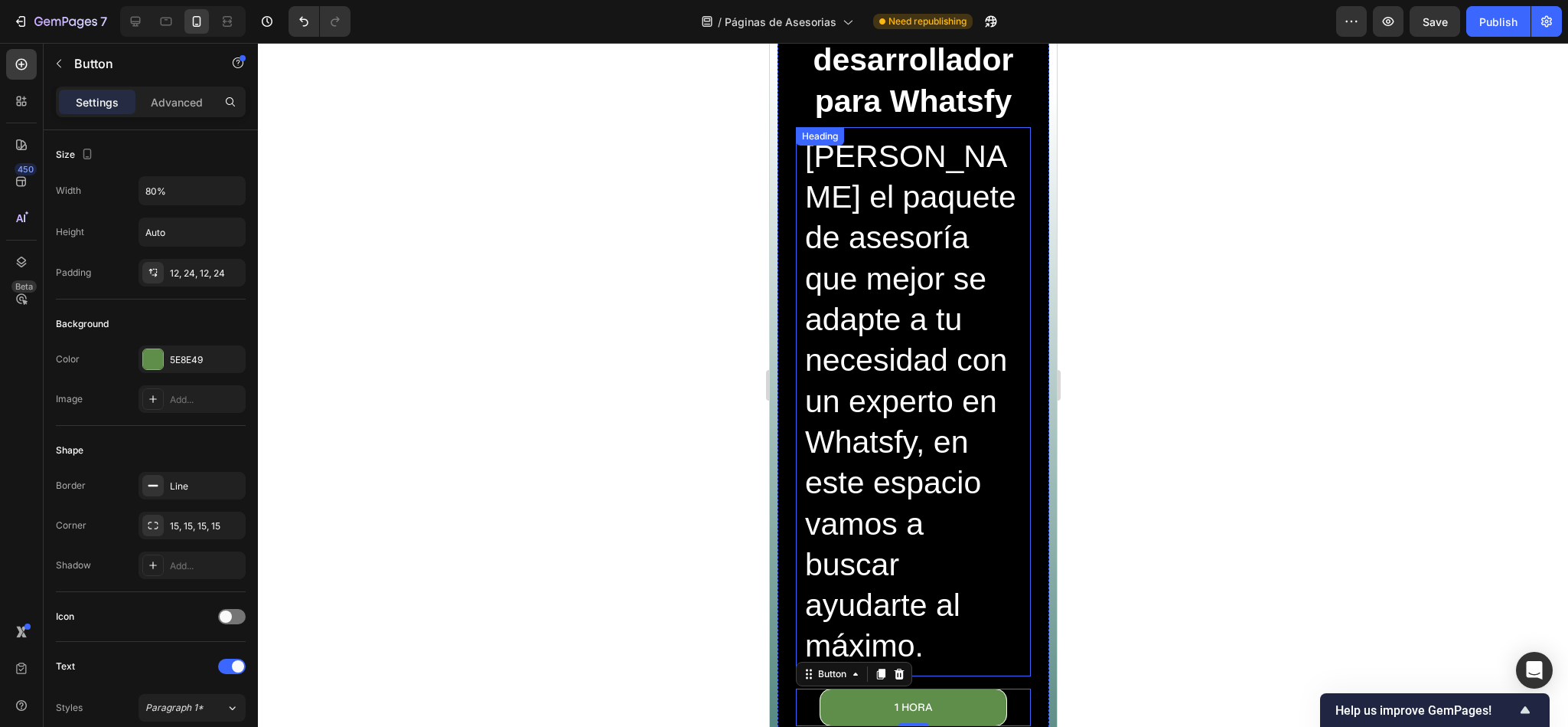
scroll to position [0, 0]
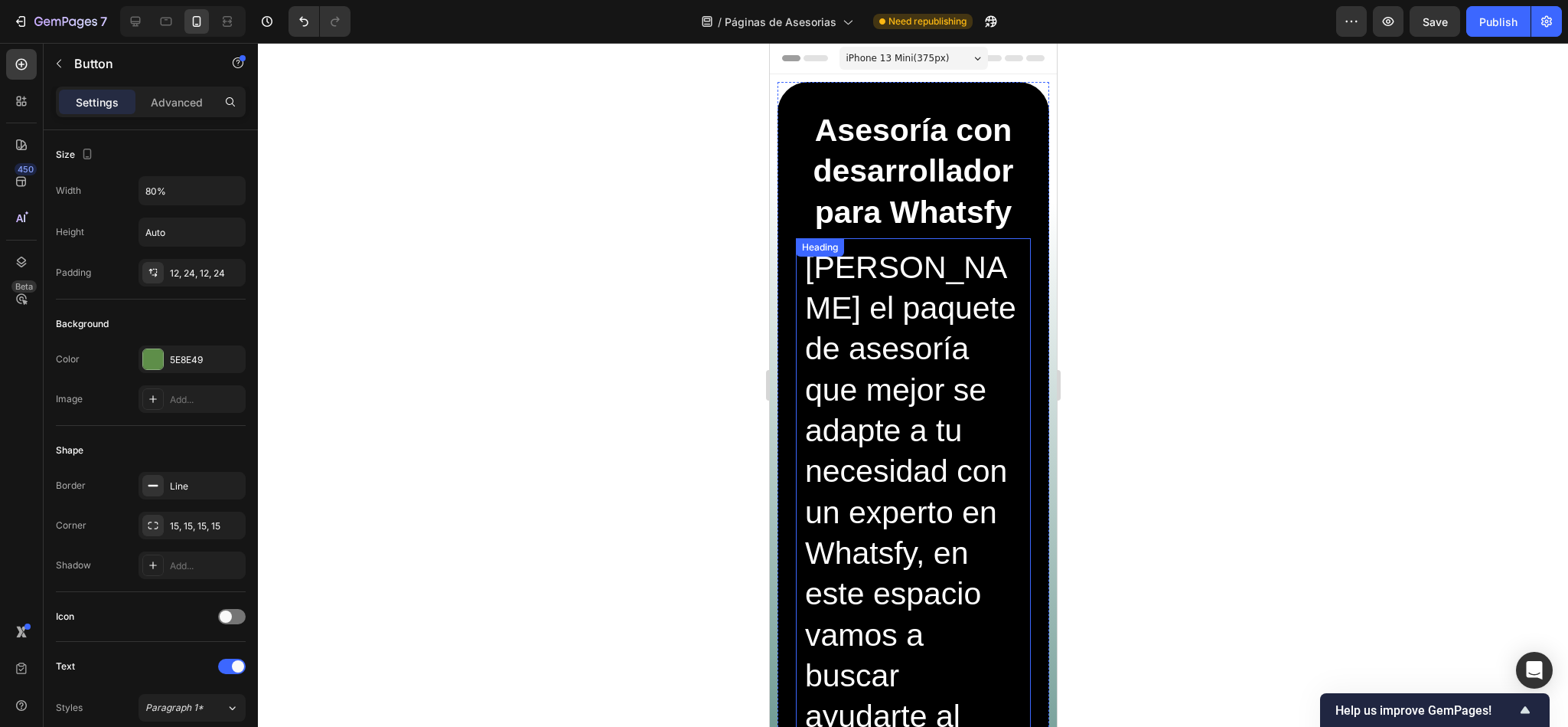
click at [882, 520] on h2 "[PERSON_NAME] el paquete de asesoría que mejor se adapte a tu necesidad con un …" at bounding box center [912, 513] width 219 height 534
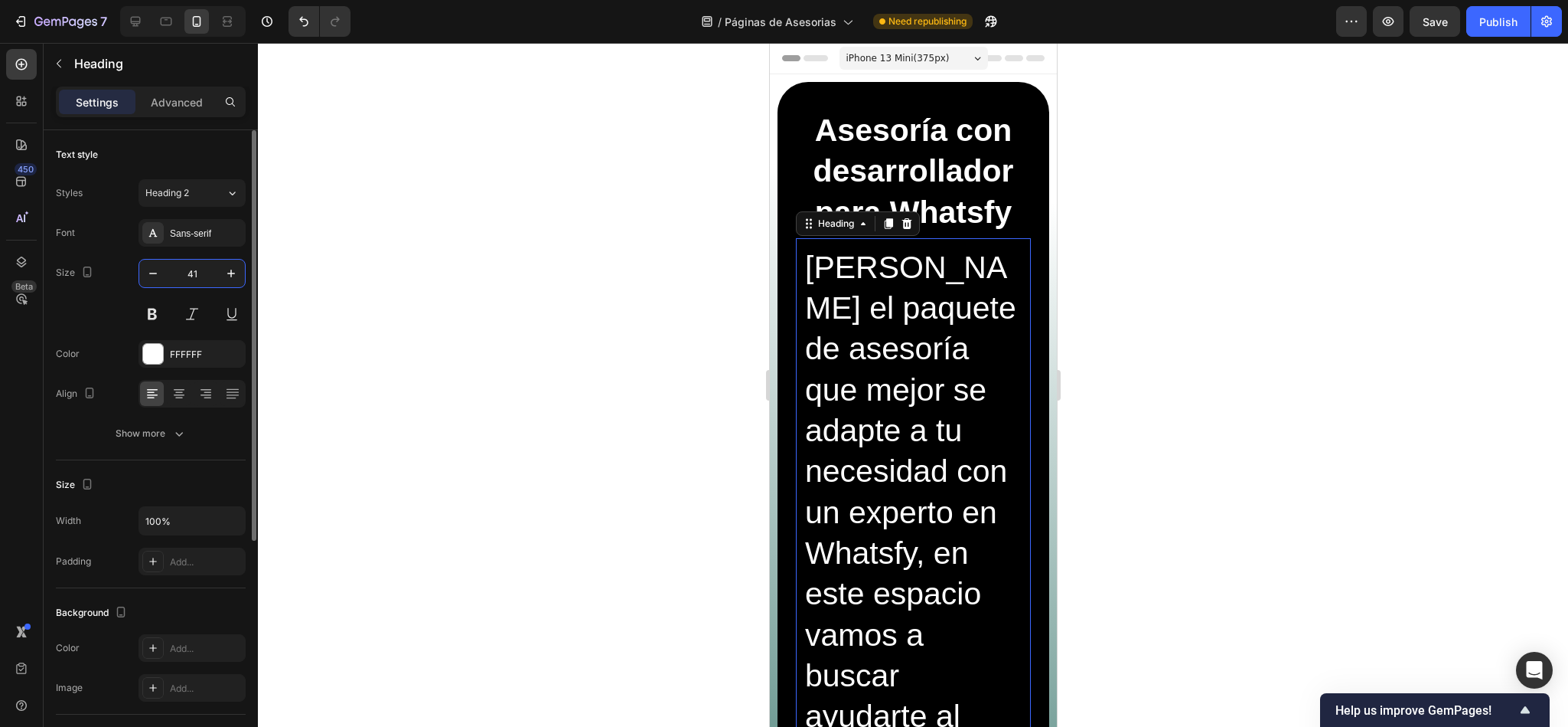
click at [194, 271] on input "41" at bounding box center [192, 273] width 50 height 28
type input "20"
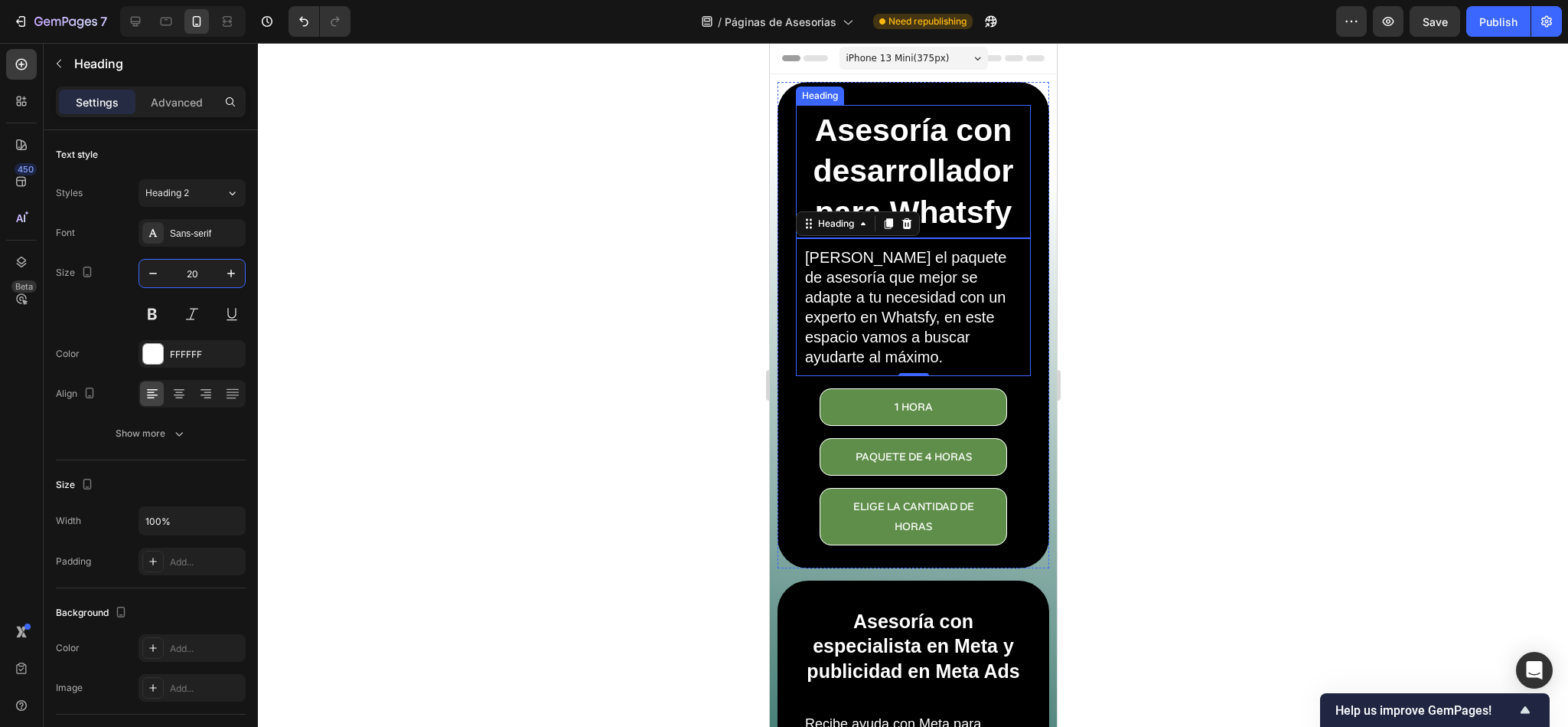
click at [906, 187] on h2 "Asesoría con desarrollador para Whatsfy" at bounding box center [912, 171] width 227 height 125
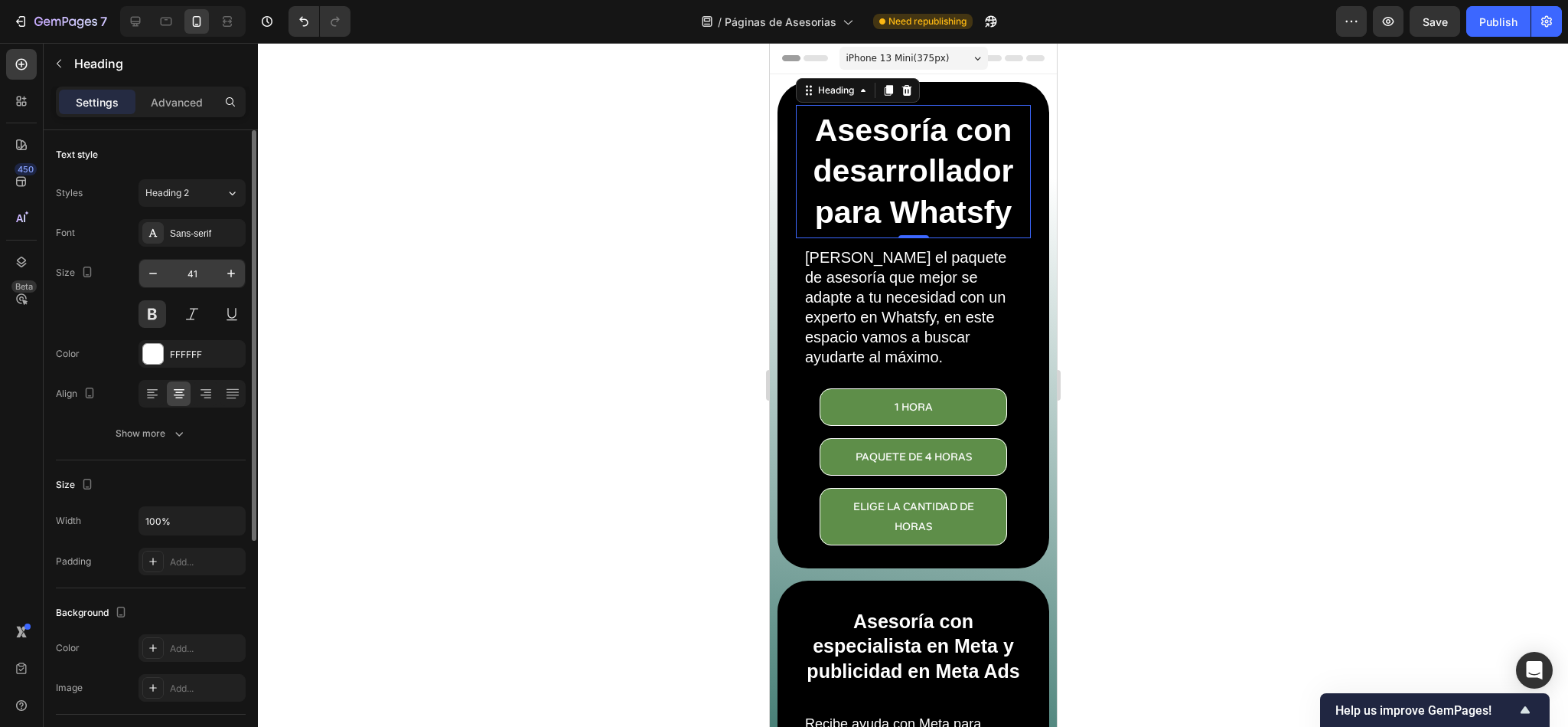
click at [205, 275] on input "41" at bounding box center [192, 273] width 50 height 28
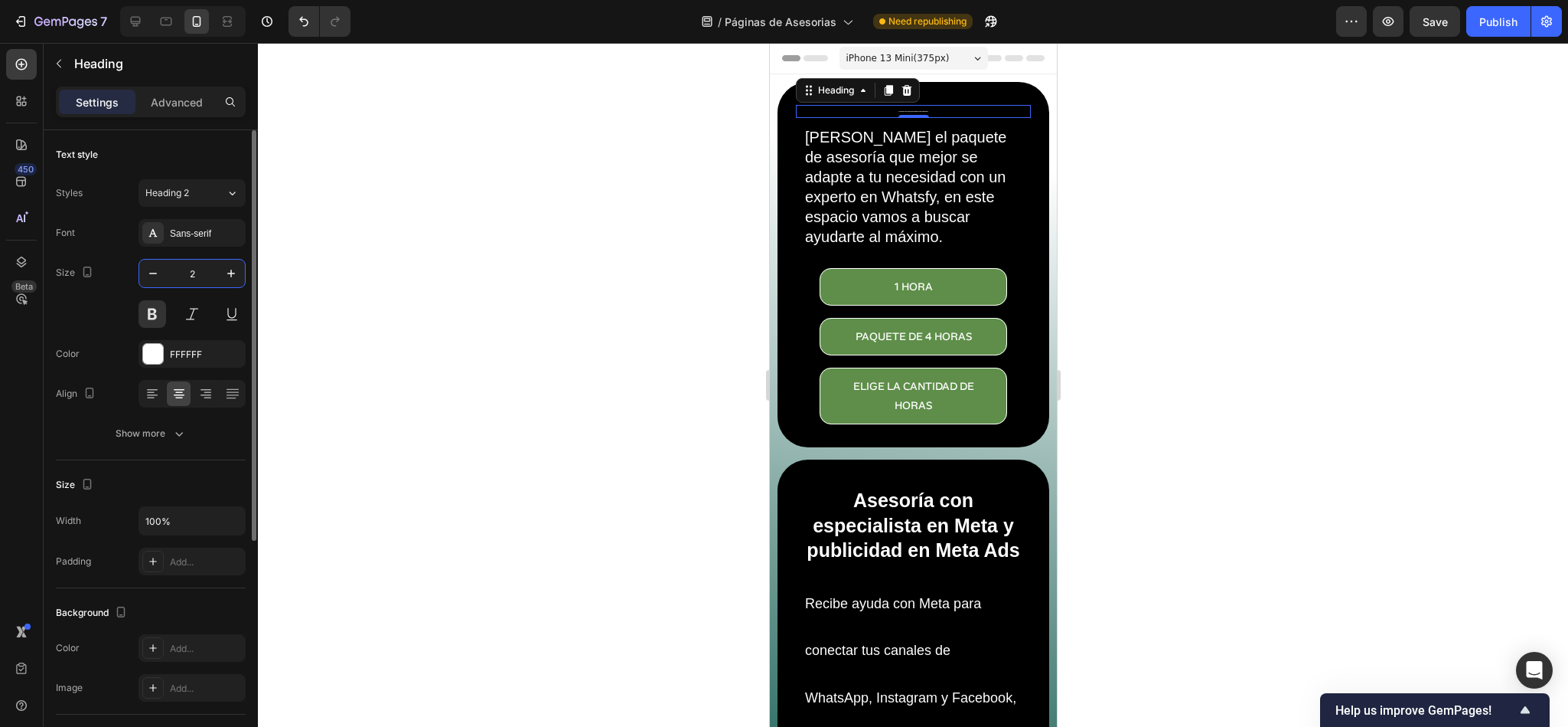
type input "25"
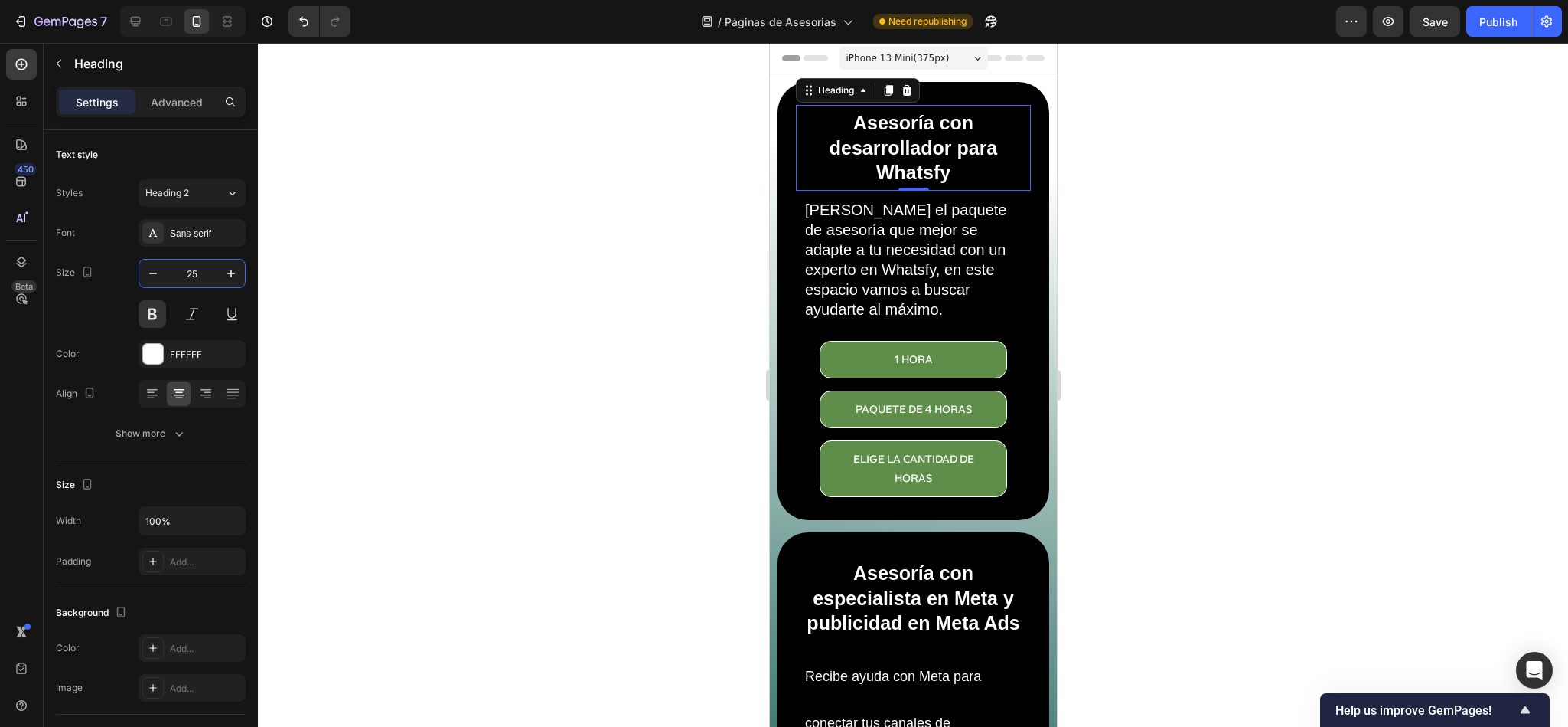
click at [874, 230] on h2 "[PERSON_NAME] el paquete de asesoría que mejor se adapte a tu necesidad con un …" at bounding box center [912, 259] width 219 height 123
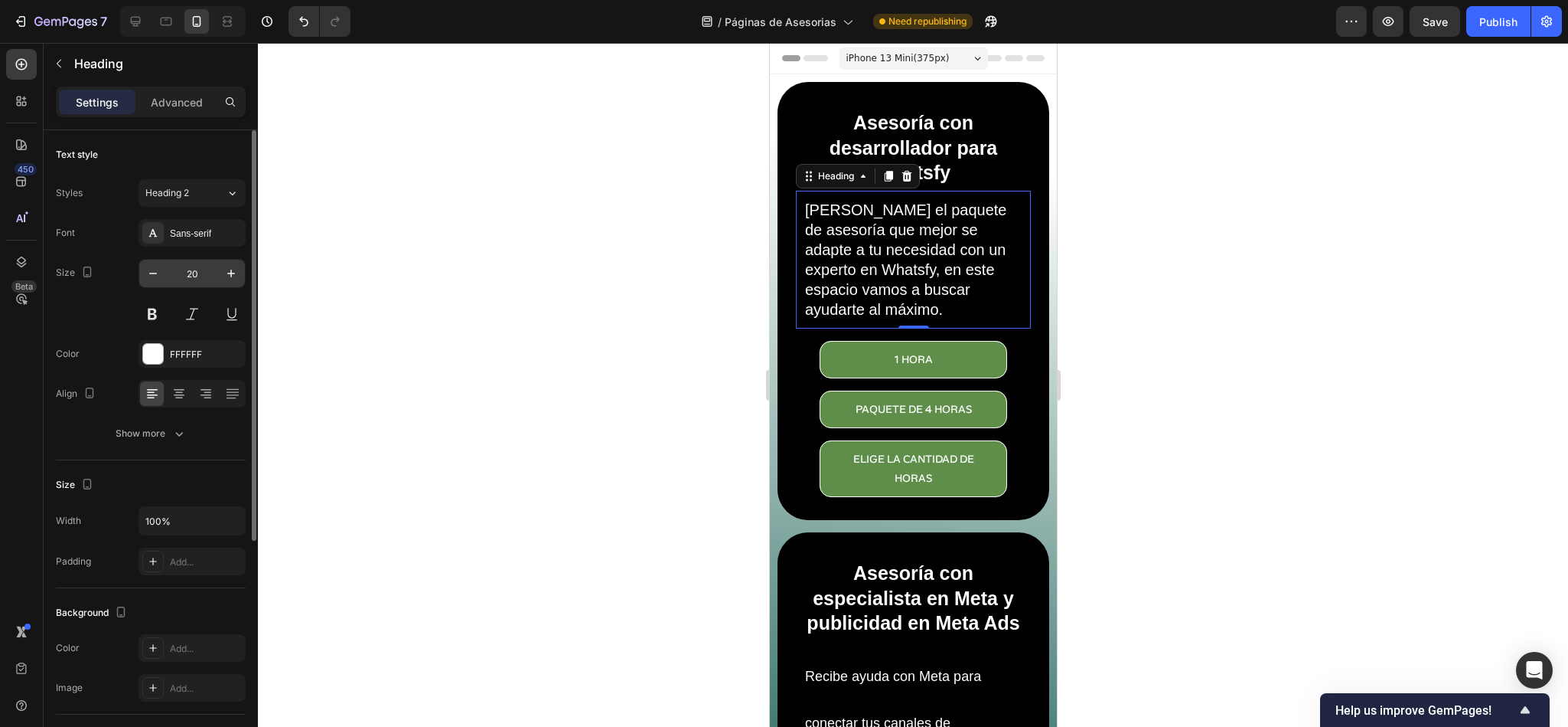
click at [178, 285] on input "20" at bounding box center [192, 273] width 50 height 28
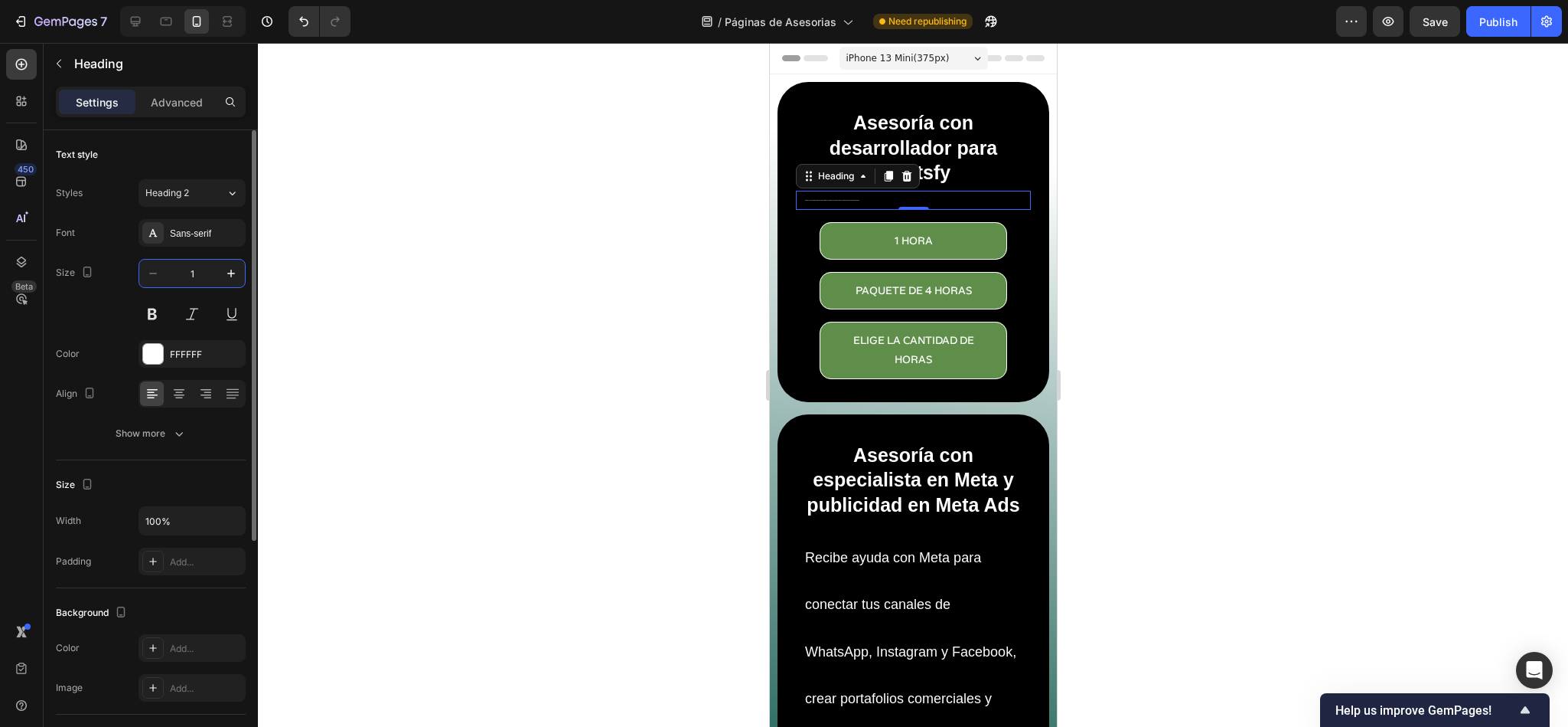
type input "16"
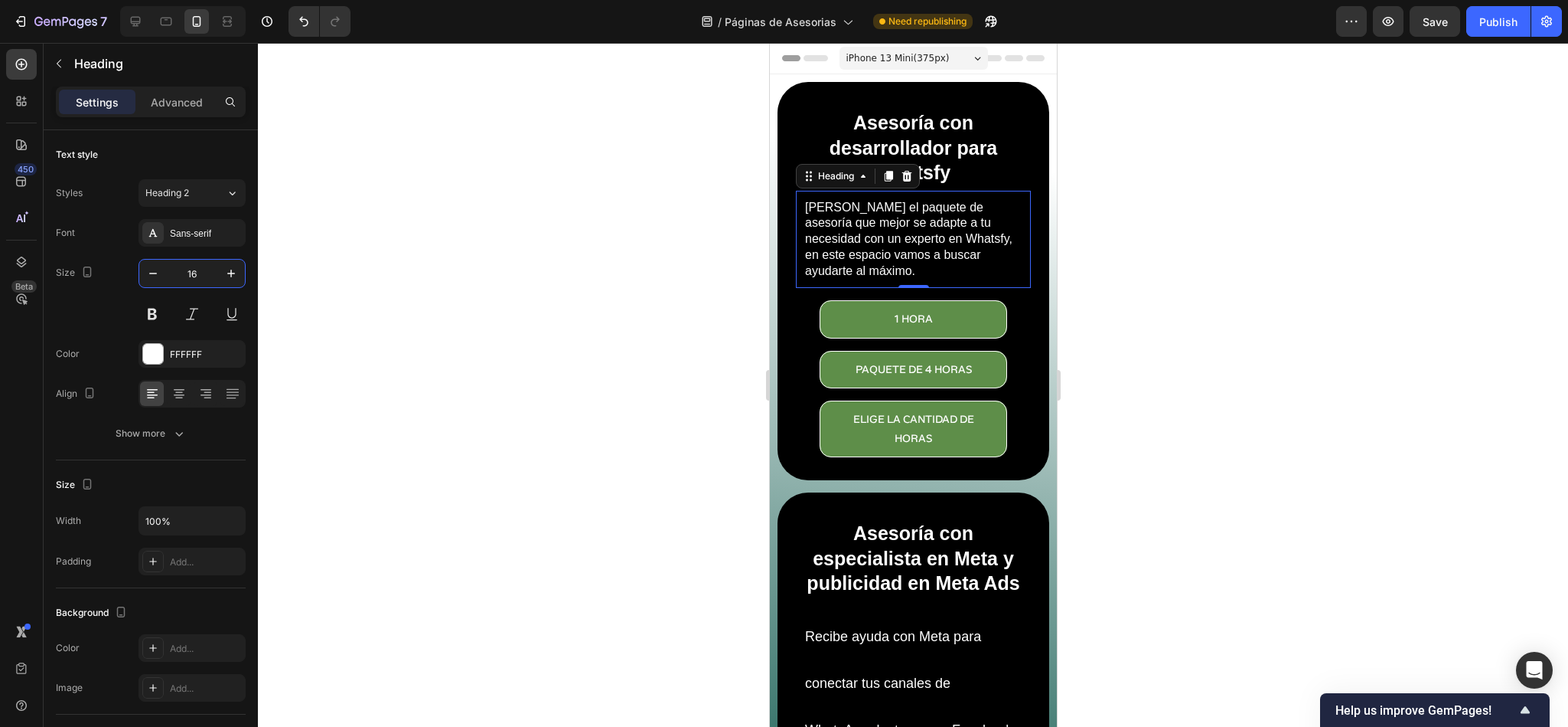
scroll to position [230, 0]
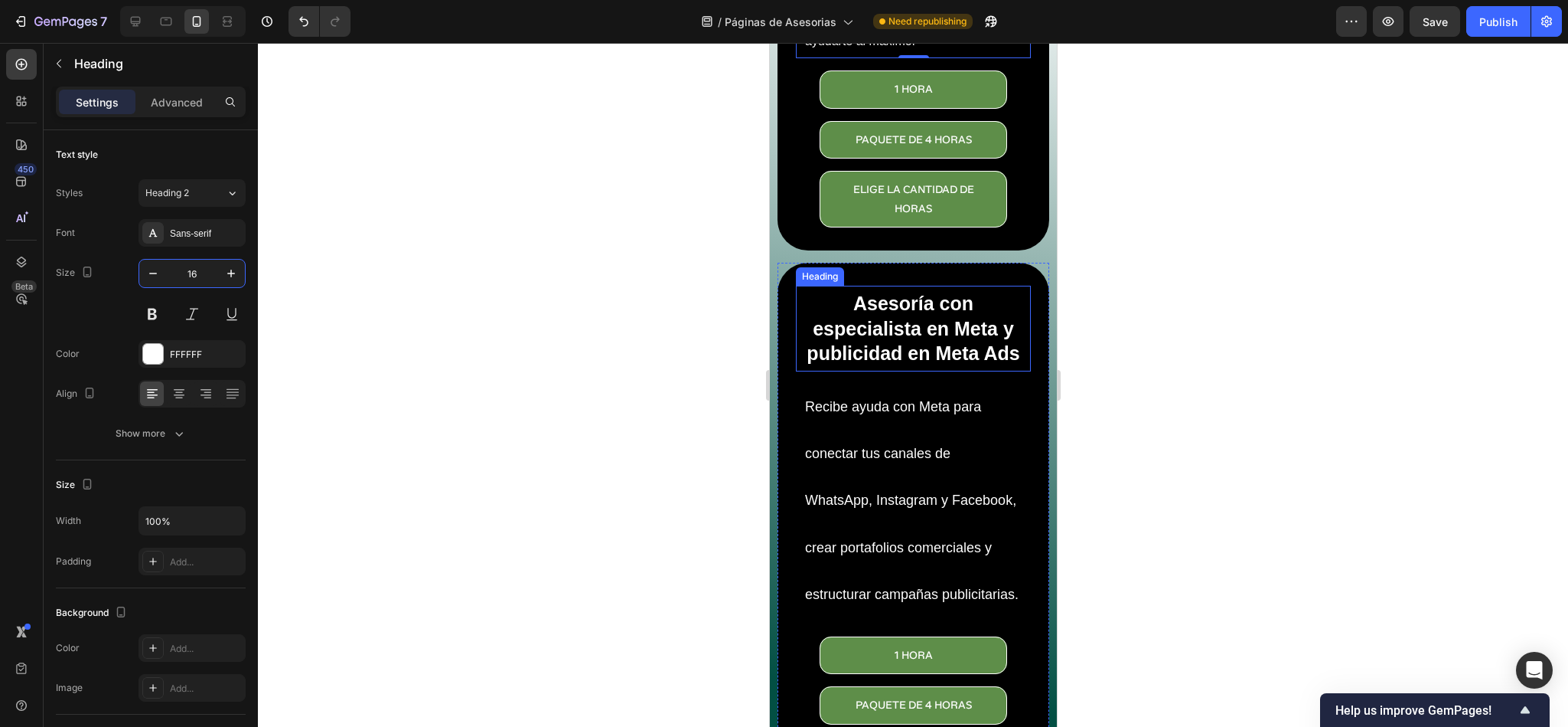
click at [881, 342] on h2 "Asesoría con especialista en Meta y publicidad en Meta Ads" at bounding box center [912, 329] width 227 height 78
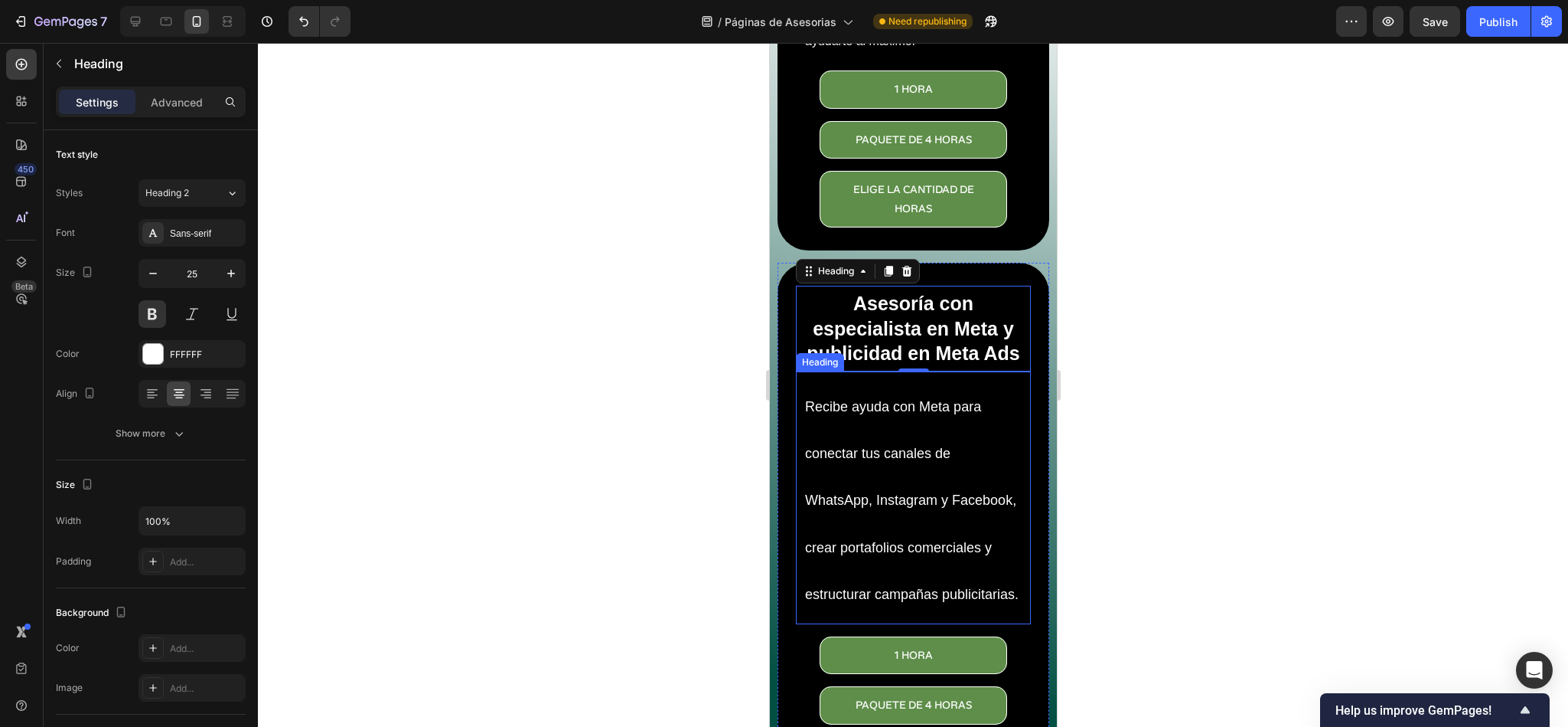
click at [953, 543] on h2 "Recibe ayuda con Meta para conectar tus canales de WhatsApp, Instagram y Facebo…" at bounding box center [912, 498] width 219 height 238
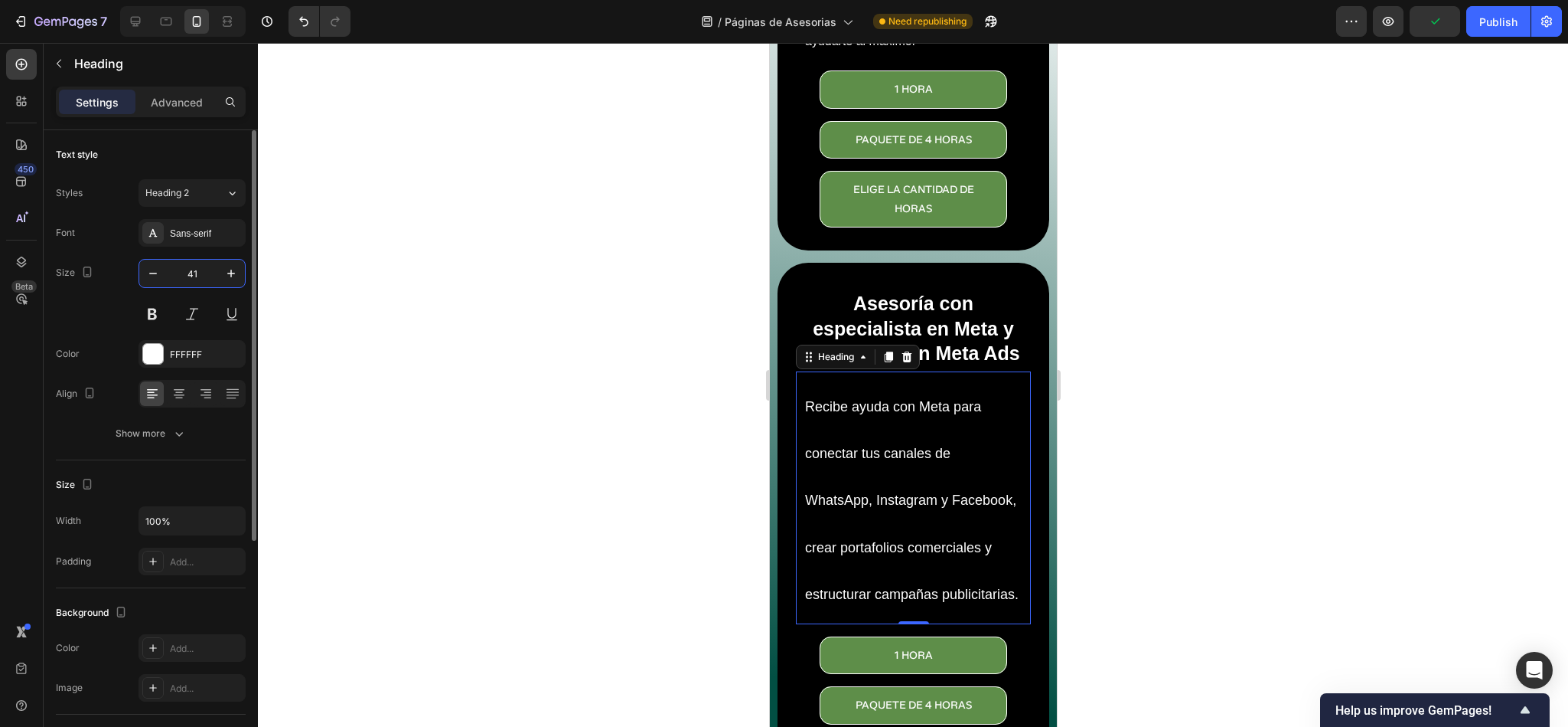
click at [184, 278] on input "41" at bounding box center [192, 273] width 50 height 28
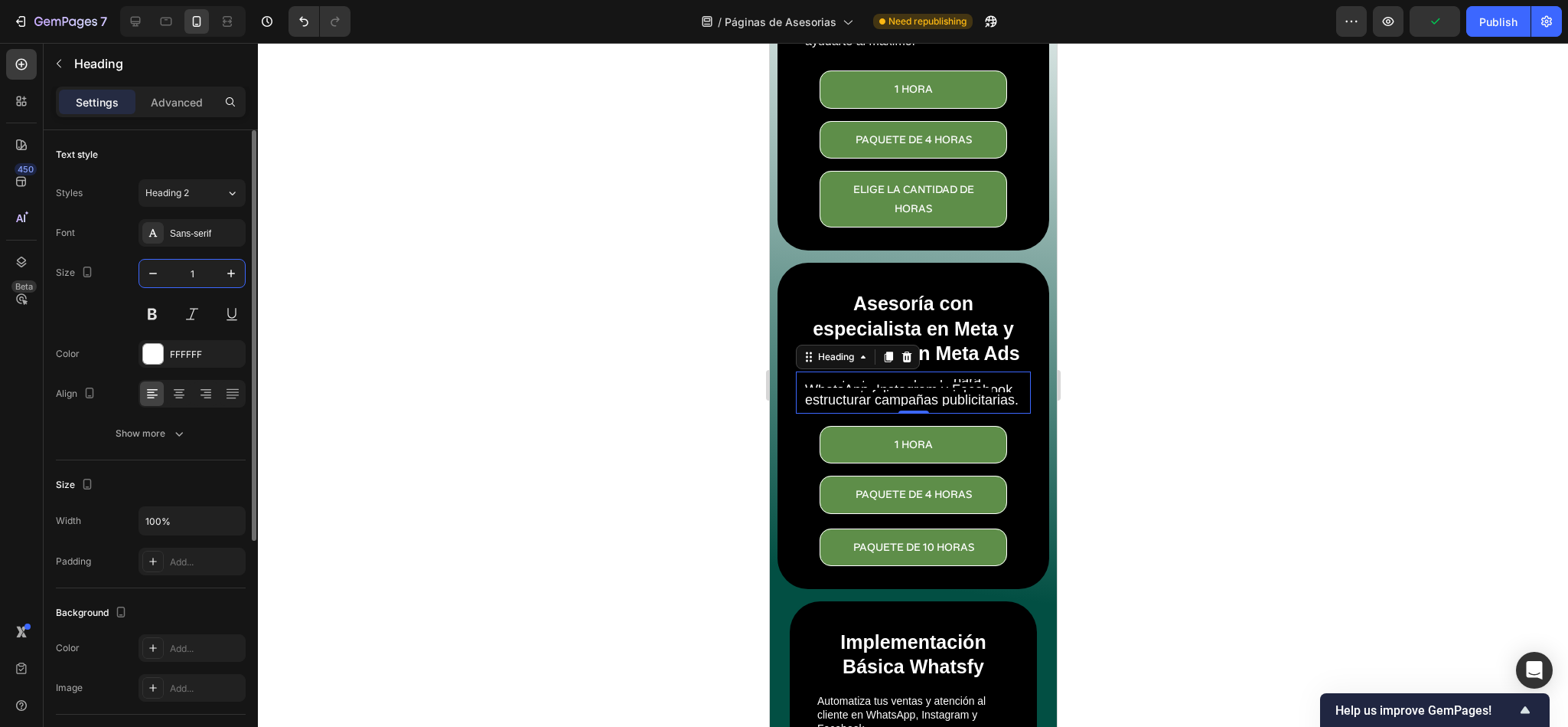
type input "16"
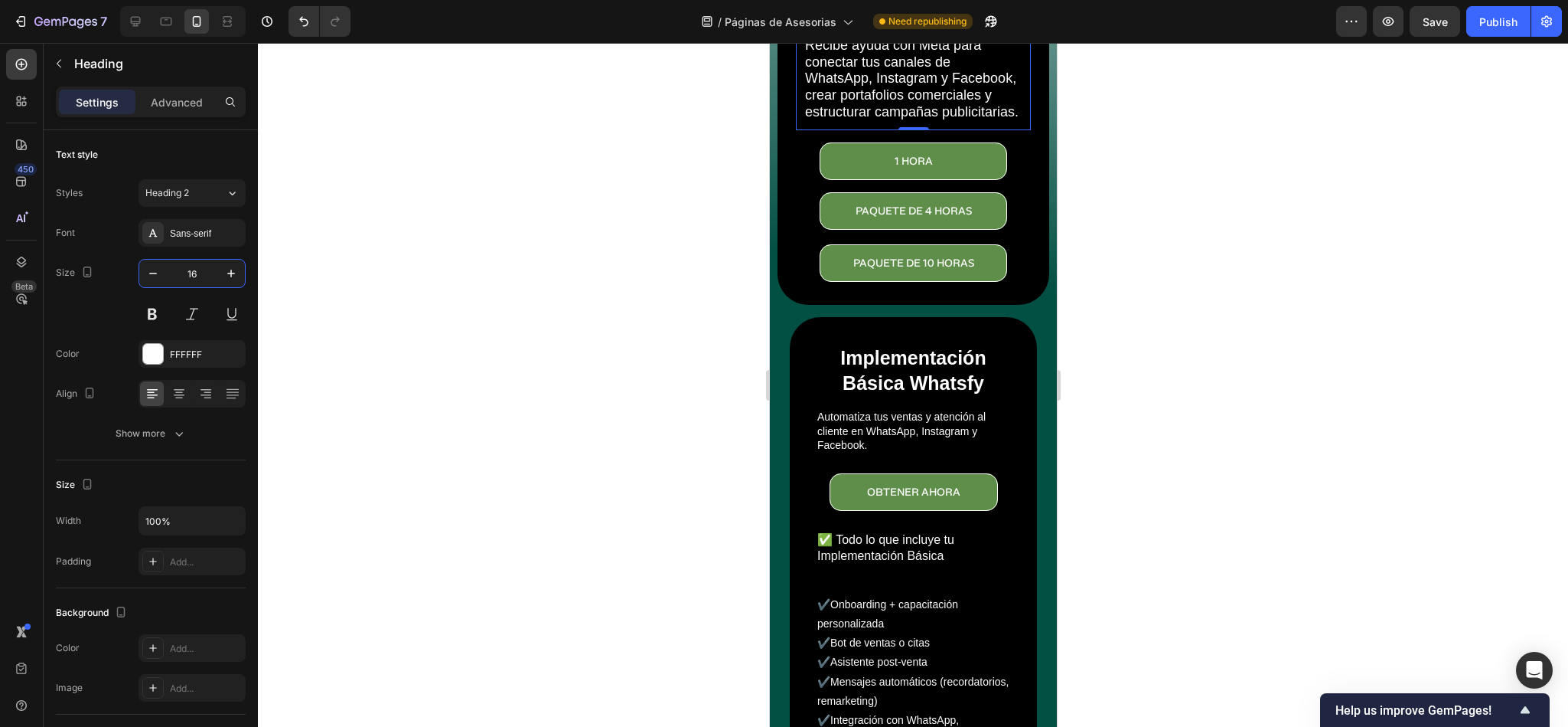
scroll to position [574, 0]
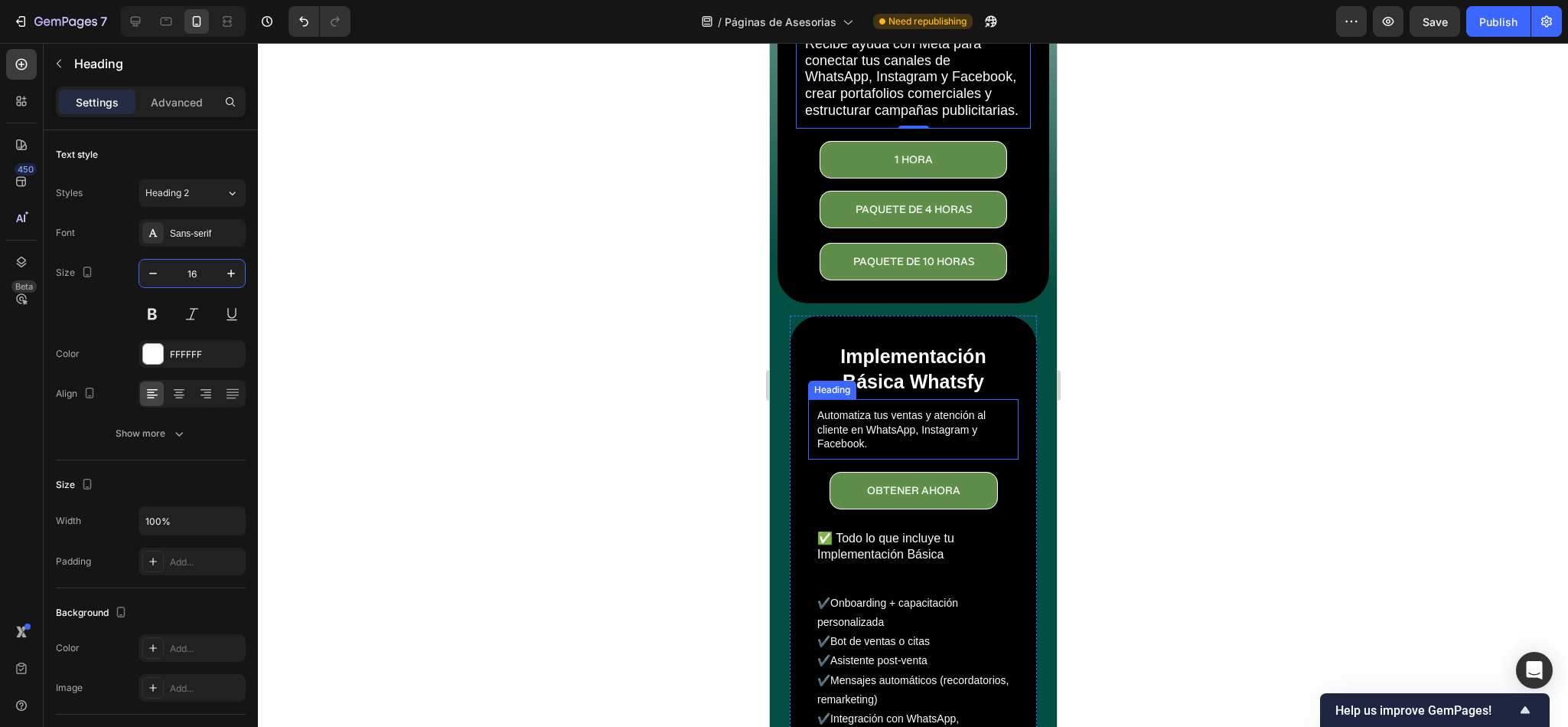
click at [885, 451] on h2 "Automatiza tus ventas y atención al cliente en WhatsApp, Instagram y Facebook." at bounding box center [913, 430] width 196 height 46
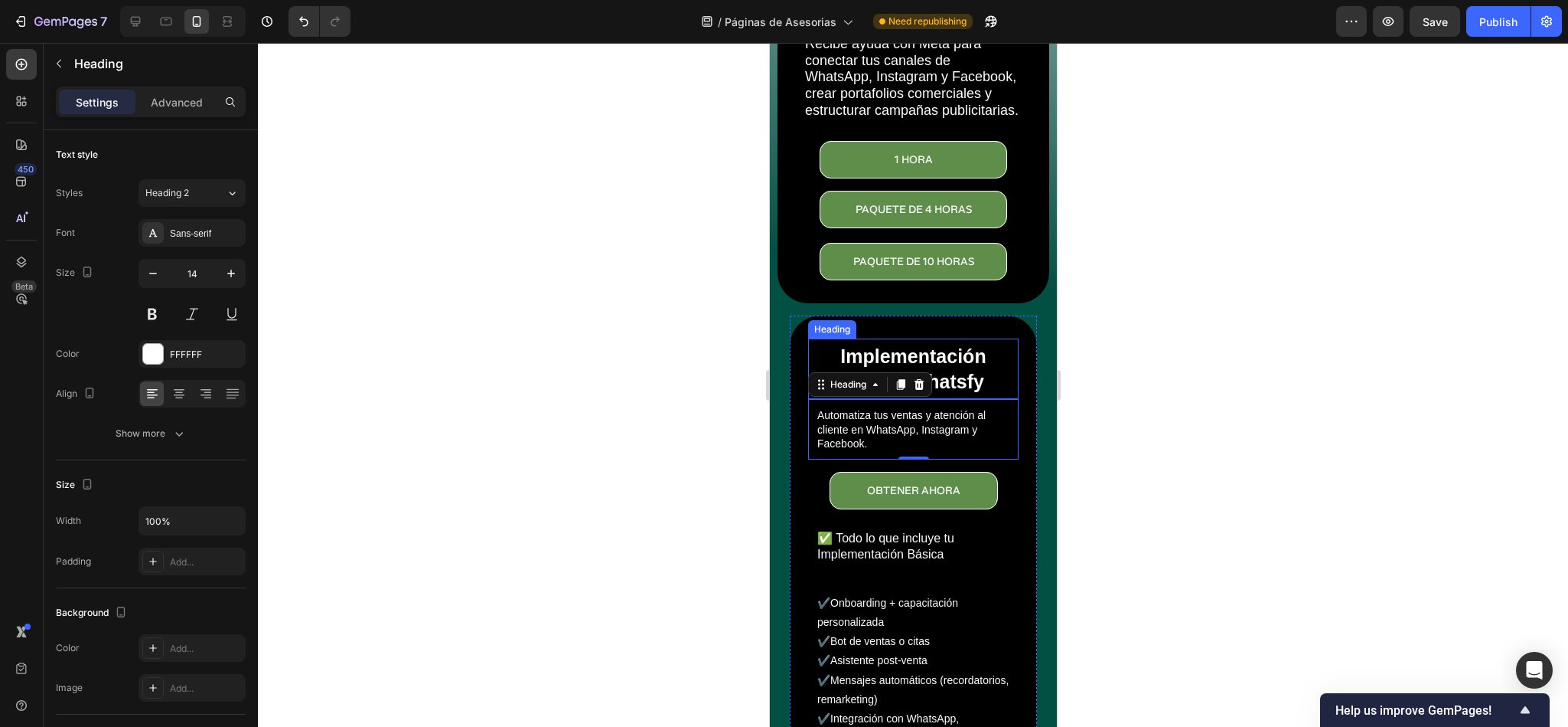
click at [908, 395] on h2 "Implementación Básica Whatsfy" at bounding box center [913, 369] width 203 height 53
click at [905, 451] on h2 "Automatiza tus ventas y atención al cliente en WhatsApp, Instagram y Facebook." at bounding box center [913, 430] width 196 height 46
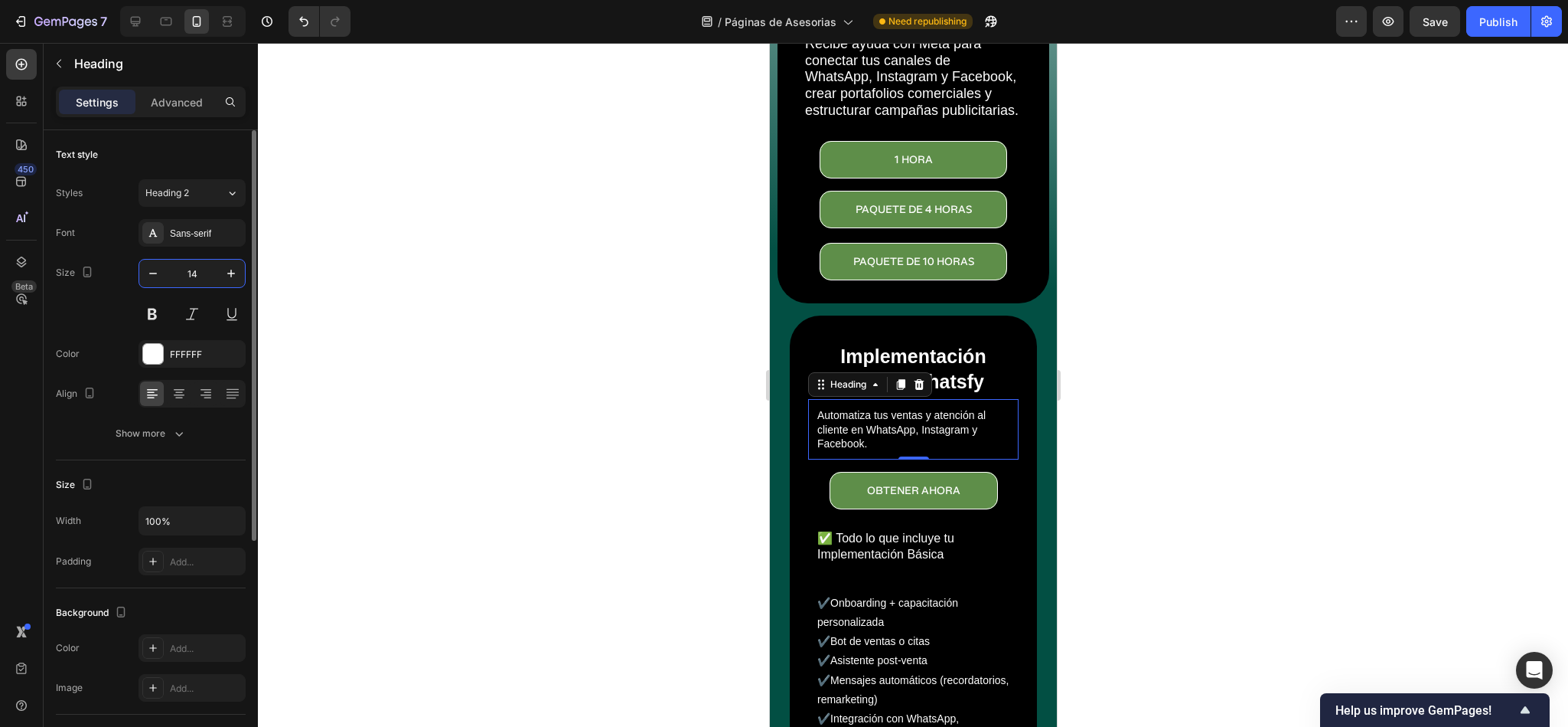
click at [183, 278] on input "14" at bounding box center [192, 273] width 50 height 28
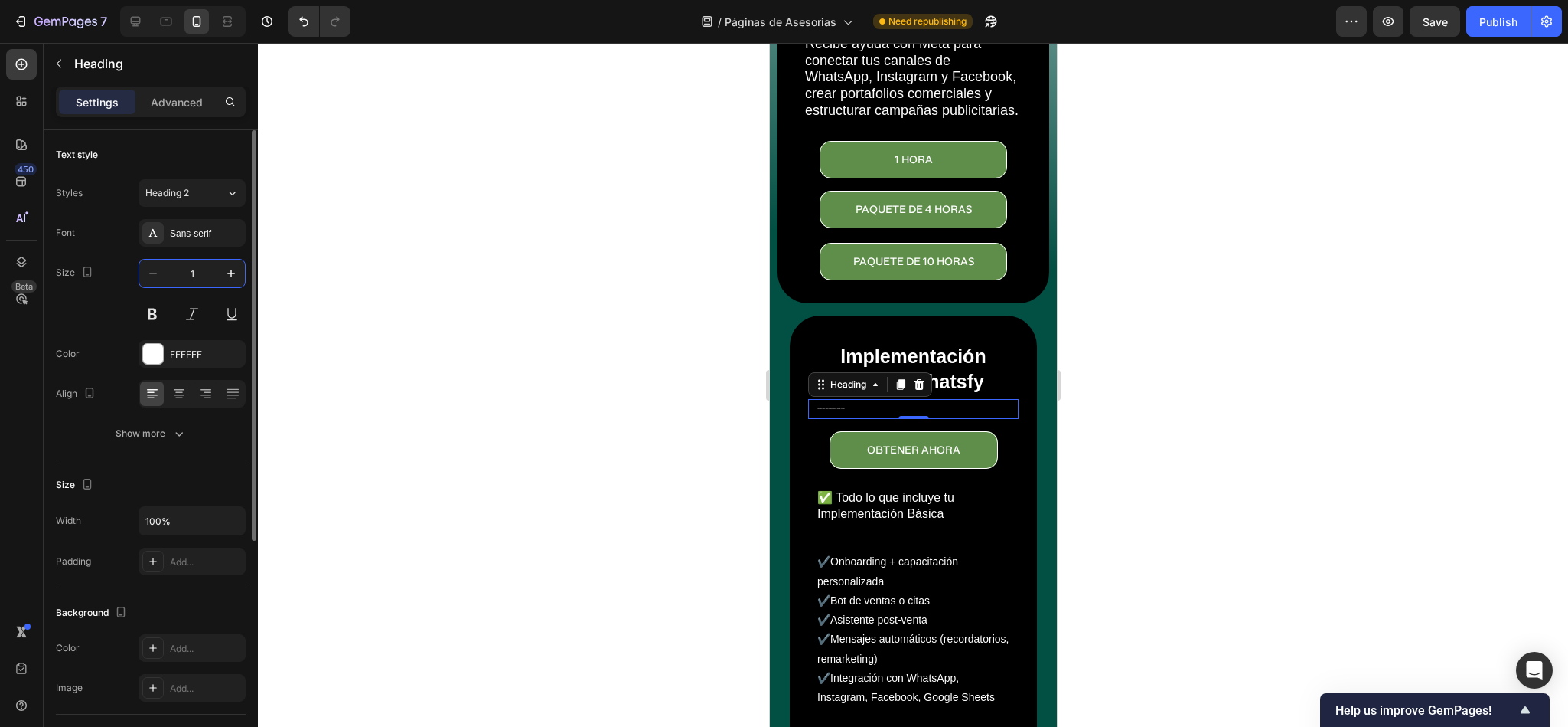
type input "16"
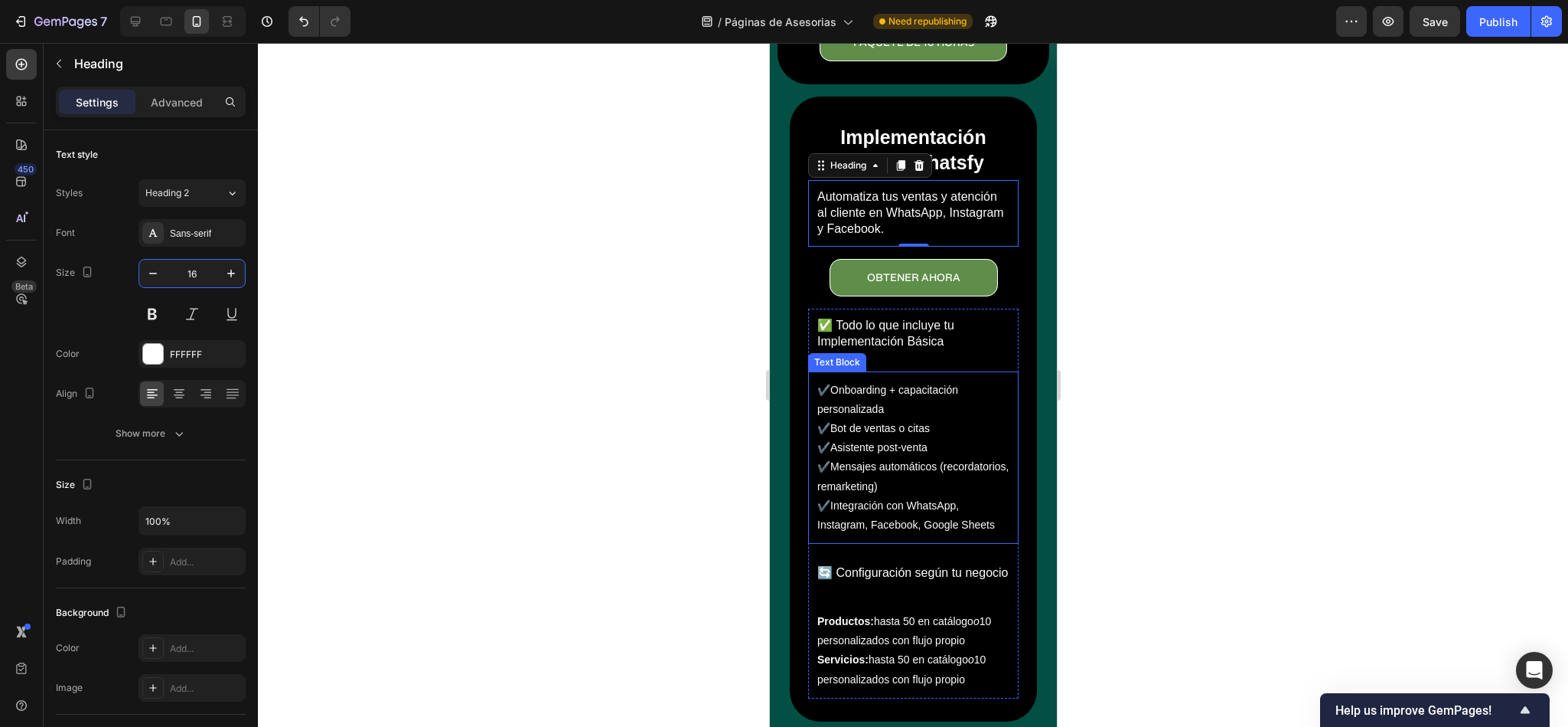
scroll to position [804, 0]
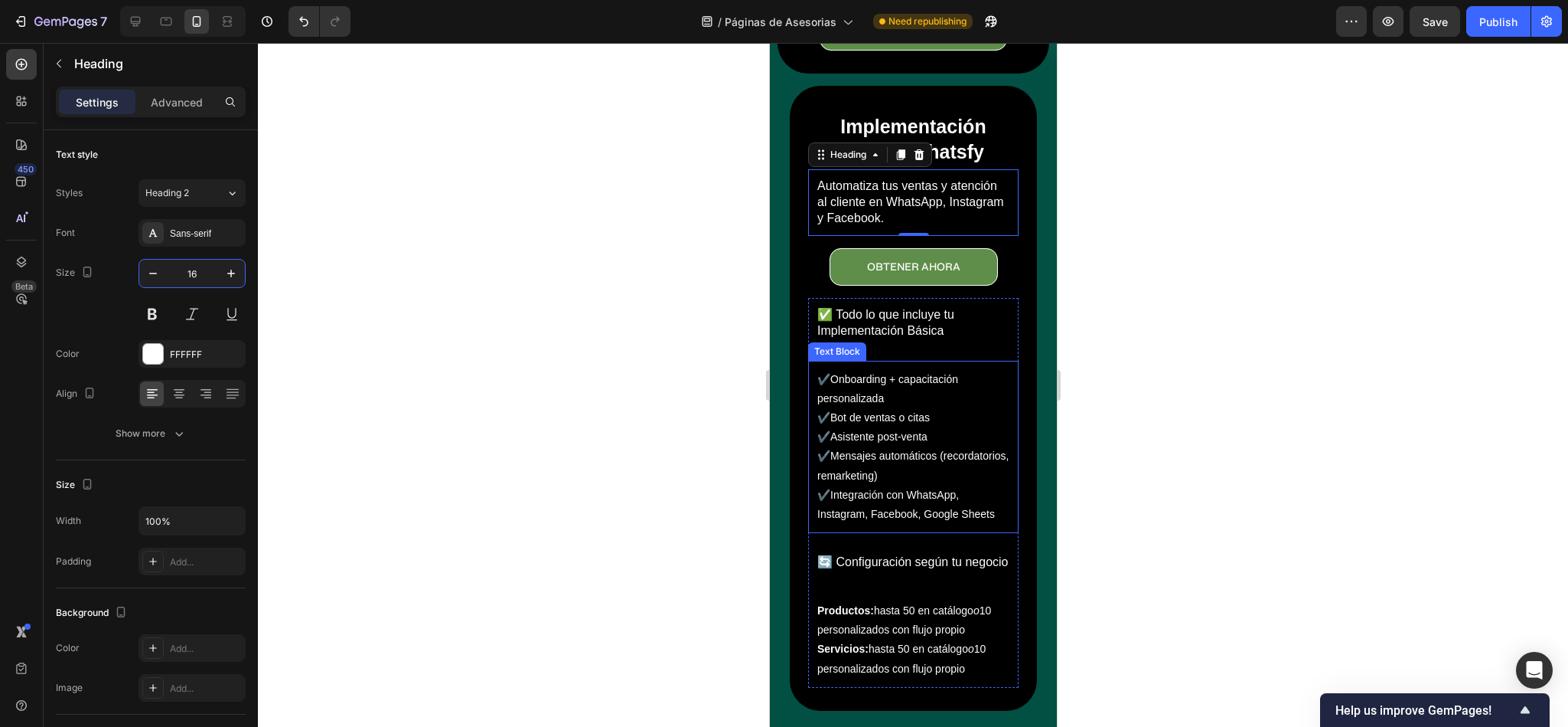
click at [929, 428] on p "✔️Bot de ventas o citas" at bounding box center [913, 418] width 192 height 19
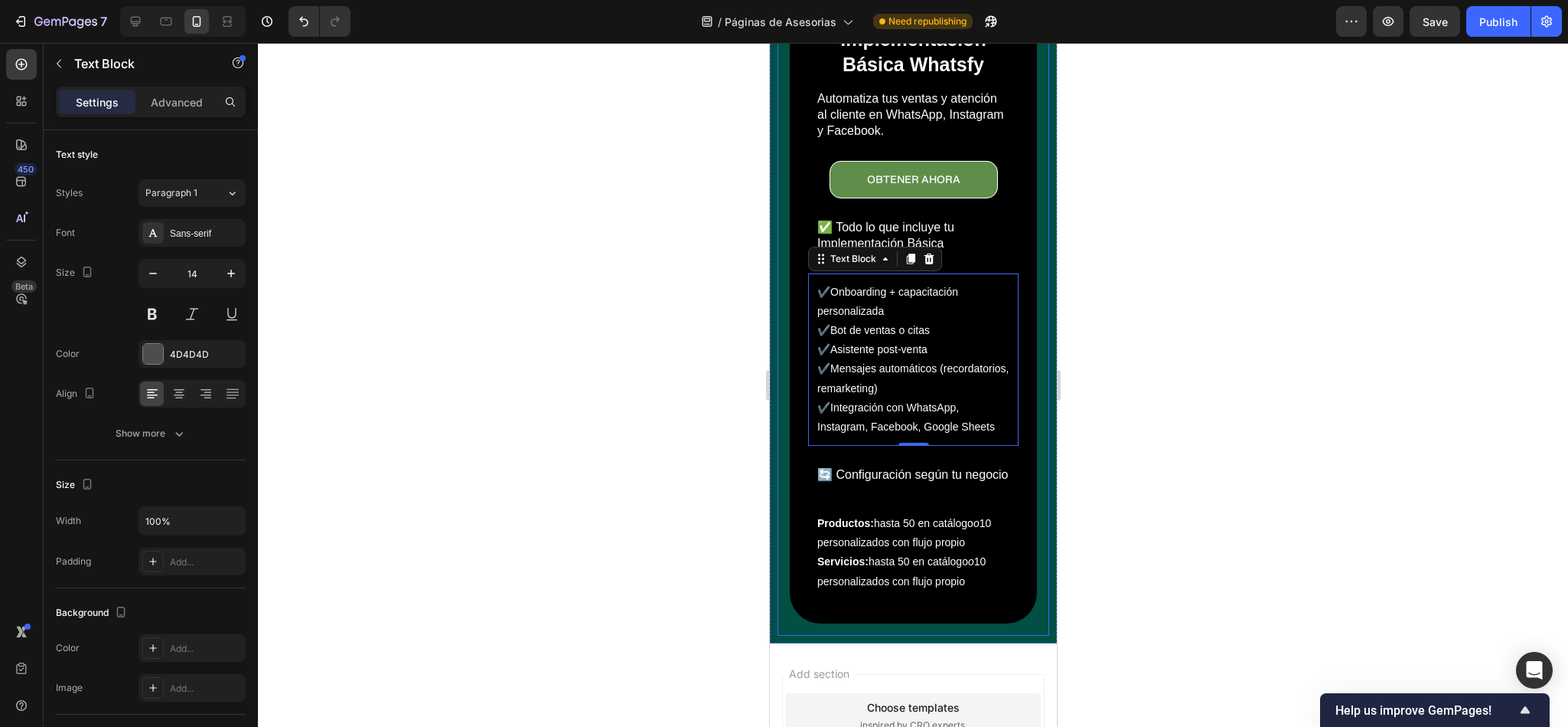
scroll to position [1034, 0]
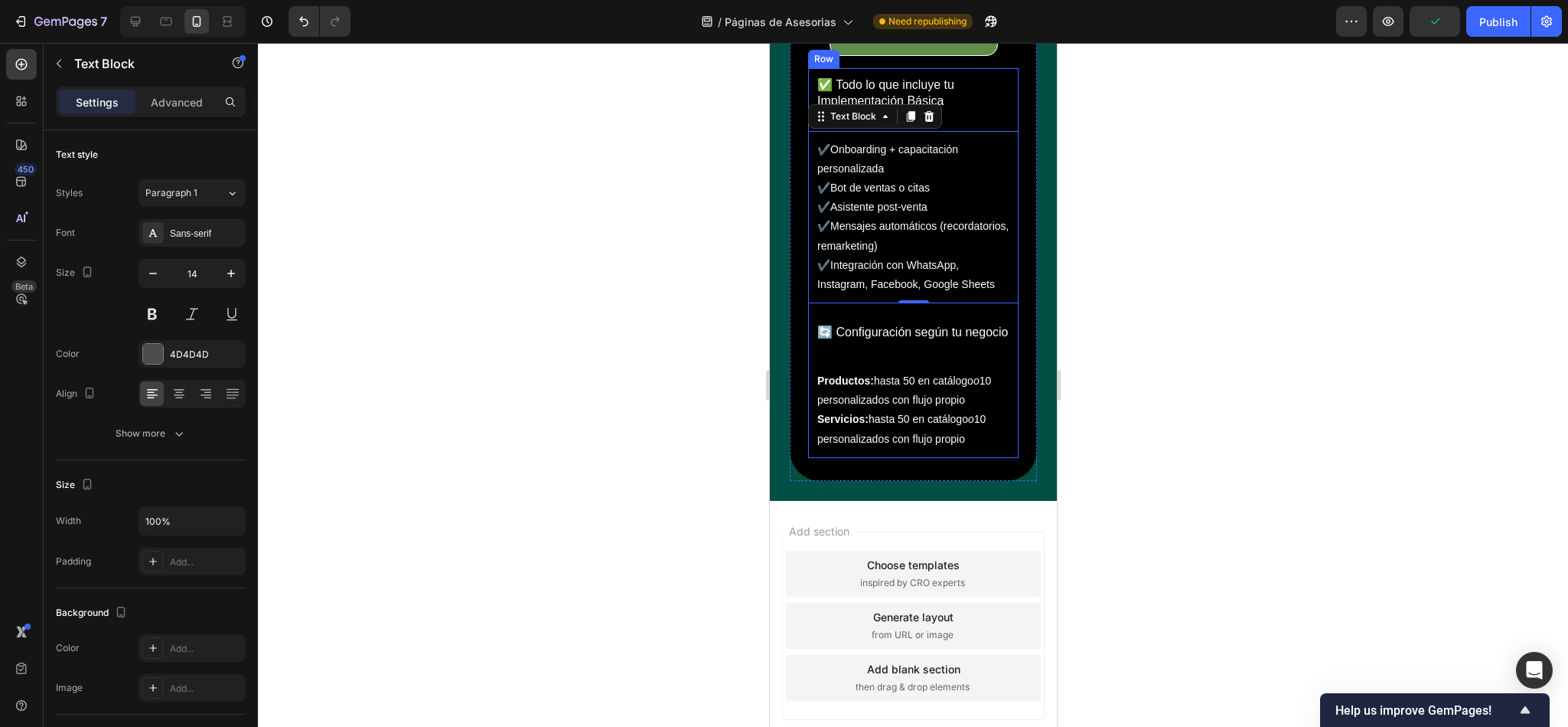
click at [894, 338] on span "🔄 Configuración según tu negocio" at bounding box center [912, 333] width 191 height 13
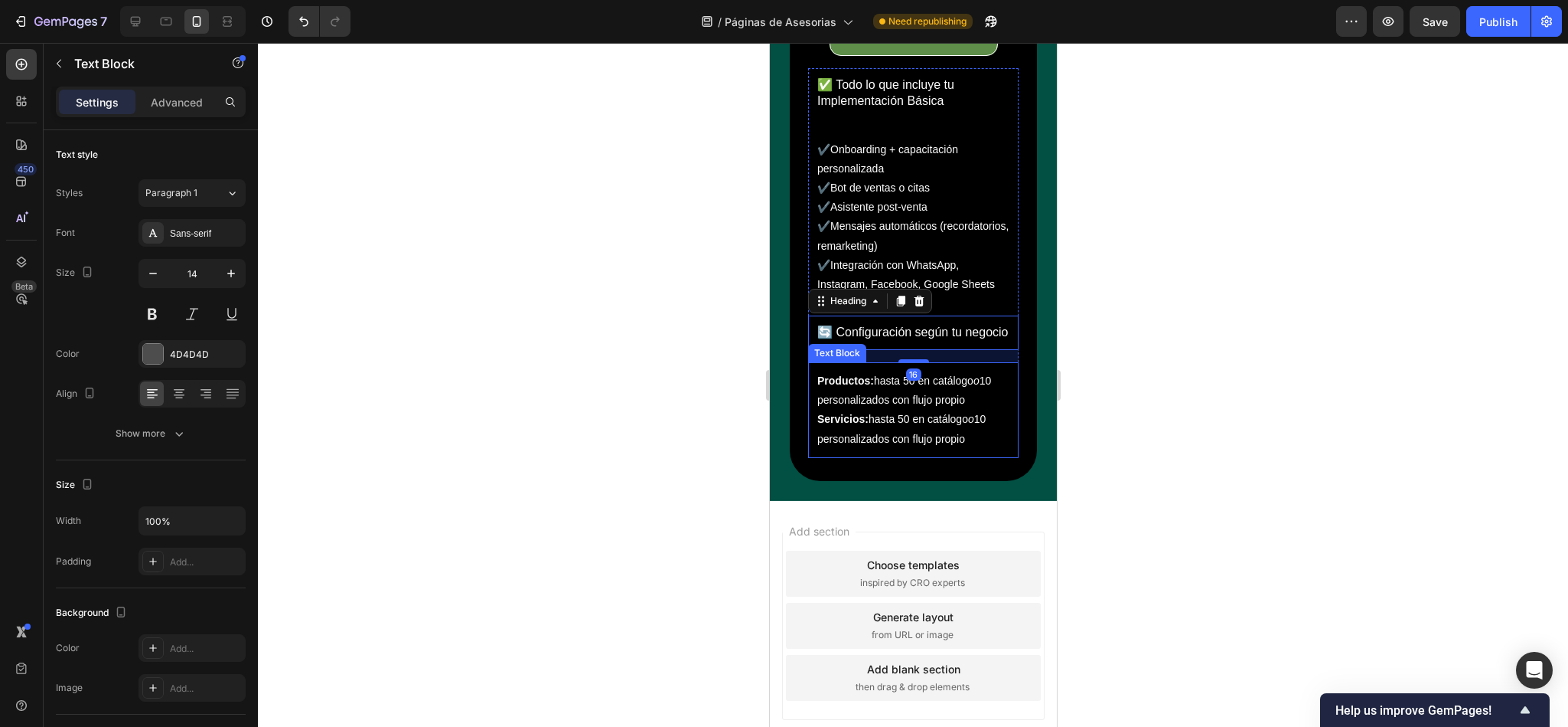
click at [897, 406] on span "Productos: hasta 50 en catálogo o 10 personalizados con flujo propio" at bounding box center [903, 390] width 174 height 31
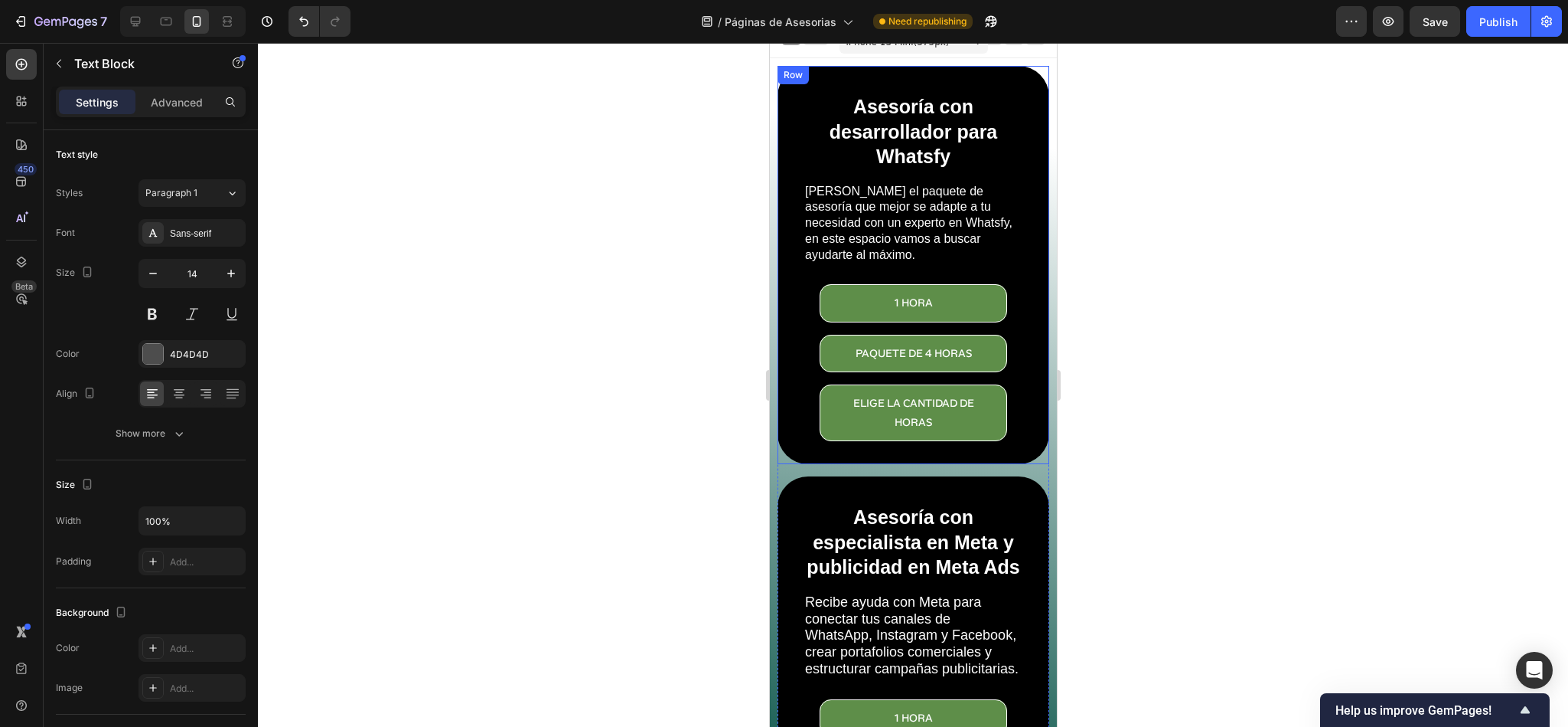
scroll to position [0, 0]
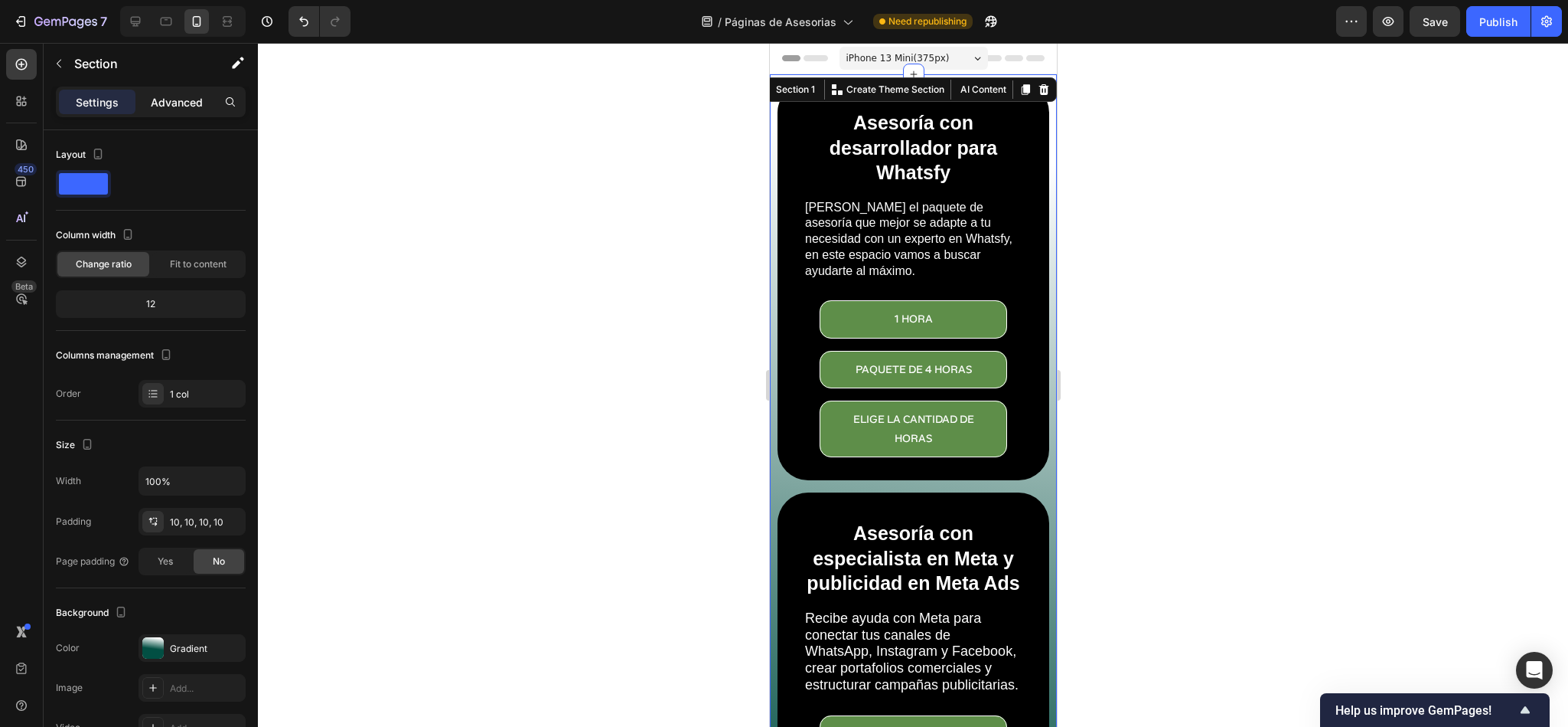
click at [179, 105] on p "Advanced" at bounding box center [177, 102] width 52 height 16
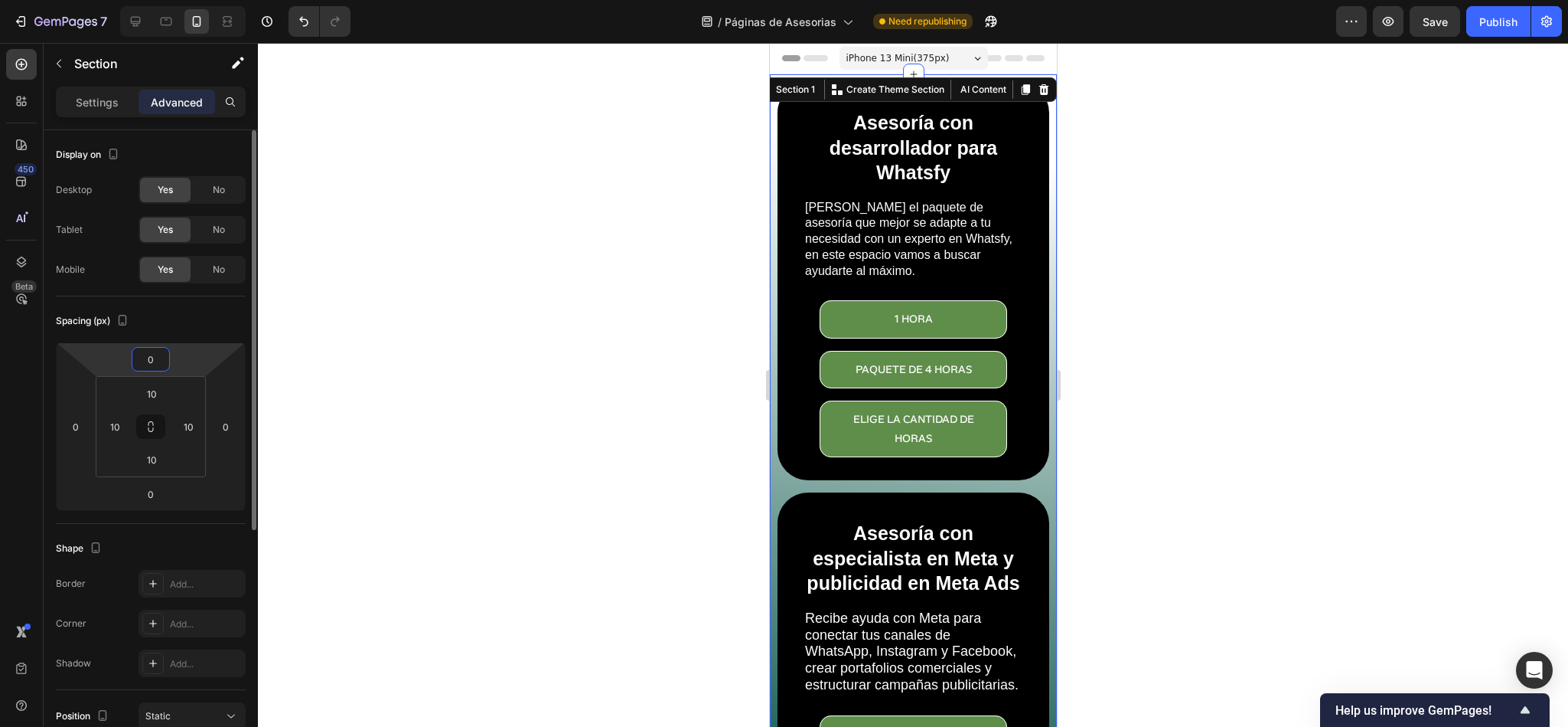
click at [149, 364] on input "0" at bounding box center [151, 359] width 30 height 23
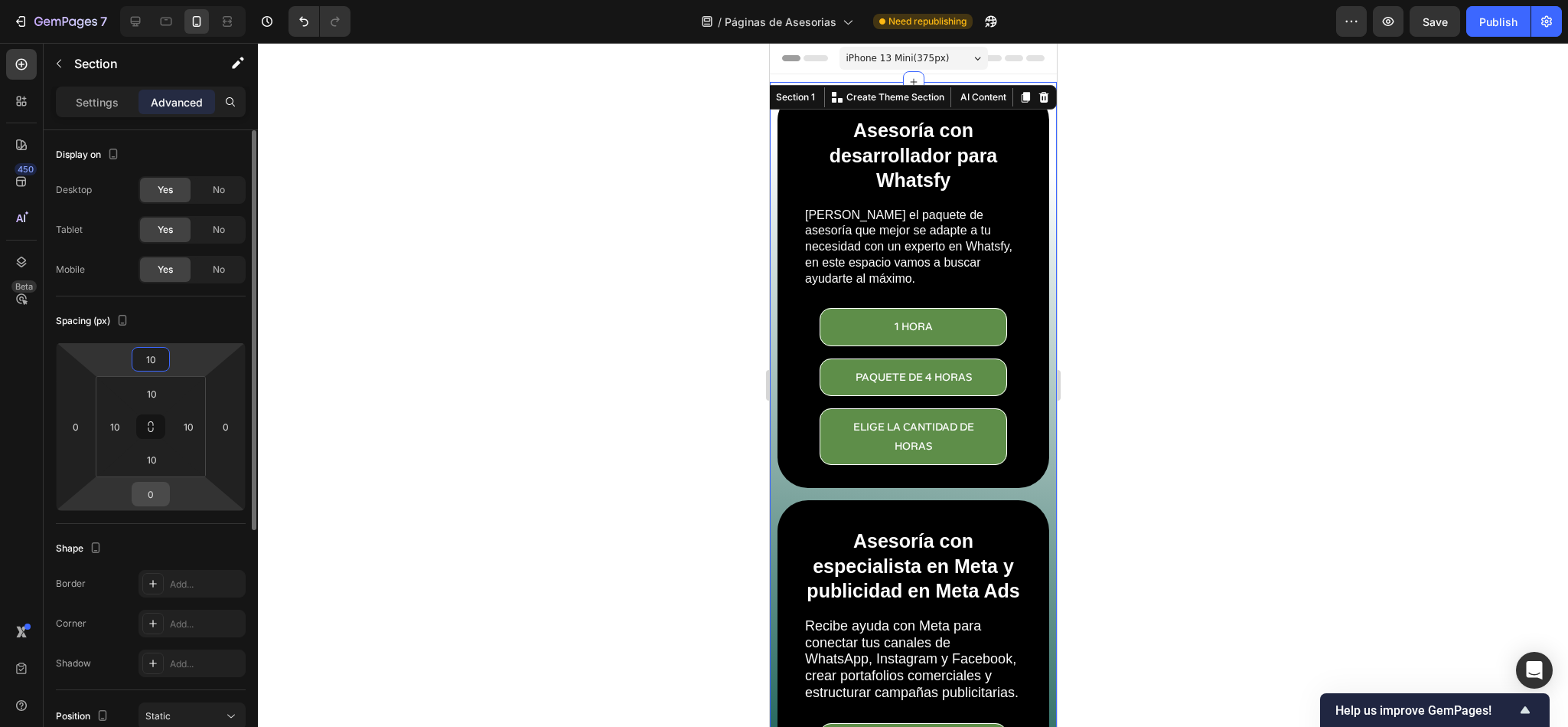
type input "10"
click at [152, 492] on input "0" at bounding box center [151, 494] width 30 height 23
type input "10"
click at [221, 434] on input "0" at bounding box center [226, 427] width 23 height 23
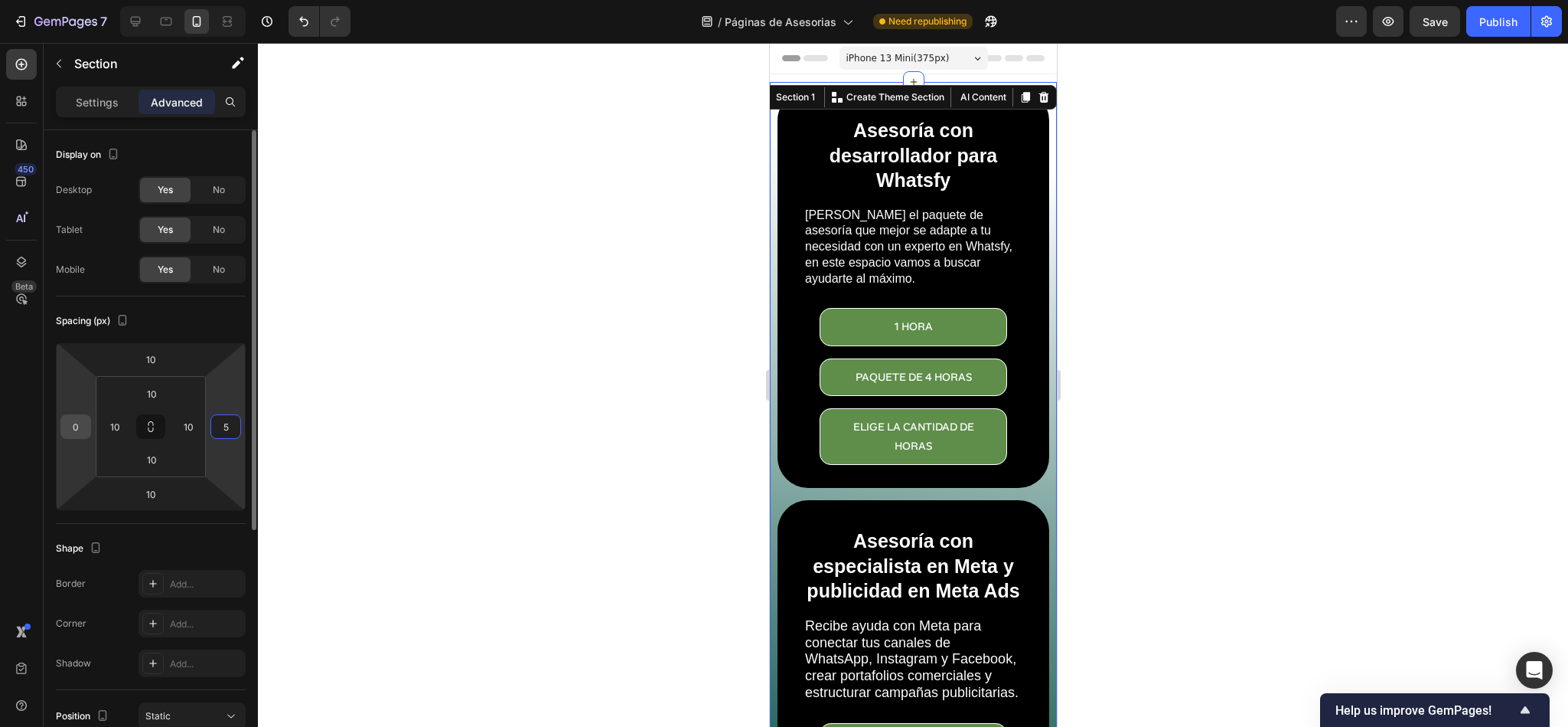
type input "5"
click at [83, 429] on input "0" at bounding box center [76, 427] width 23 height 23
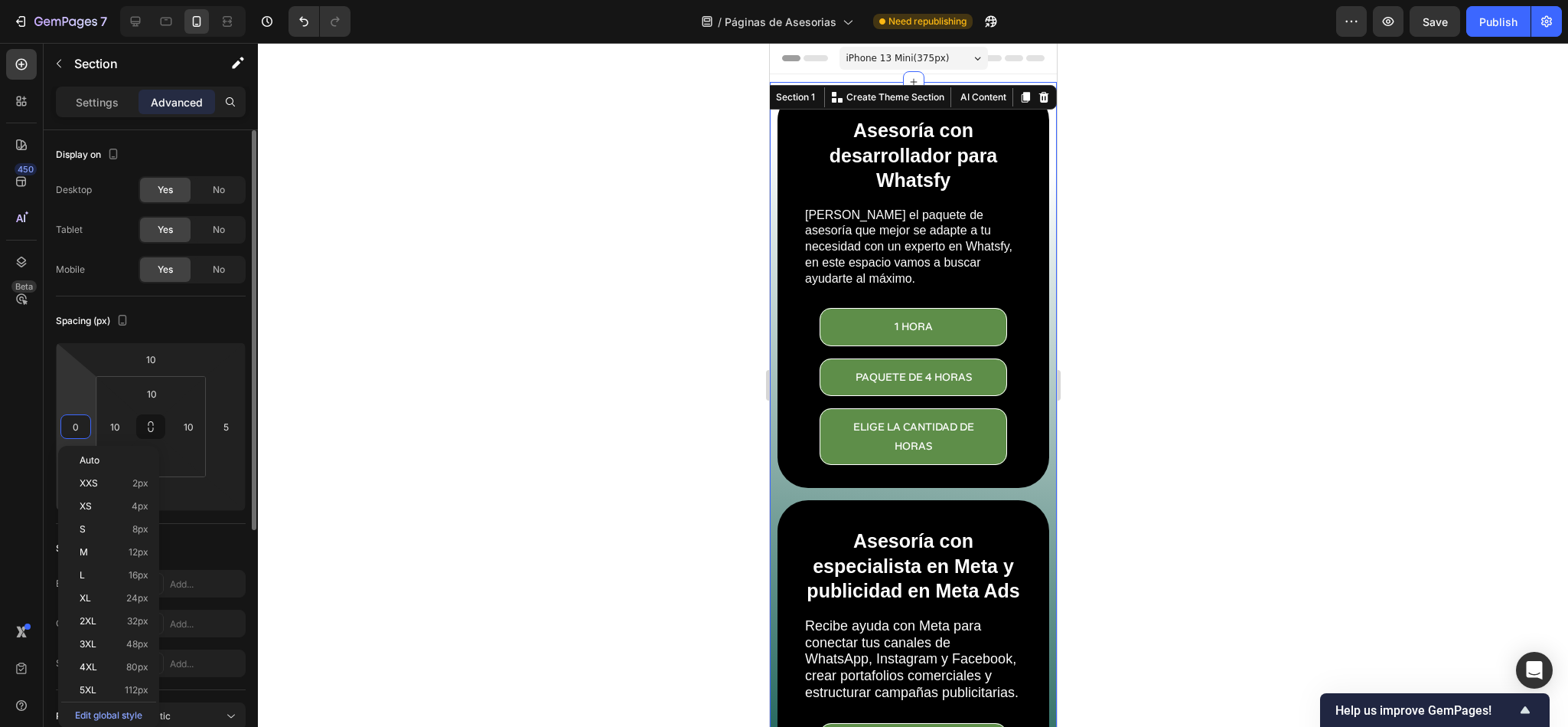
type input "5"
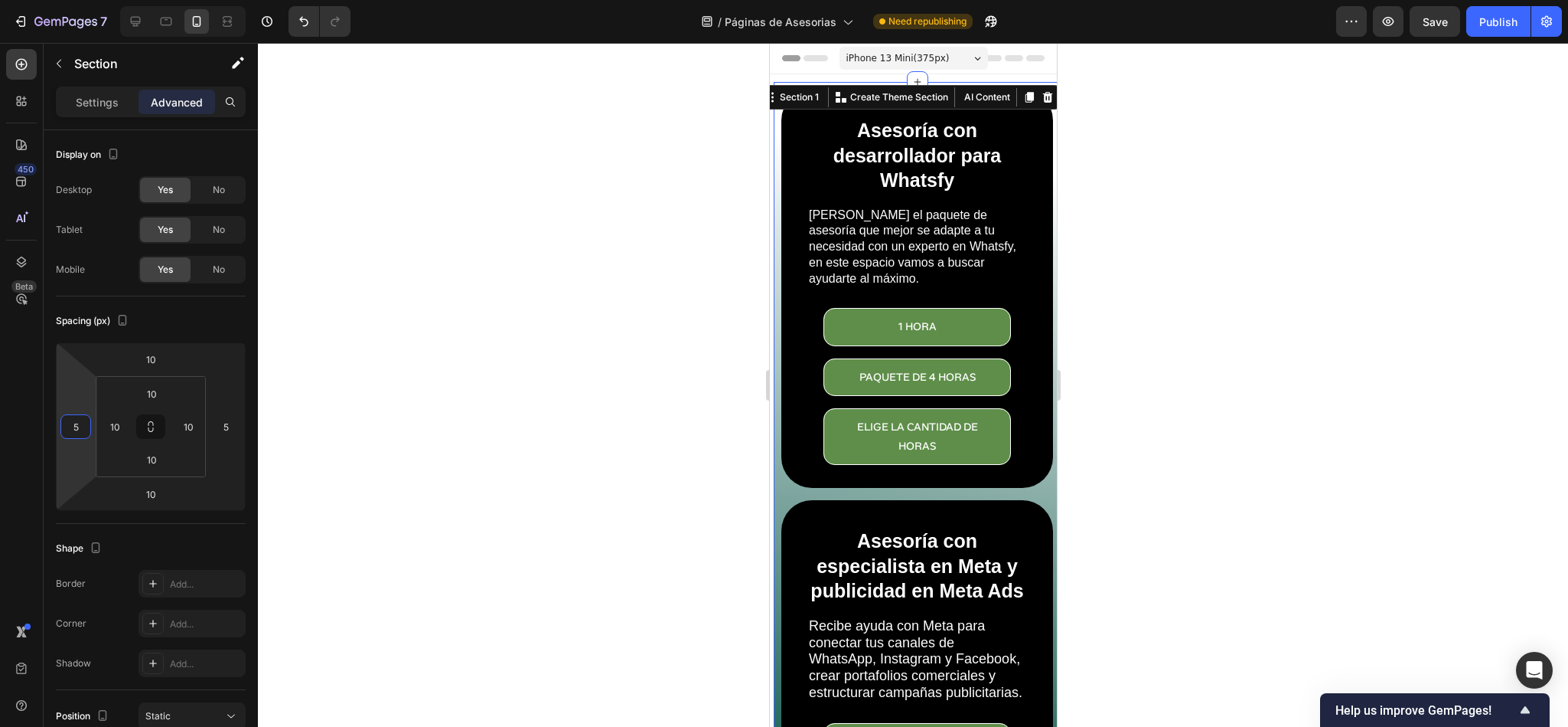
click at [1114, 456] on div at bounding box center [914, 385] width 1311 height 684
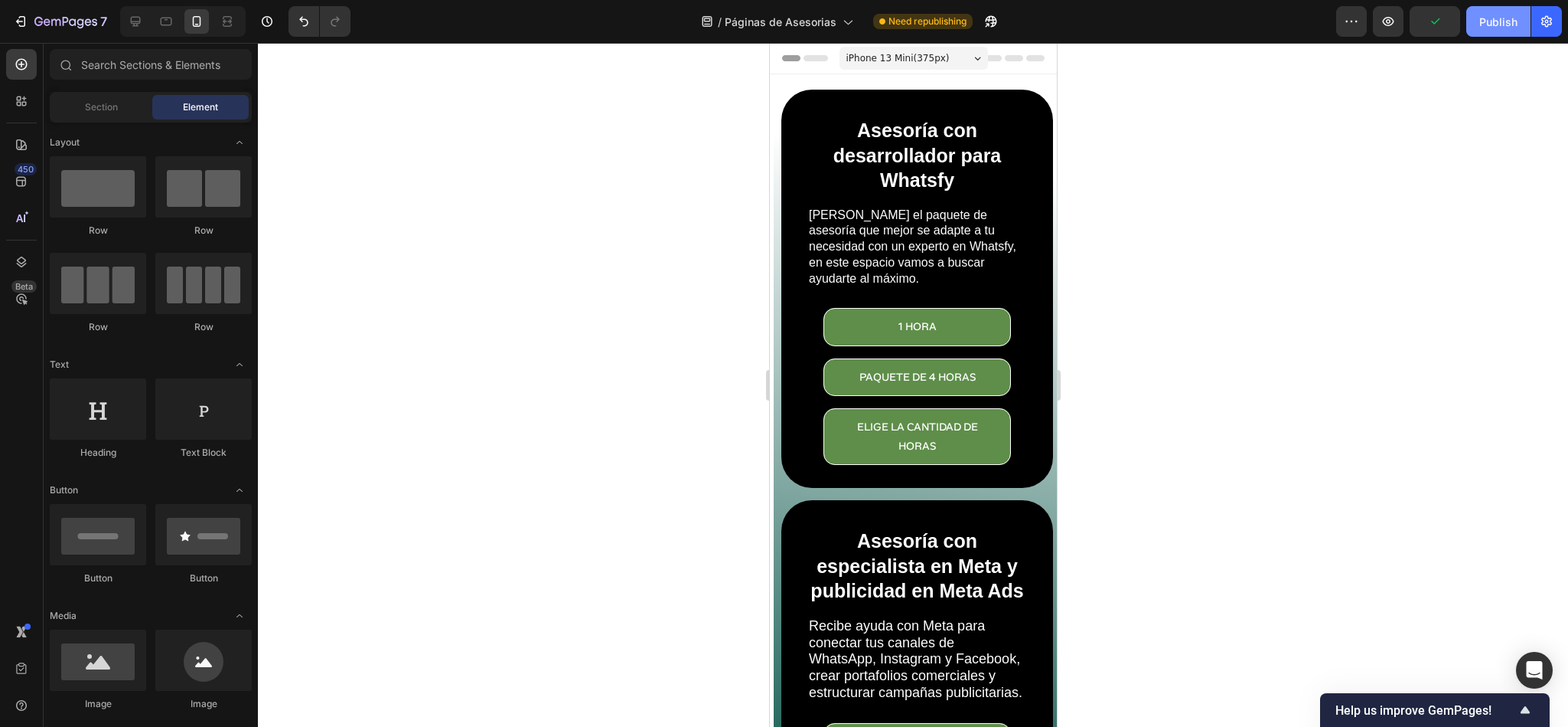
click at [1508, 21] on div "Publish" at bounding box center [1499, 22] width 38 height 16
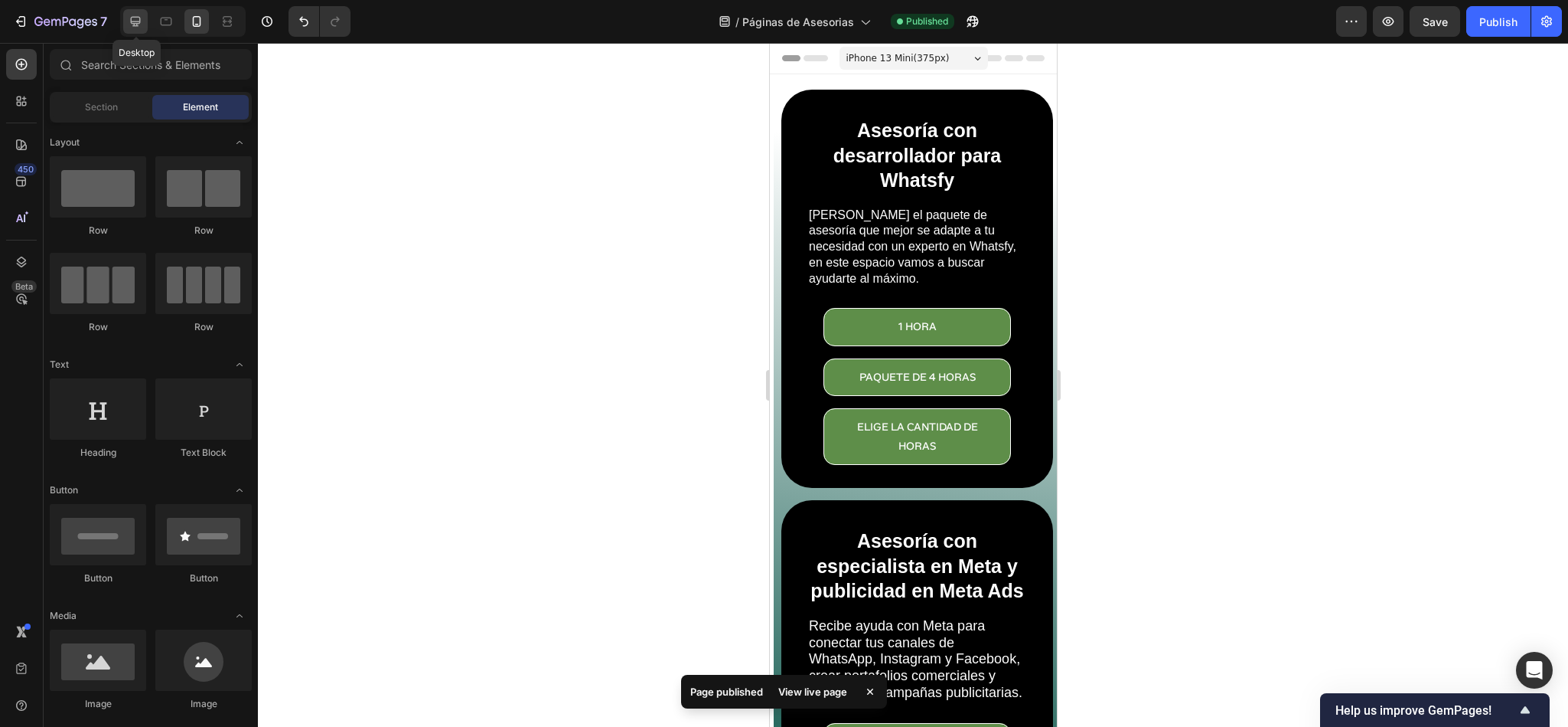
click at [138, 26] on icon at bounding box center [136, 22] width 9 height 10
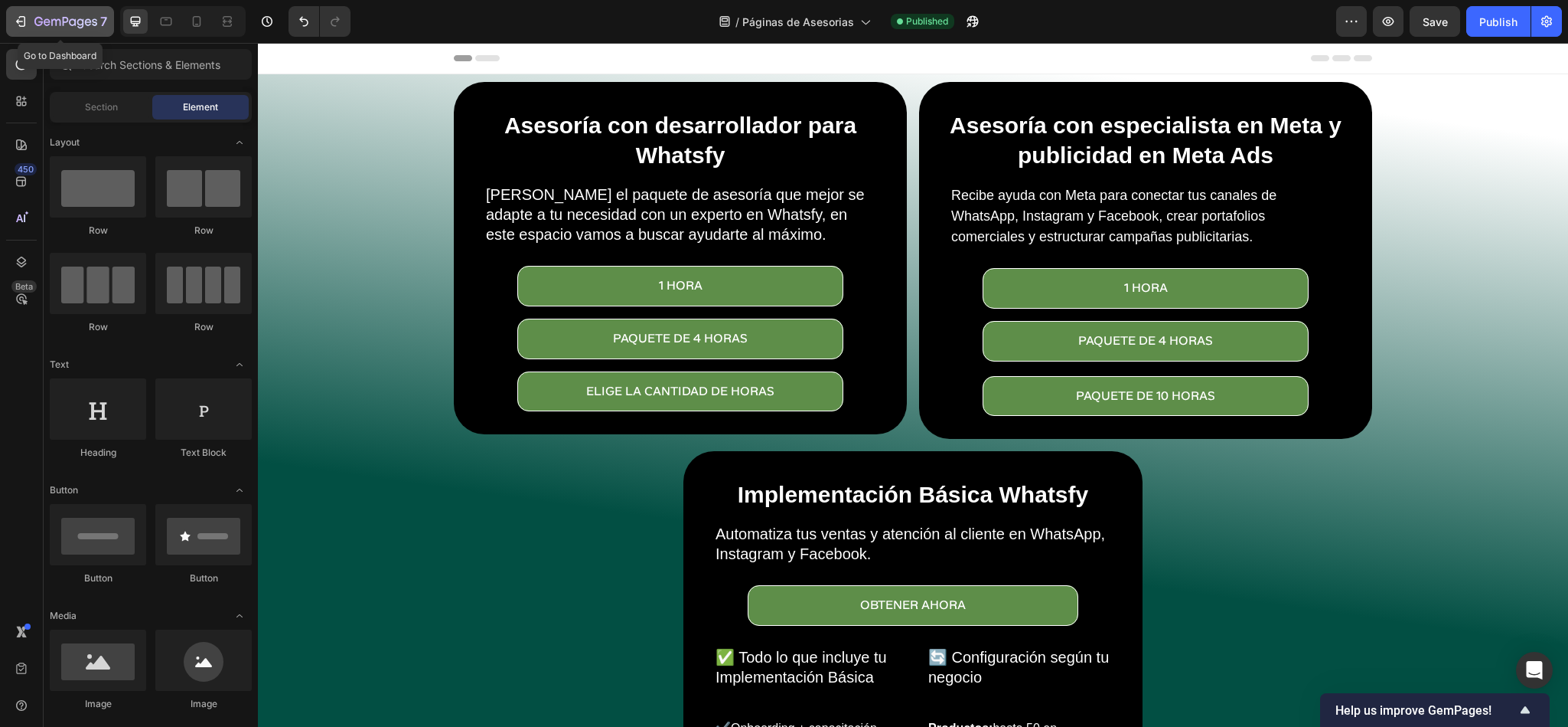
click at [37, 21] on icon "button" at bounding box center [66, 23] width 63 height 13
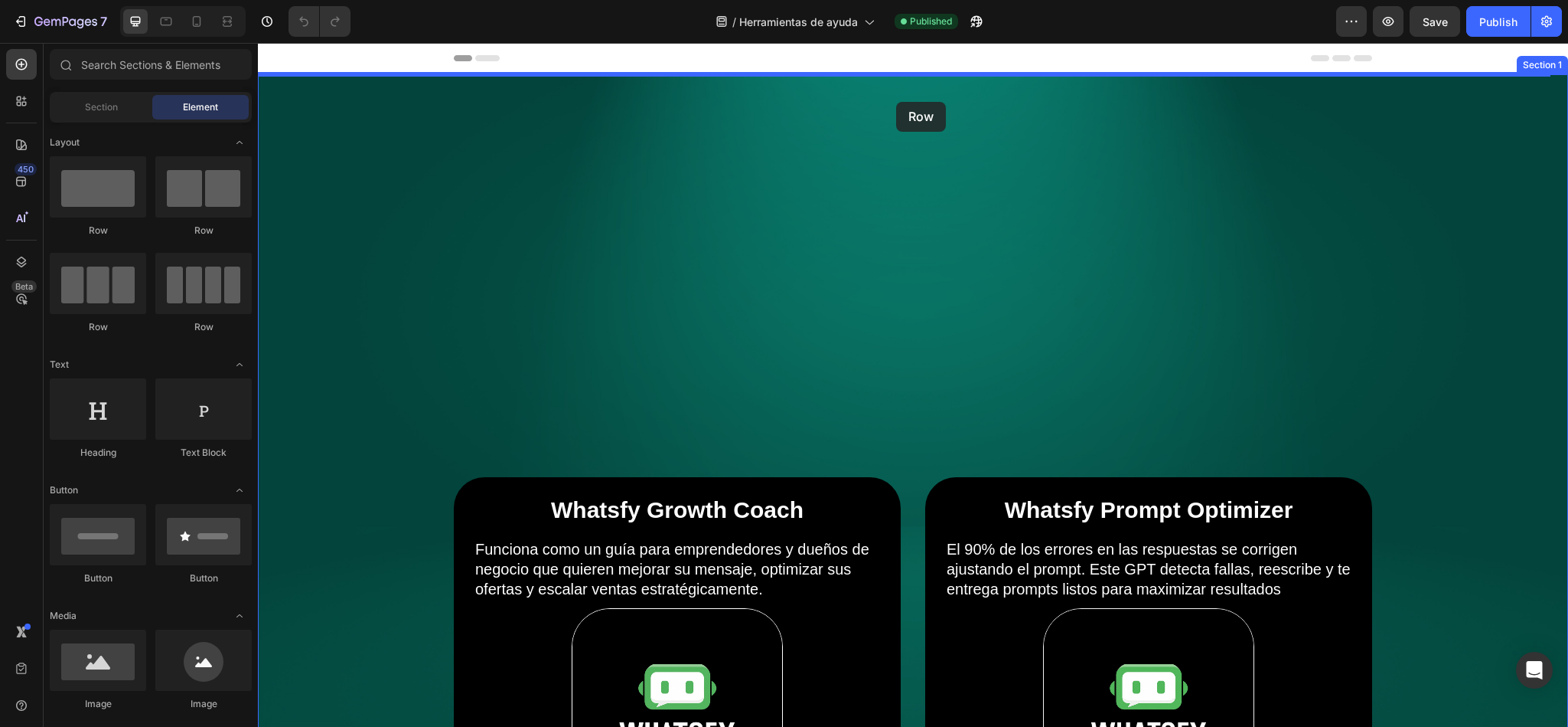
drag, startPoint x: 451, startPoint y: 229, endPoint x: 897, endPoint y: 102, distance: 463.7
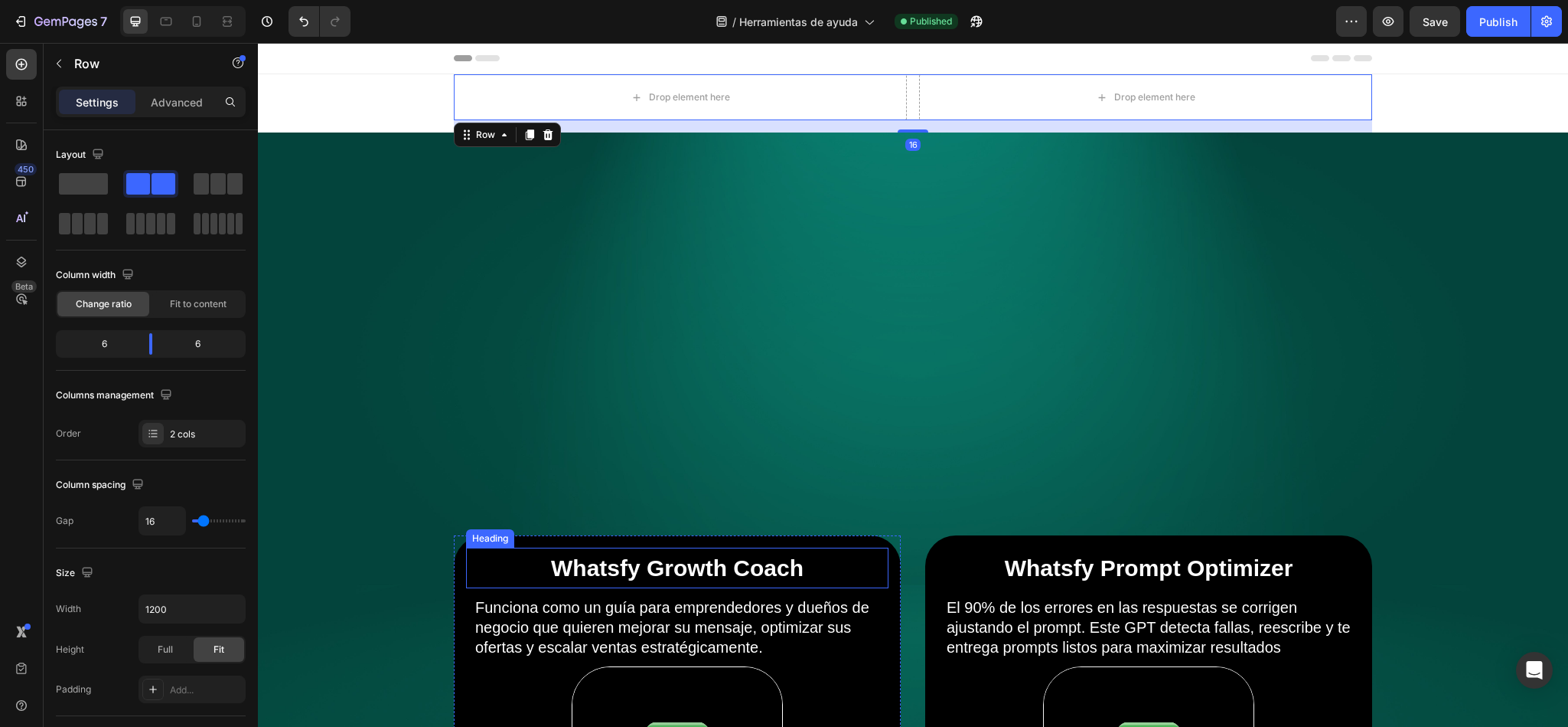
click at [487, 551] on h2 "Whatsfy Growth Coach" at bounding box center [677, 567] width 415 height 33
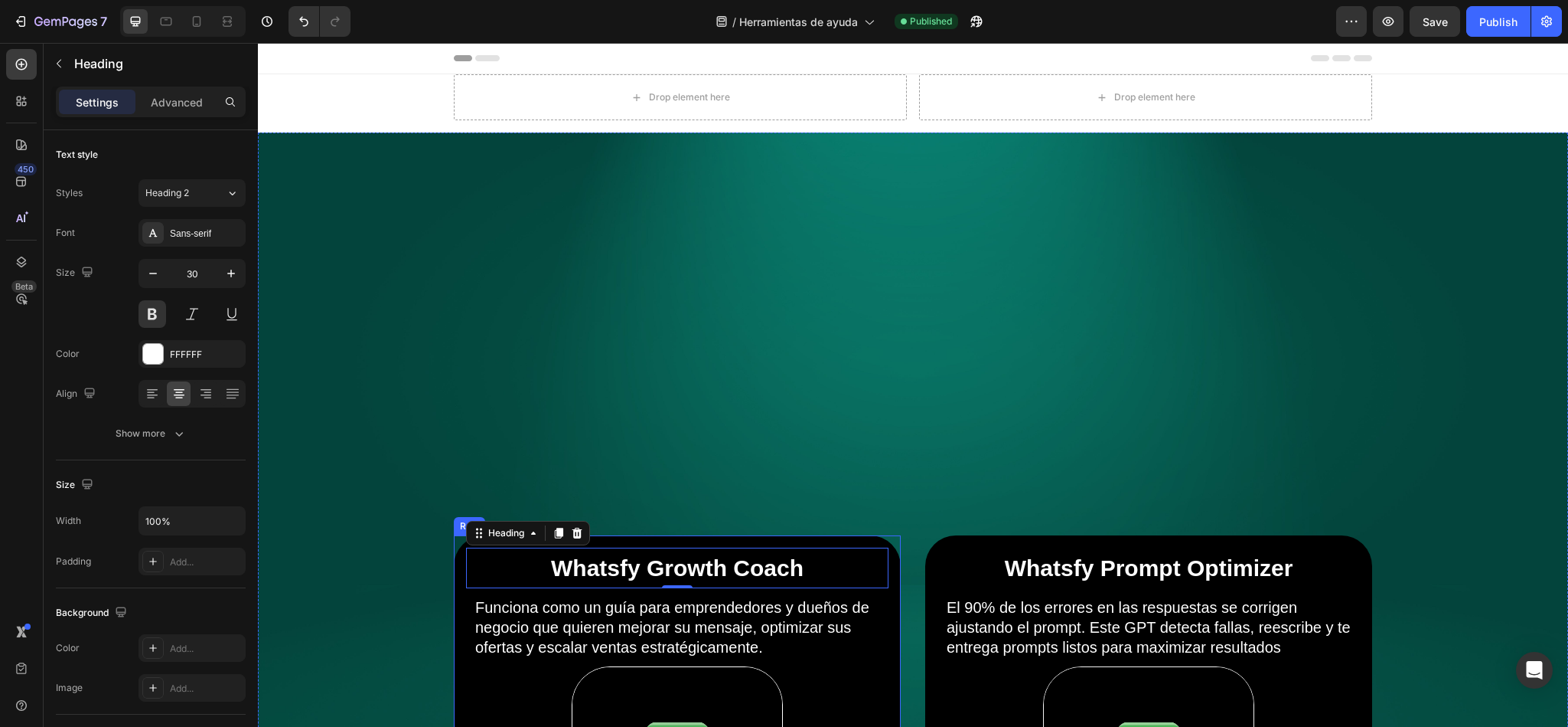
click at [454, 564] on div "Whatsfy Growth Coach Heading 0 Funciona como un guía para emprendedores y dueño…" at bounding box center [677, 738] width 447 height 408
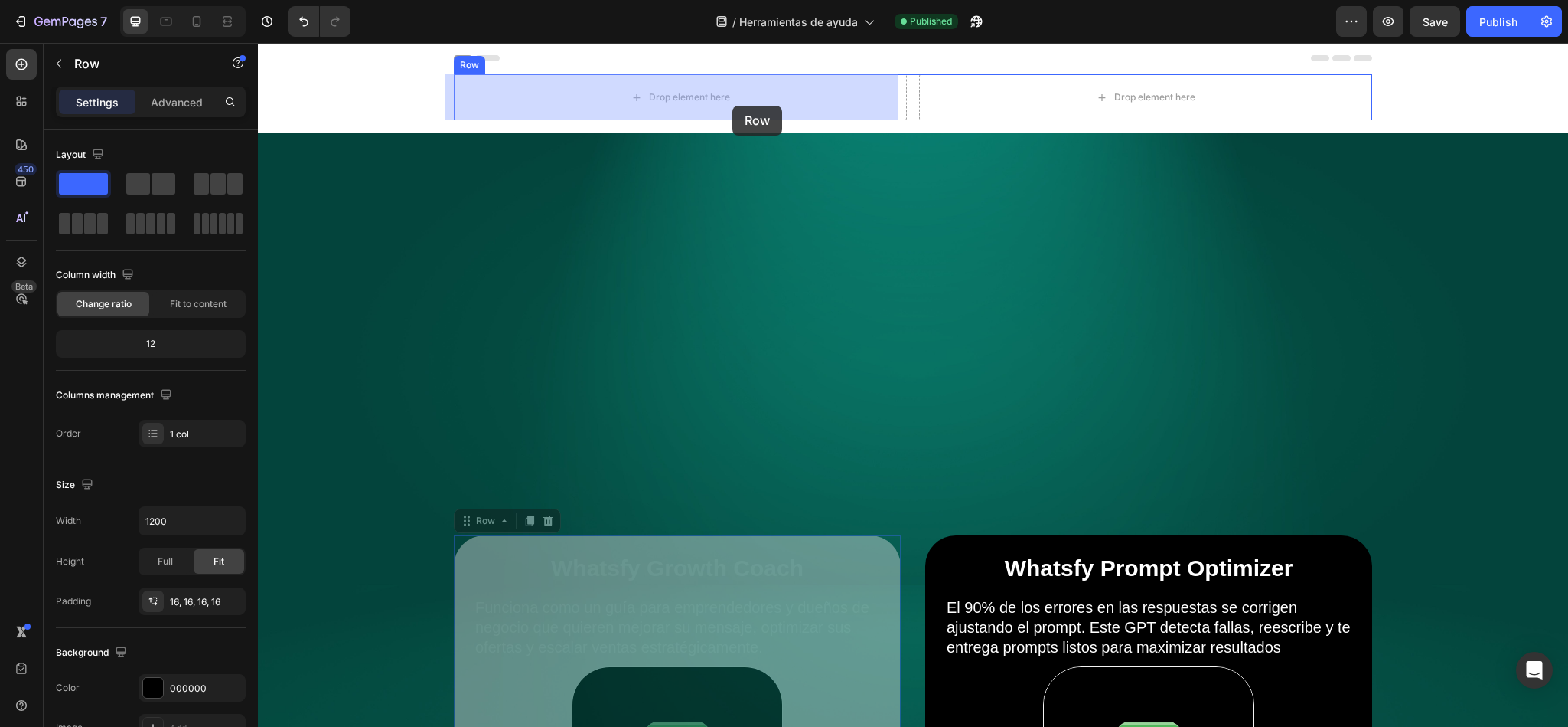
drag, startPoint x: 463, startPoint y: 515, endPoint x: 731, endPoint y: 102, distance: 492.3
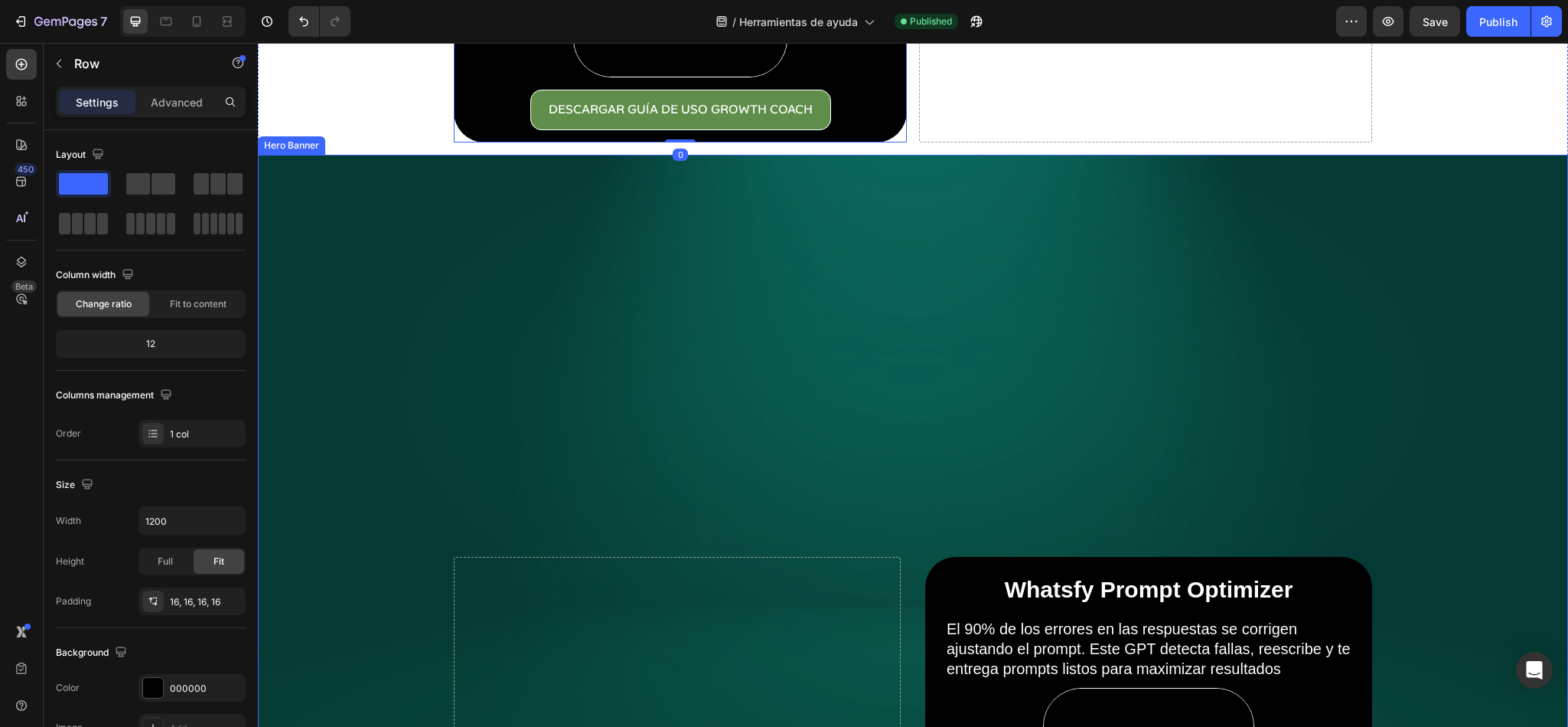
scroll to position [345, 0]
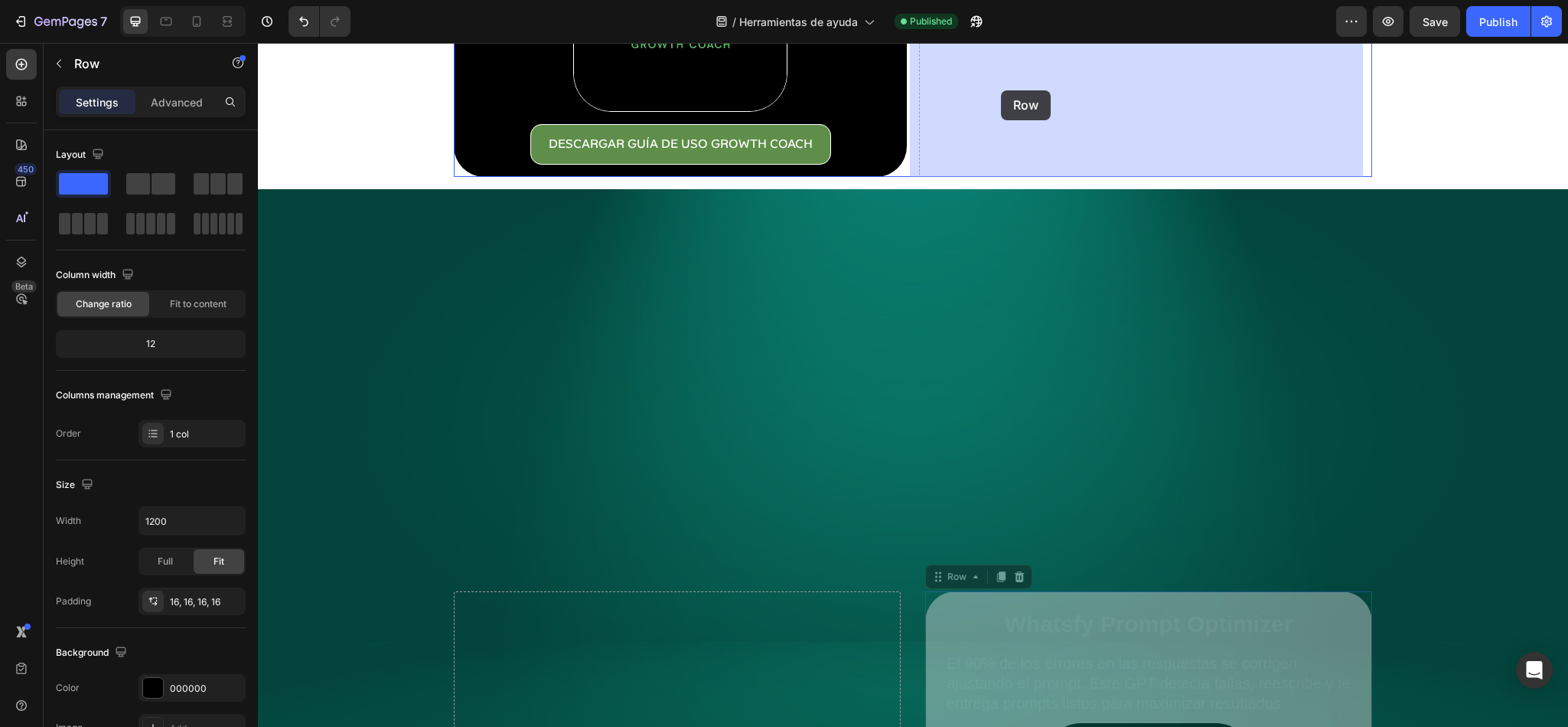
drag, startPoint x: 933, startPoint y: 536, endPoint x: 1001, endPoint y: 90, distance: 451.2
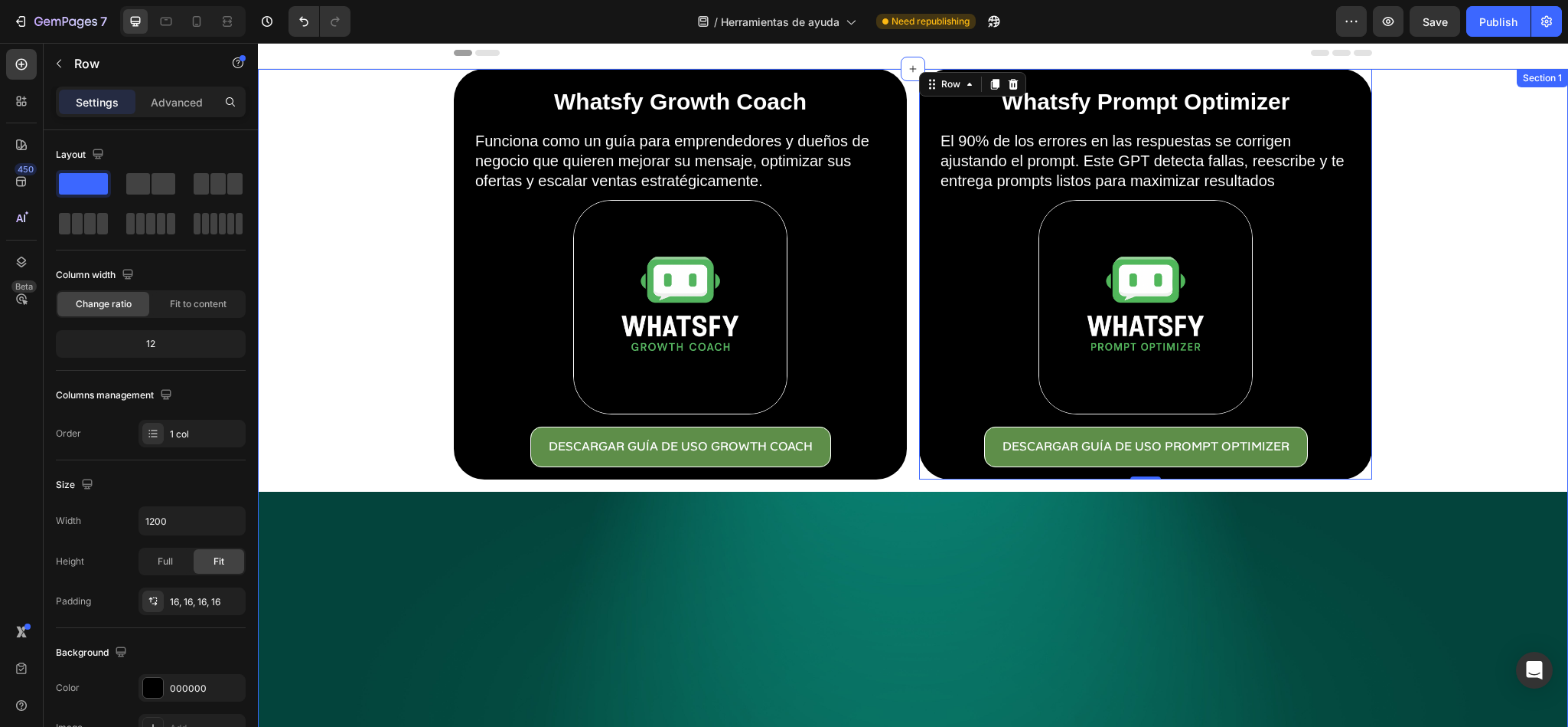
scroll to position [0, 0]
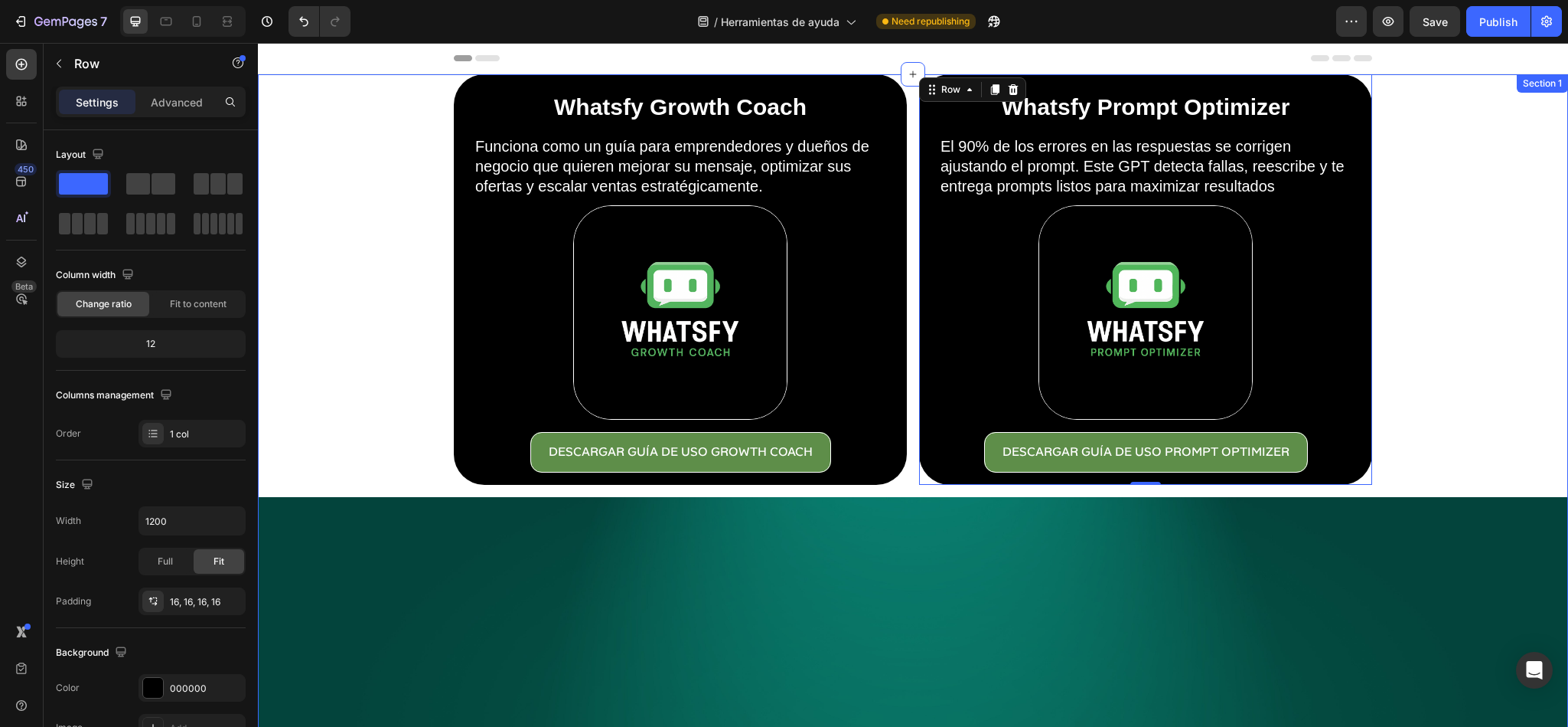
click at [333, 196] on div "Whatsfy Growth Coach Heading Funciona como un guía para emprendedores y dueños …" at bounding box center [914, 722] width 1311 height 1296
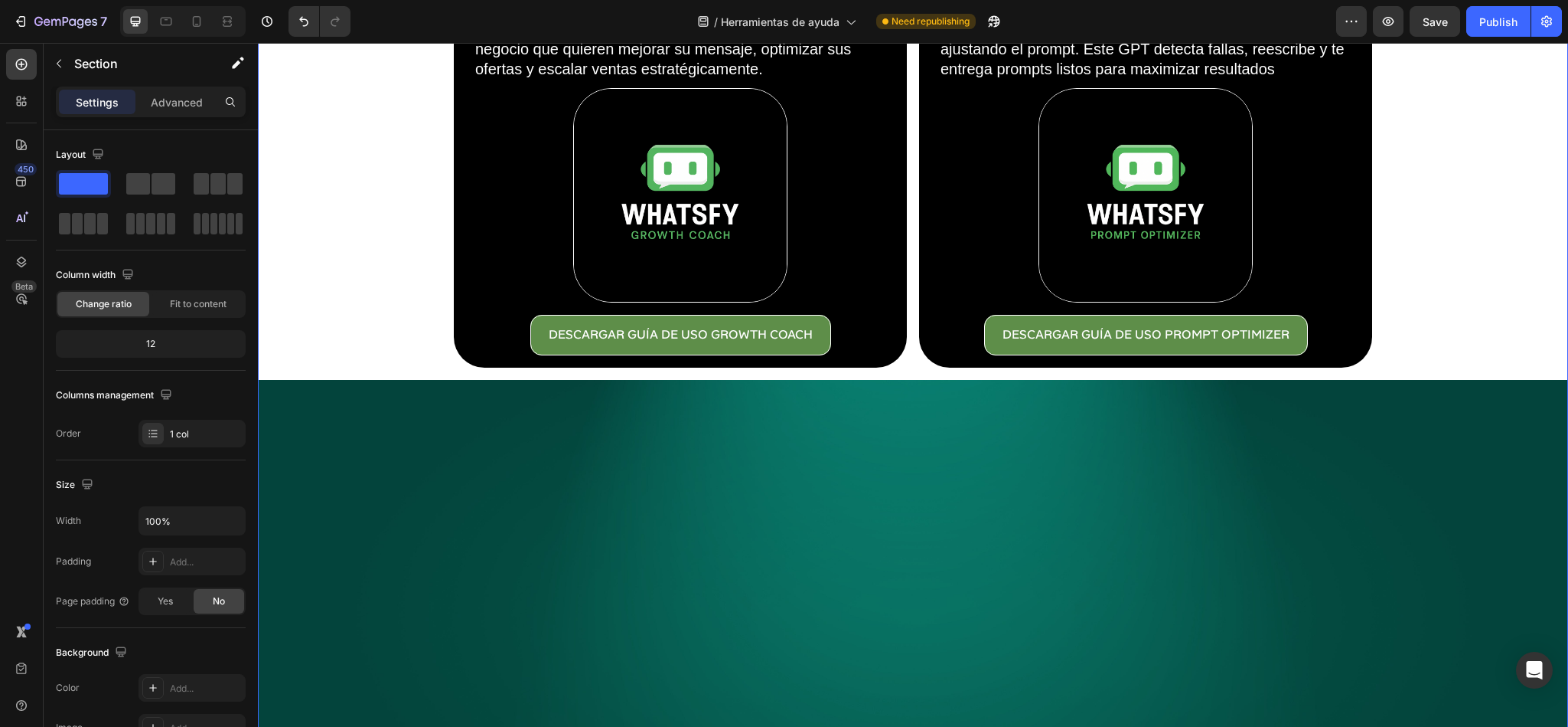
scroll to position [230, 0]
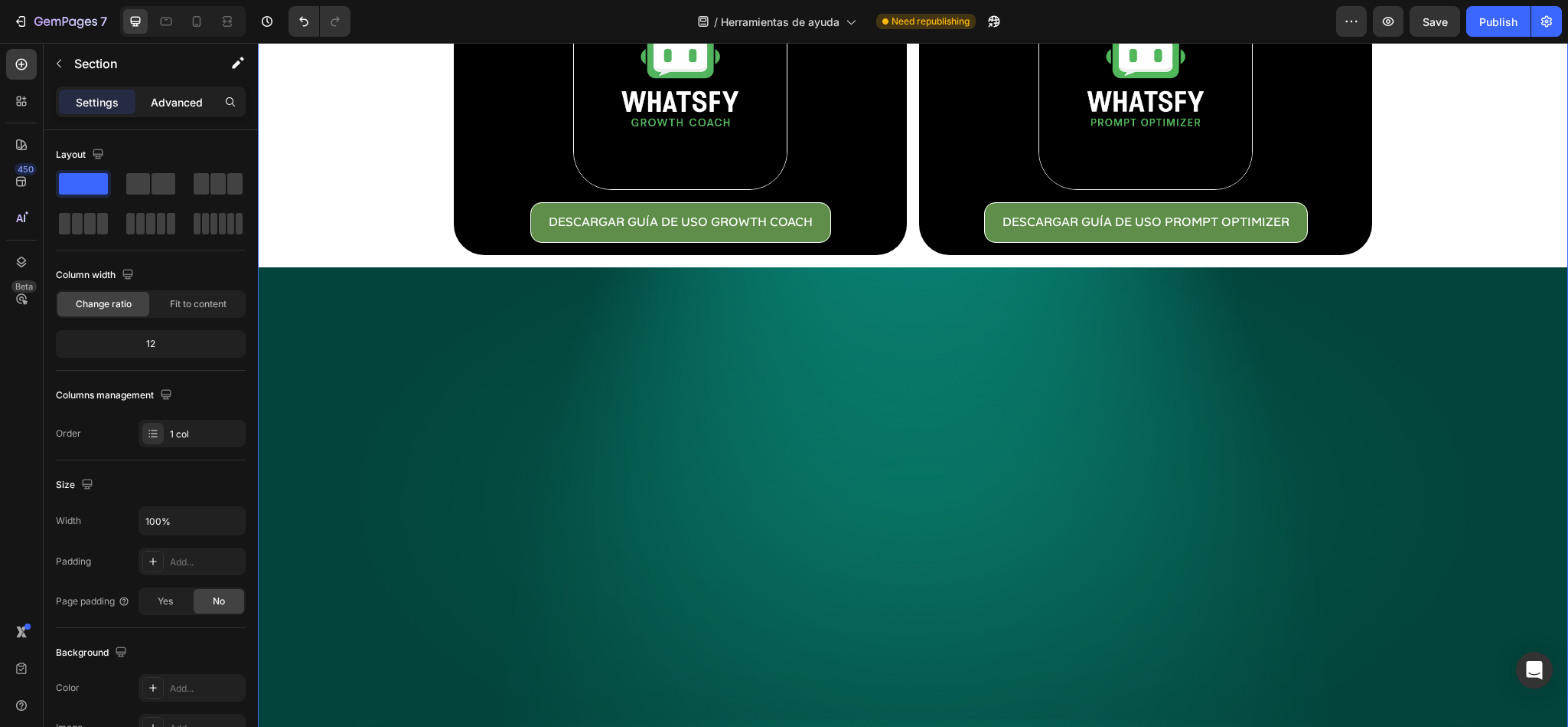
click at [168, 105] on p "Advanced" at bounding box center [177, 102] width 52 height 16
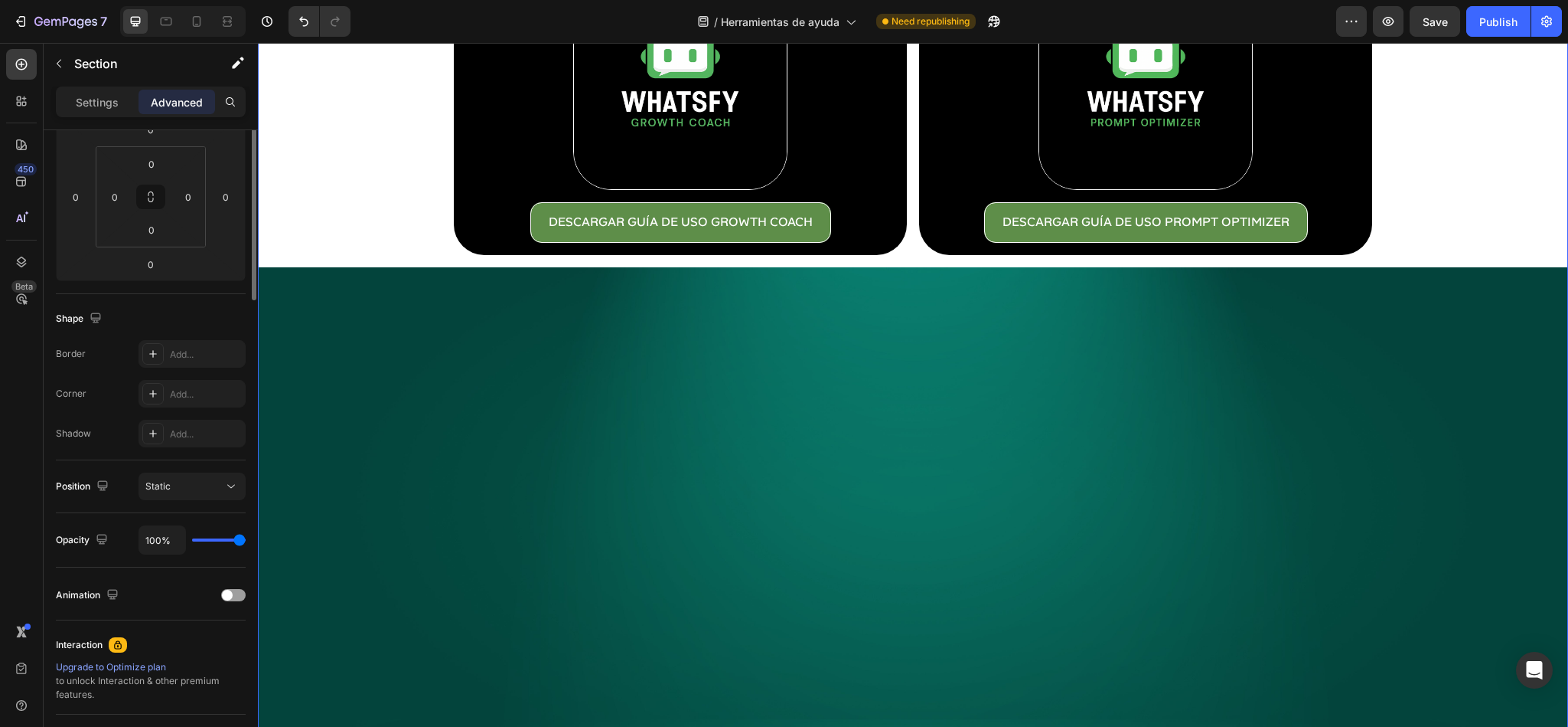
scroll to position [0, 0]
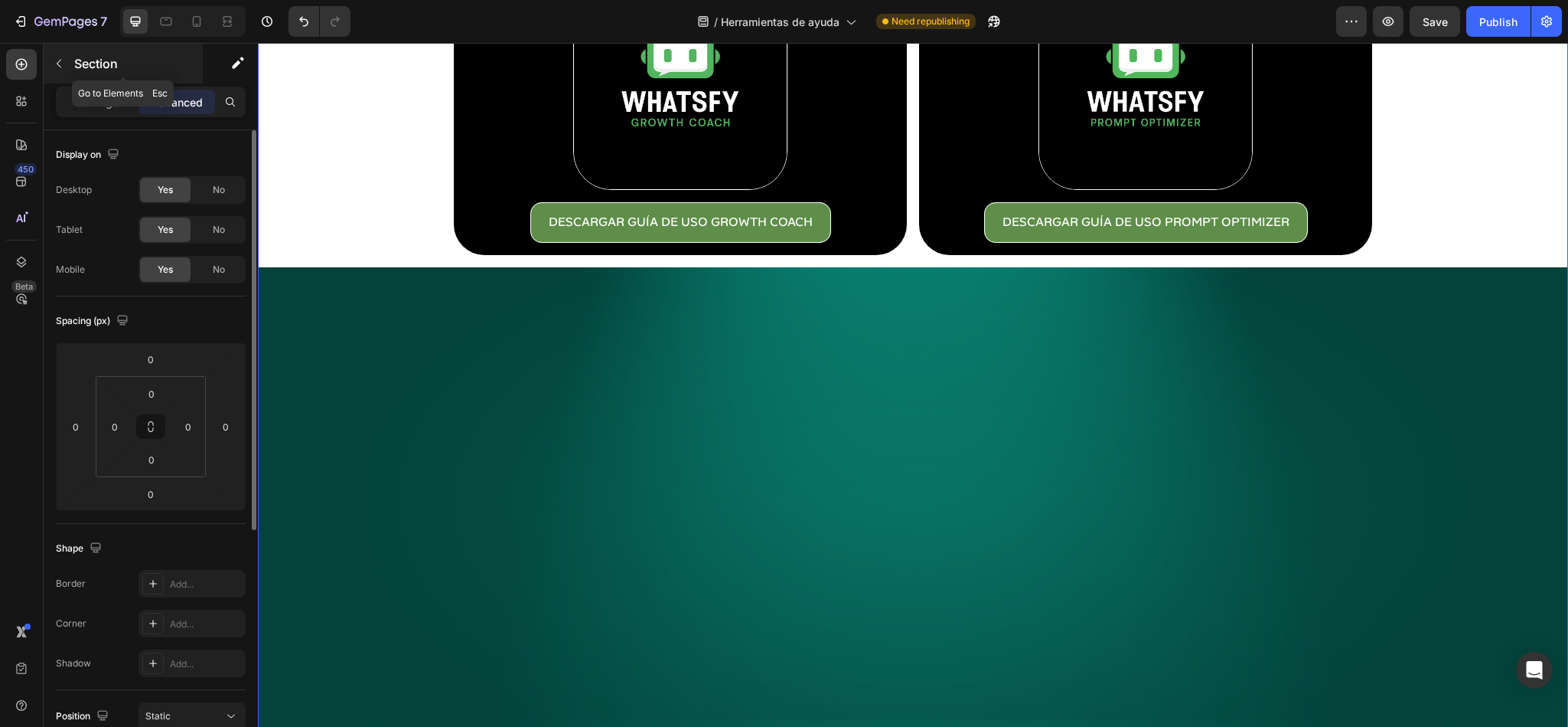
click at [95, 81] on div "Section" at bounding box center [123, 64] width 160 height 40
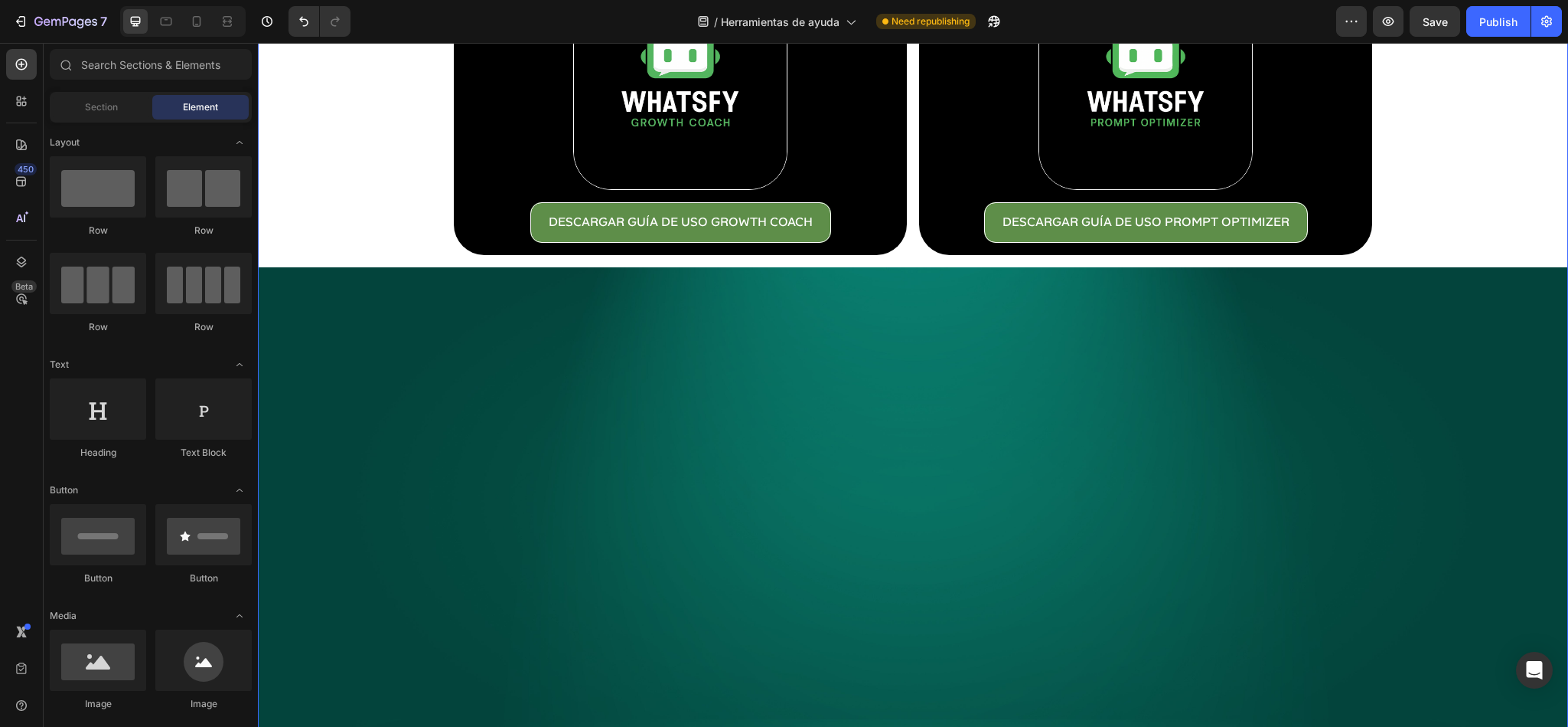
click at [335, 144] on div "Whatsfy Growth Coach Heading Funciona como un guía para emprendedores y dueños …" at bounding box center [914, 492] width 1311 height 1296
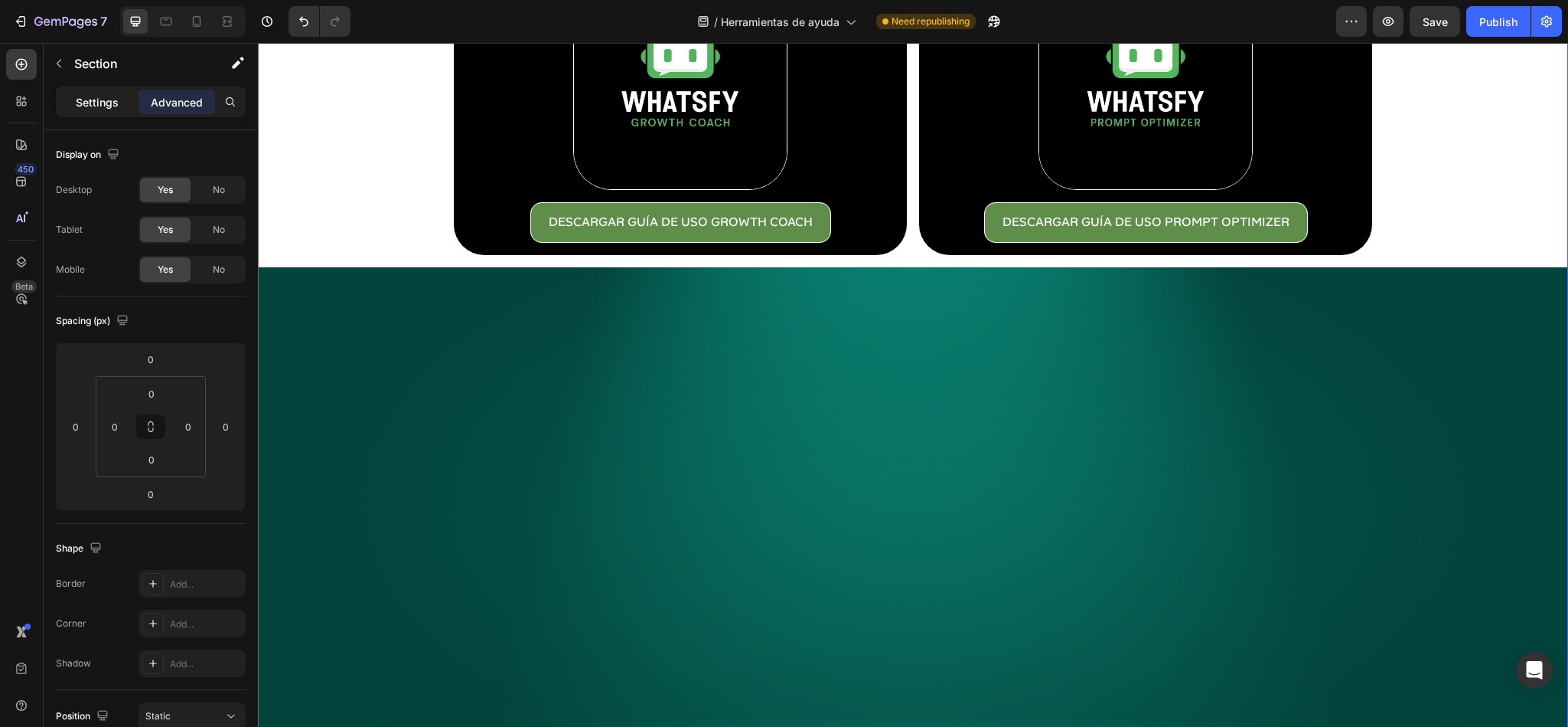
click at [108, 111] on div "Settings" at bounding box center [97, 102] width 77 height 25
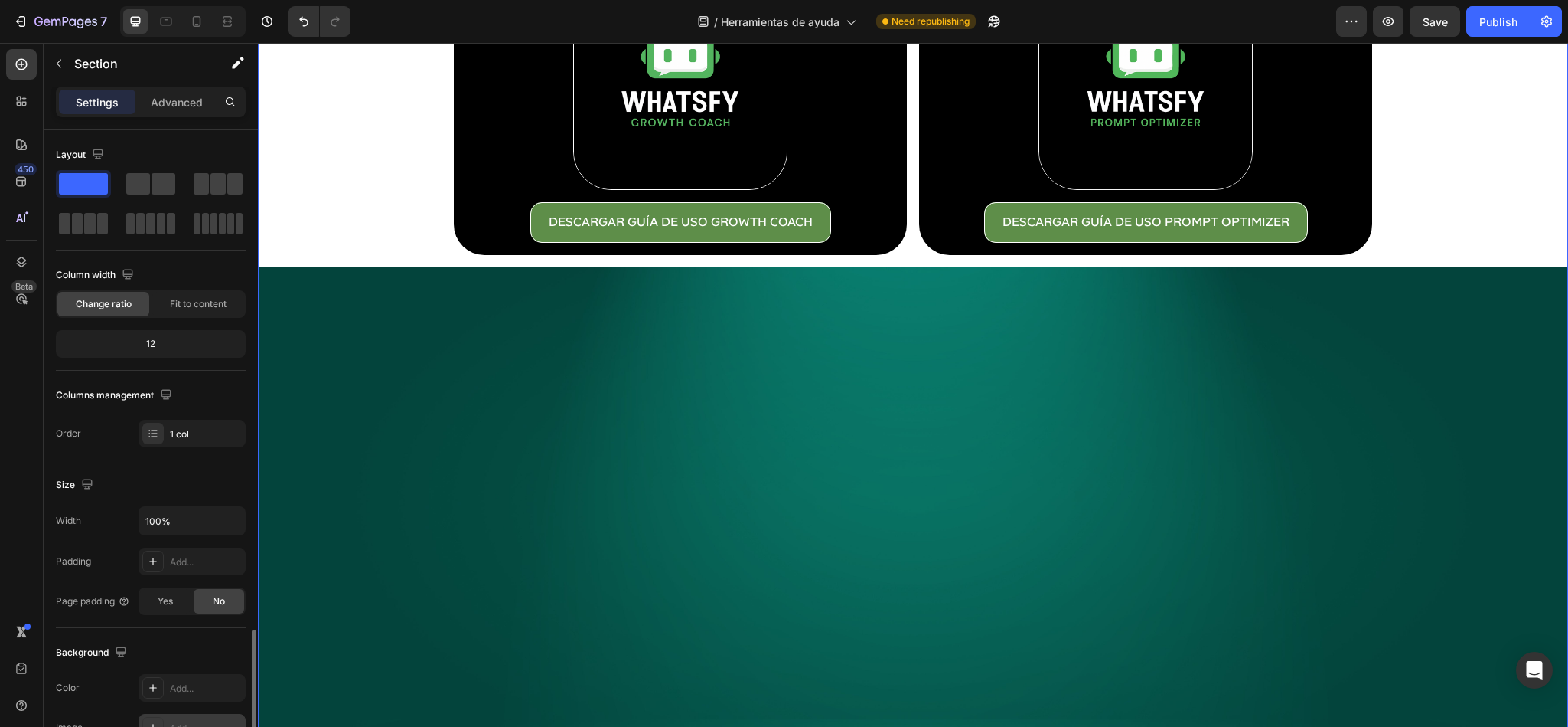
scroll to position [297, 0]
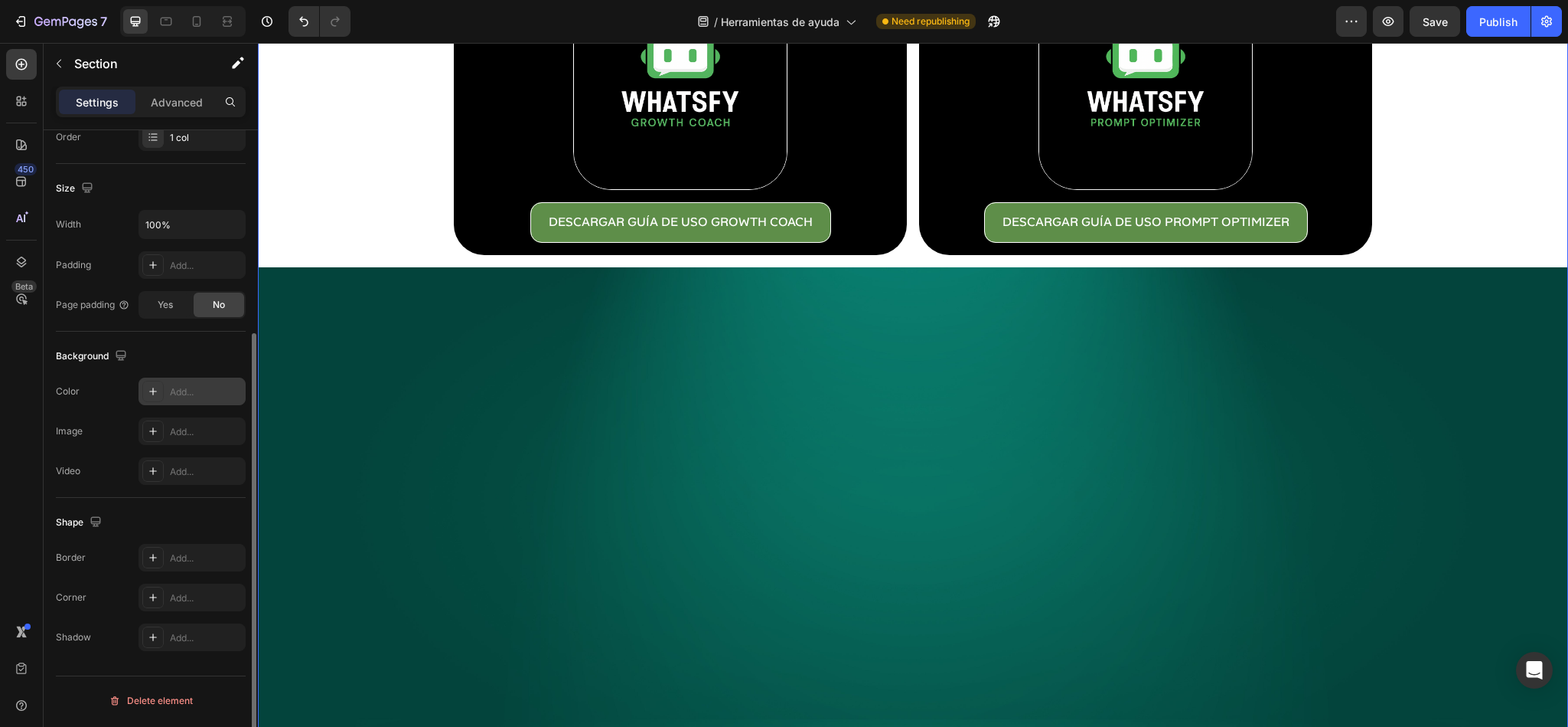
click at [170, 396] on div "Add..." at bounding box center [206, 392] width 72 height 14
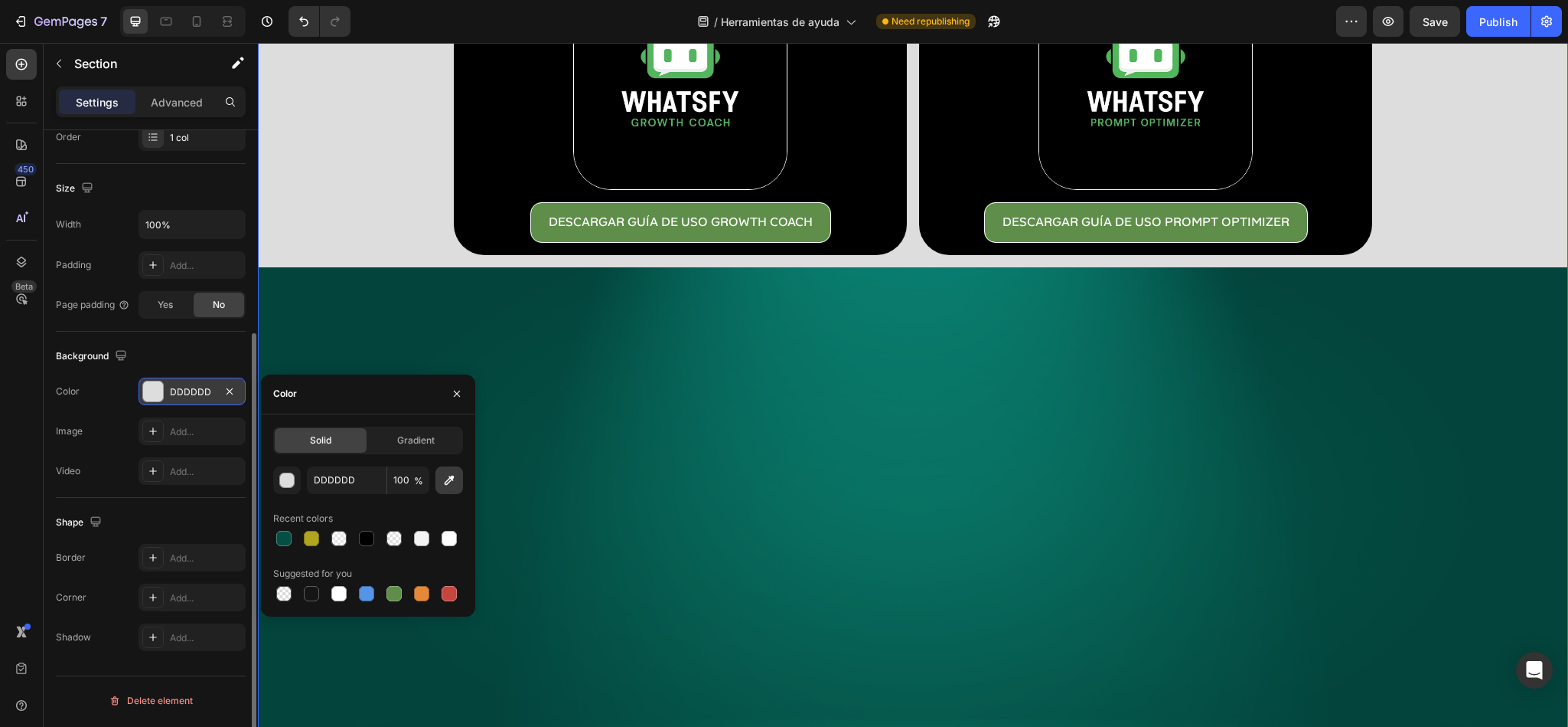
click at [442, 473] on icon "button" at bounding box center [449, 480] width 15 height 15
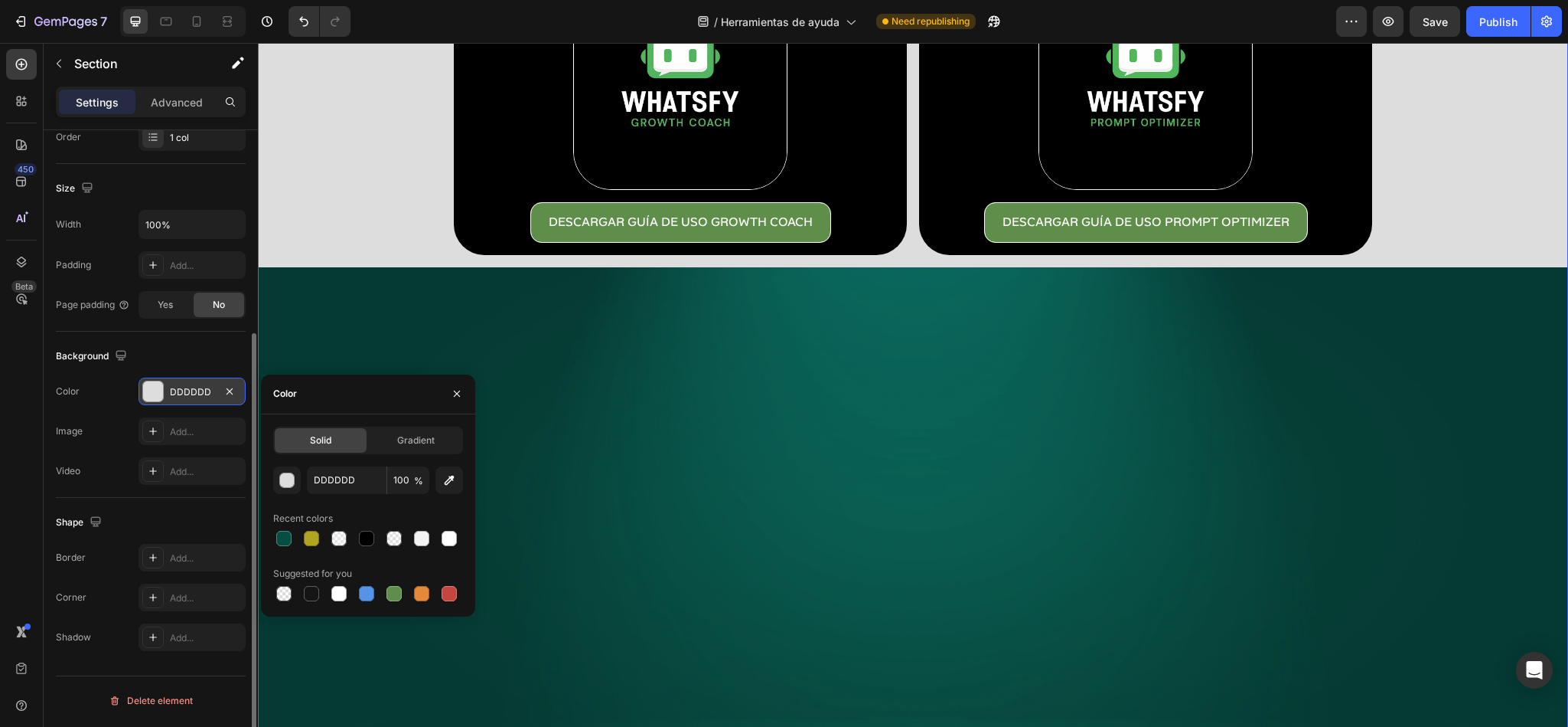
type input "044C42"
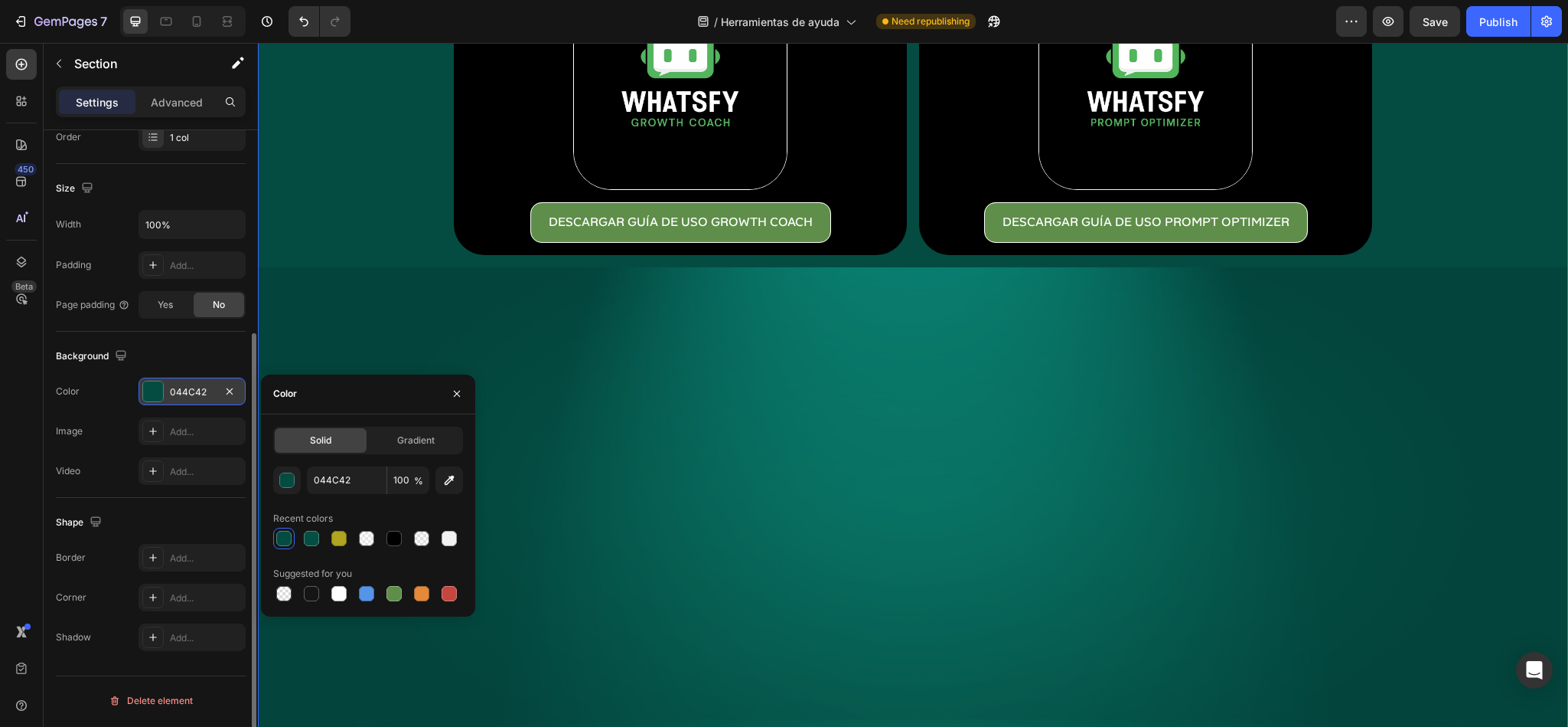
scroll to position [0, 0]
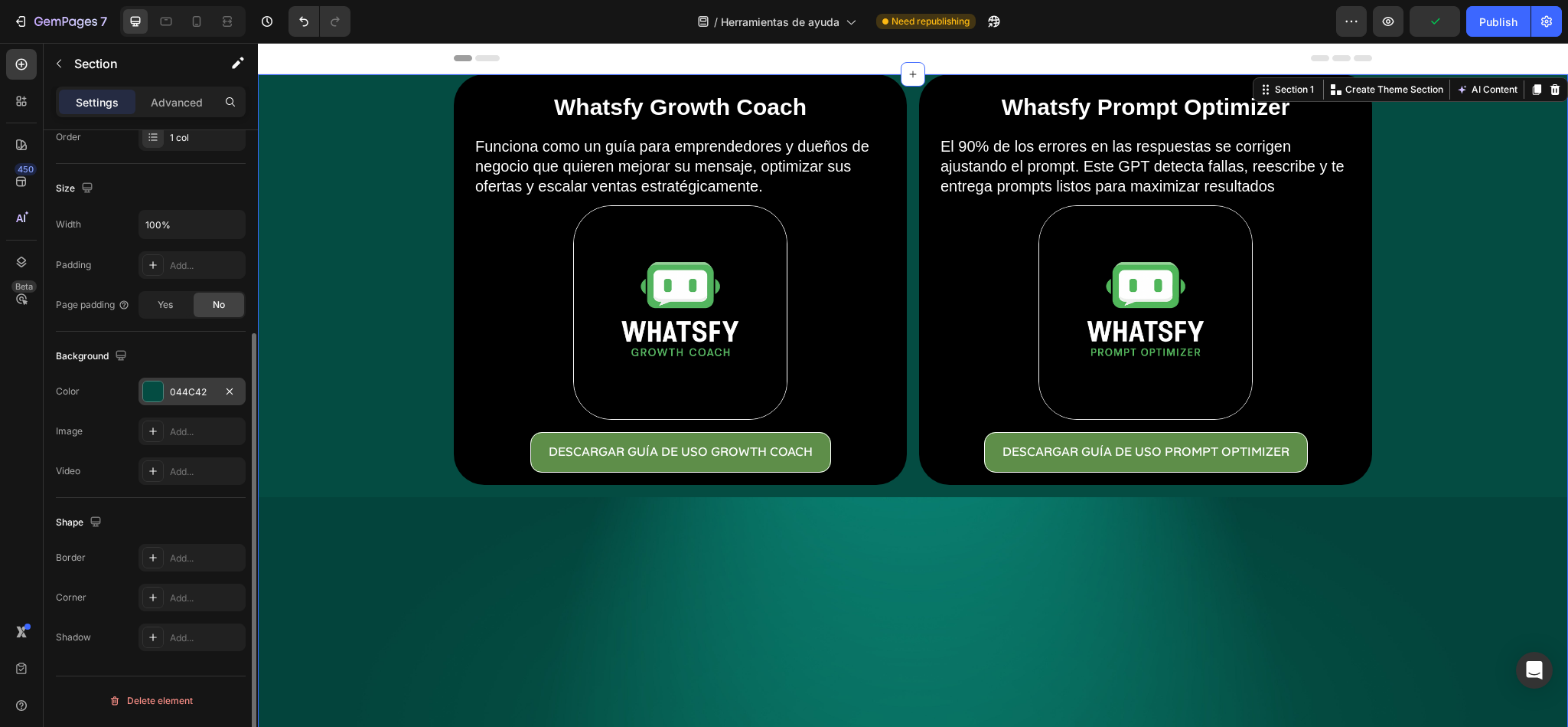
click at [377, 226] on div "Whatsfy Growth Coach Heading Funciona como un guía para emprendedores y dueños …" at bounding box center [914, 722] width 1311 height 1296
click at [178, 389] on div "044C42" at bounding box center [192, 392] width 45 height 14
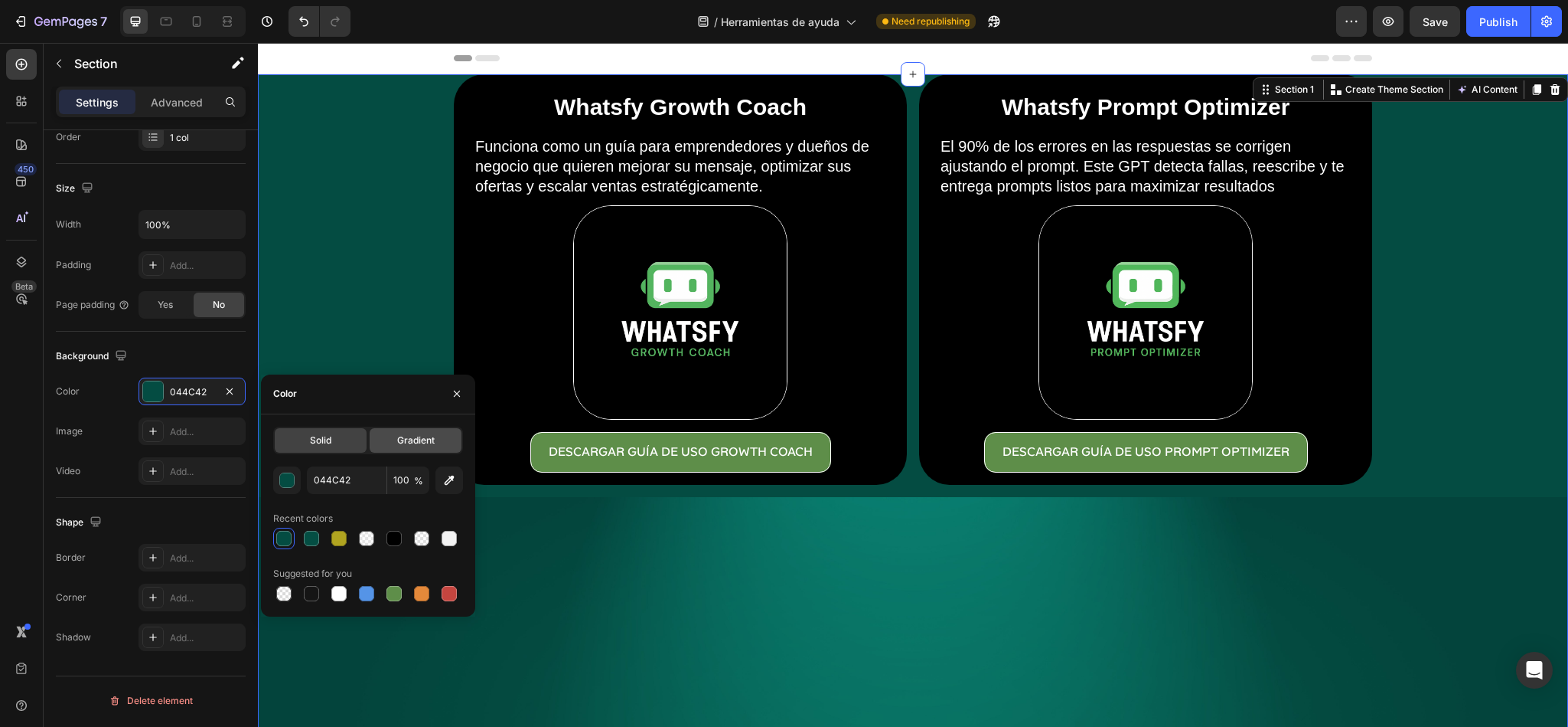
click at [380, 432] on div "Gradient" at bounding box center [415, 441] width 92 height 25
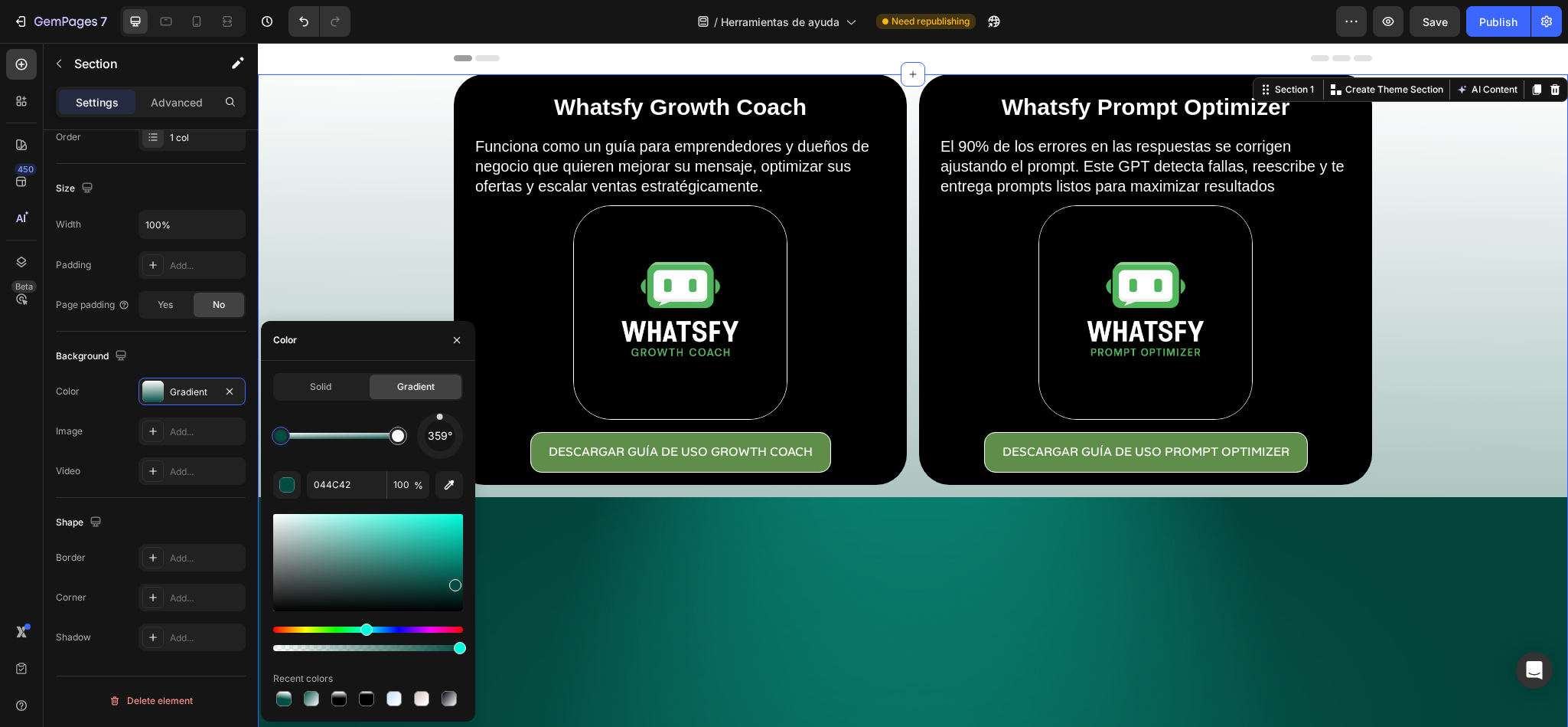
drag, startPoint x: 456, startPoint y: 451, endPoint x: 440, endPoint y: 392, distance: 61.1
click at [440, 392] on div "Solid Gradient 359° 044C42 100 % Recent colors" at bounding box center [368, 541] width 190 height 336
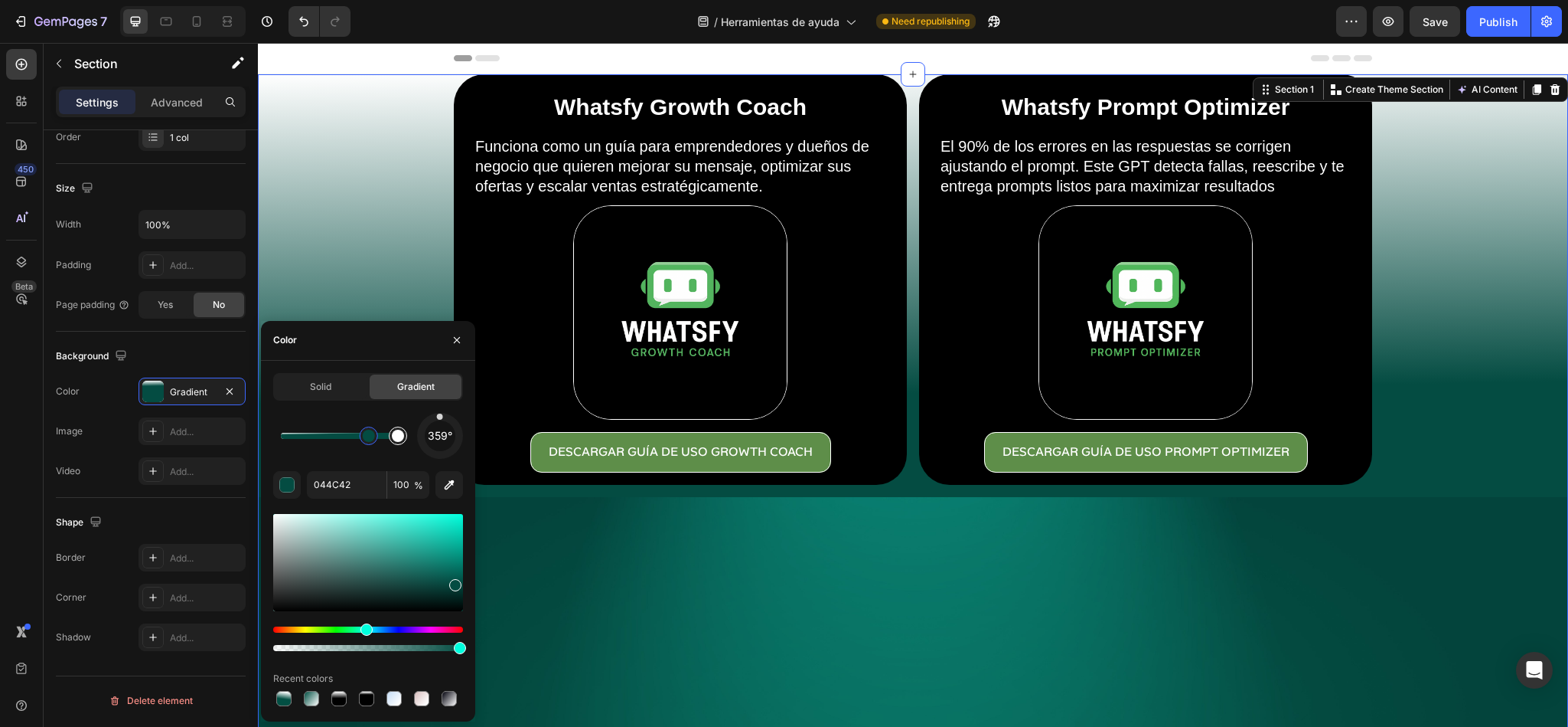
drag, startPoint x: 280, startPoint y: 436, endPoint x: 388, endPoint y: 441, distance: 108.1
drag, startPoint x: 365, startPoint y: 441, endPoint x: 382, endPoint y: 440, distance: 17.0
click at [382, 440] on div at bounding box center [382, 435] width 12 height 12
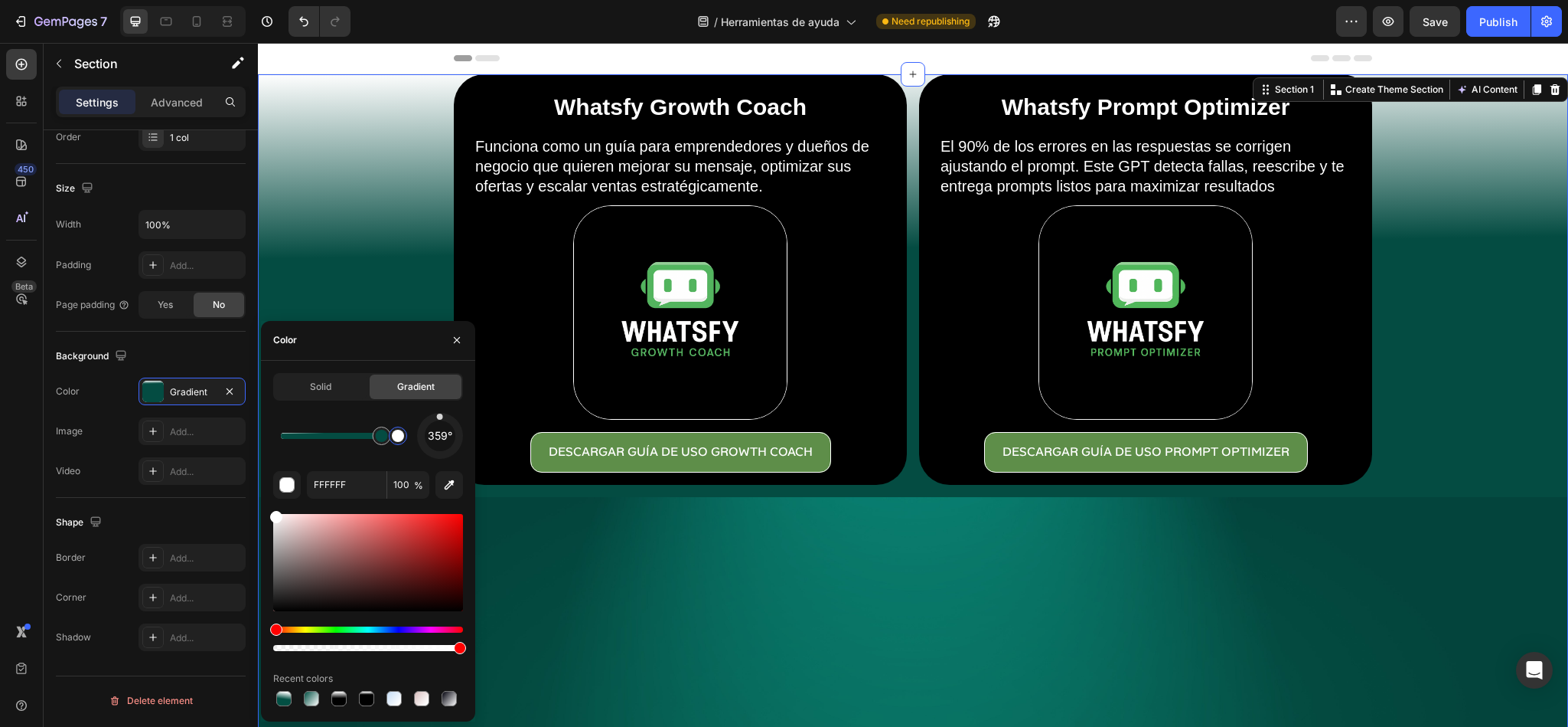
drag, startPoint x: 393, startPoint y: 446, endPoint x: 403, endPoint y: 448, distance: 10.2
click at [403, 448] on div at bounding box center [398, 435] width 28 height 28
type input "044C42"
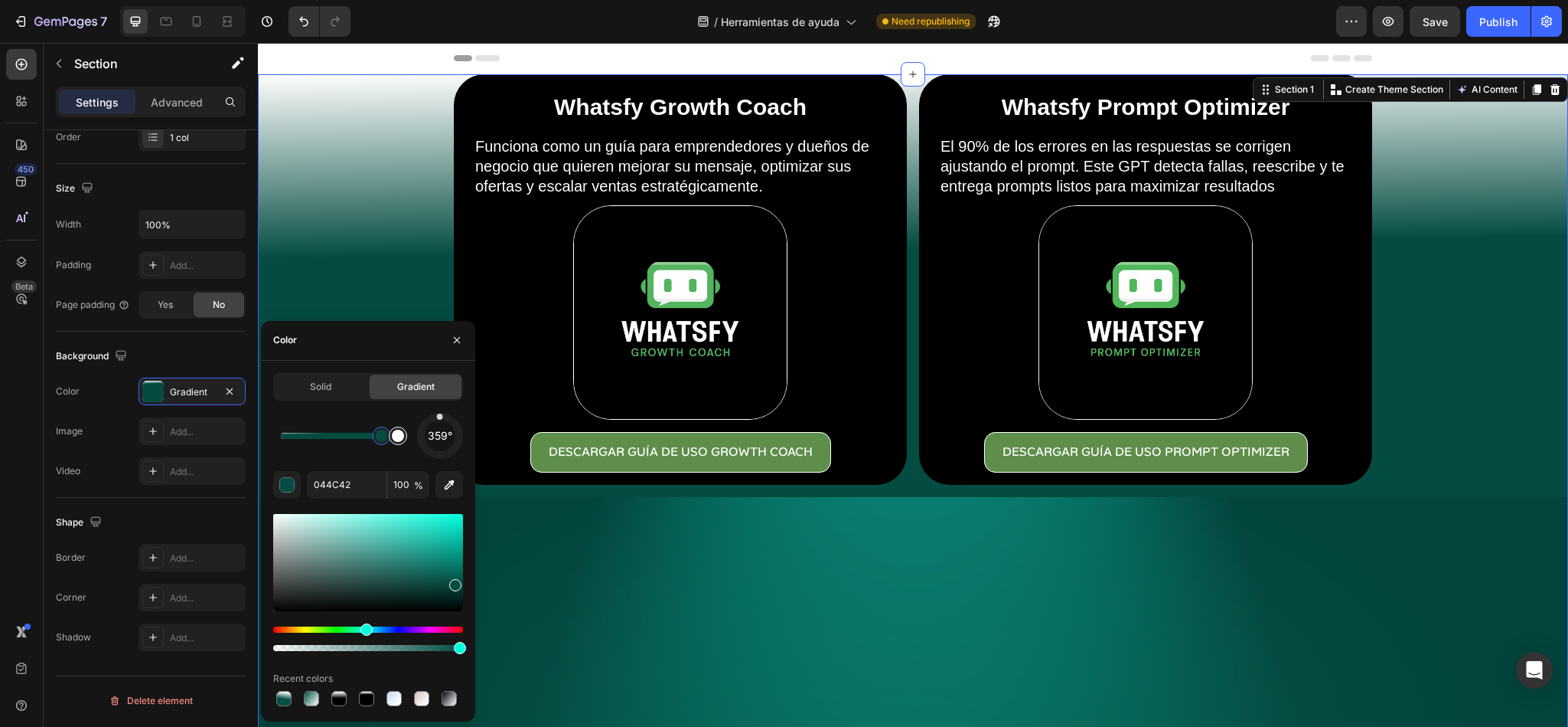
click at [386, 439] on div at bounding box center [339, 435] width 117 height 6
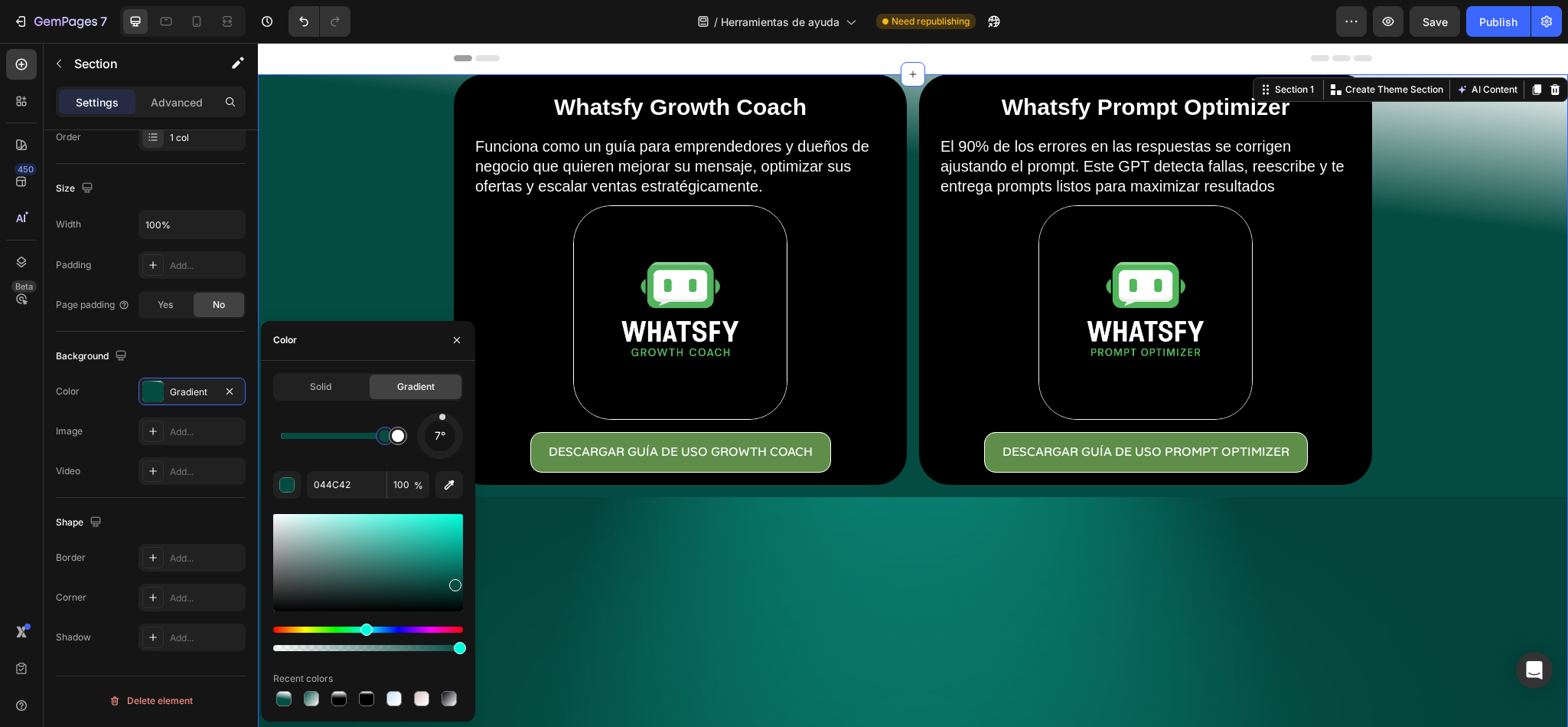
click at [442, 423] on div "7°" at bounding box center [440, 435] width 30 height 30
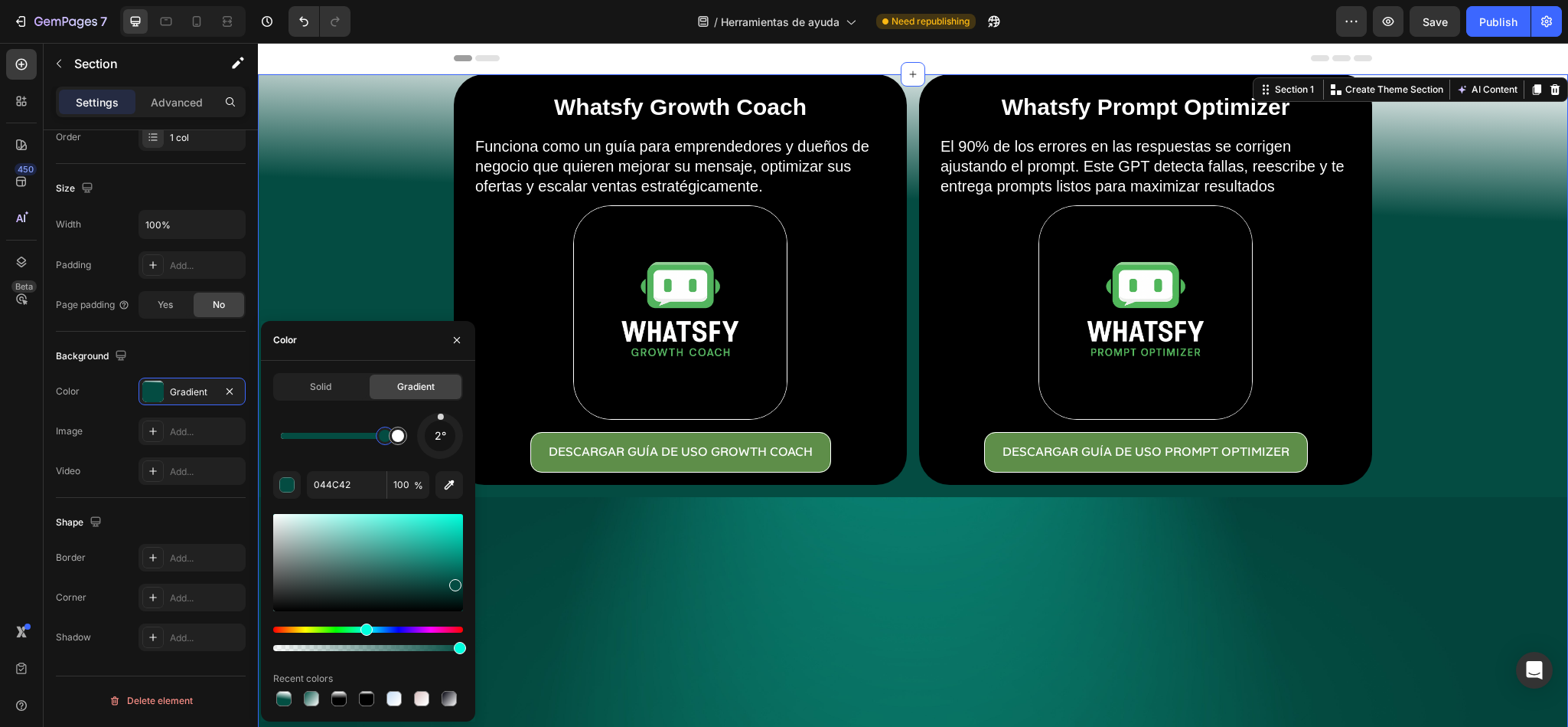
click at [441, 416] on div "2°" at bounding box center [440, 435] width 46 height 46
click at [1461, 322] on div "Whatsfy Growth Coach Heading Funciona como un guía para emprendedores y dueños …" at bounding box center [914, 722] width 1311 height 1296
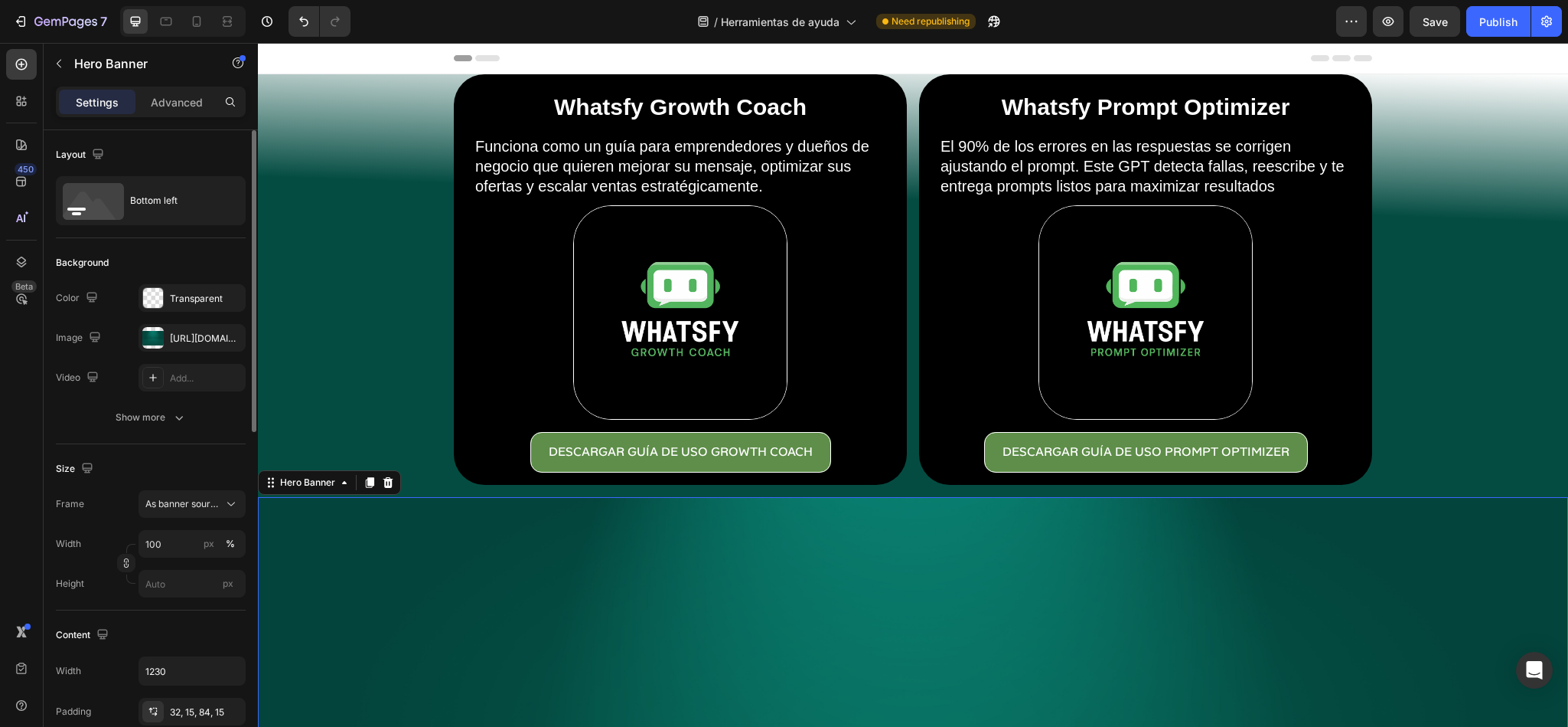
click at [387, 484] on icon at bounding box center [387, 482] width 12 height 12
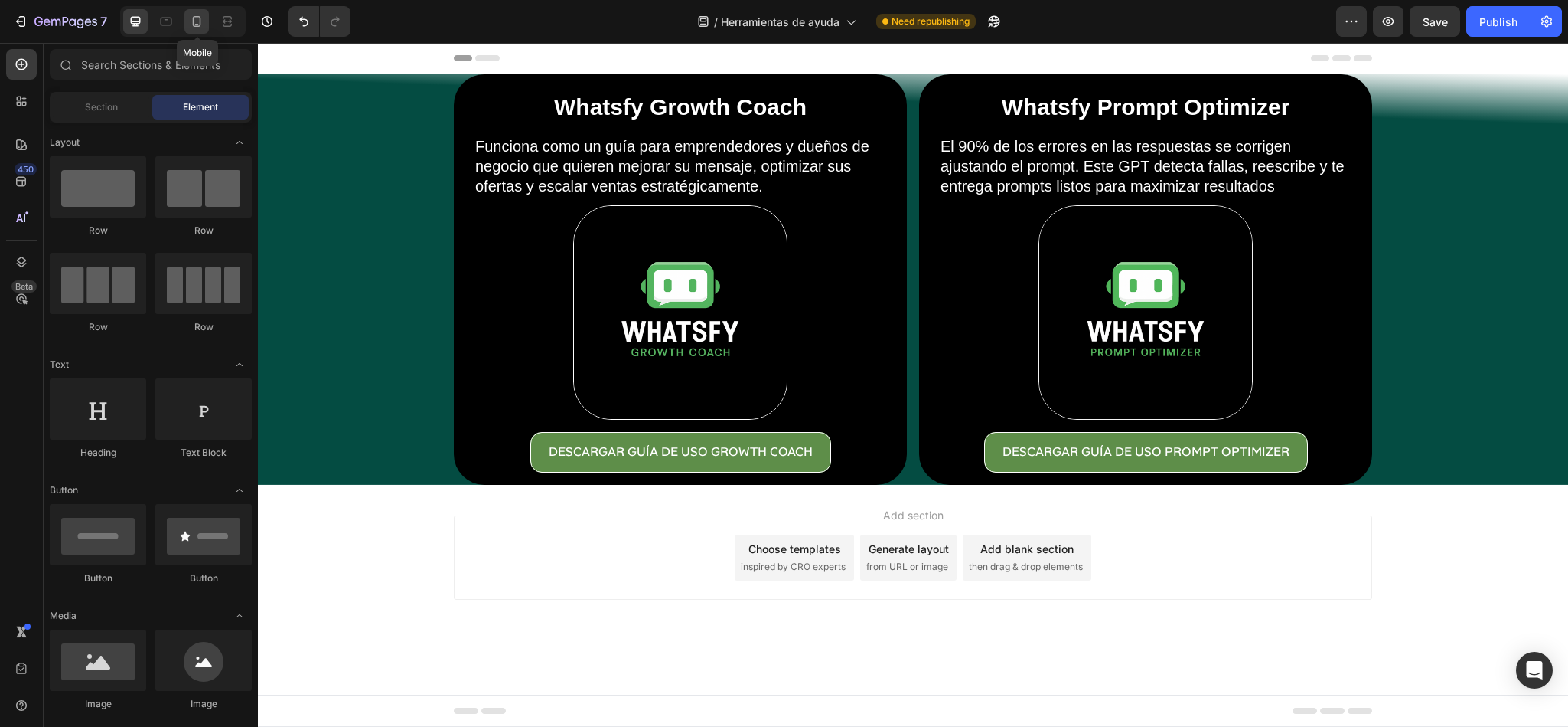
click at [191, 23] on icon at bounding box center [197, 22] width 15 height 15
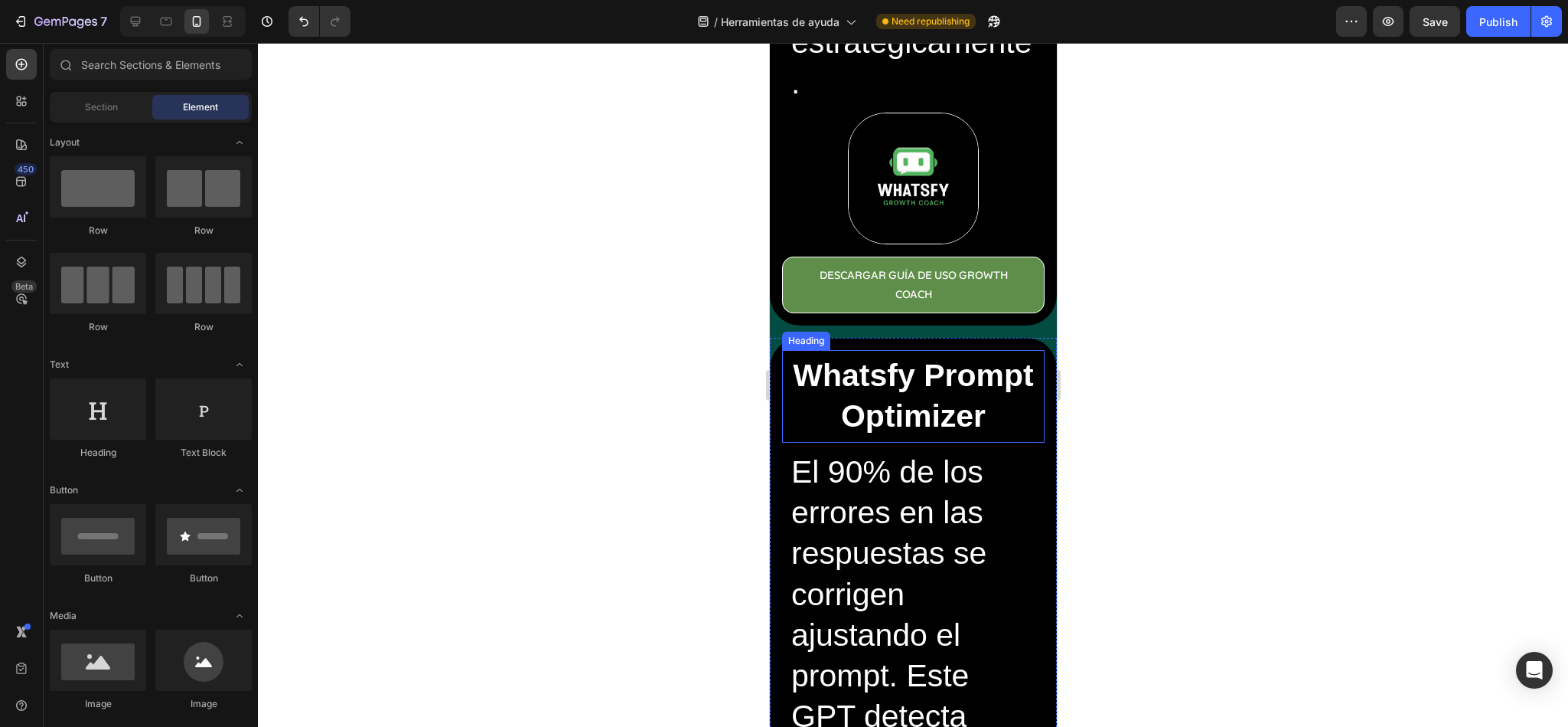
scroll to position [115, 0]
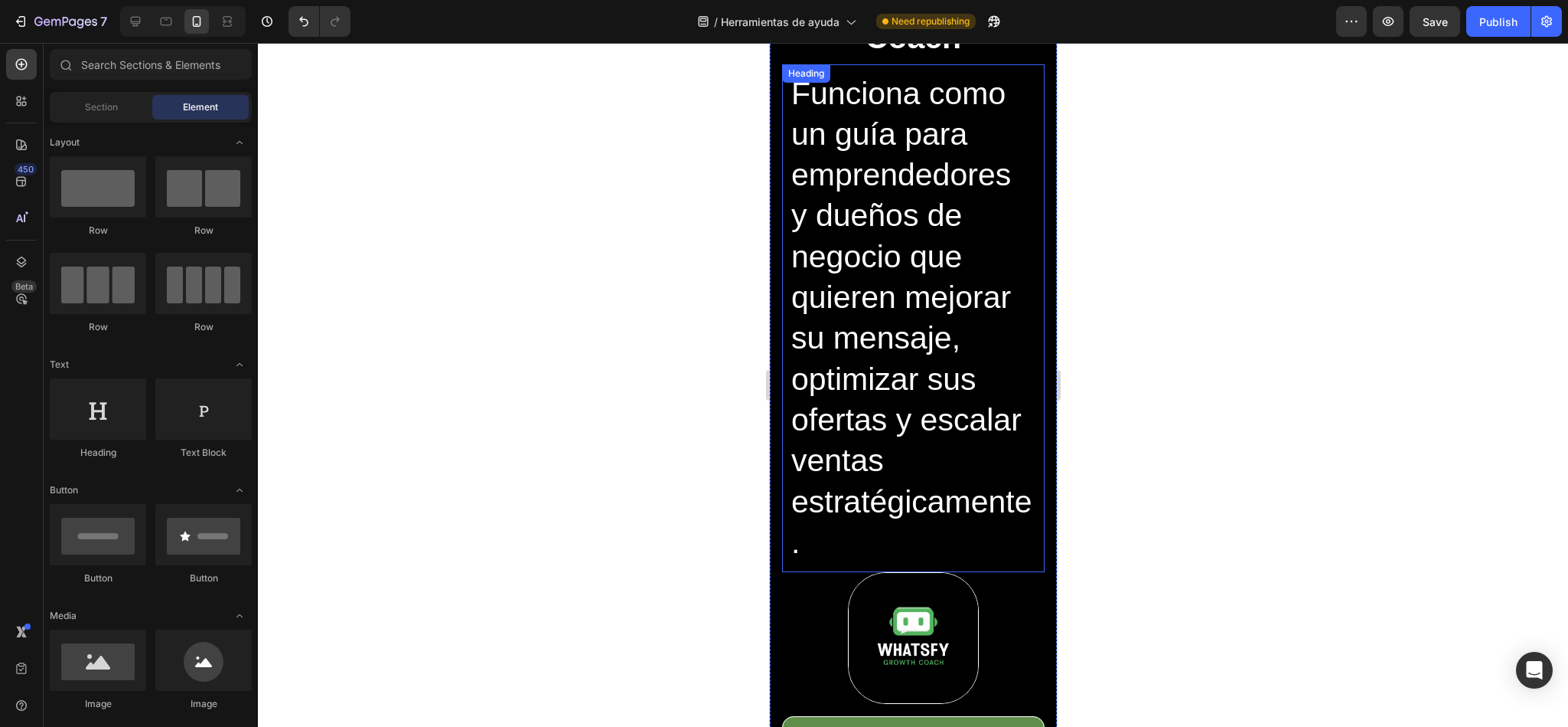
click at [841, 248] on h2 "Funciona como un guía para emprendedores y dueños de negocio que quieren mejora…" at bounding box center [913, 318] width 247 height 493
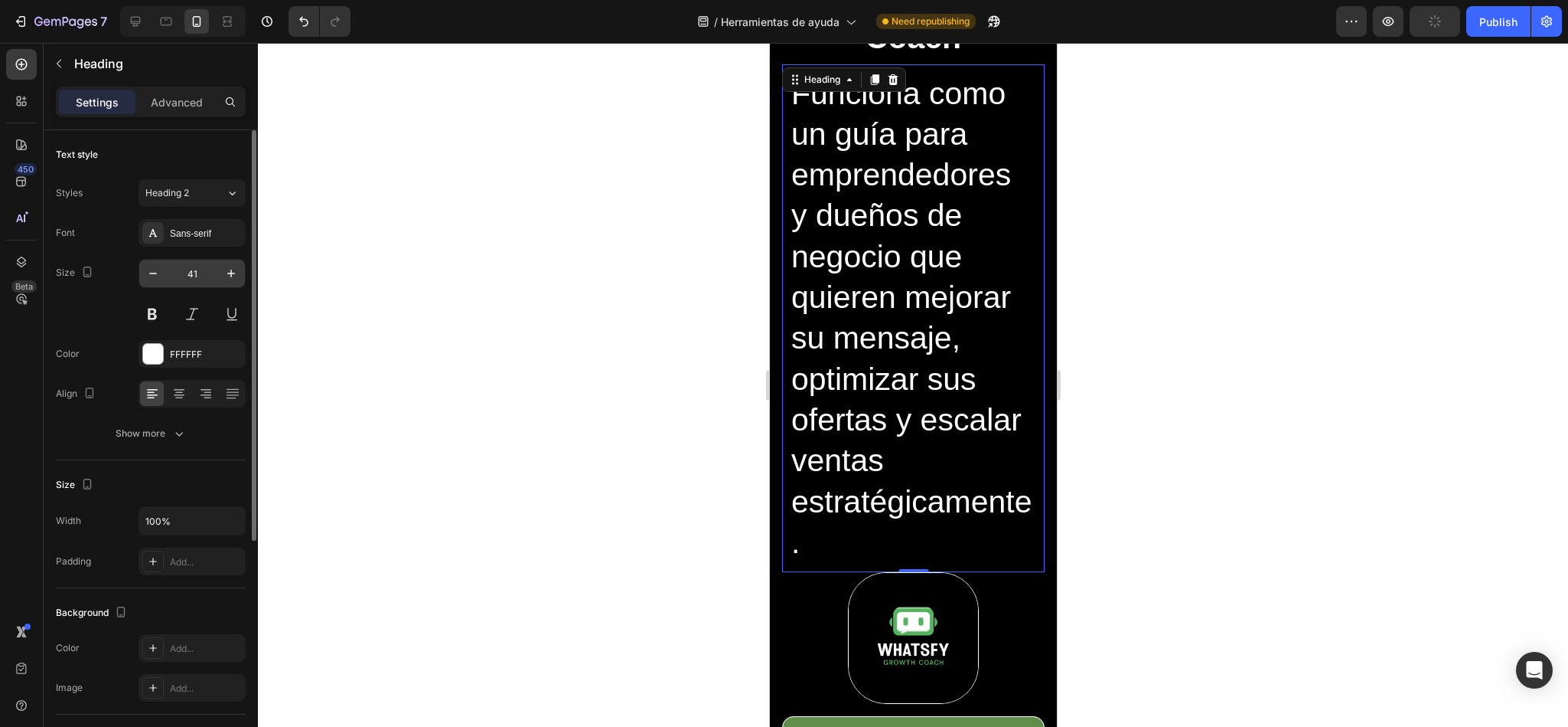
click at [181, 283] on input "41" at bounding box center [192, 273] width 50 height 28
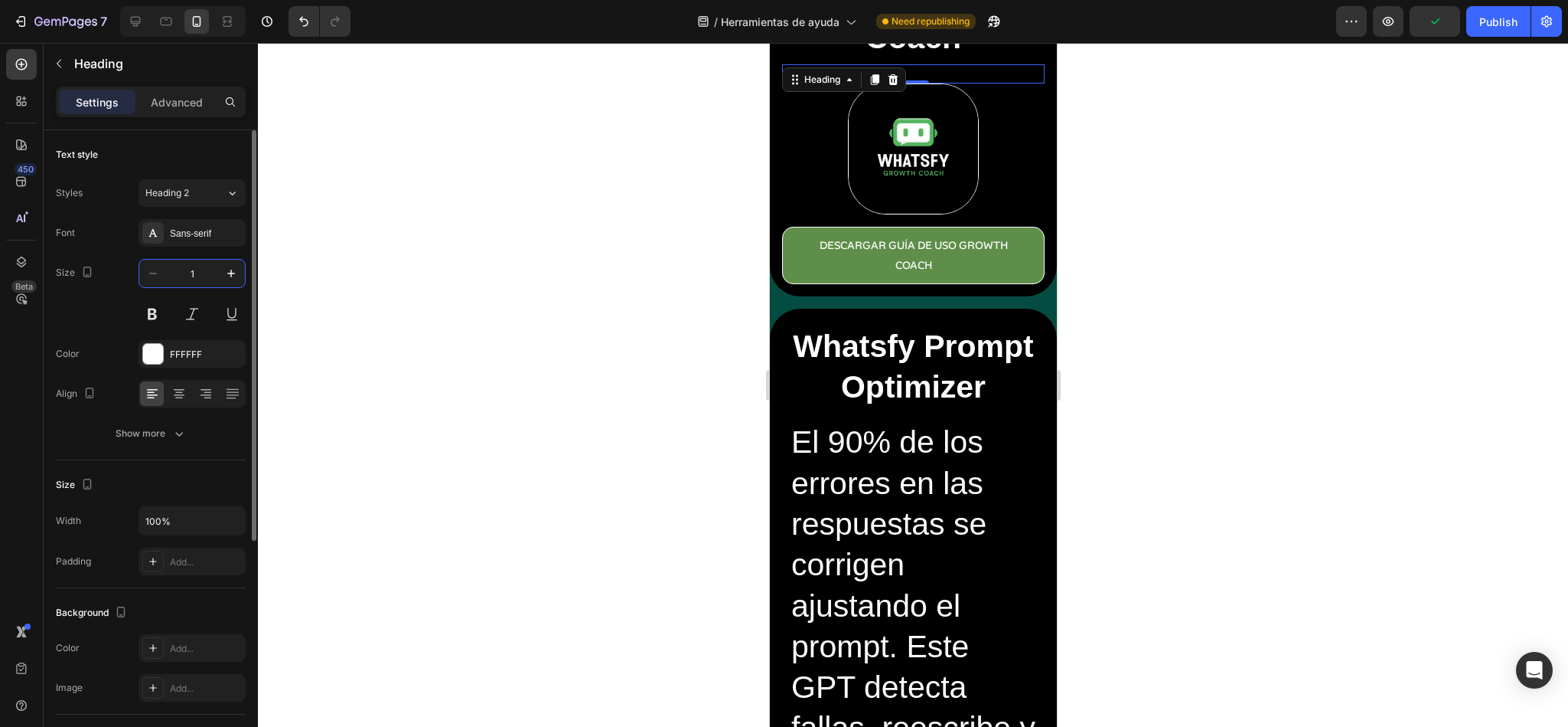
type input "16"
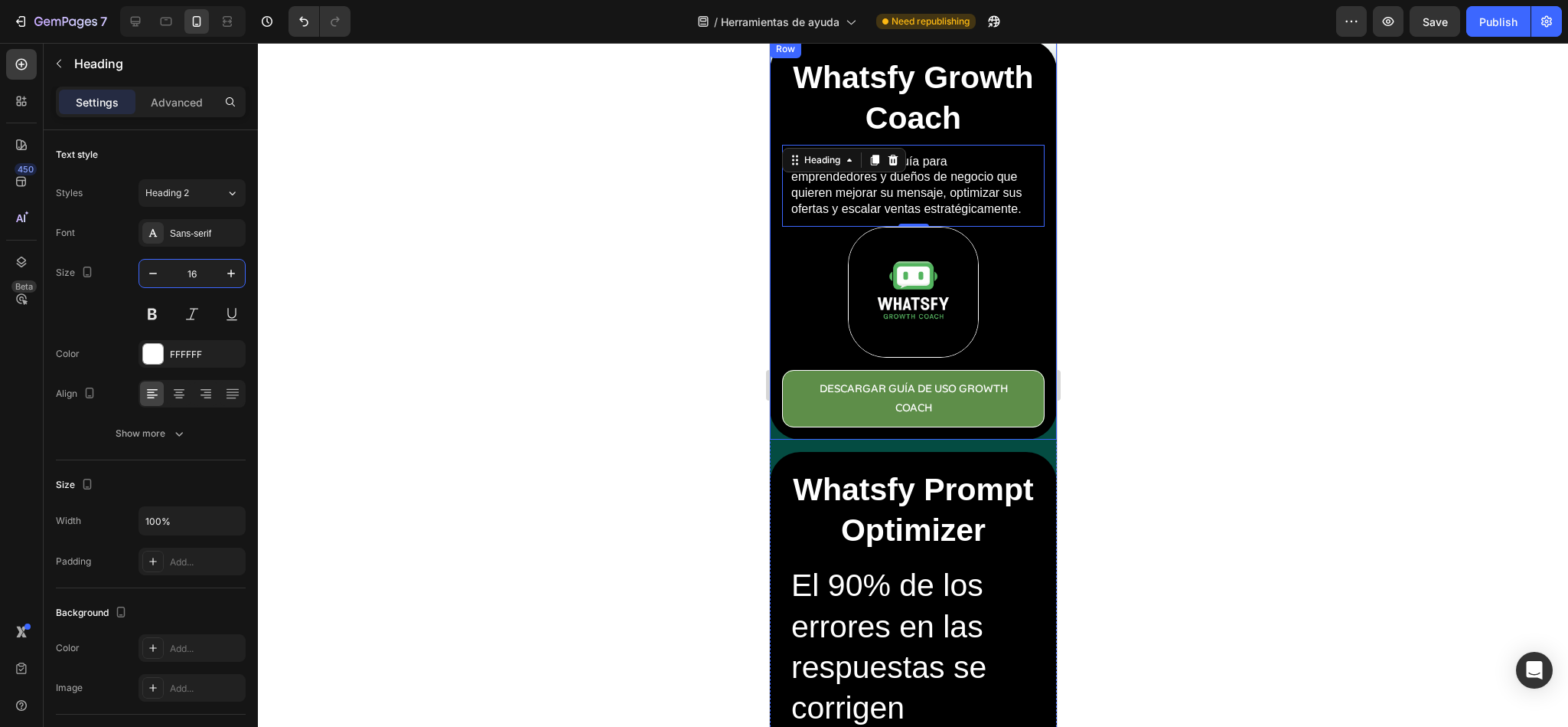
scroll to position [0, 0]
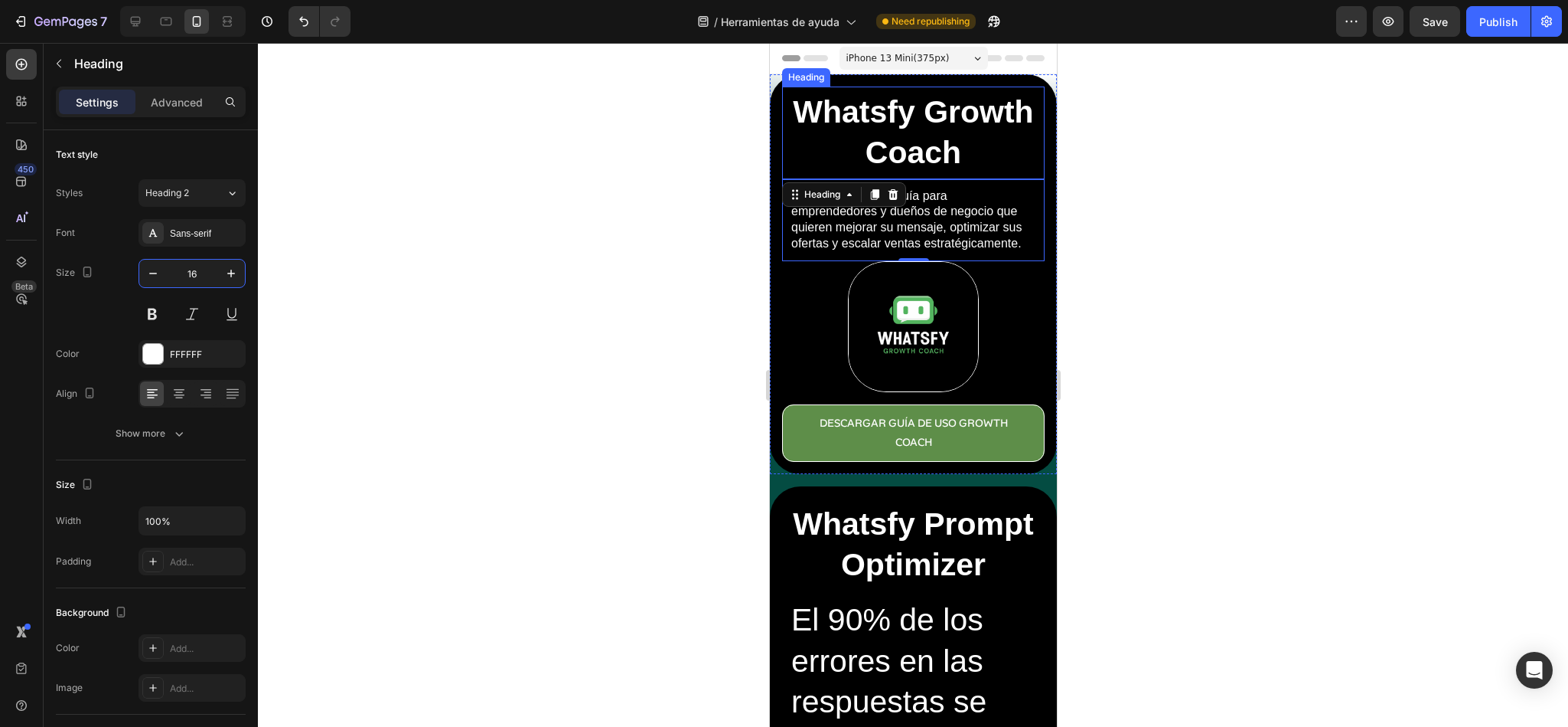
click at [905, 140] on h2 "Whatsfy Growth Coach" at bounding box center [913, 132] width 255 height 85
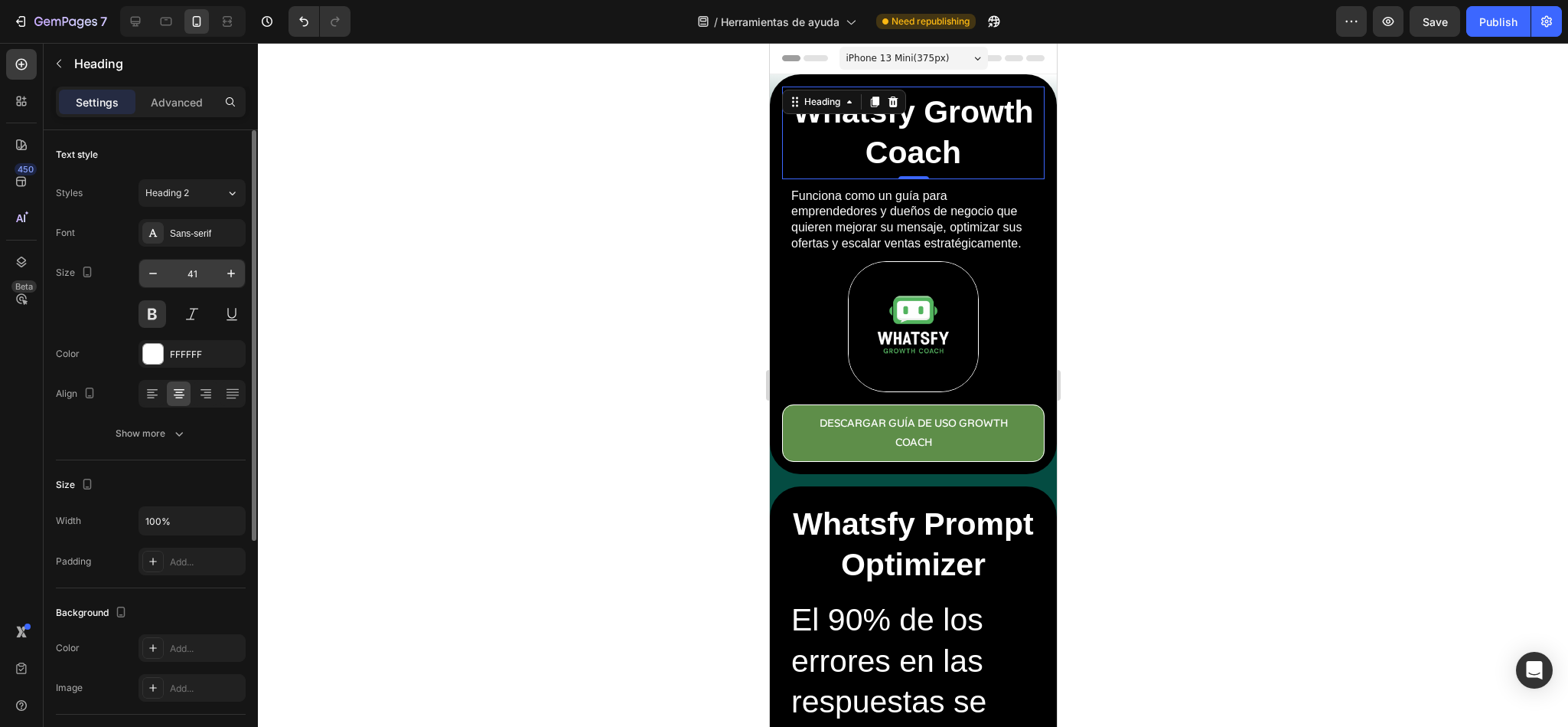
click at [179, 283] on input "41" at bounding box center [192, 273] width 50 height 28
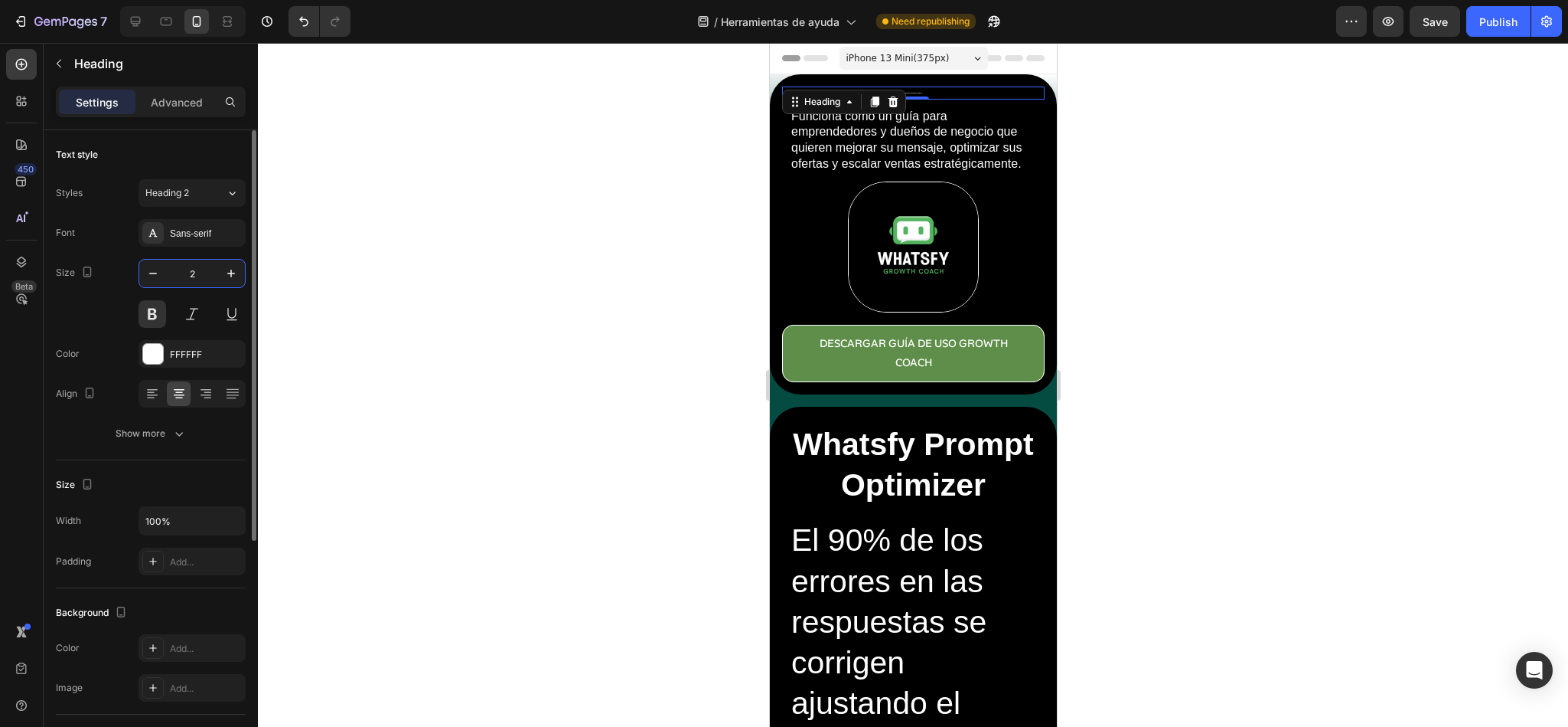
type input "25"
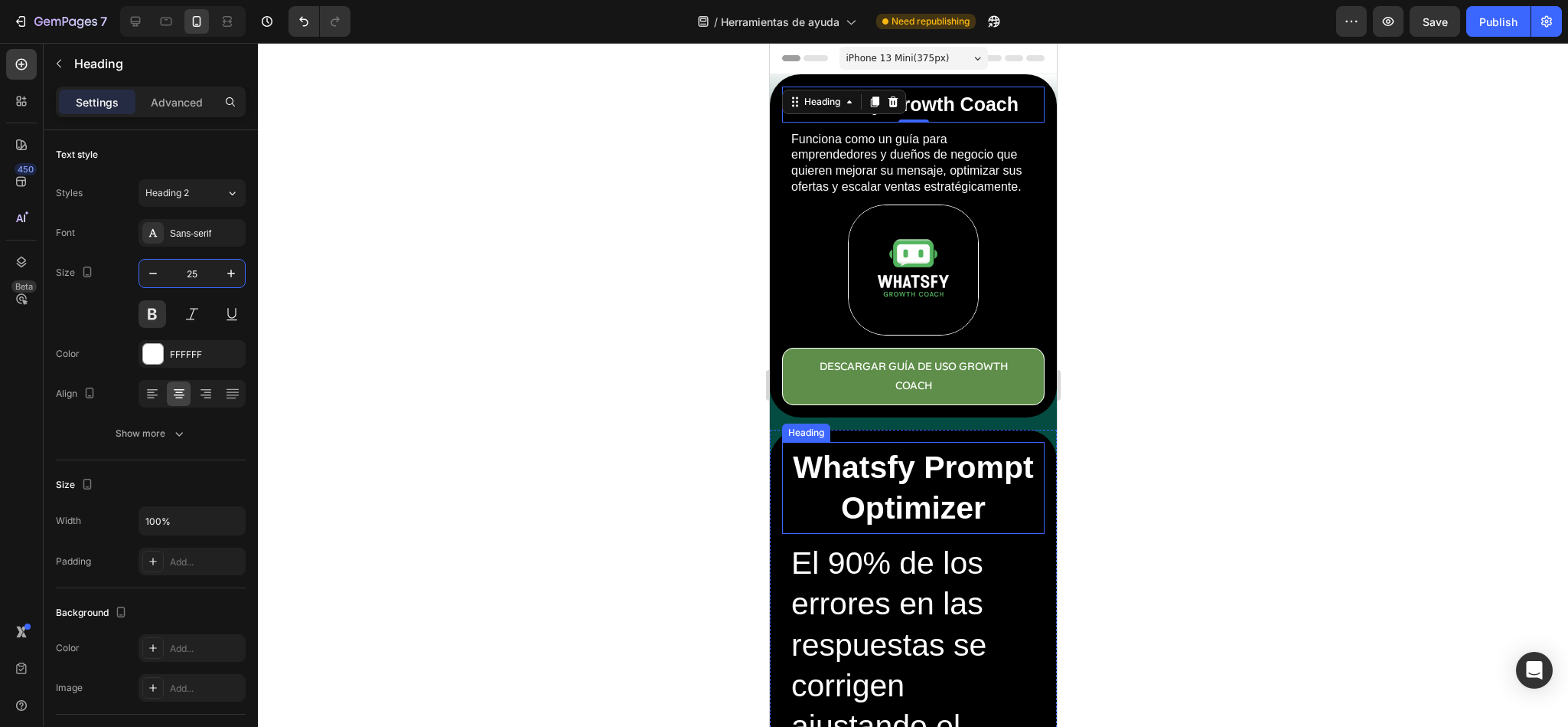
click at [861, 531] on h2 "Whatsfy Prompt Optimizer" at bounding box center [913, 488] width 255 height 85
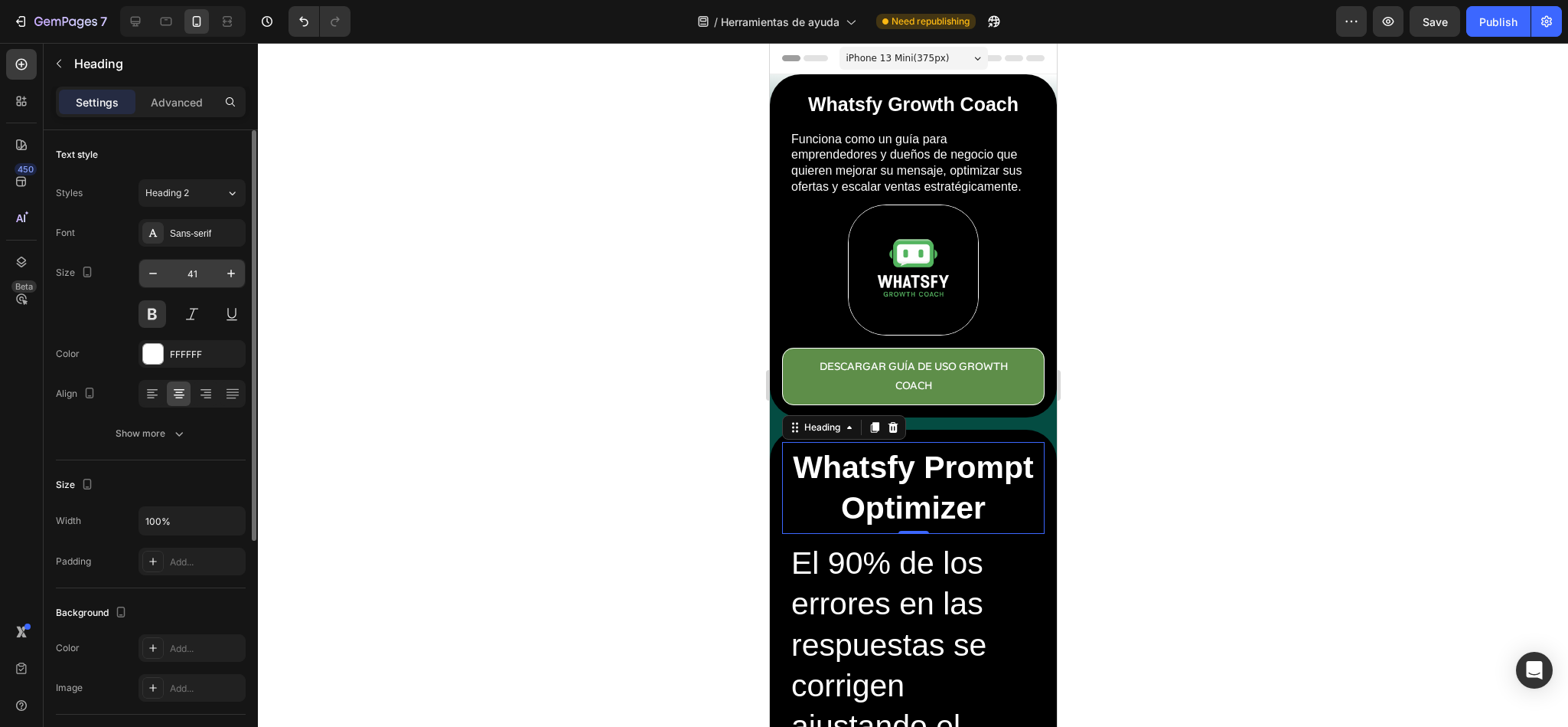
click at [186, 272] on input "41" at bounding box center [192, 273] width 50 height 28
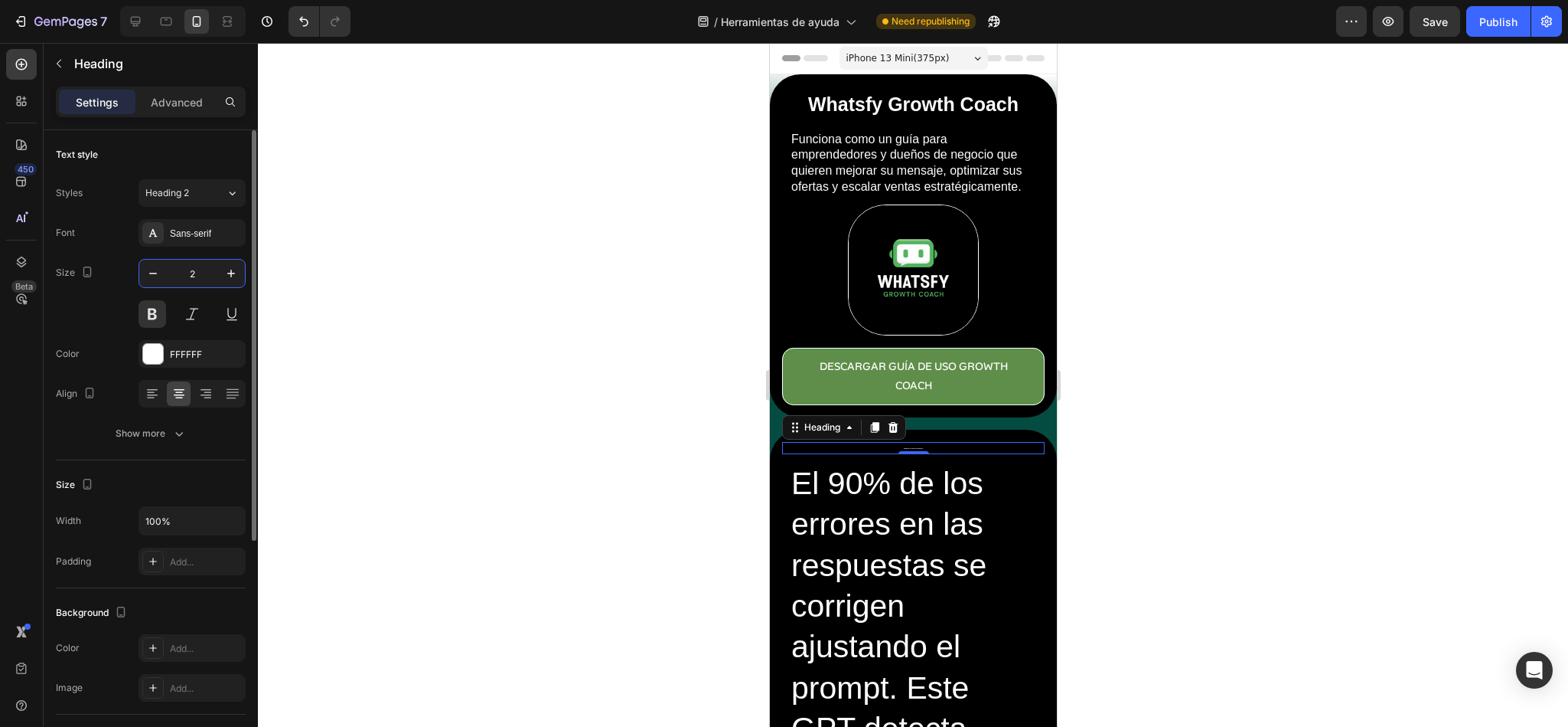
type input "25"
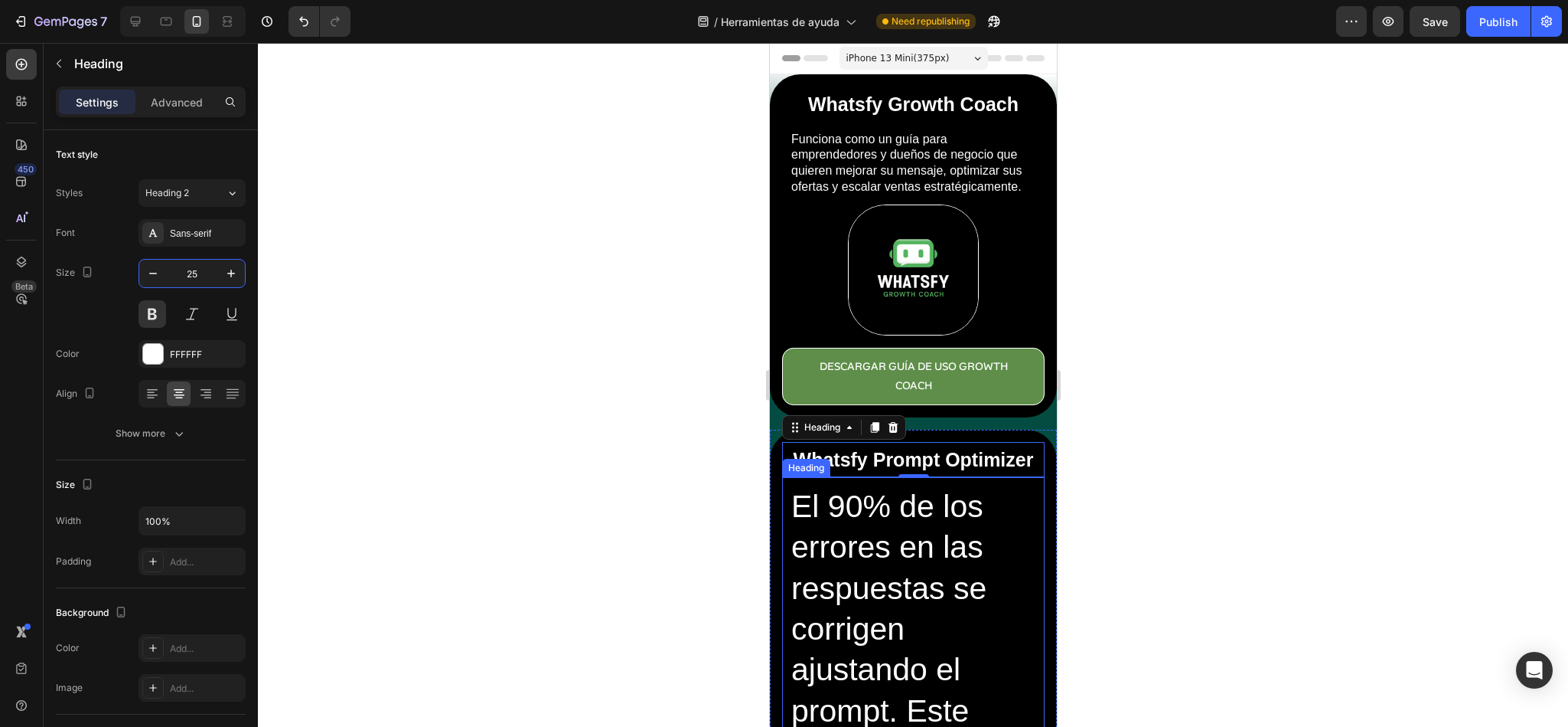
click at [872, 598] on h2 "El 90% de los errores en las respuestas se corrigen ajustando el prompt. Este G…" at bounding box center [913, 731] width 247 height 493
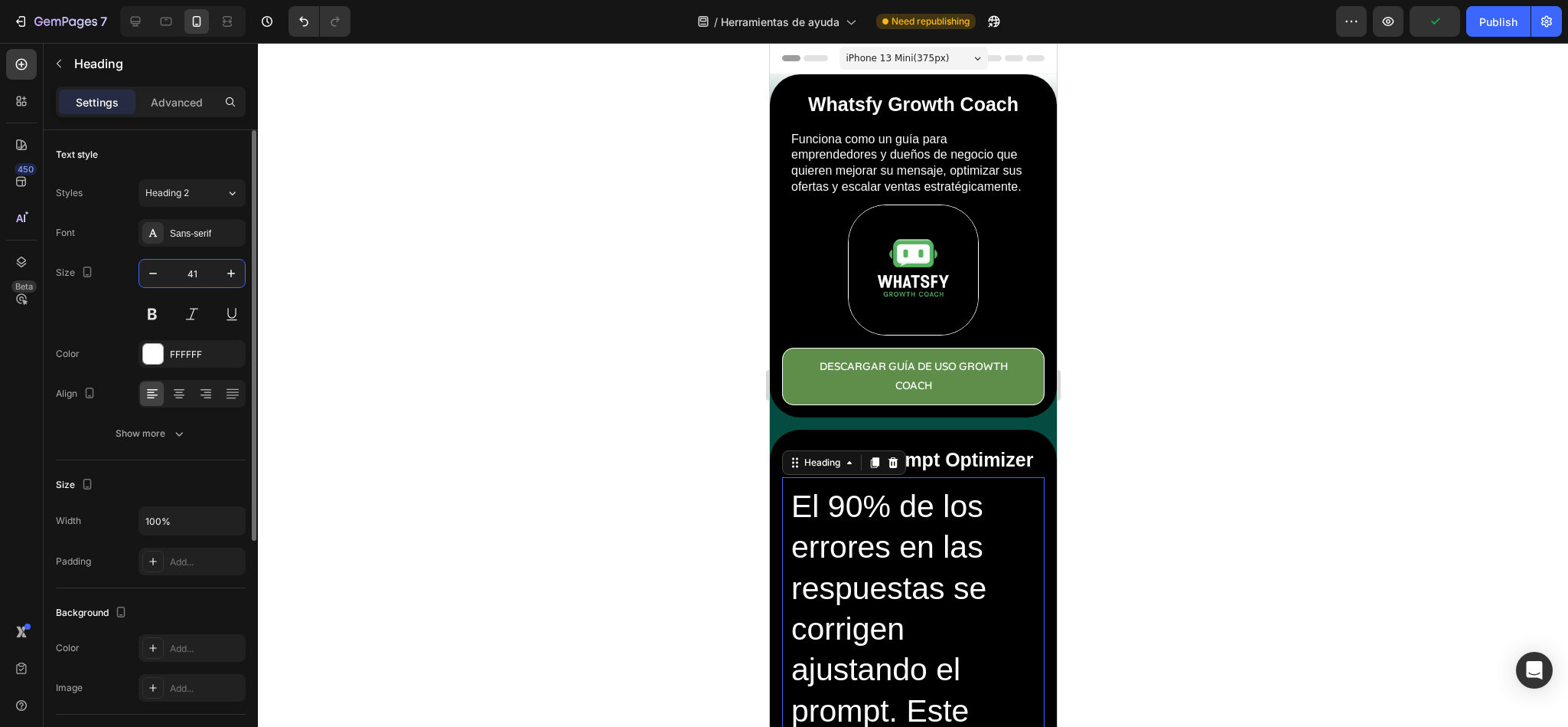
click at [189, 285] on input "41" at bounding box center [192, 273] width 50 height 28
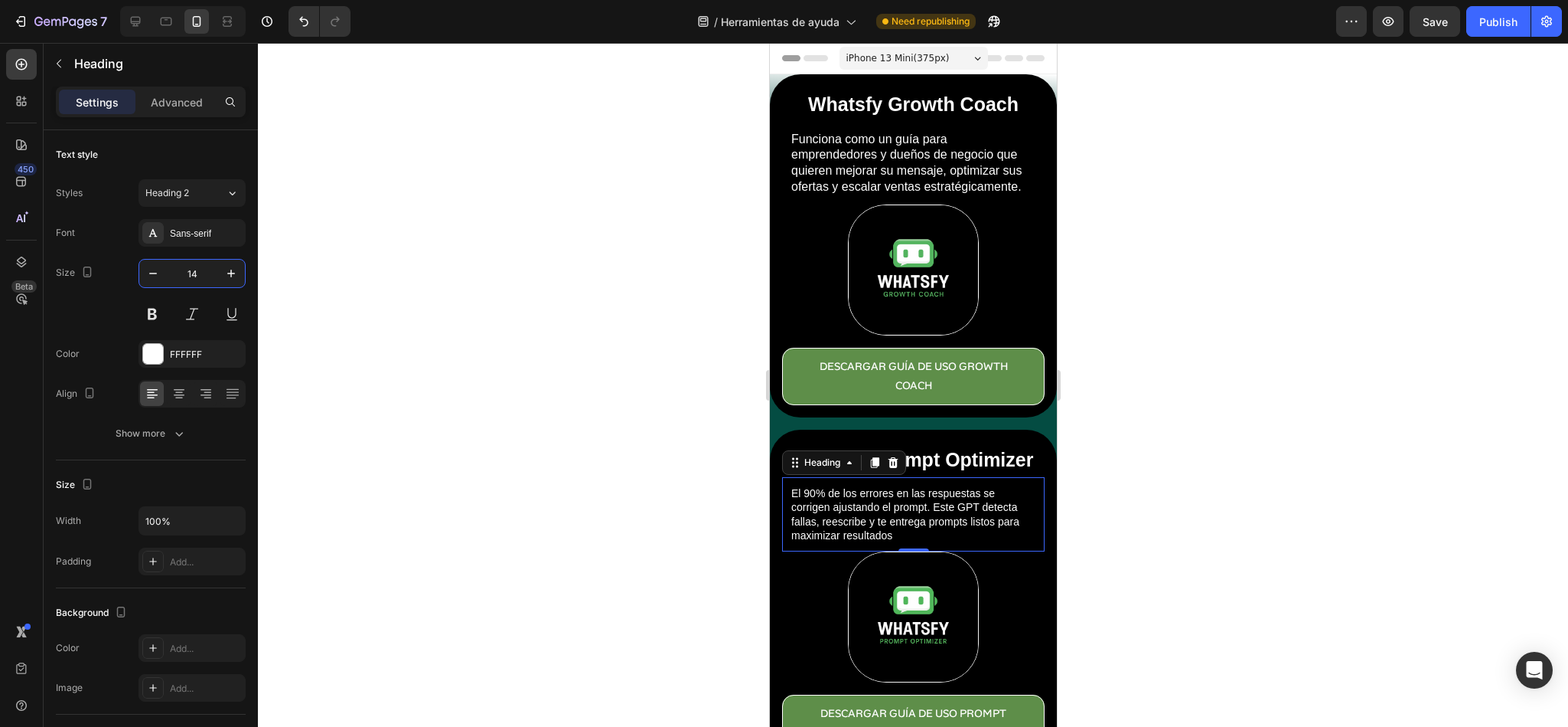
type input "14"
click at [1232, 439] on div at bounding box center [914, 385] width 1311 height 684
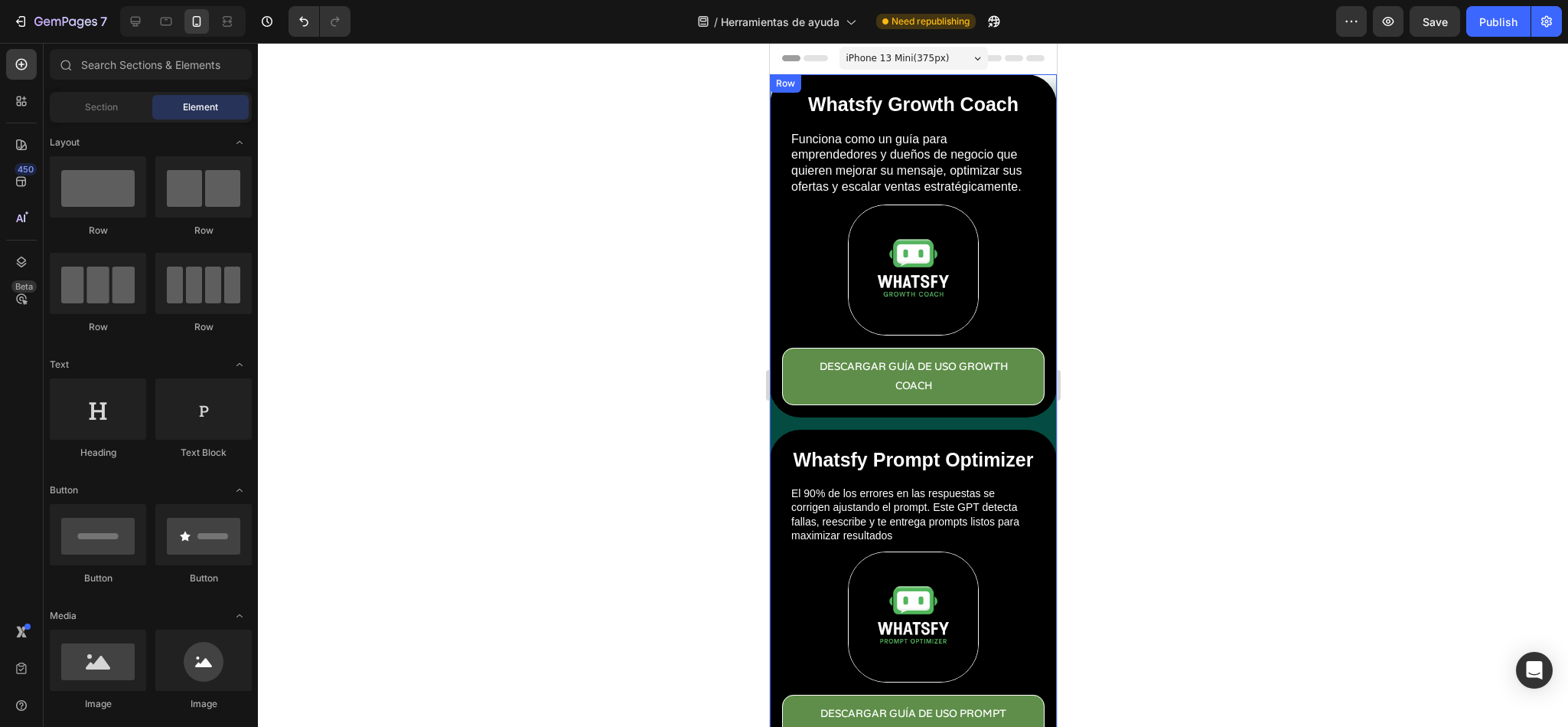
click at [775, 432] on div "Whatsfy Growth Coach Heading Funciona como un guía para emprendedores y dueños …" at bounding box center [913, 419] width 287 height 690
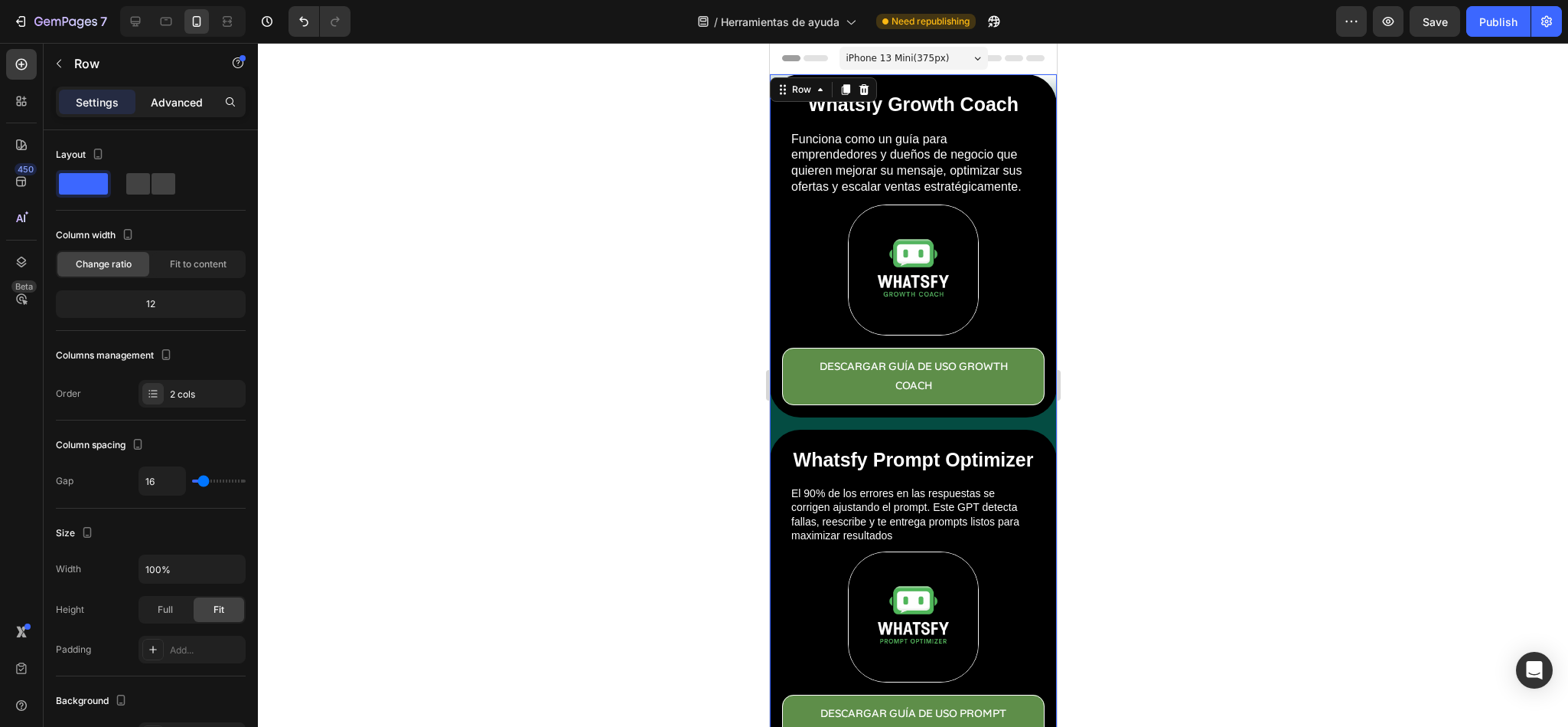
click at [175, 108] on p "Advanced" at bounding box center [177, 102] width 52 height 16
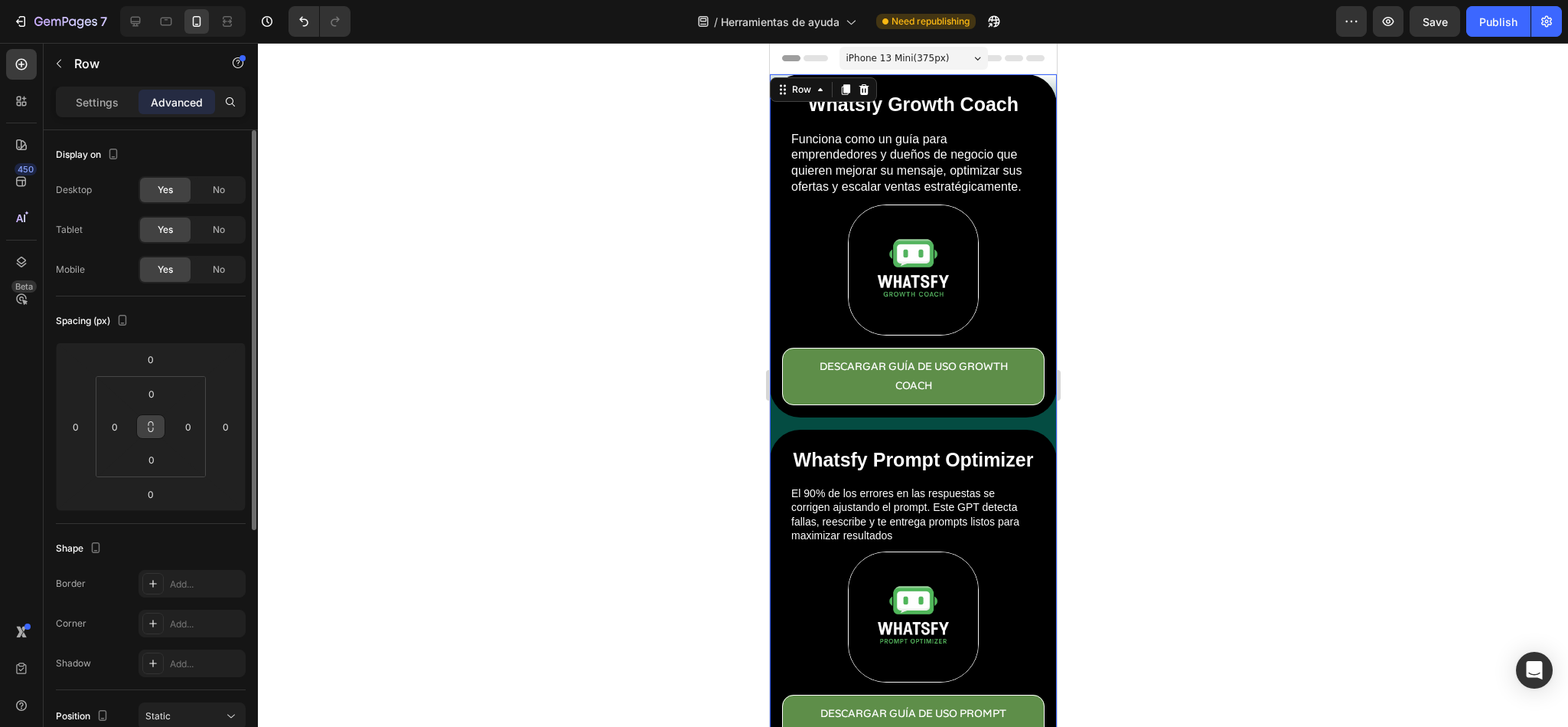
click at [142, 428] on button at bounding box center [150, 427] width 29 height 25
click at [121, 428] on input "0" at bounding box center [115, 427] width 23 height 23
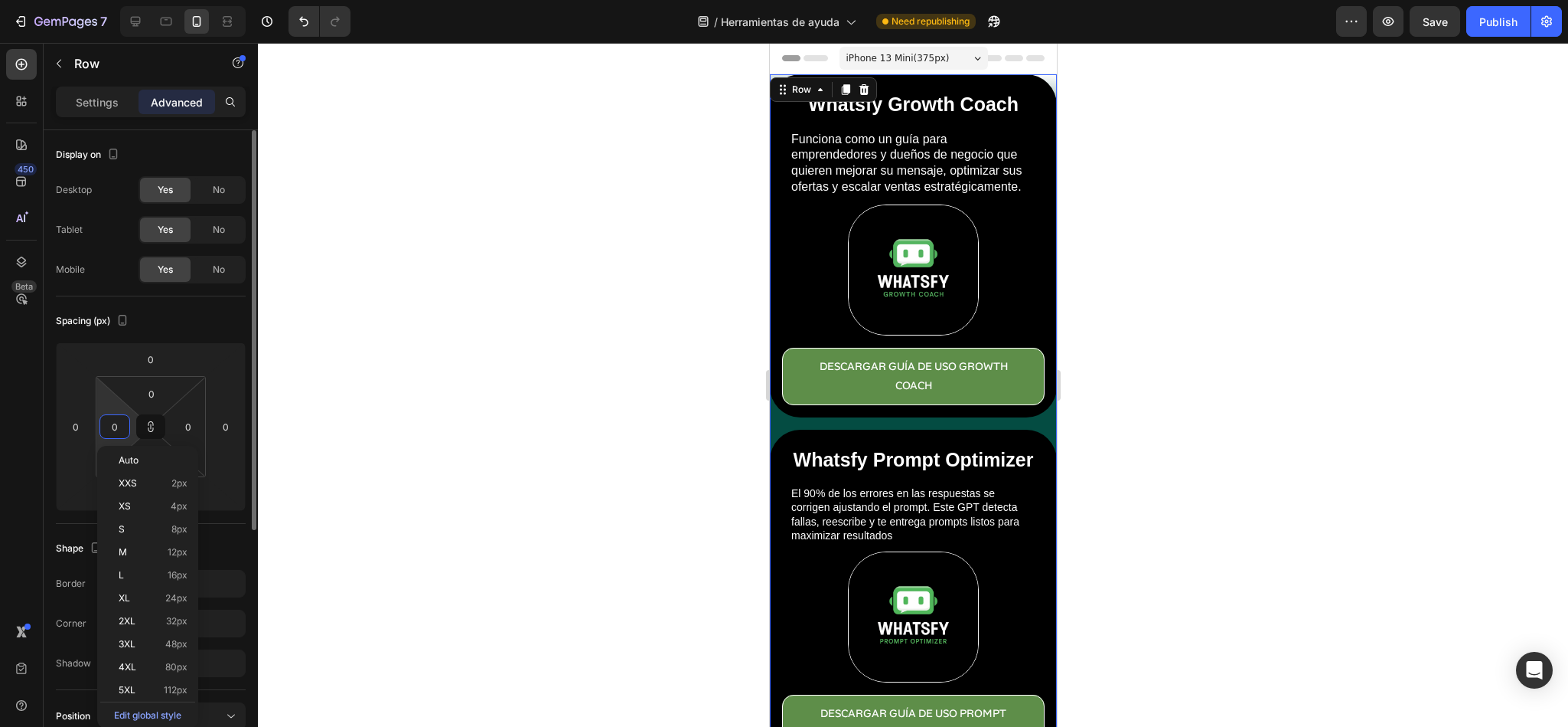
type input "1"
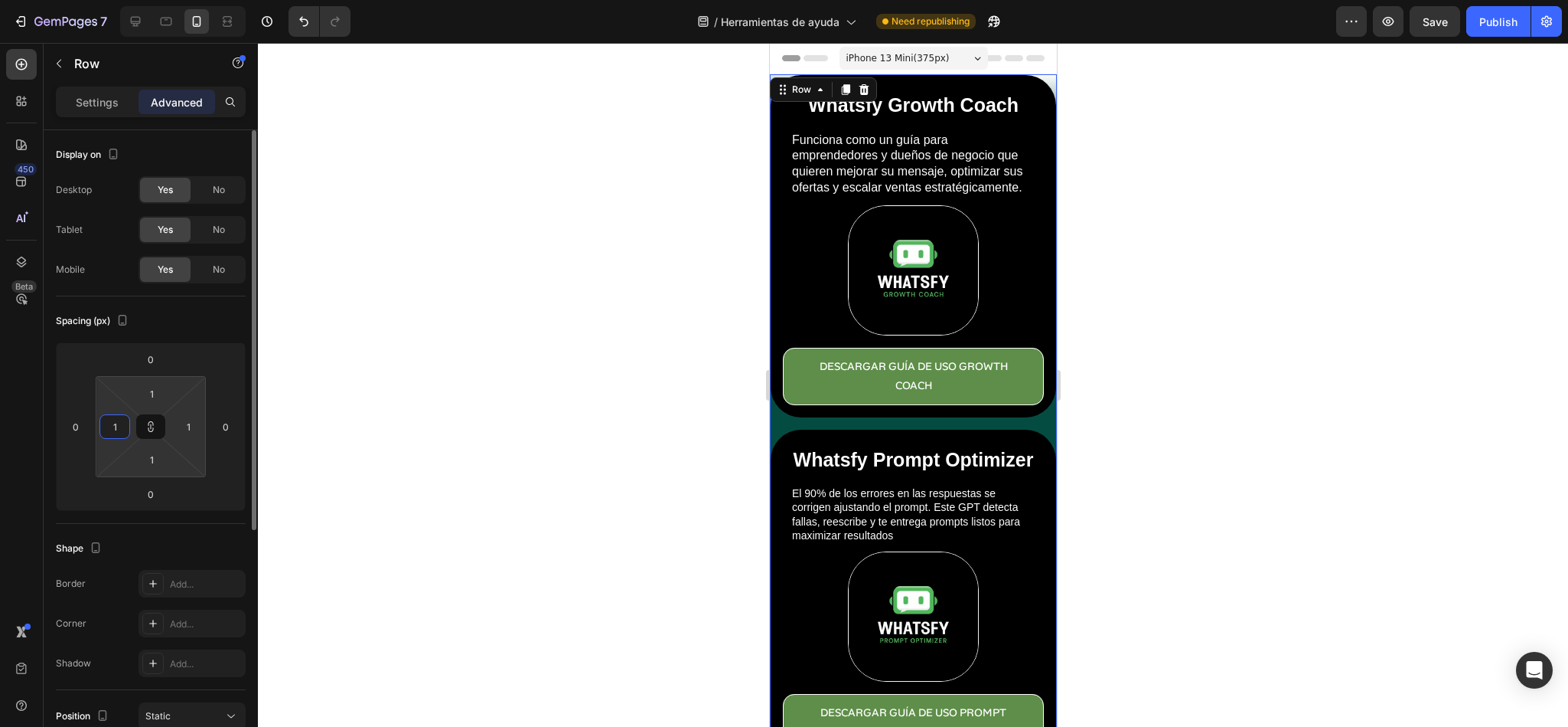
type input "10"
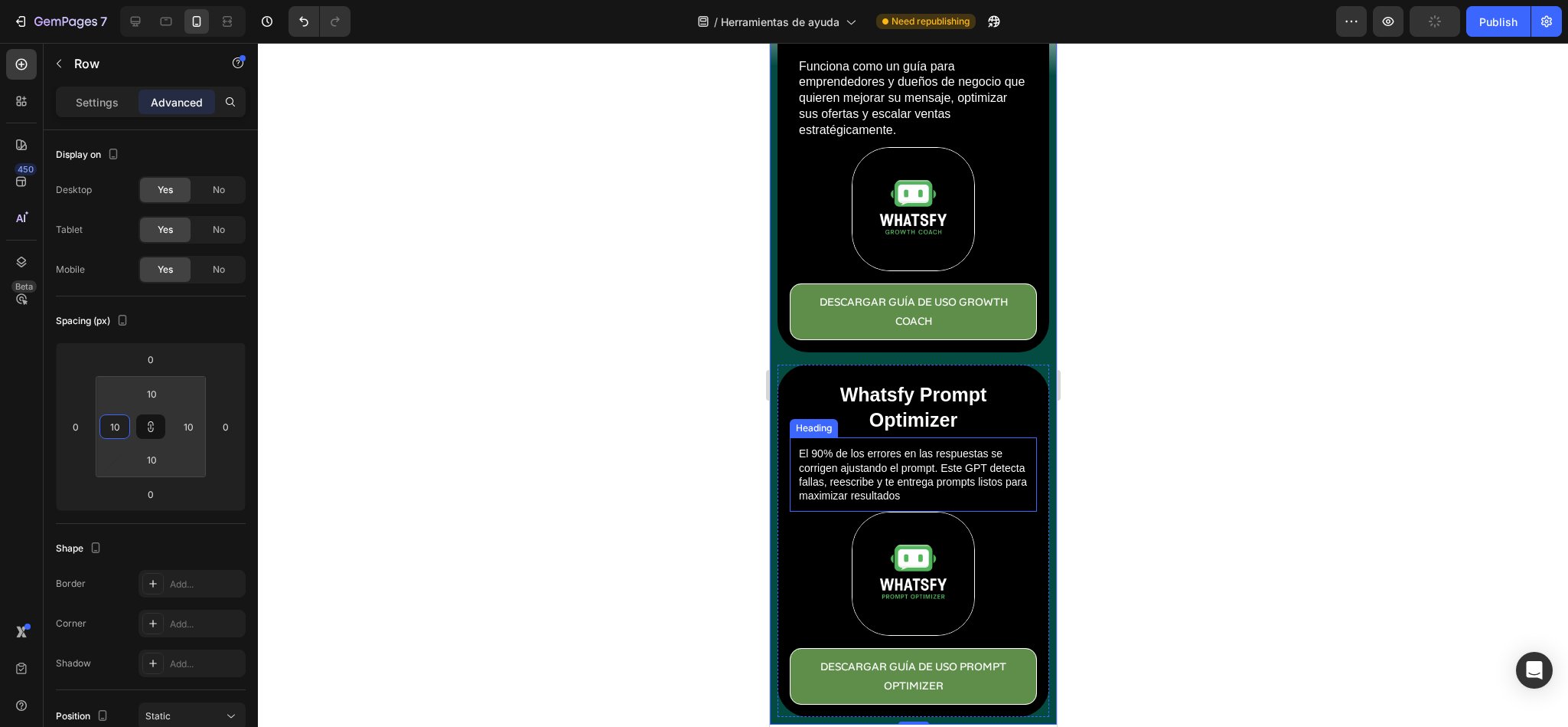
scroll to position [230, 0]
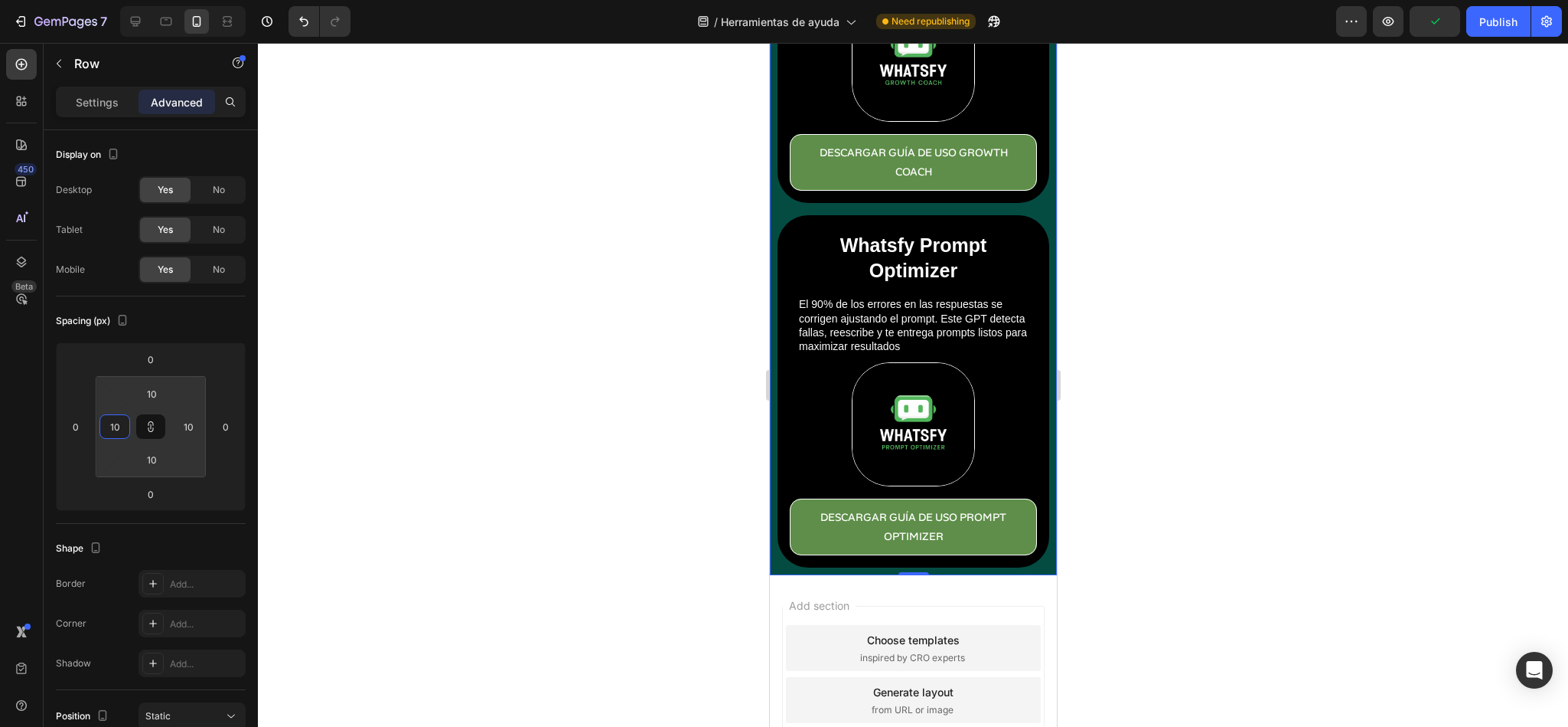
type input "10"
click at [1174, 356] on div at bounding box center [914, 385] width 1311 height 684
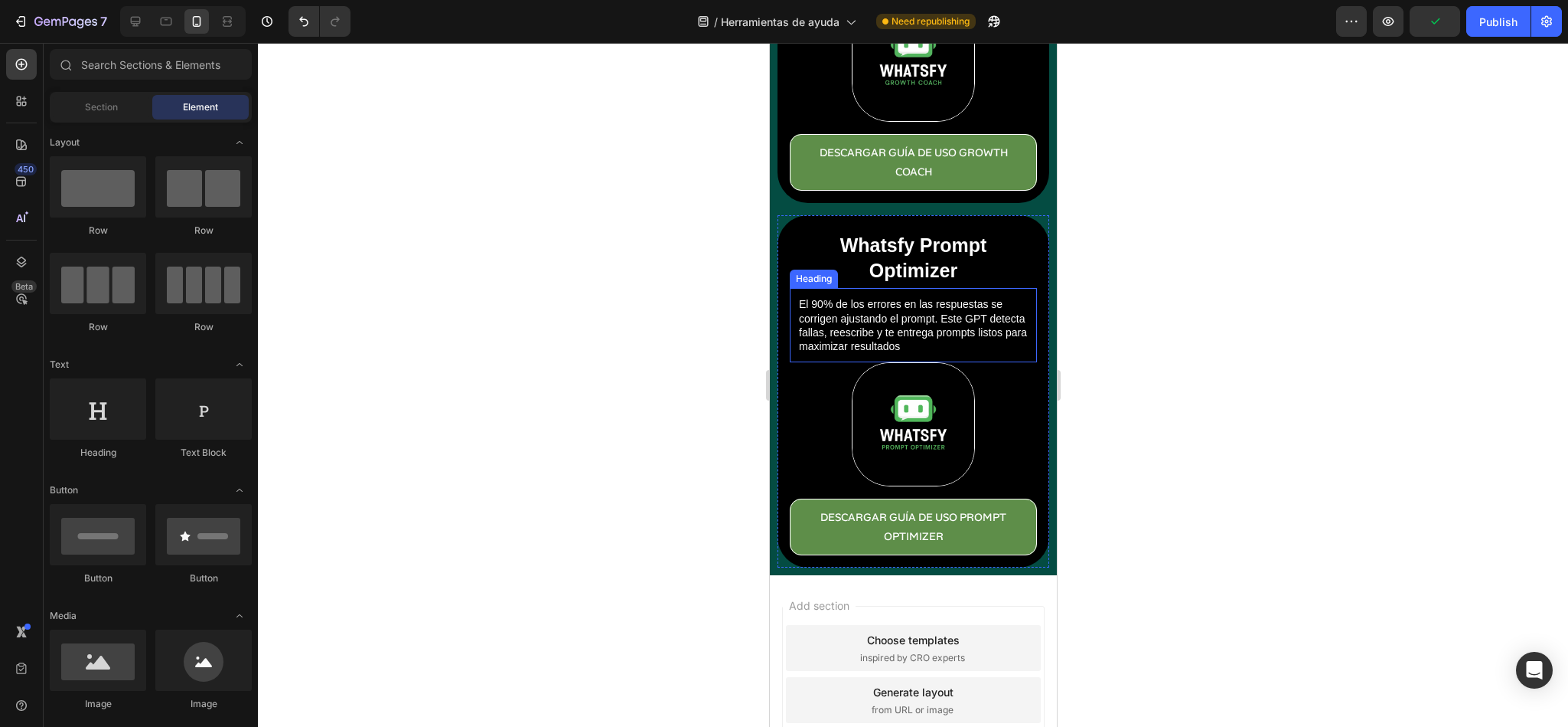
scroll to position [0, 0]
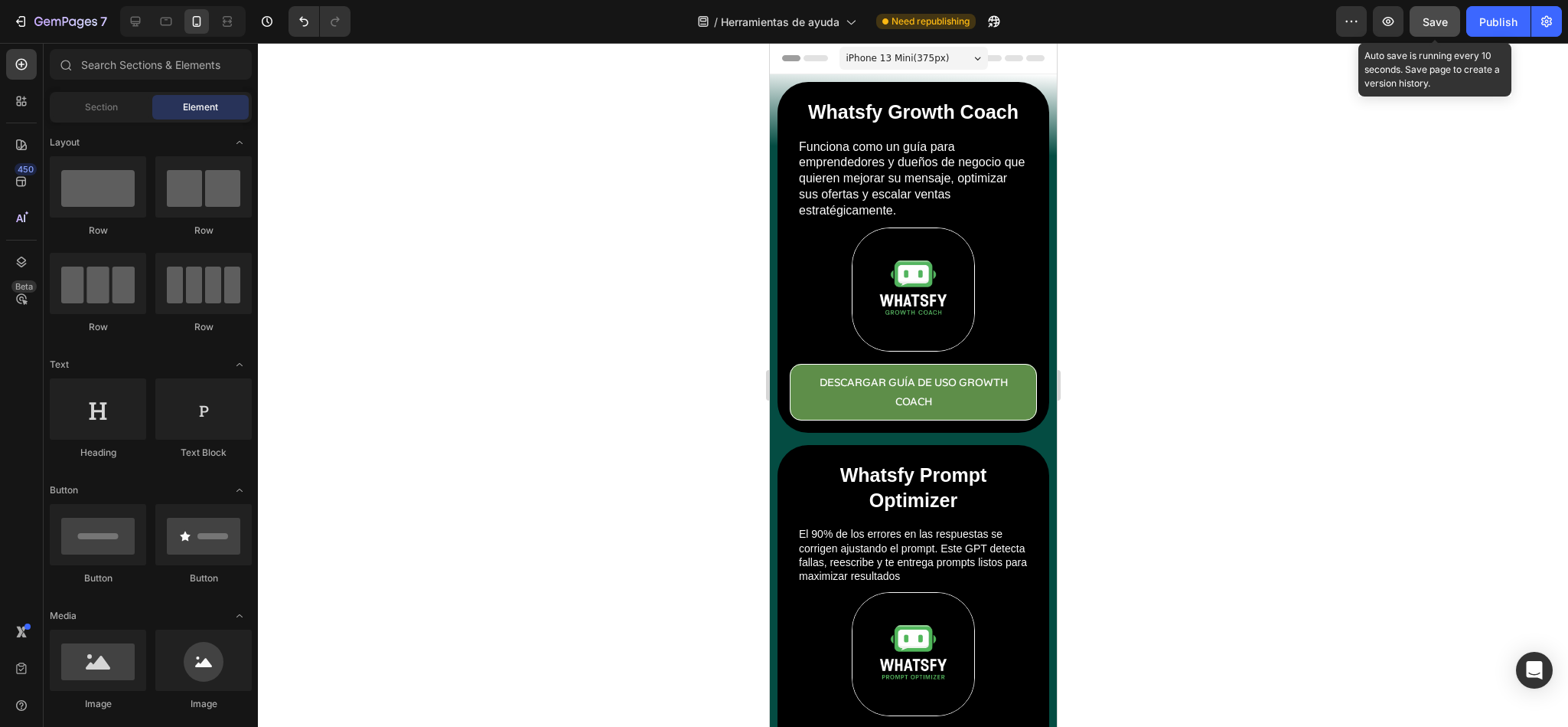
click at [1452, 26] on button "Save" at bounding box center [1434, 21] width 50 height 30
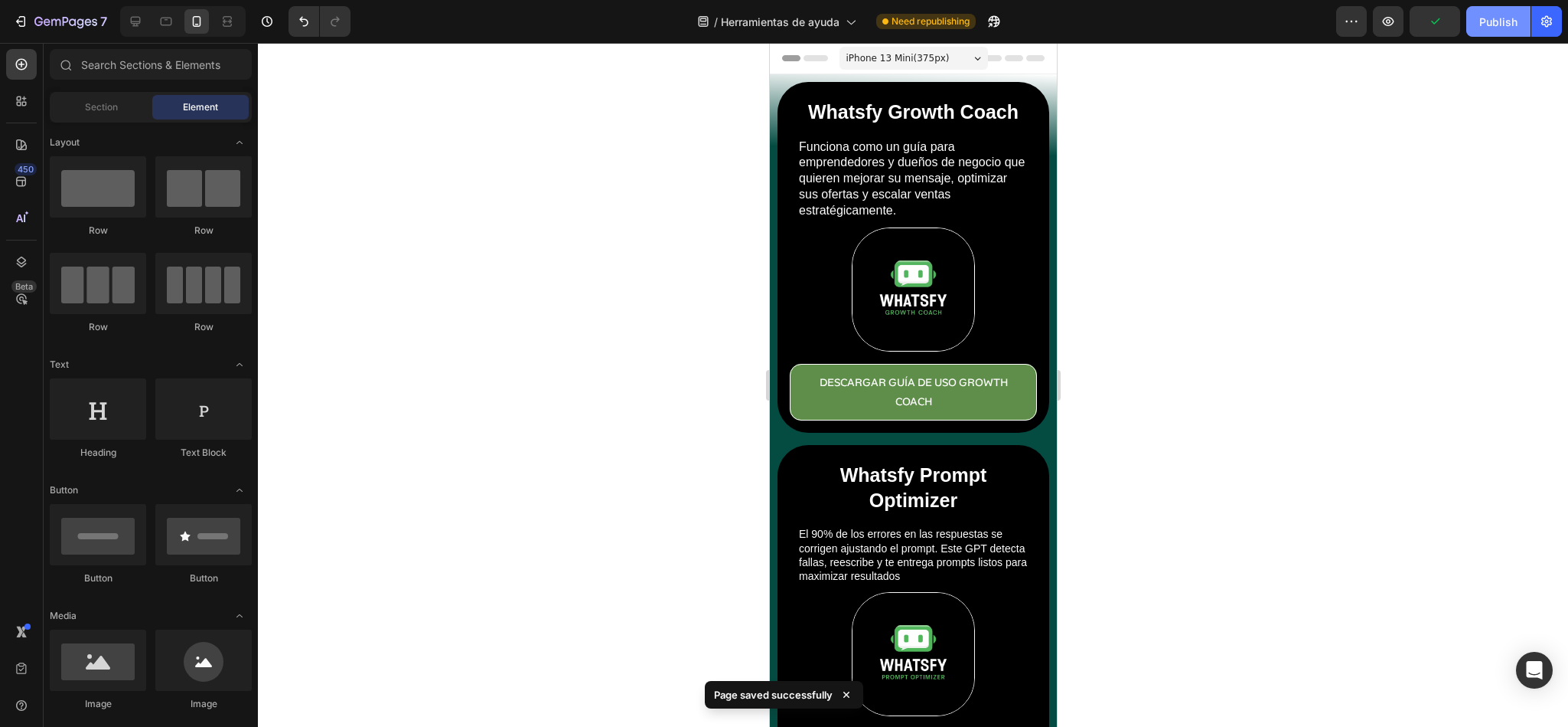
click at [1502, 26] on div "Publish" at bounding box center [1499, 22] width 38 height 16
